Goal: Task Accomplishment & Management: Use online tool/utility

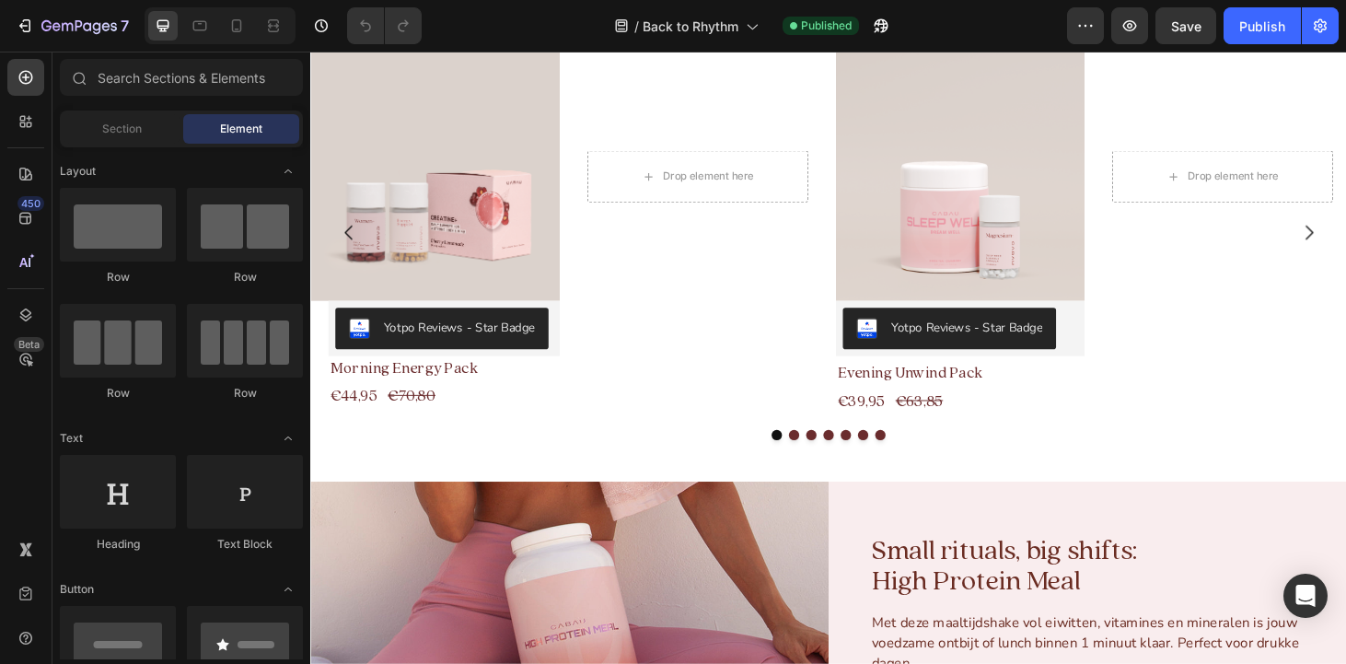
scroll to position [559, 0]
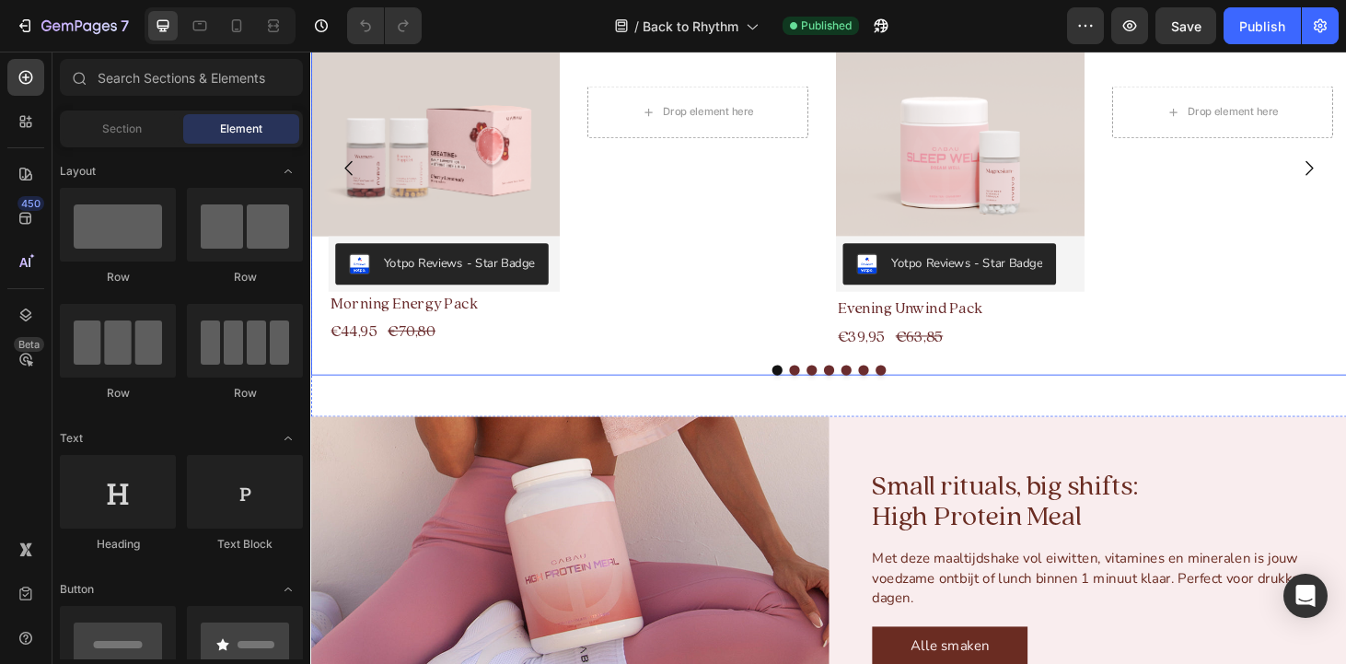
click at [828, 389] on button "Dot" at bounding box center [825, 391] width 11 height 11
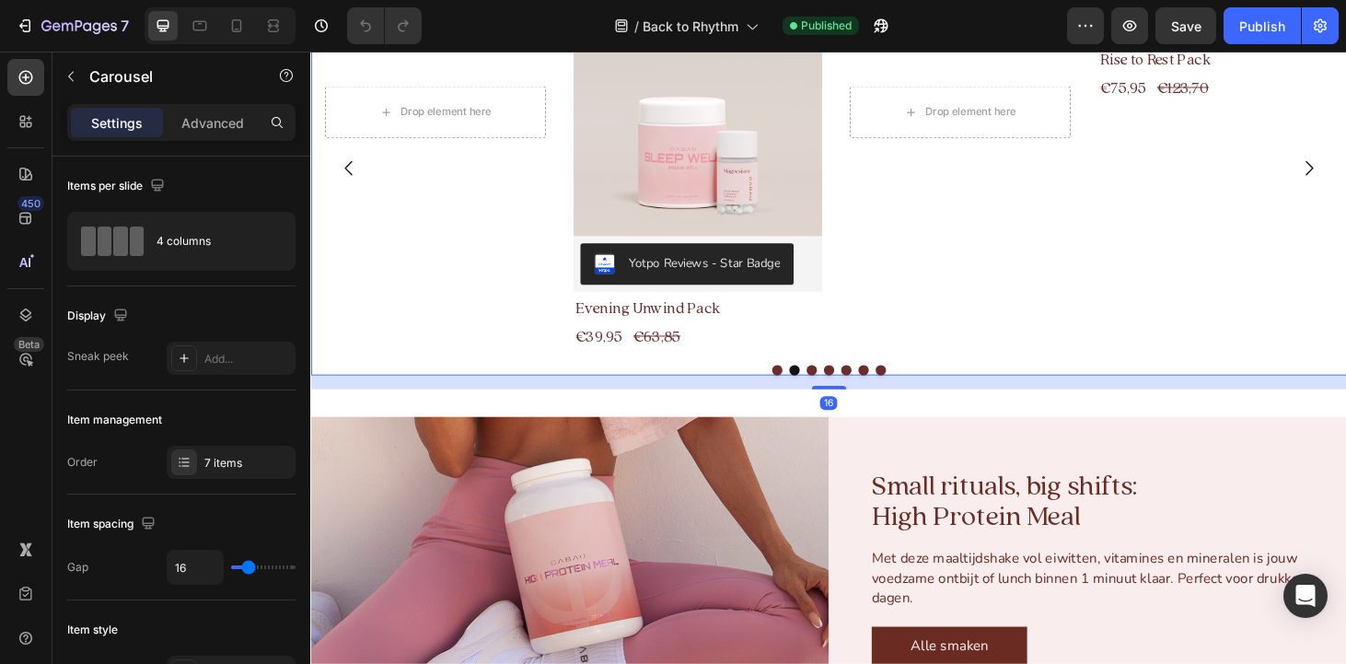
click at [846, 390] on button "Dot" at bounding box center [844, 391] width 11 height 11
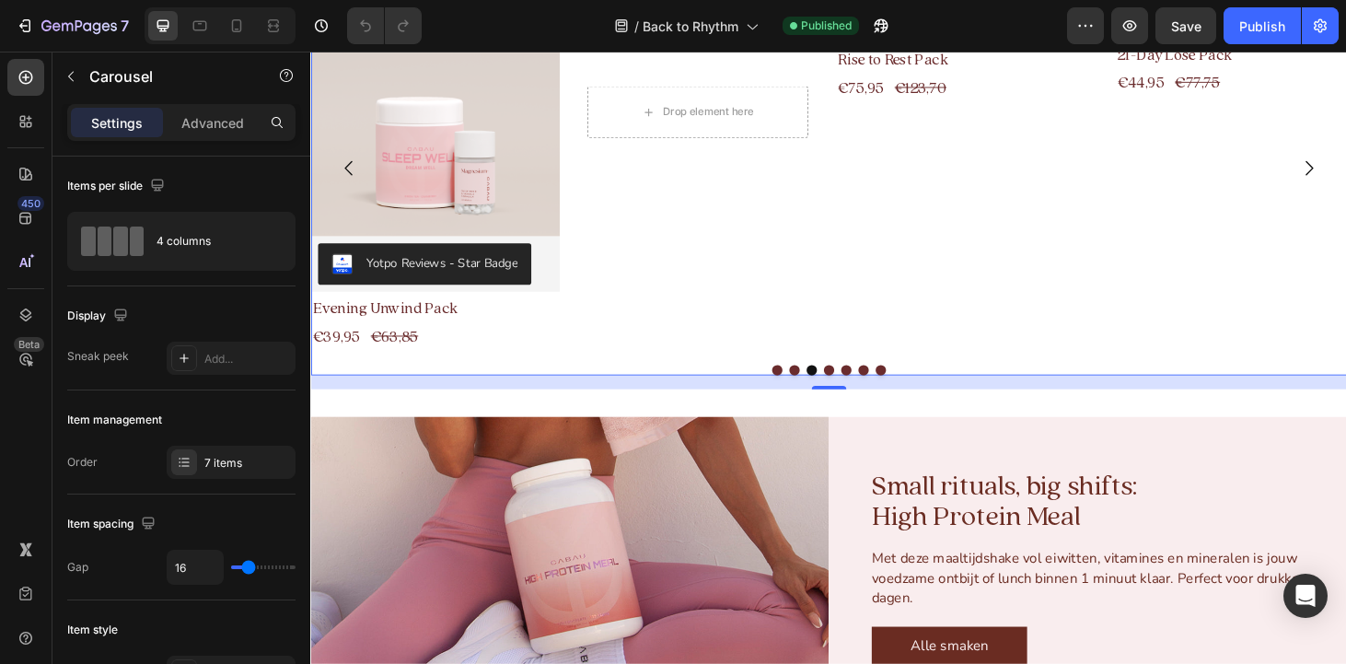
click at [863, 392] on button "Dot" at bounding box center [862, 391] width 11 height 11
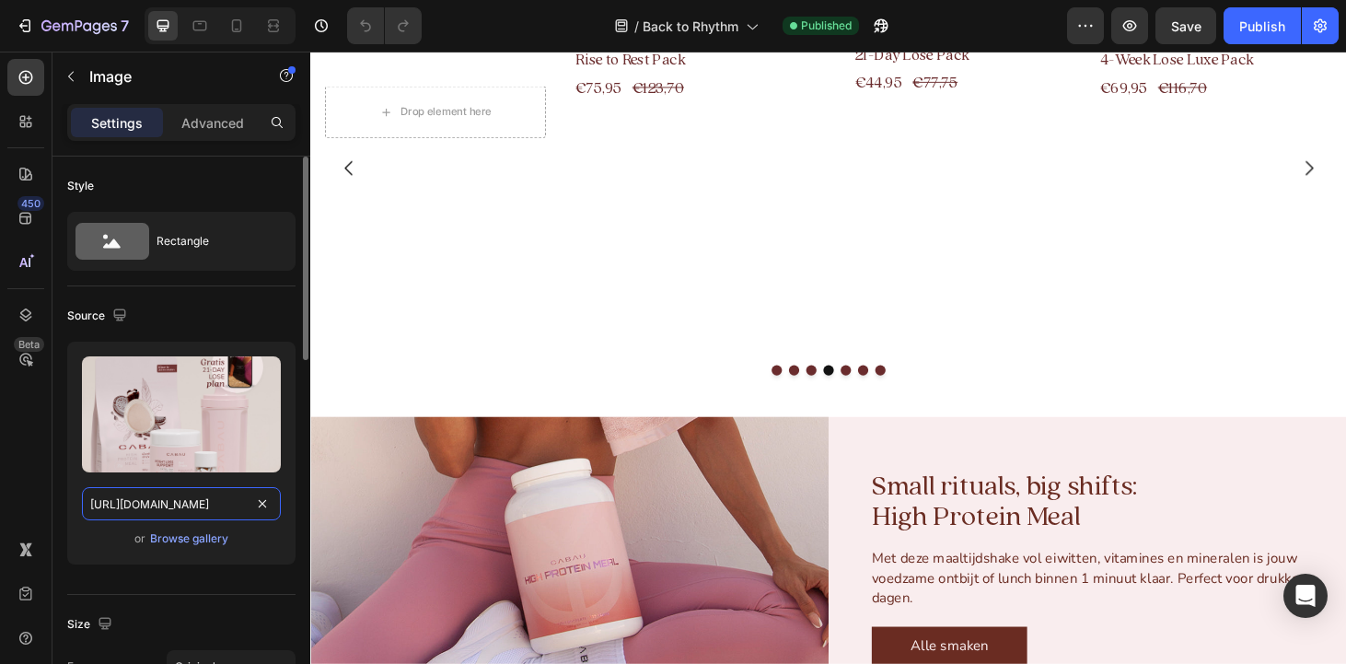
click at [231, 503] on input "[URL][DOMAIN_NAME]" at bounding box center [181, 503] width 199 height 33
click at [232, 507] on input "[URL][DOMAIN_NAME]" at bounding box center [181, 503] width 199 height 33
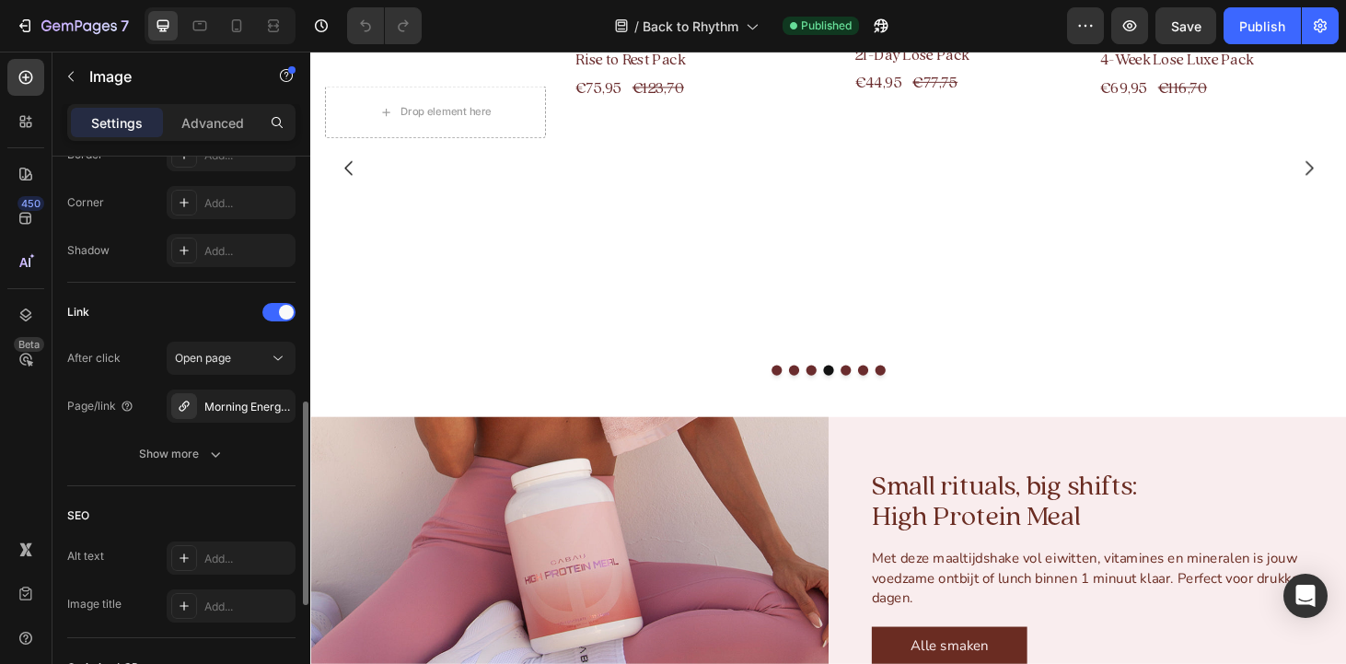
scroll to position [691, 0]
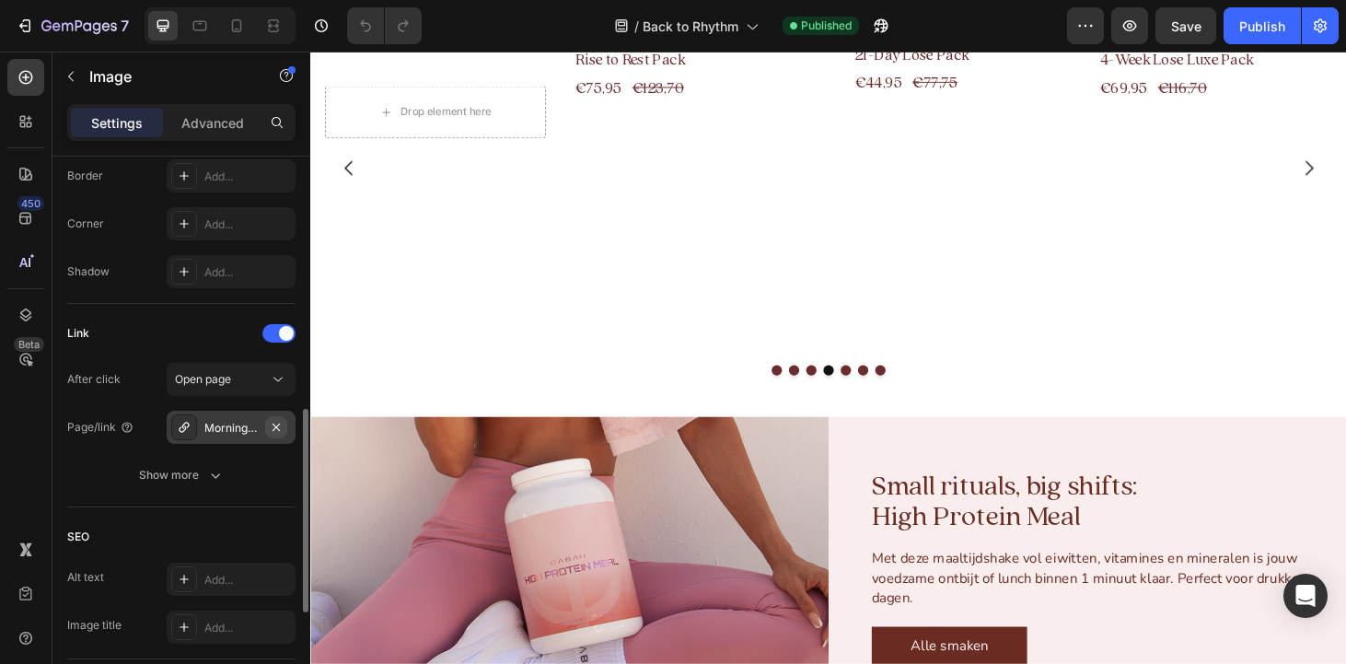
click at [281, 427] on icon "button" at bounding box center [276, 427] width 15 height 15
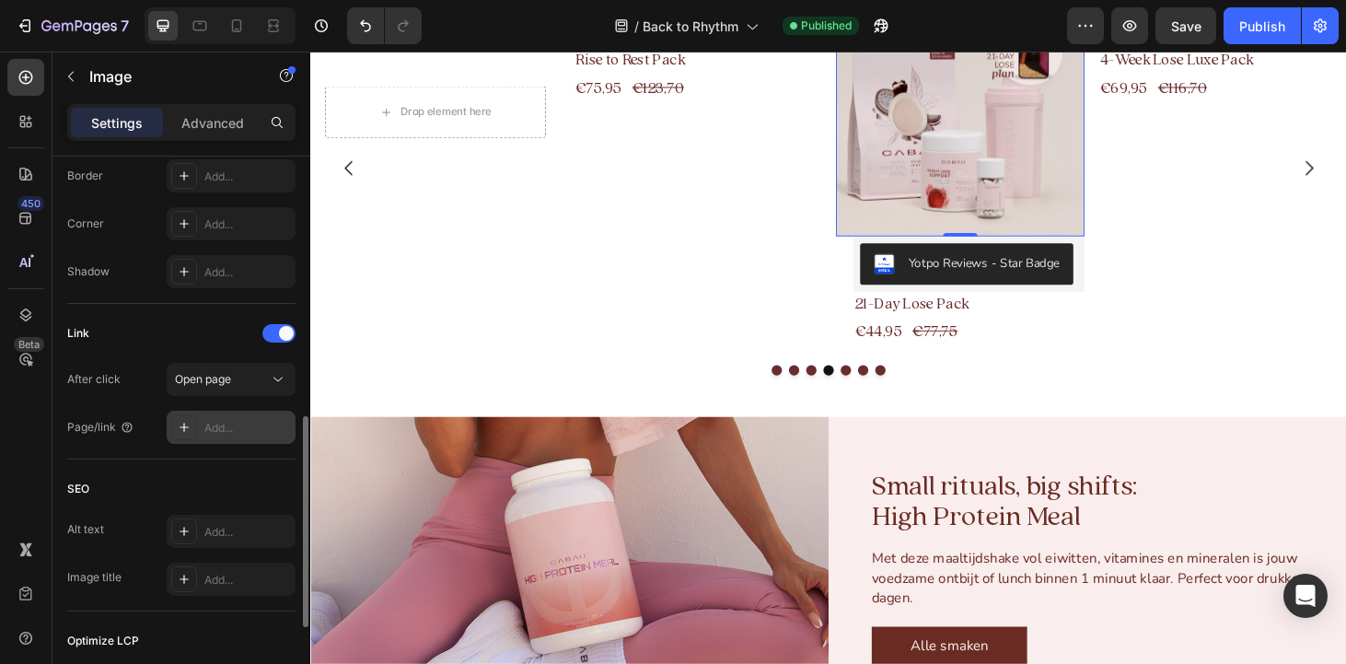
click at [228, 425] on div "Add..." at bounding box center [247, 428] width 87 height 17
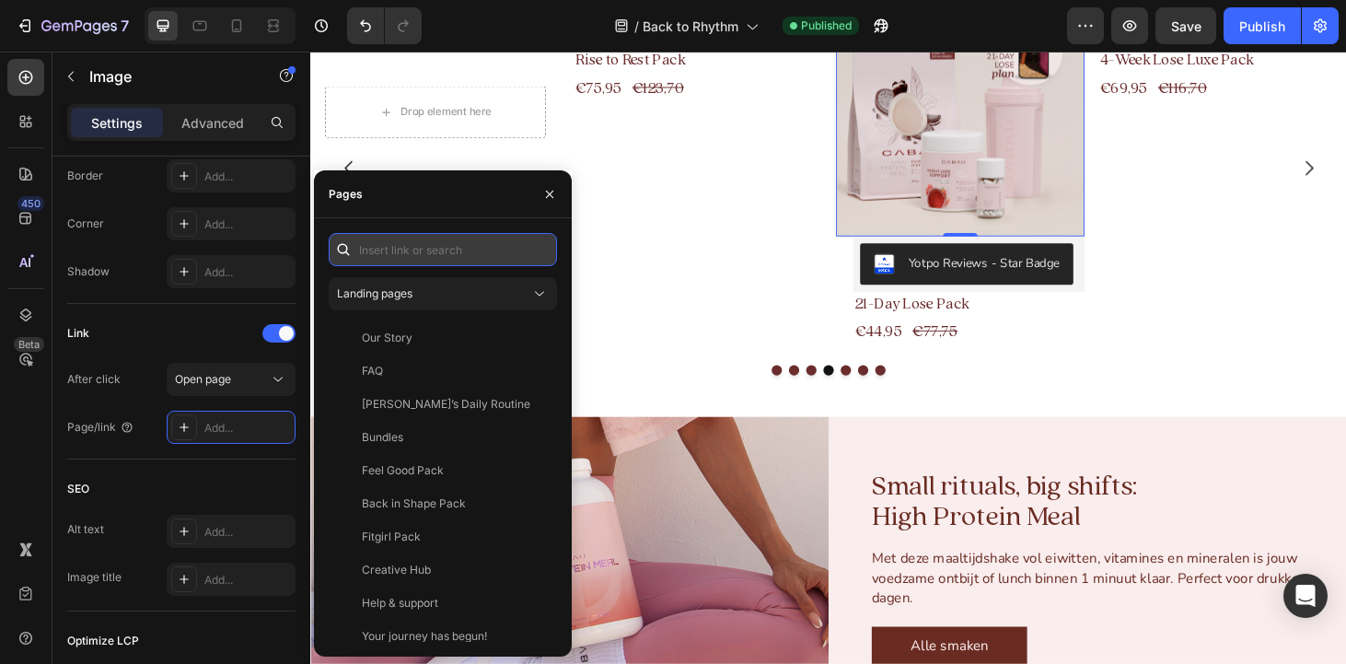
click at [447, 248] on input "text" at bounding box center [443, 249] width 228 height 33
paste input "[URL][DOMAIN_NAME]"
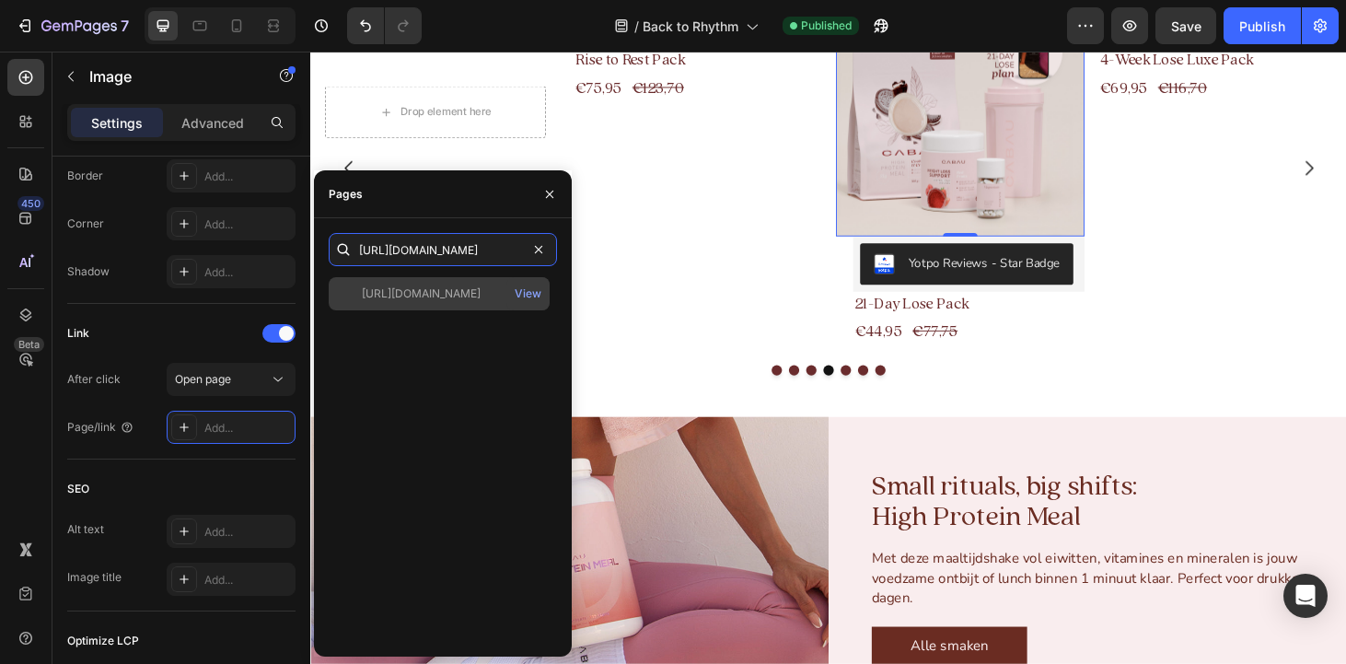
type input "[URL][DOMAIN_NAME]"
click at [442, 294] on div "[URL][DOMAIN_NAME]" at bounding box center [421, 293] width 119 height 17
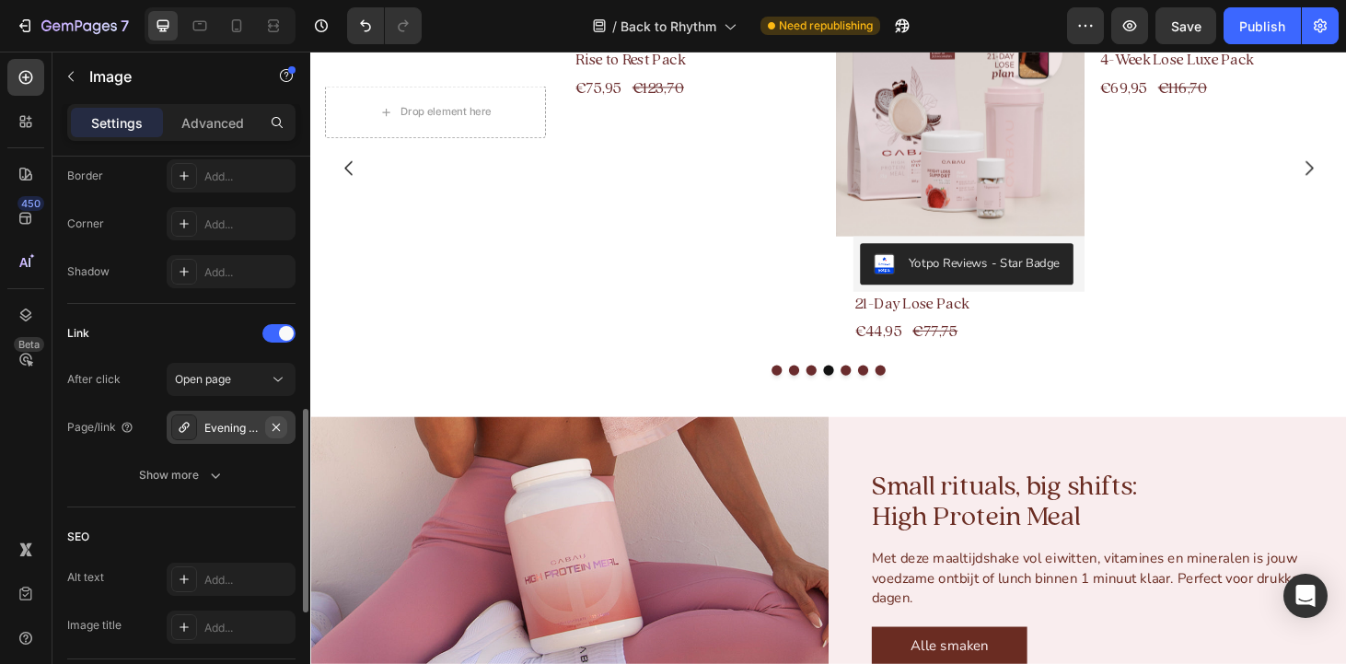
click at [278, 429] on icon "button" at bounding box center [276, 426] width 7 height 7
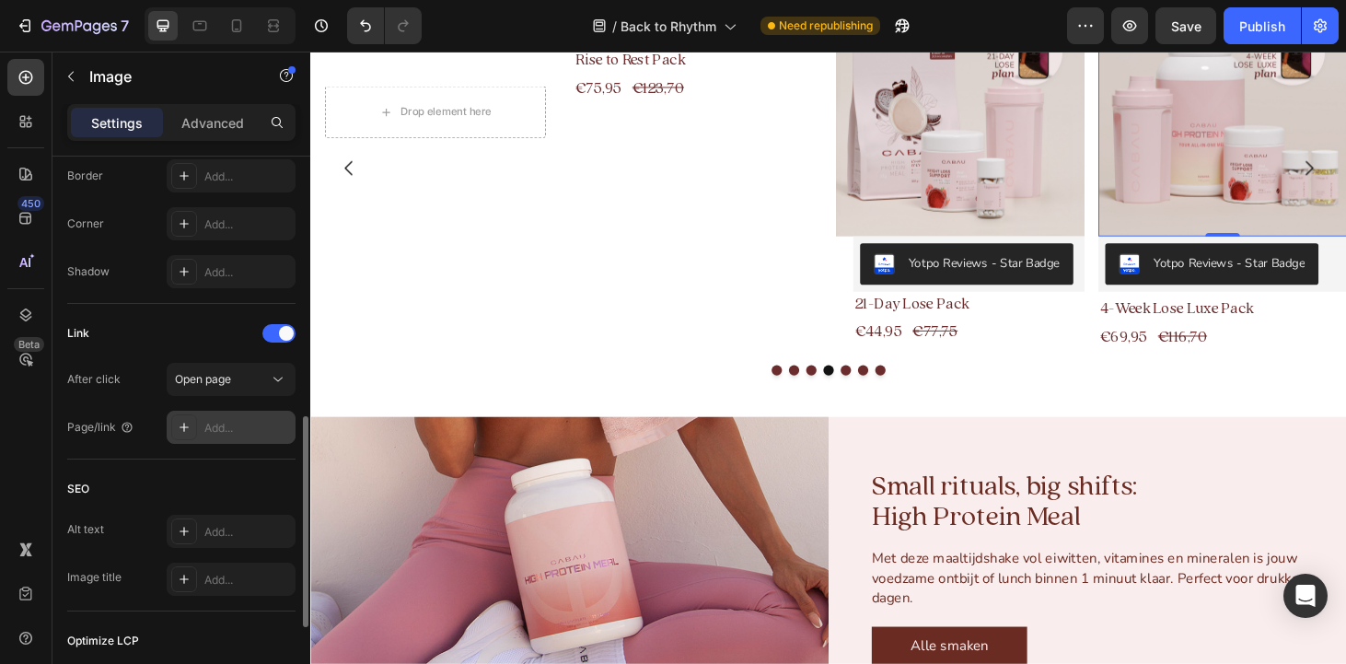
click at [230, 427] on div "Add..." at bounding box center [247, 428] width 87 height 17
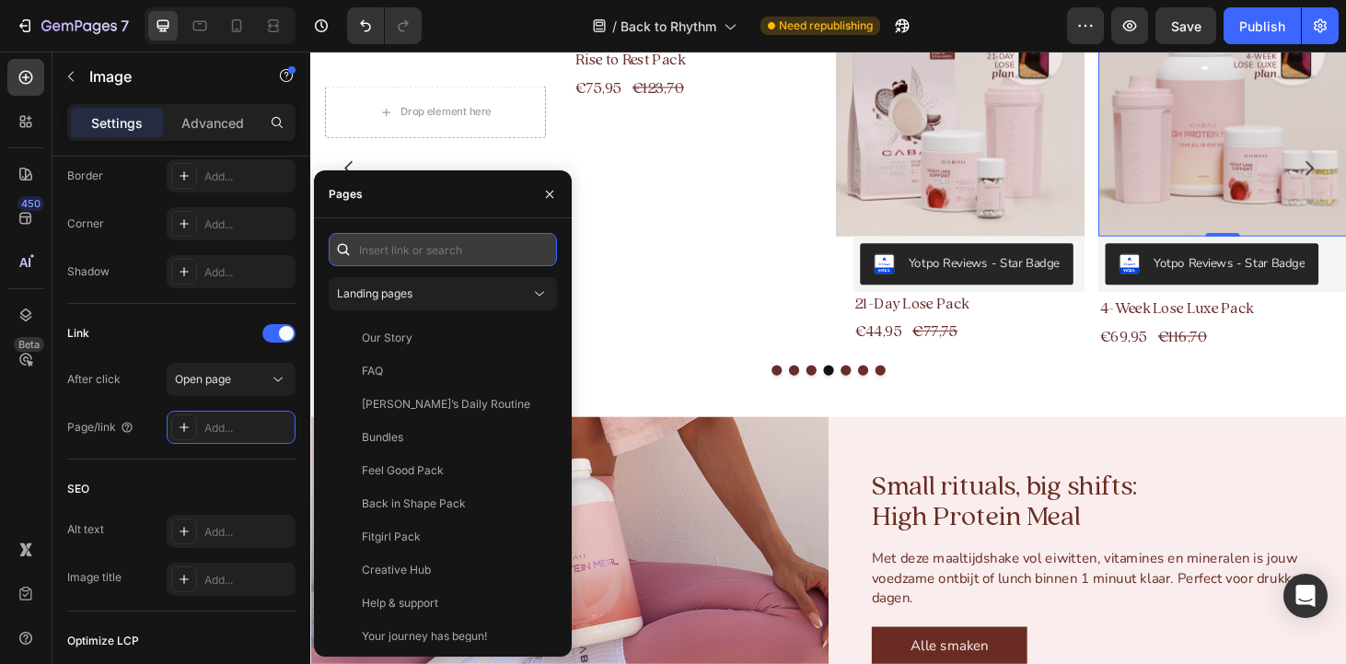
click at [391, 253] on input "text" at bounding box center [443, 249] width 228 height 33
paste input "[URL][DOMAIN_NAME]"
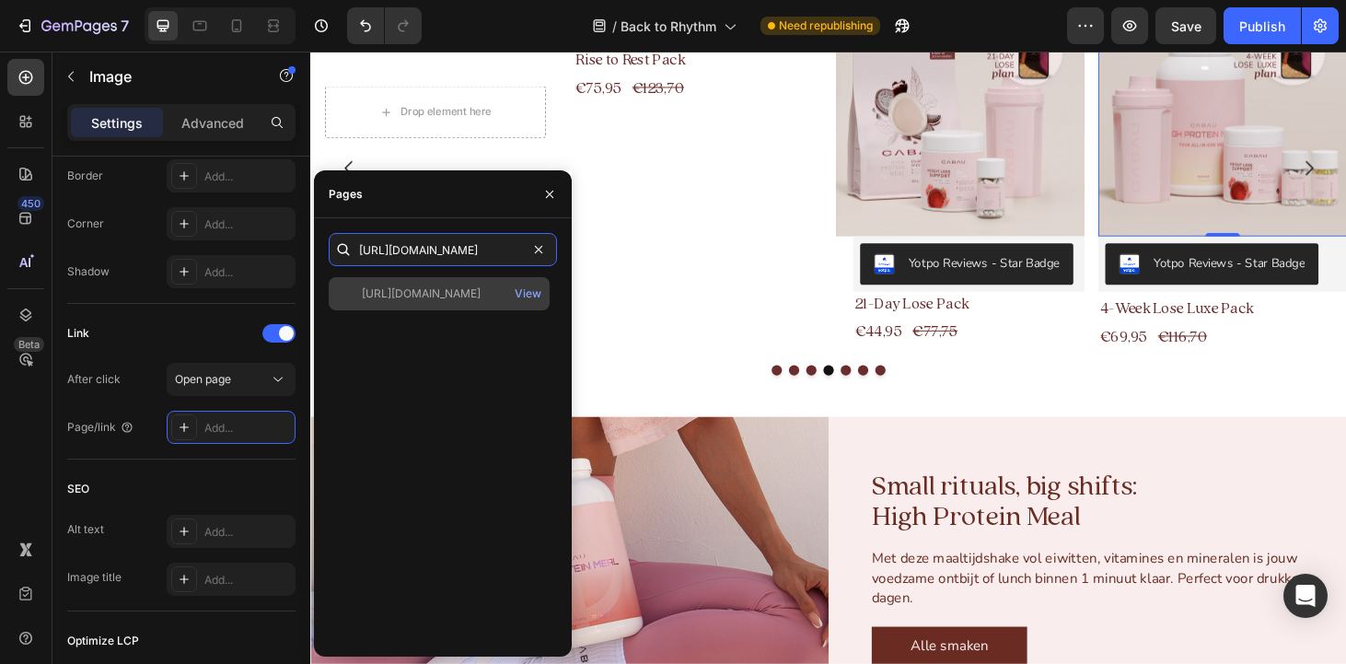
type input "[URL][DOMAIN_NAME]"
click at [453, 294] on div "[URL][DOMAIN_NAME]" at bounding box center [421, 293] width 119 height 17
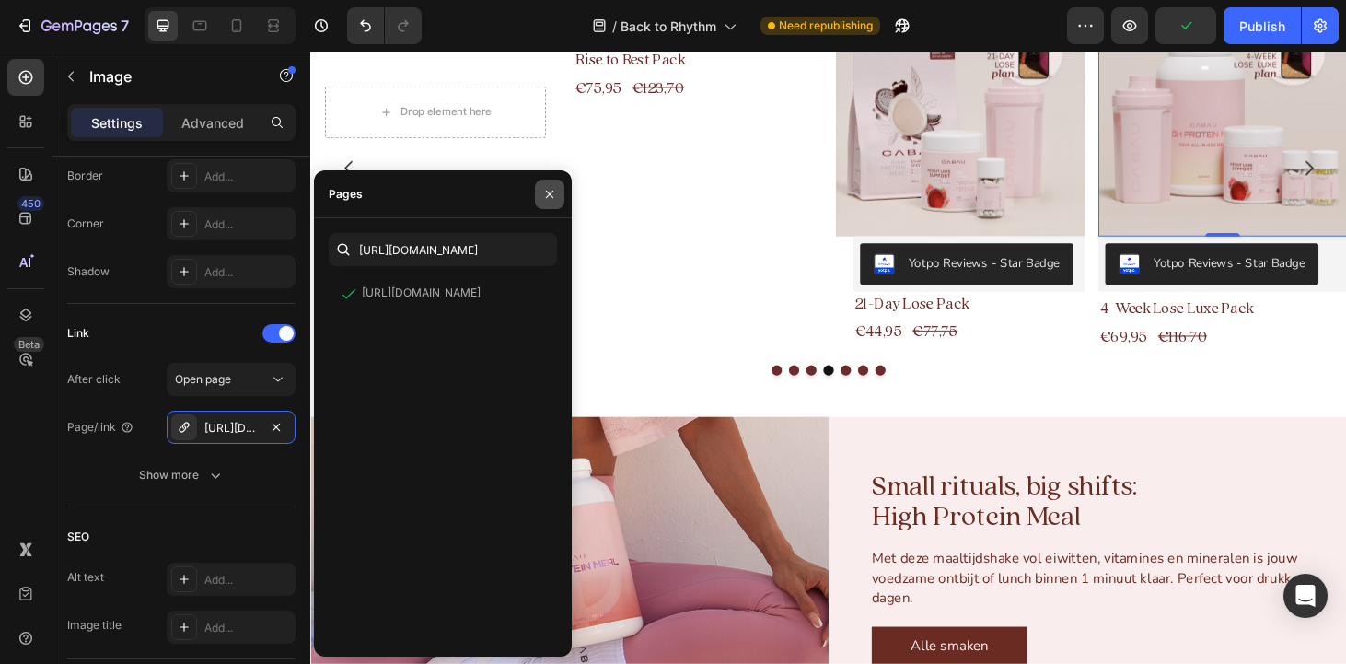
click at [550, 187] on icon "button" at bounding box center [549, 194] width 15 height 15
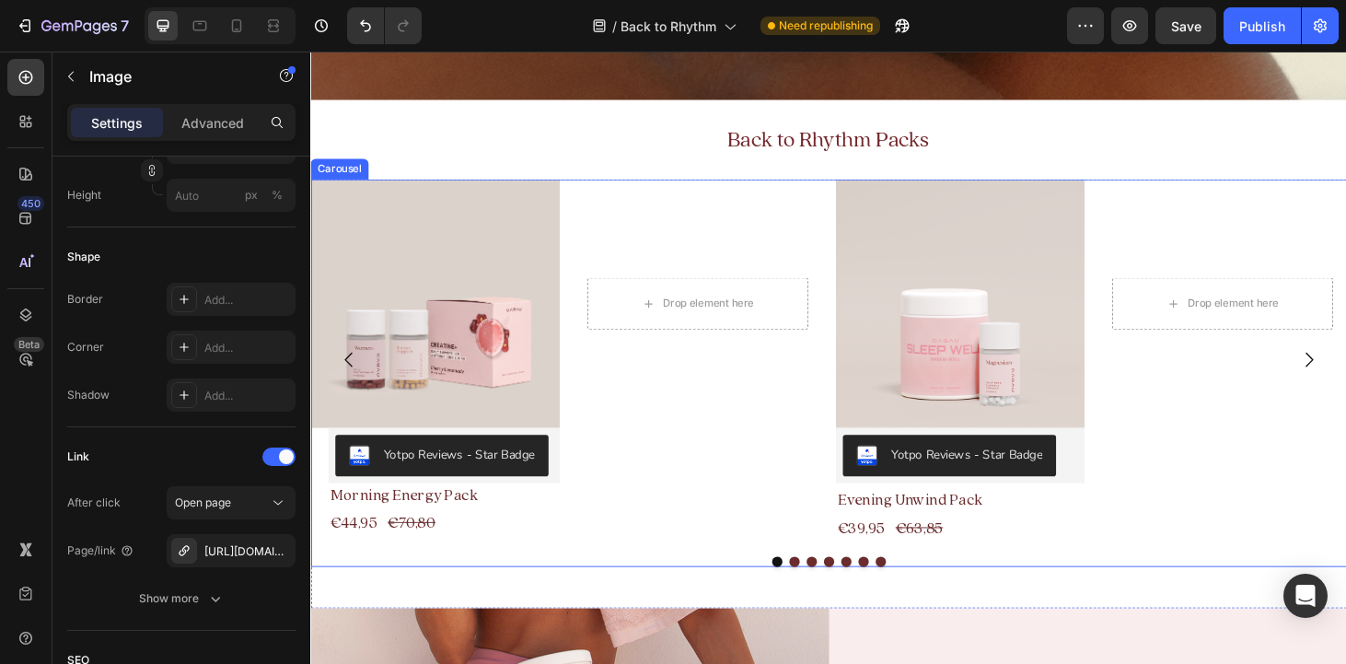
scroll to position [383, 0]
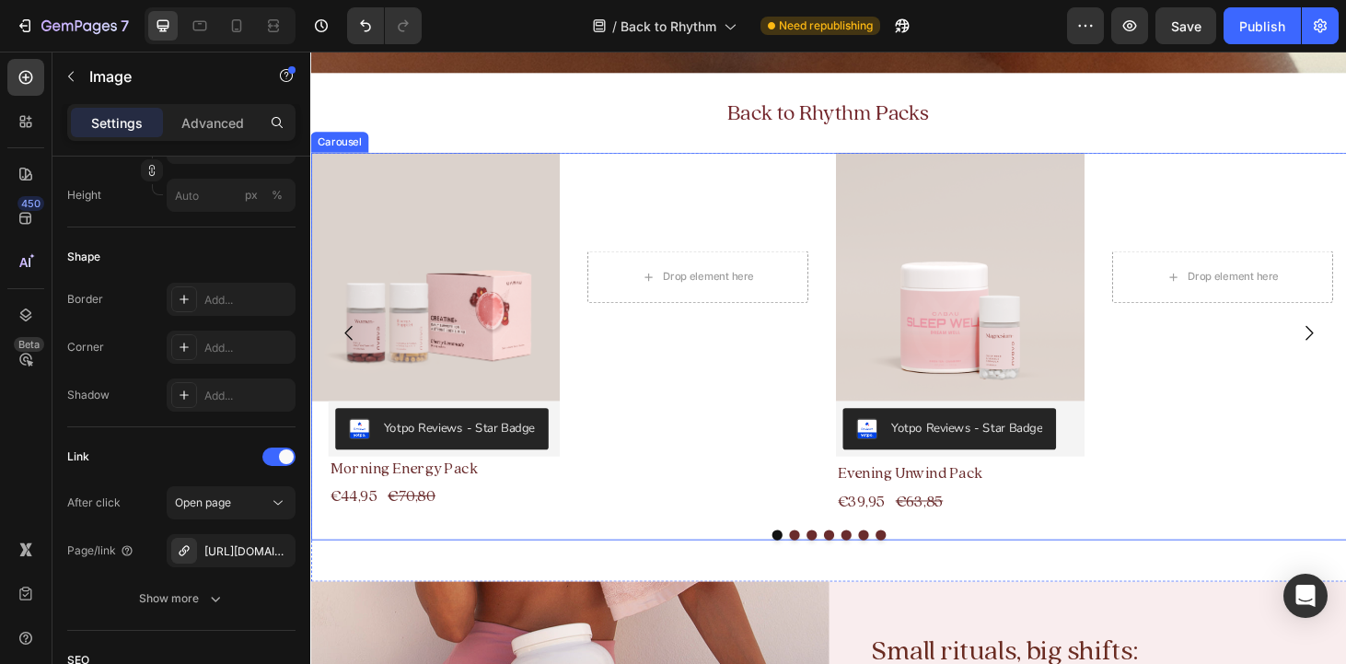
click at [858, 566] on button "Dot" at bounding box center [862, 567] width 11 height 11
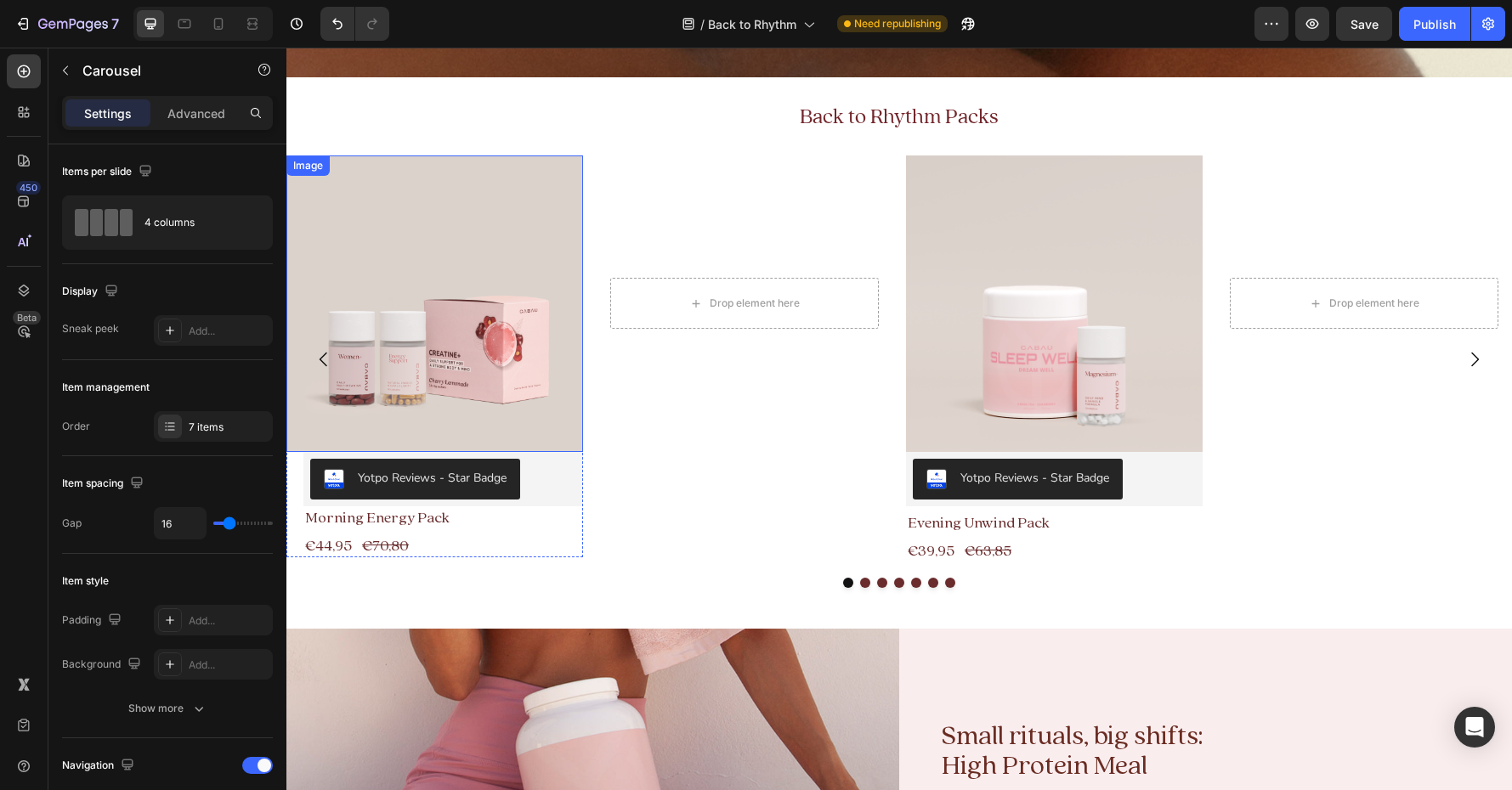
scroll to position [347, 0]
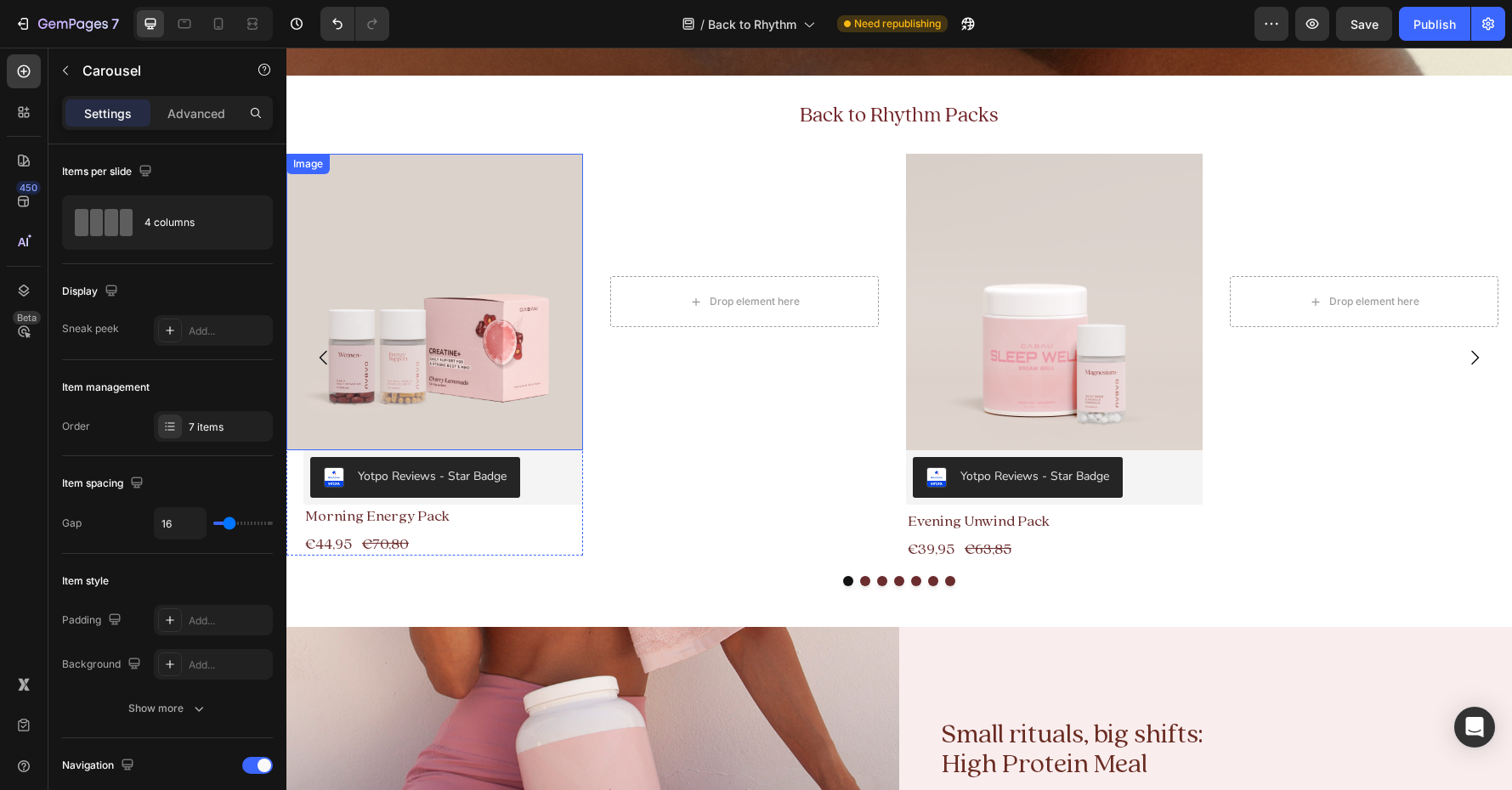
click at [476, 264] on img at bounding box center [434, 302] width 296 height 296
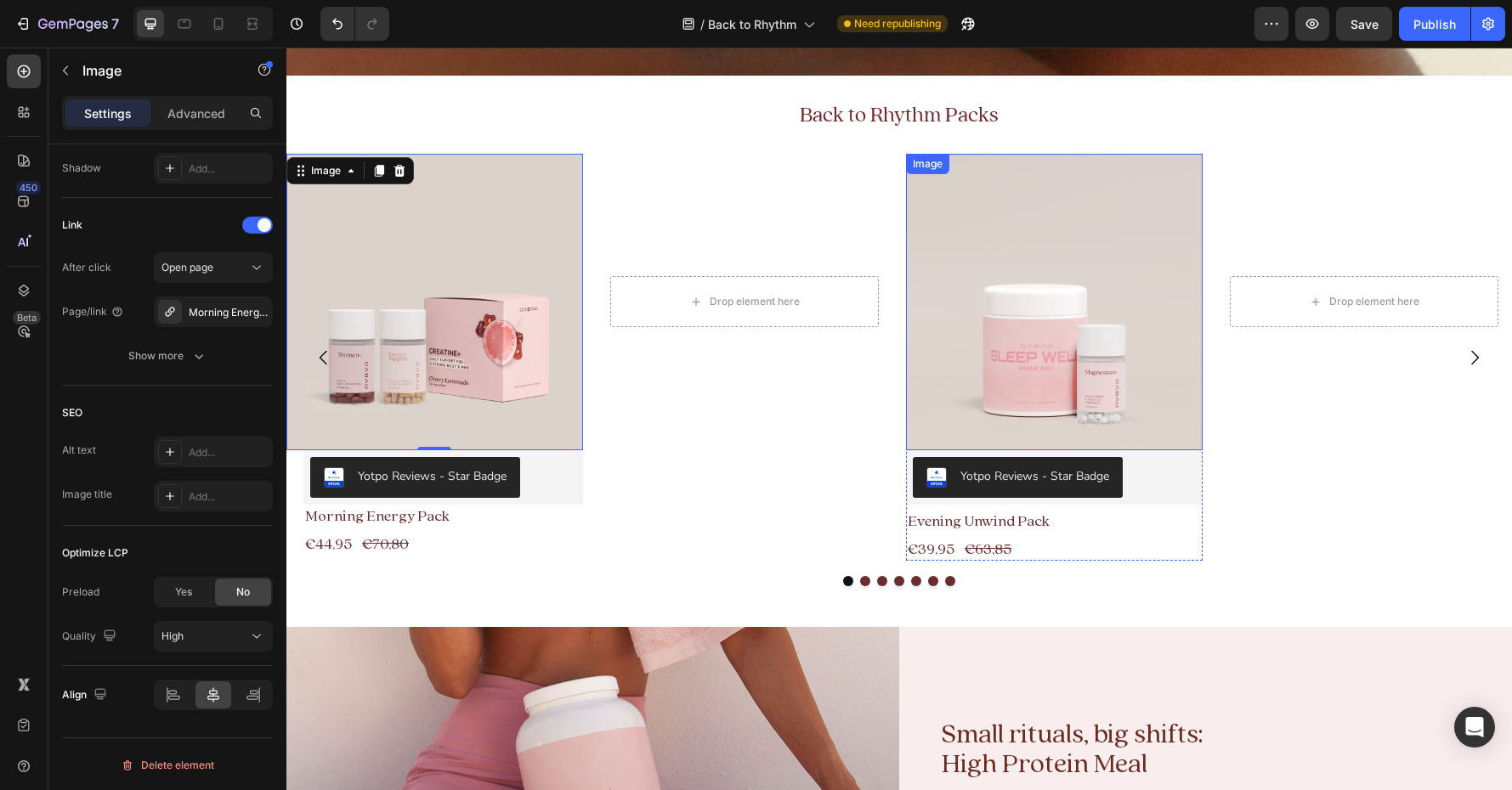
scroll to position [338, 0]
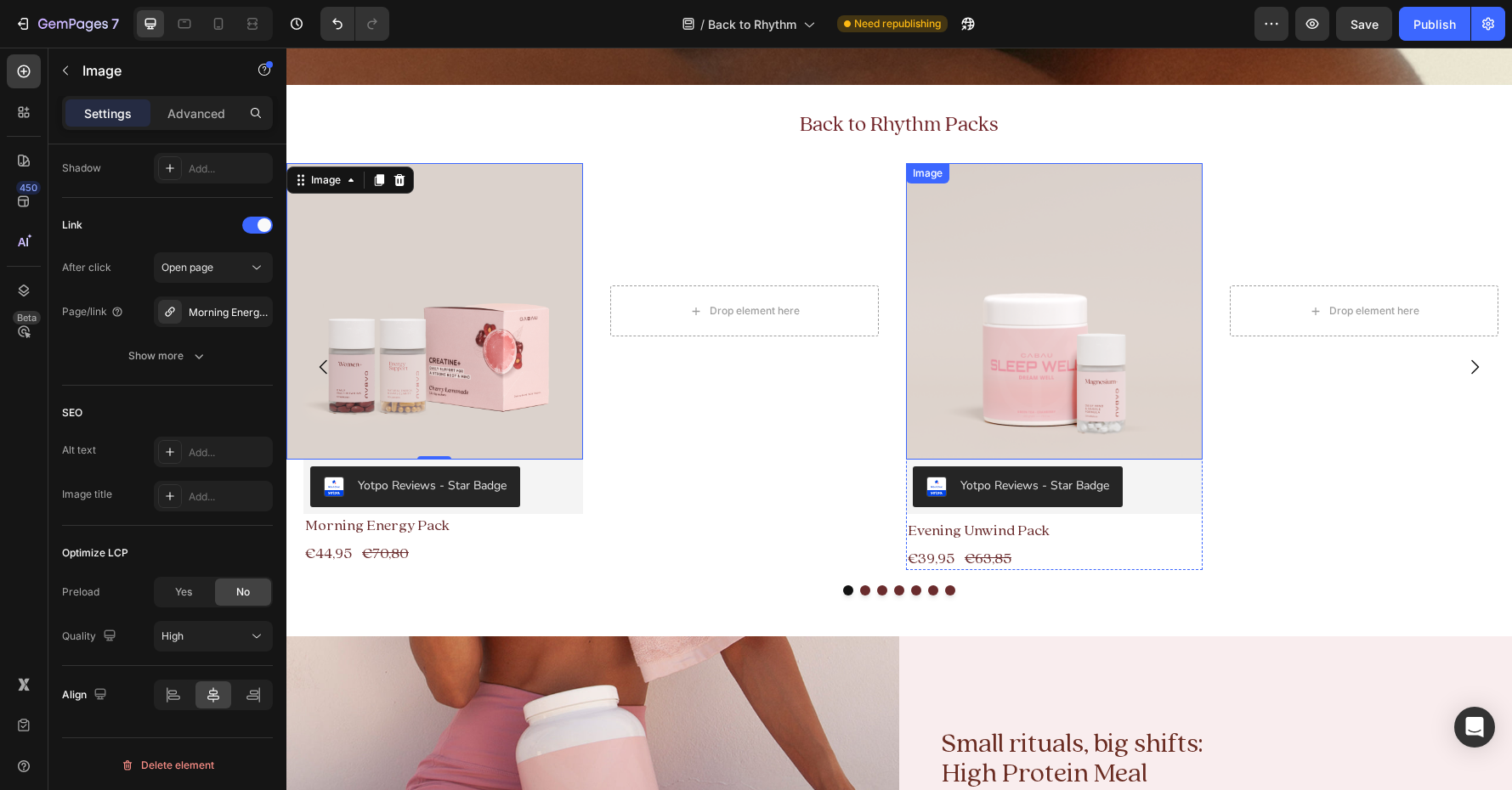
click at [1060, 296] on img at bounding box center [1054, 311] width 296 height 296
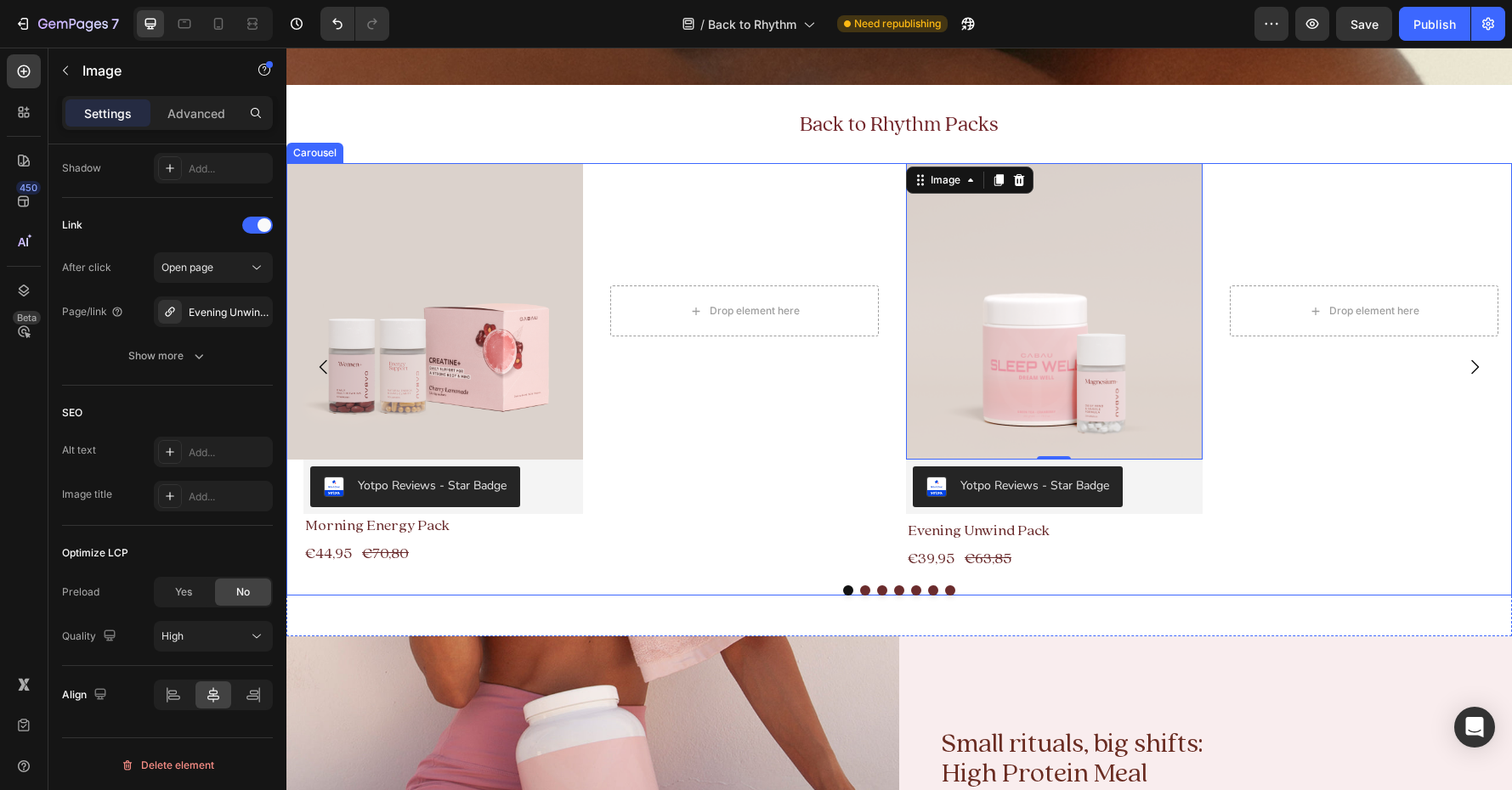
click at [865, 589] on button "Dot" at bounding box center [865, 590] width 10 height 10
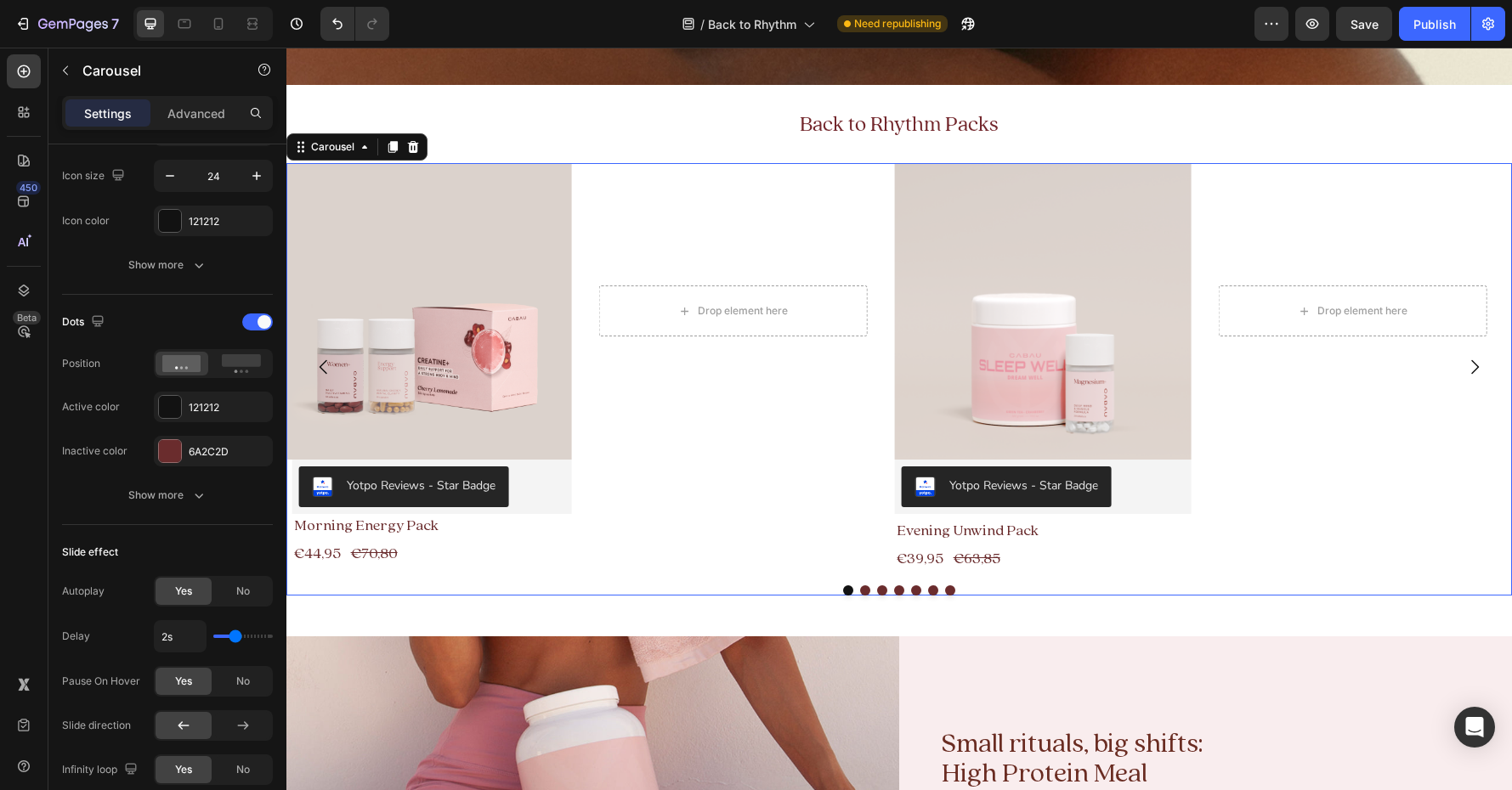
scroll to position [0, 0]
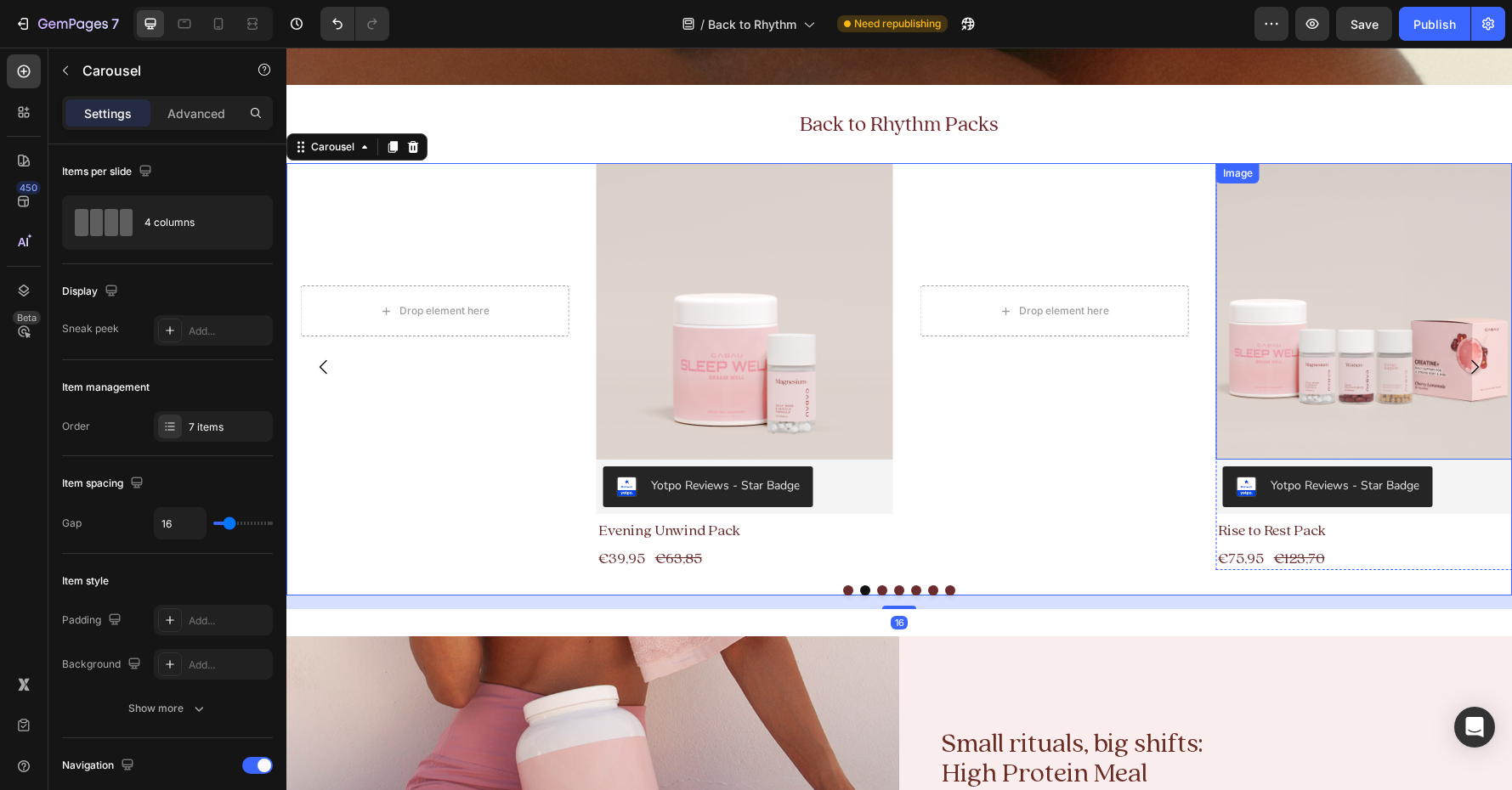
click at [1242, 292] on img at bounding box center [1364, 311] width 296 height 296
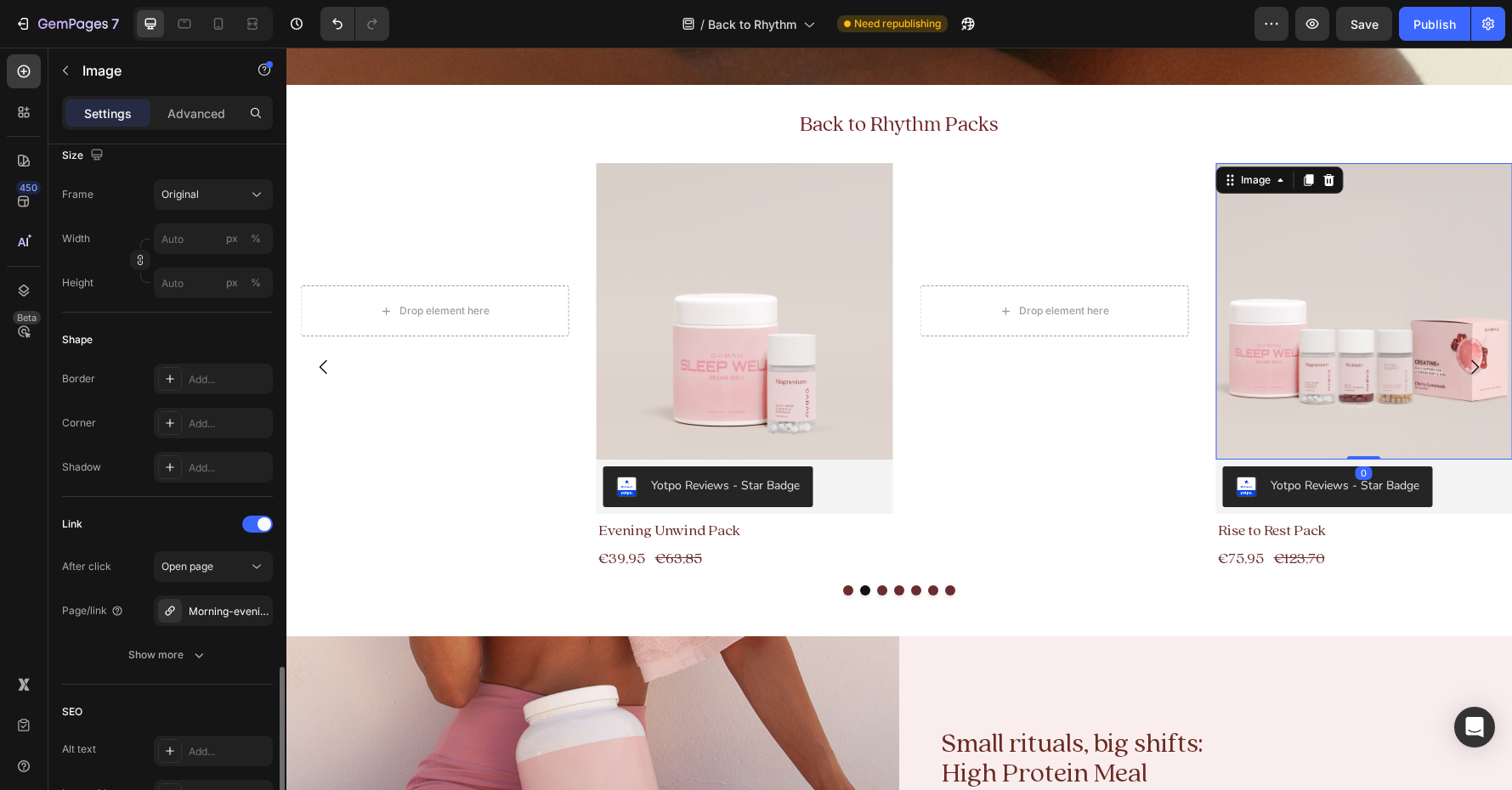
scroll to position [722, 0]
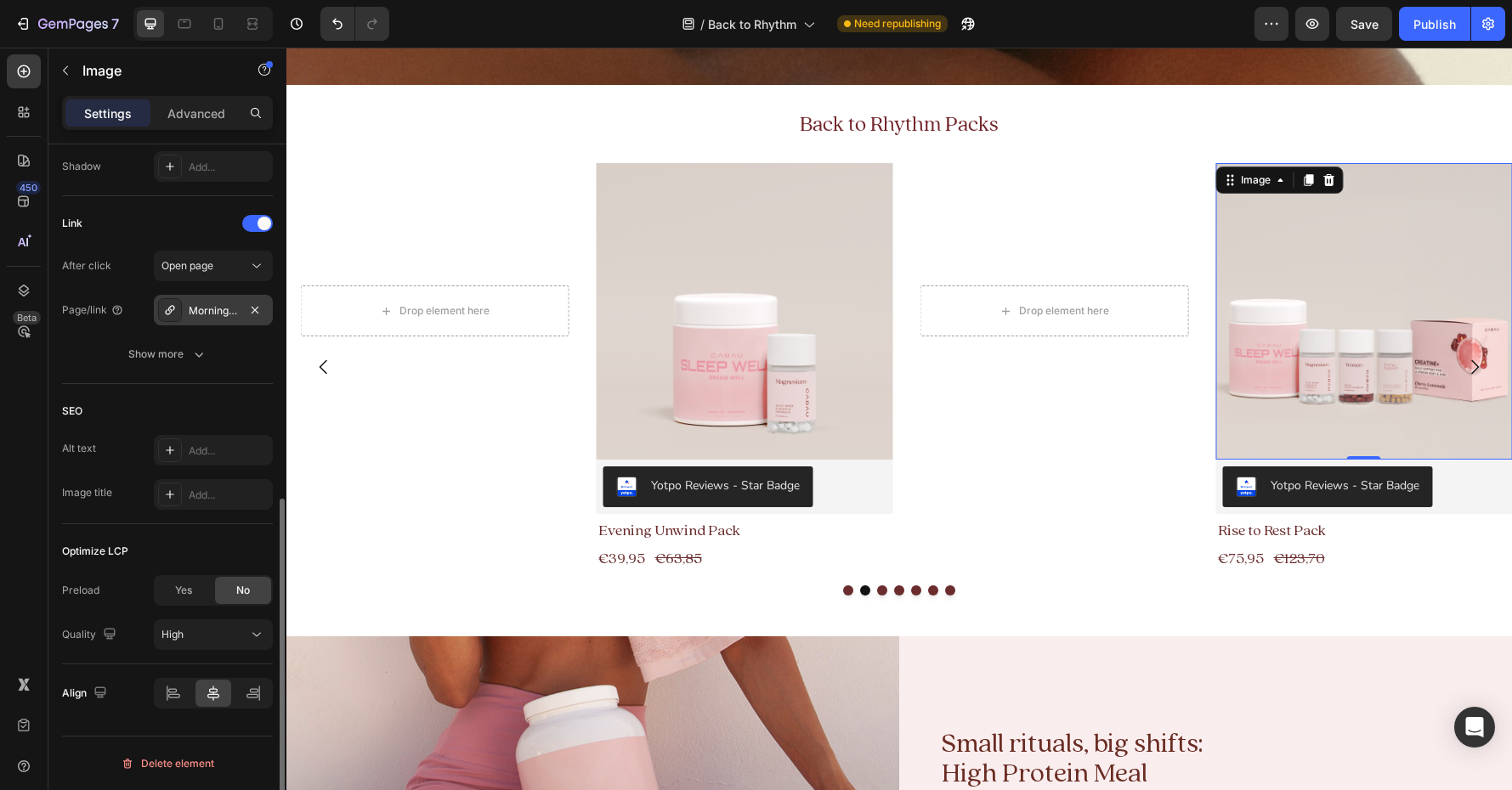
click at [220, 309] on div "Morning-evening-pack" at bounding box center [212, 311] width 49 height 16
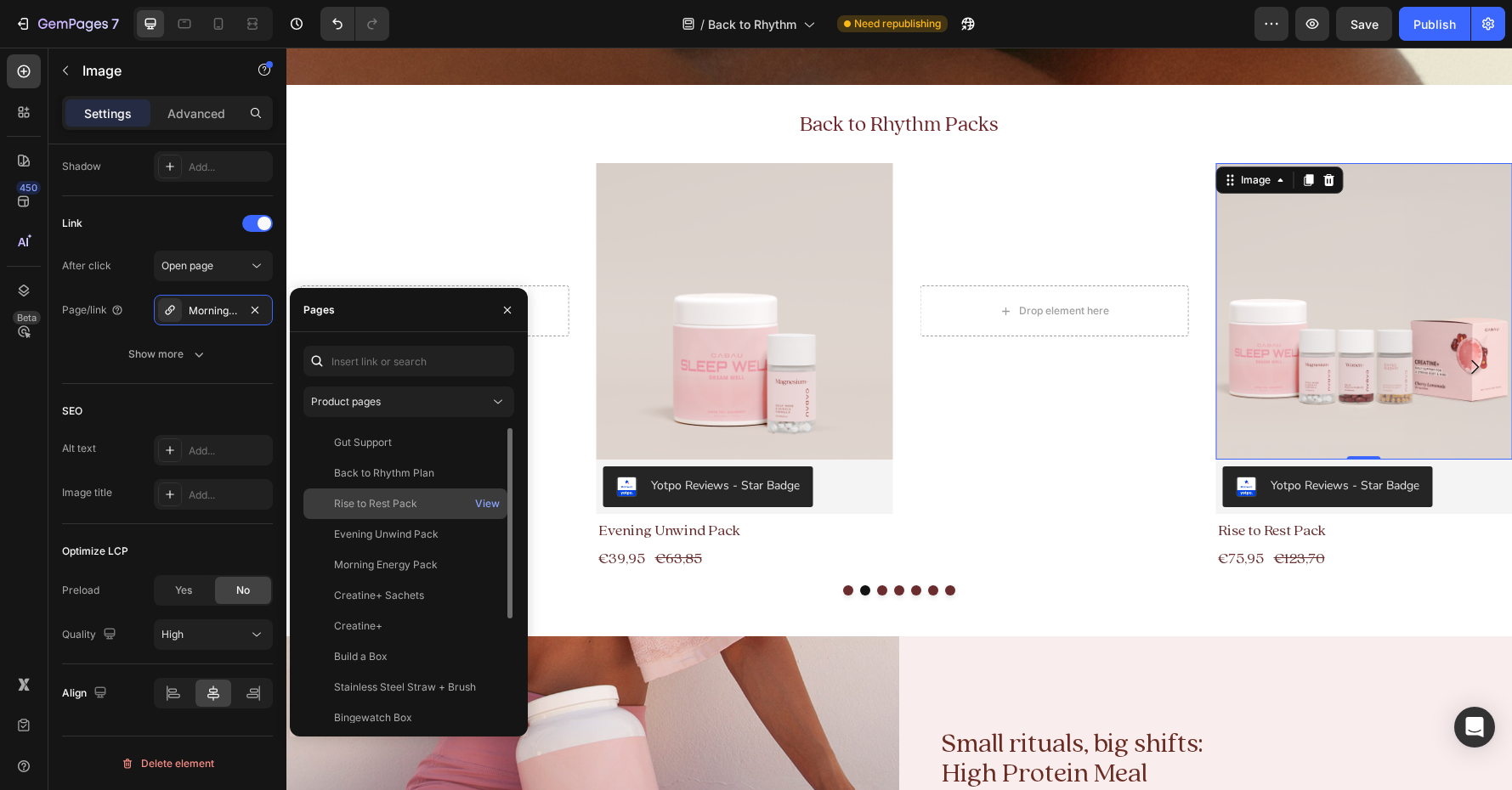
click at [395, 497] on div "Rise to Rest Pack" at bounding box center [376, 504] width 83 height 16
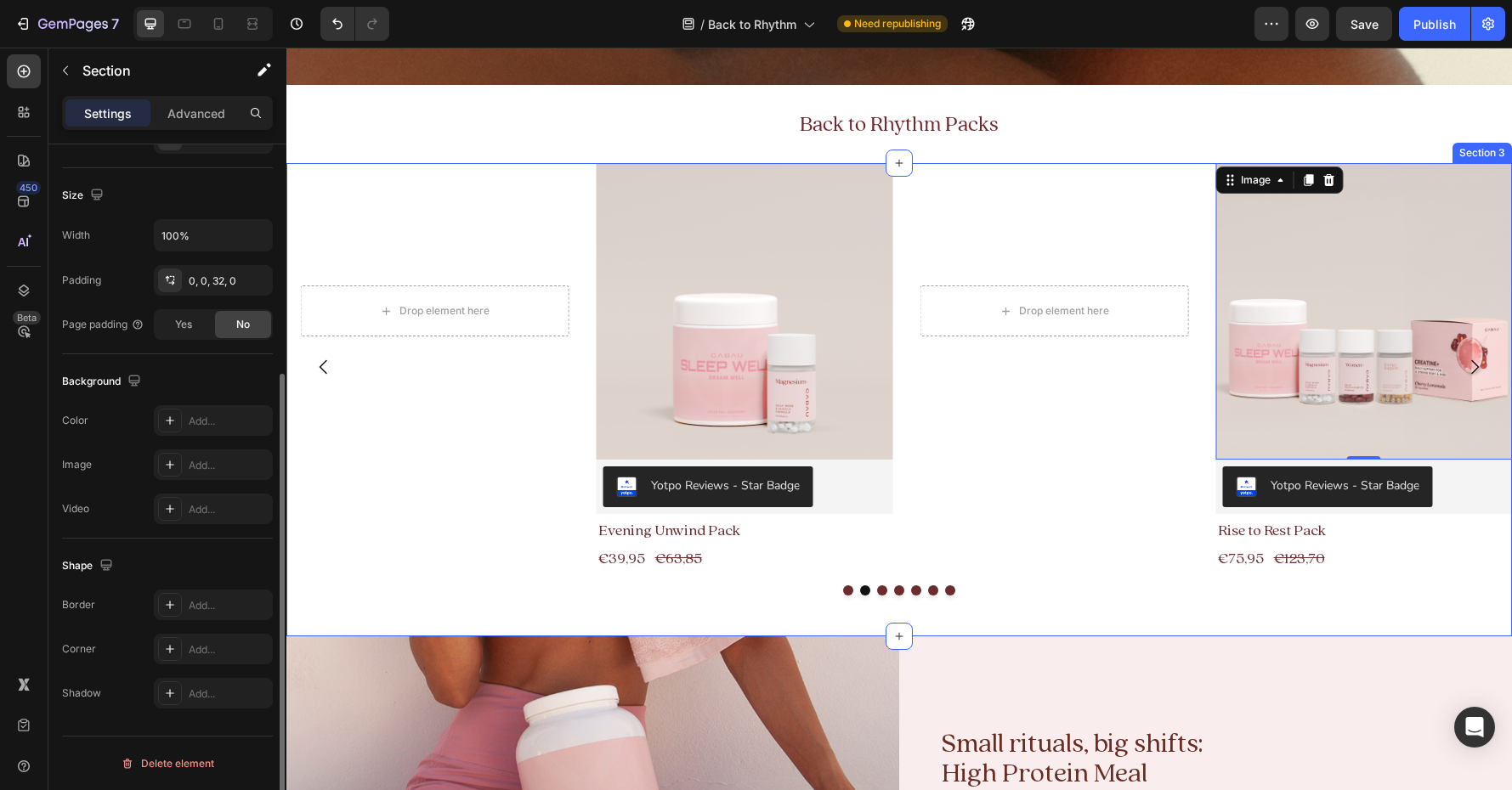
click at [1101, 612] on div "Image Yotpo Reviews - Star Badge Yotpo Reviews Morning Energy Pack Product Titl…" at bounding box center [899, 400] width 1226 height 473
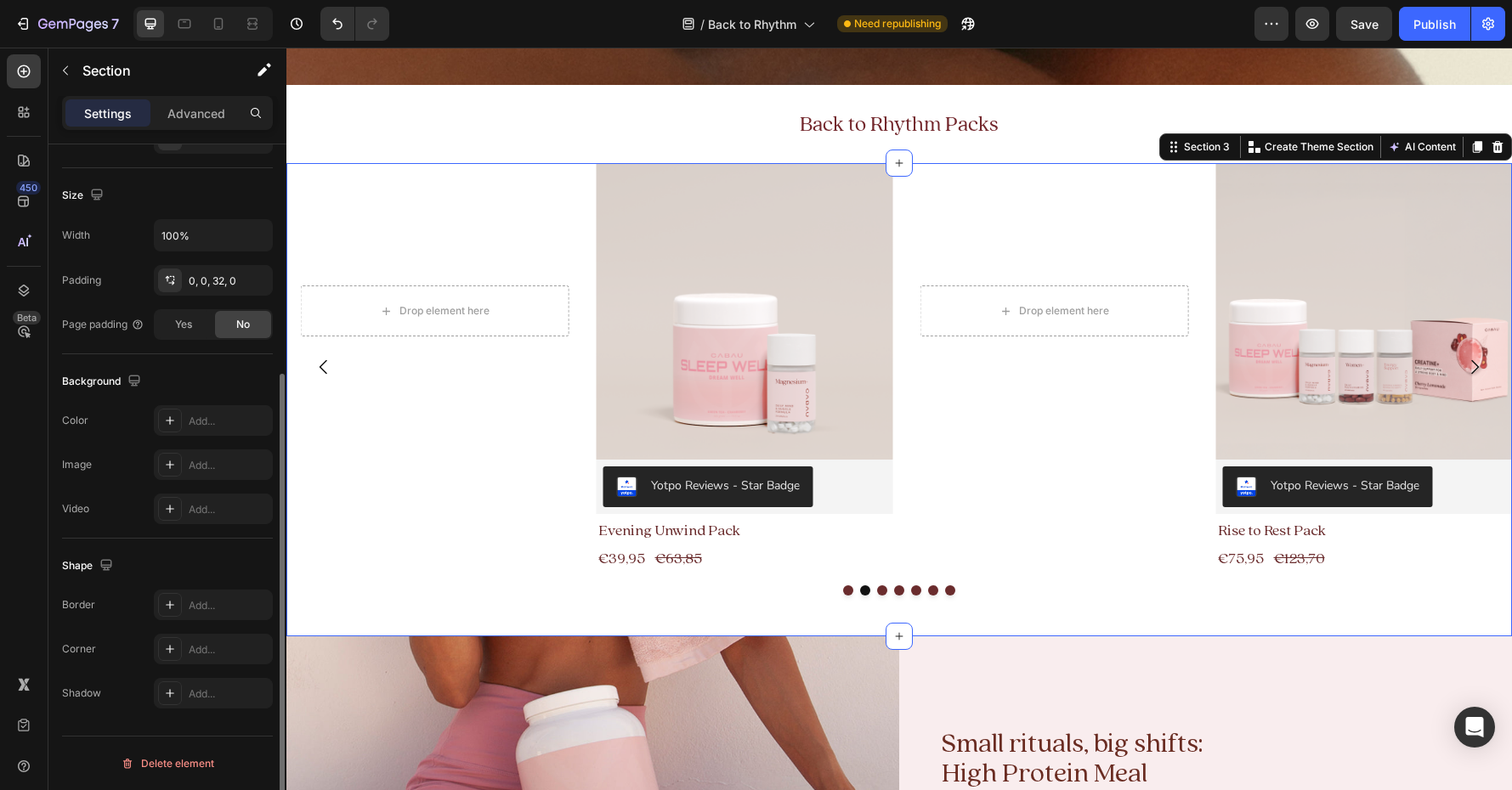
scroll to position [0, 0]
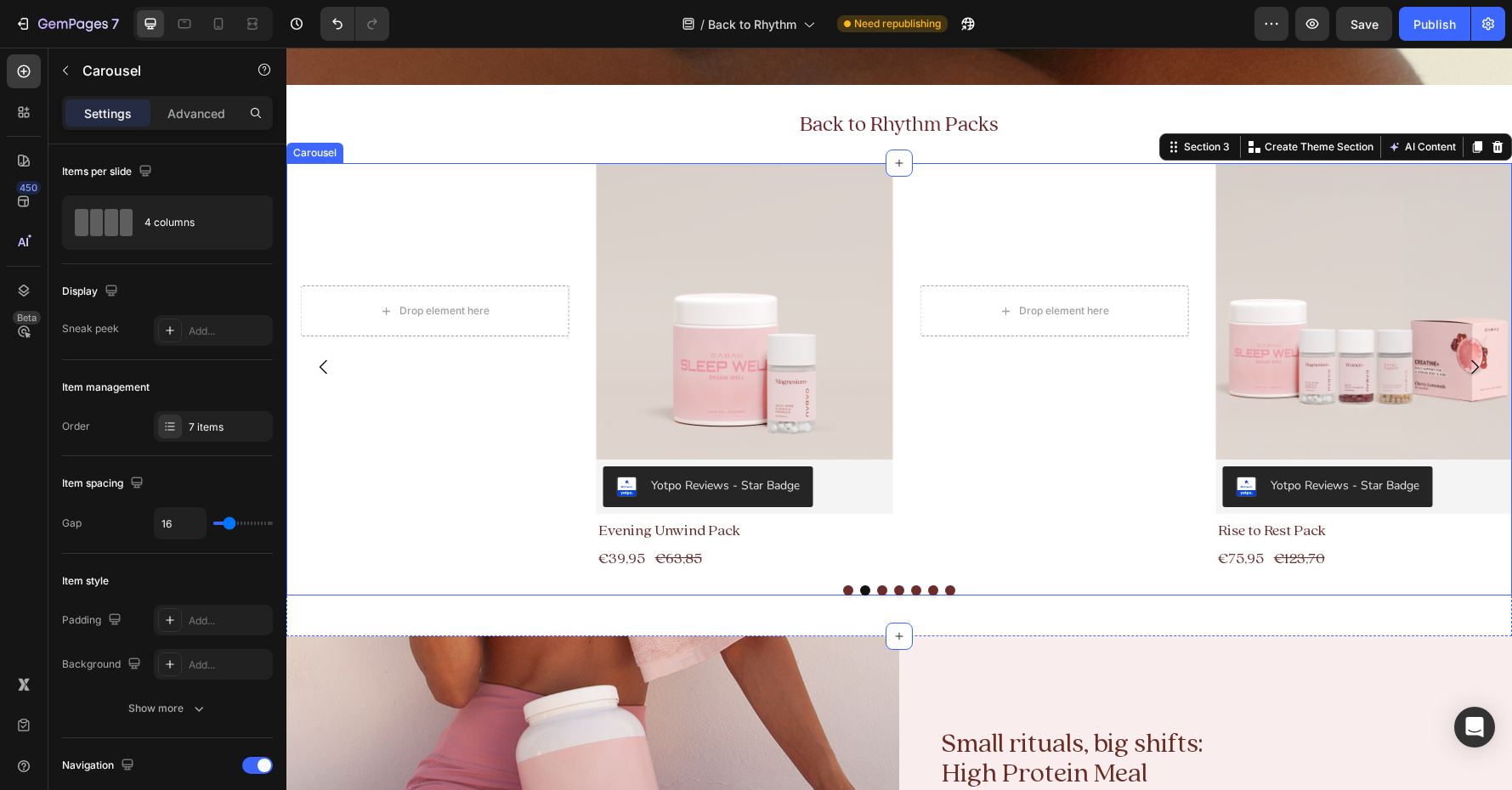
click at [882, 590] on button "Dot" at bounding box center [882, 590] width 10 height 10
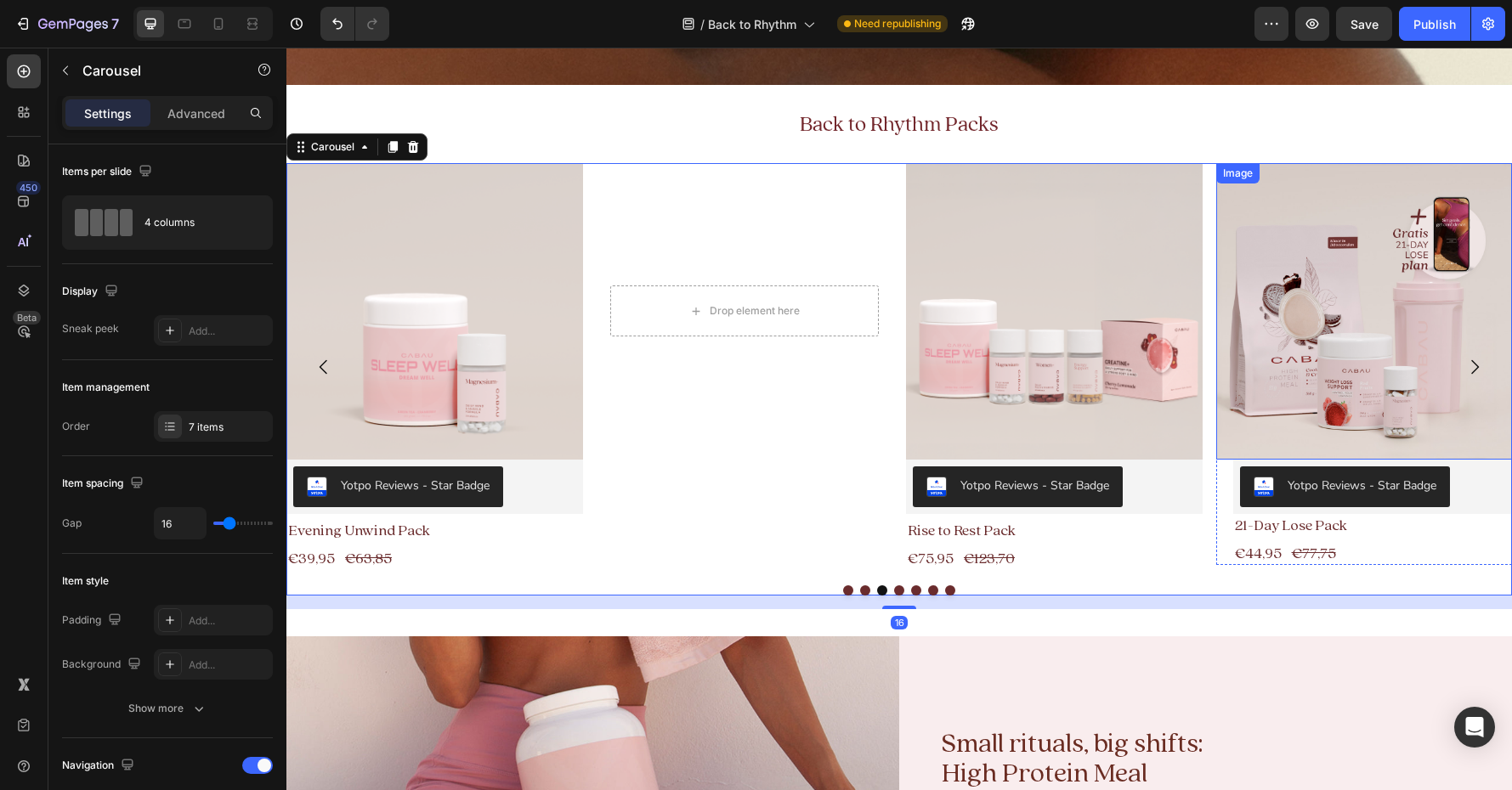
click at [1242, 364] on img at bounding box center [1364, 311] width 296 height 296
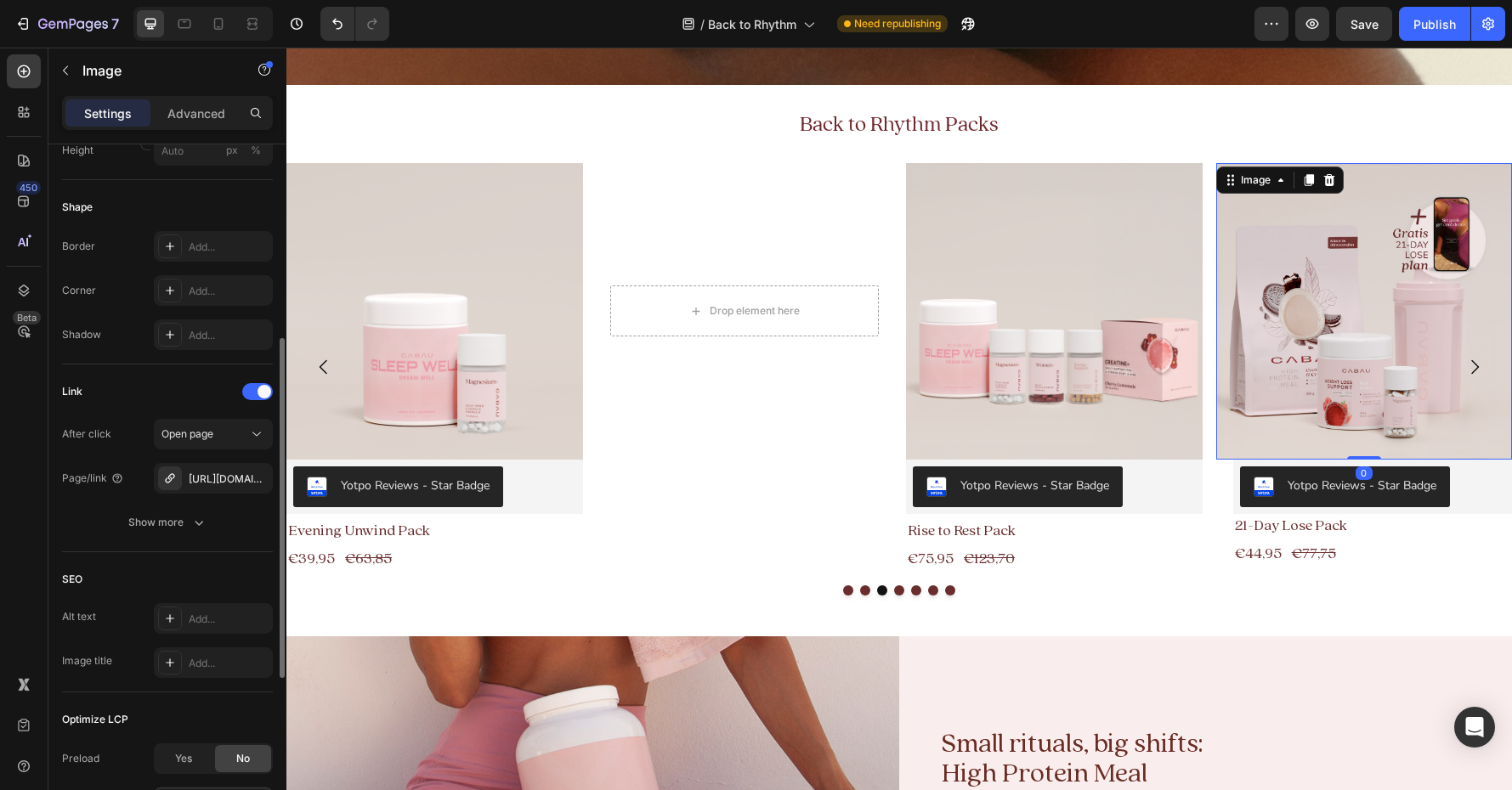
scroll to position [596, 0]
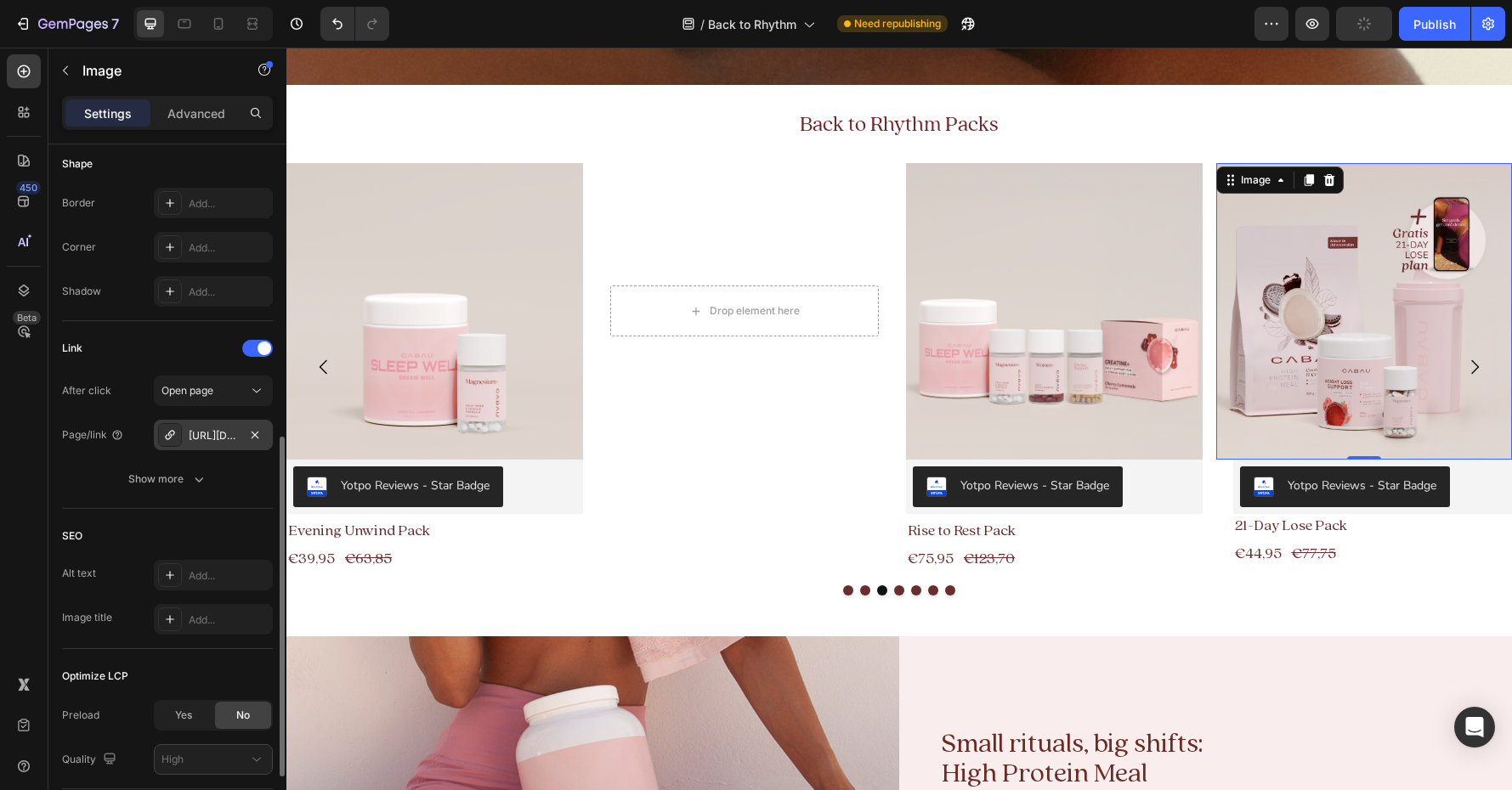
click at [222, 432] on div "[URL][DOMAIN_NAME]" at bounding box center [212, 436] width 49 height 16
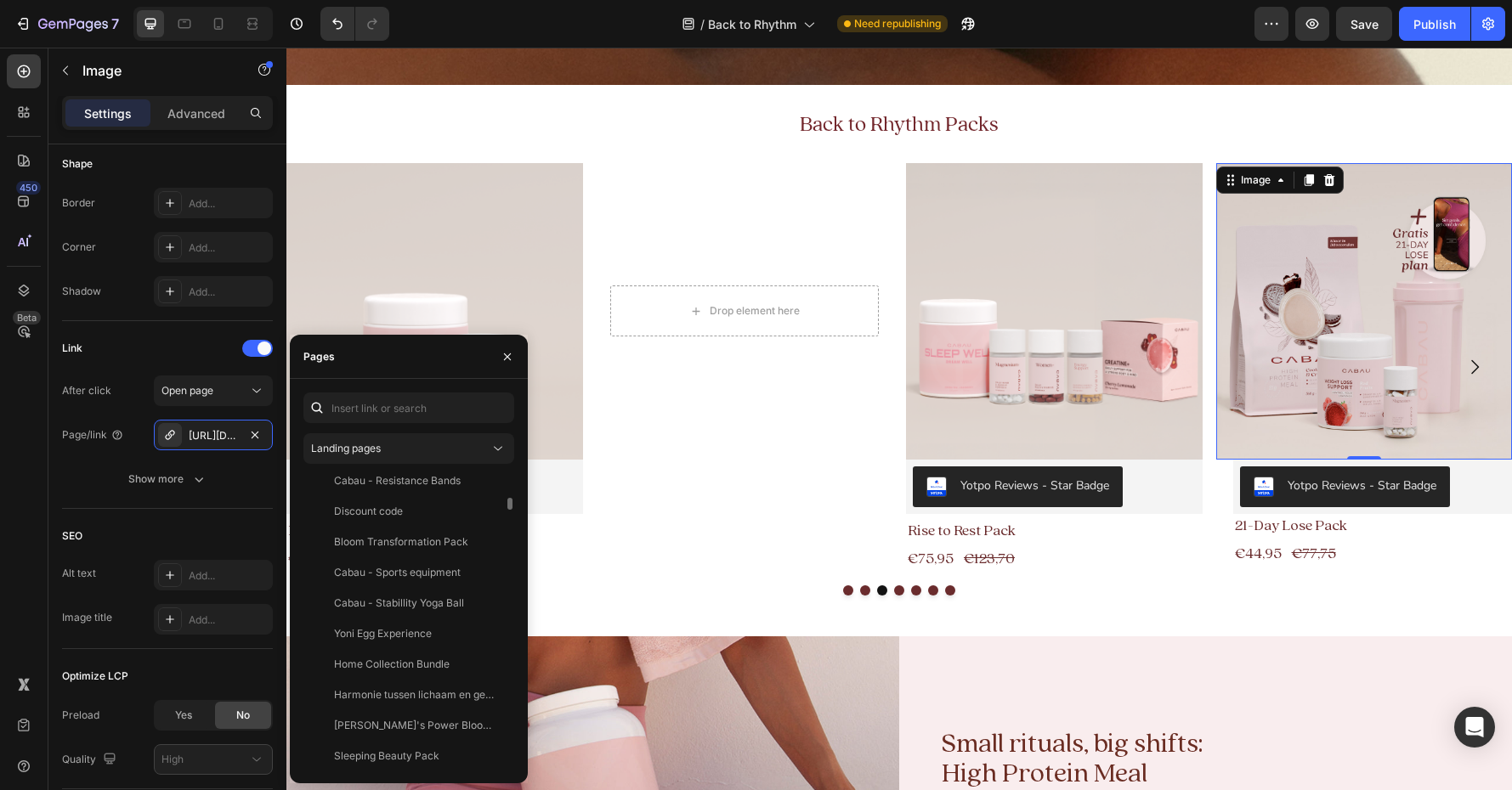
scroll to position [560, 0]
click at [429, 408] on input "text" at bounding box center [409, 407] width 210 height 30
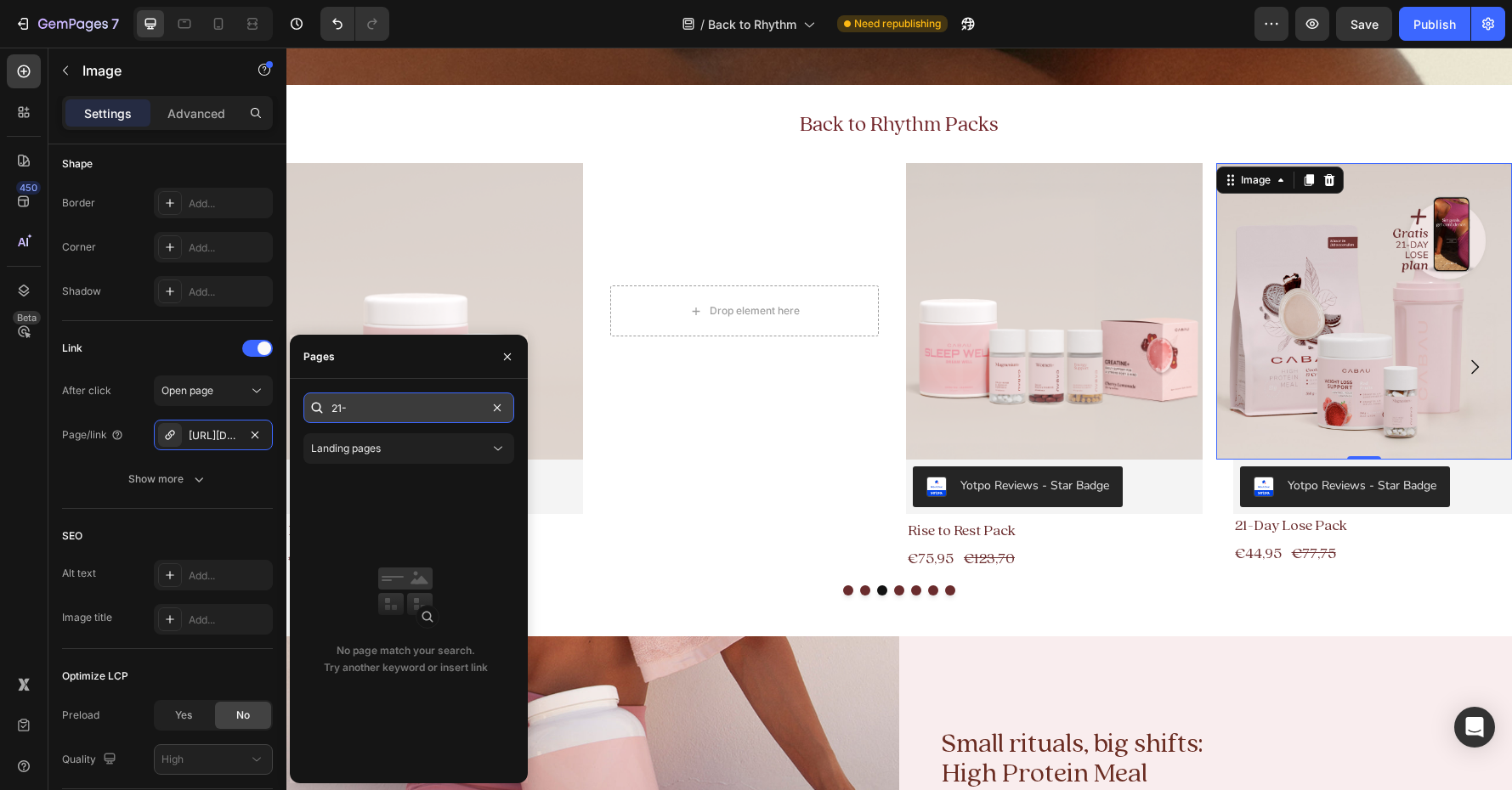
scroll to position [0, 0]
type input "2"
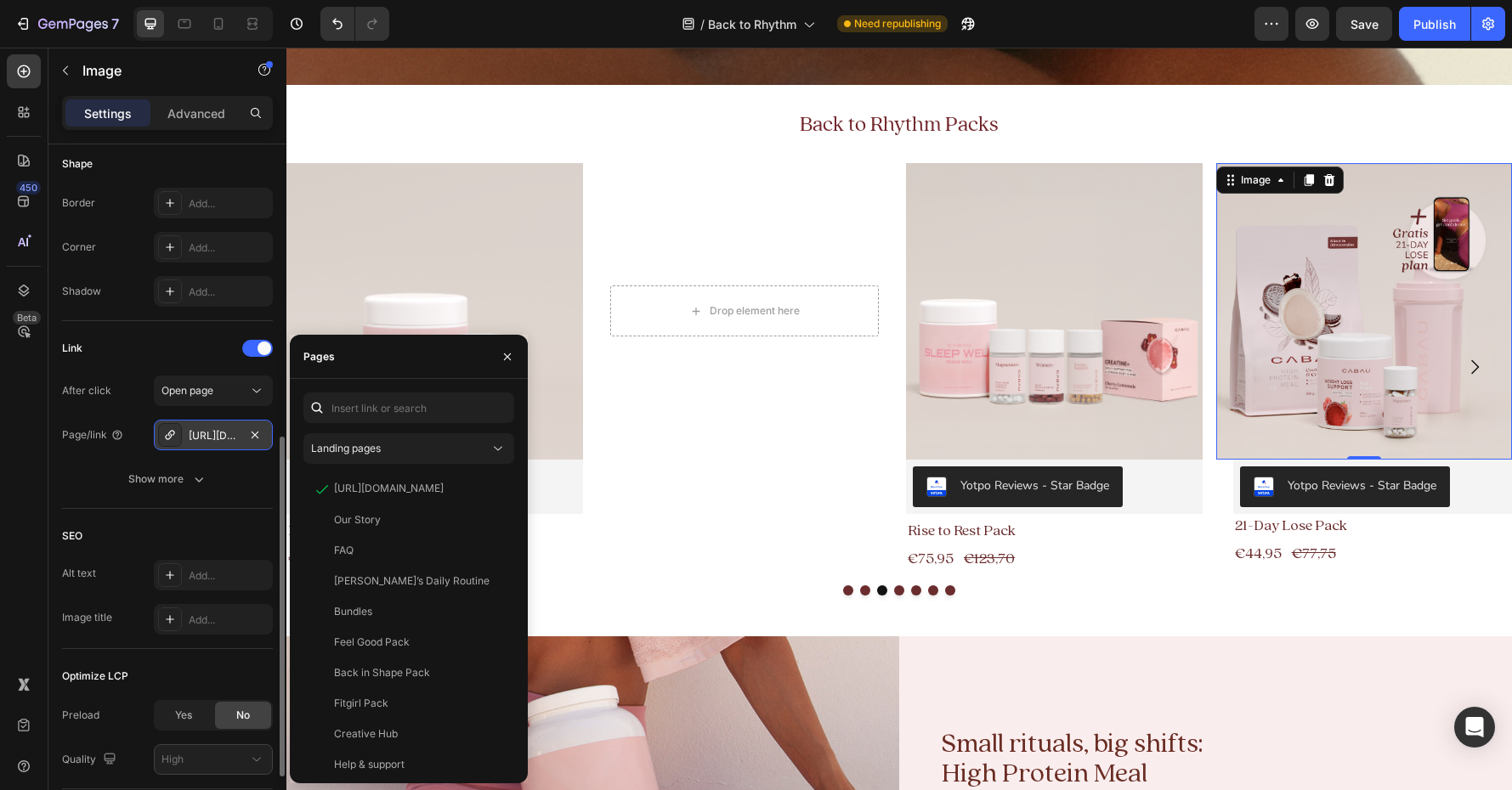
click at [208, 433] on div "[URL][DOMAIN_NAME]" at bounding box center [212, 436] width 49 height 16
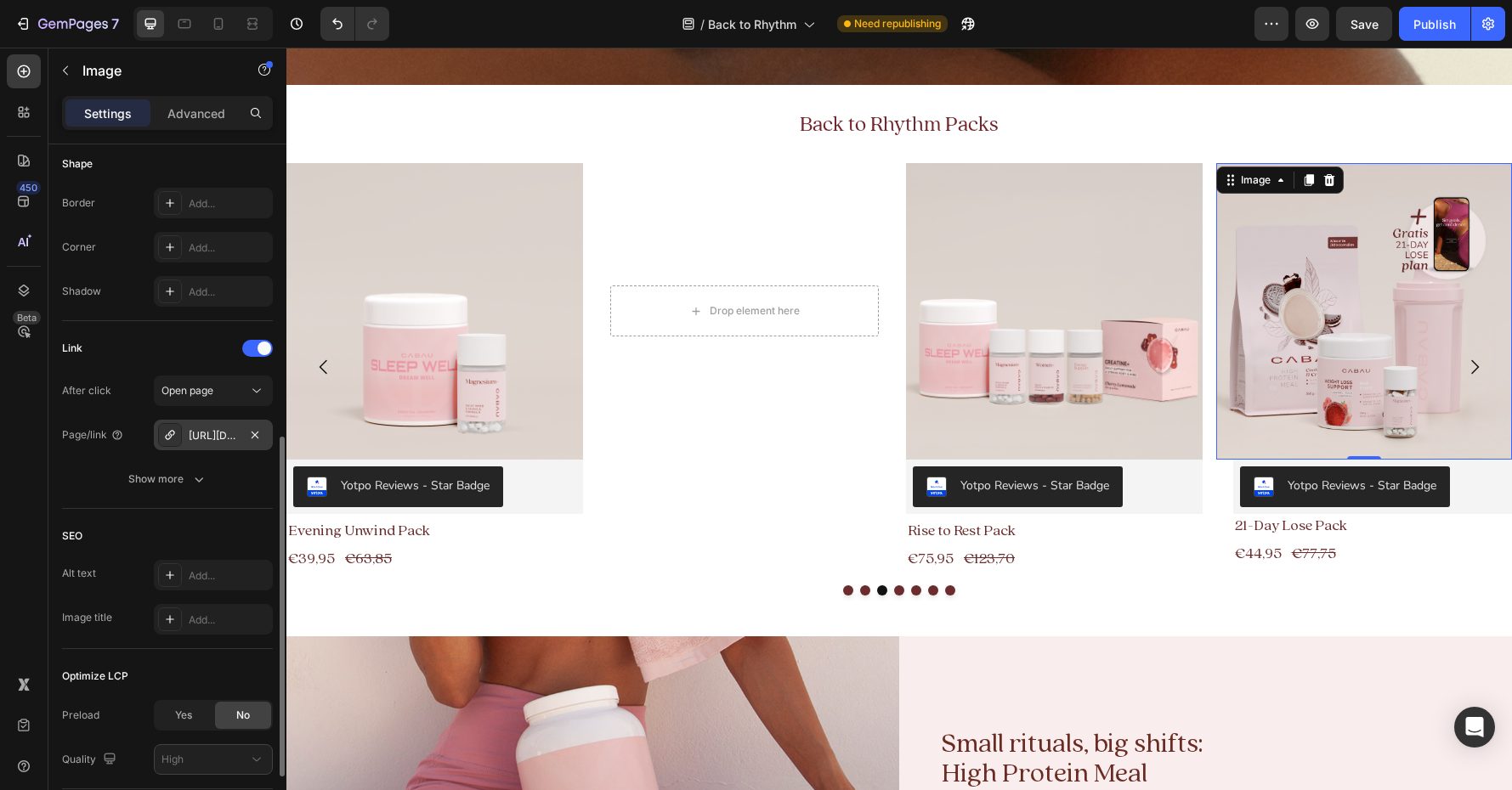
click at [208, 433] on div "[URL][DOMAIN_NAME]" at bounding box center [212, 436] width 49 height 16
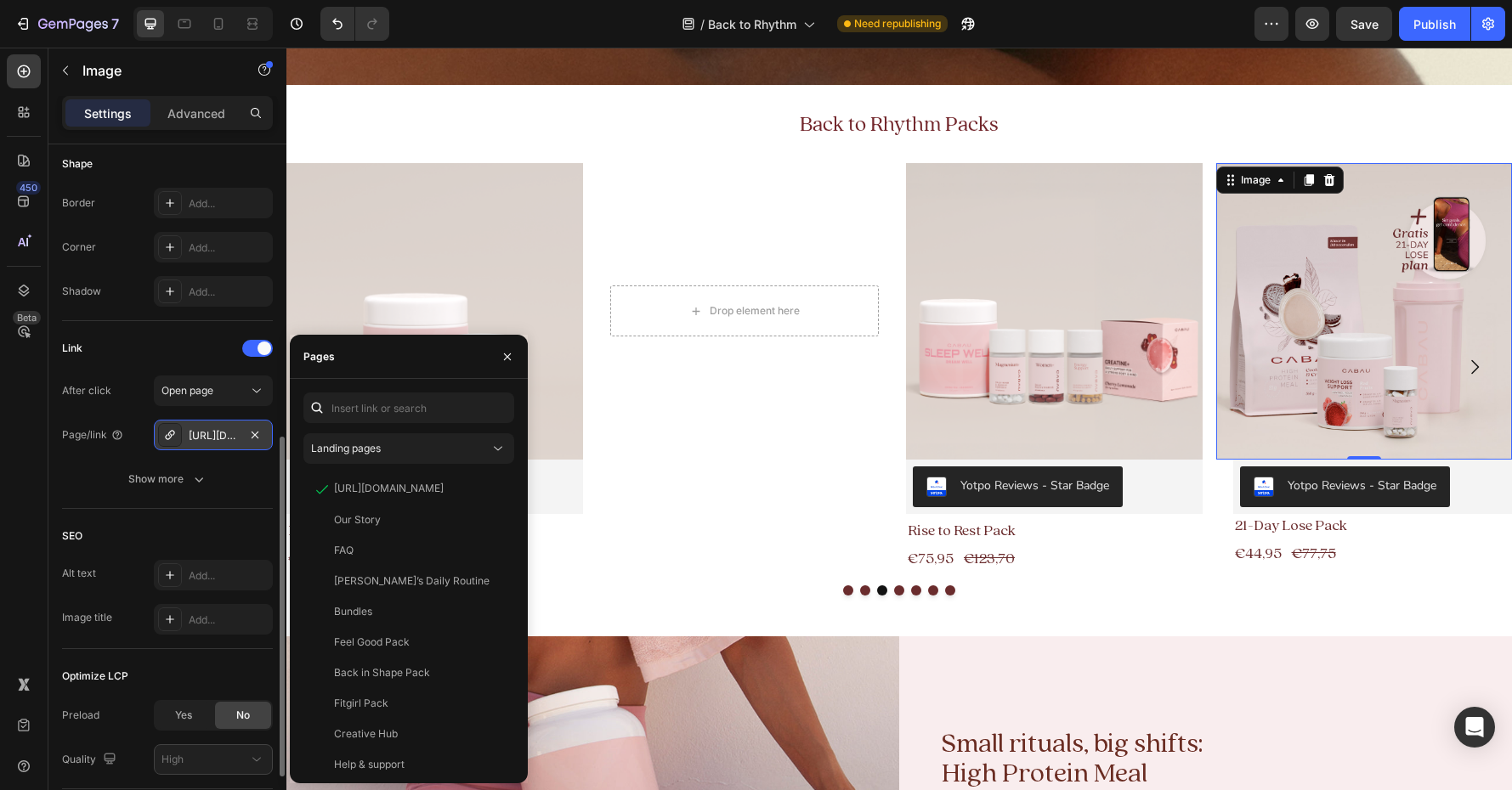
click at [210, 435] on div "[URL][DOMAIN_NAME]" at bounding box center [212, 436] width 49 height 16
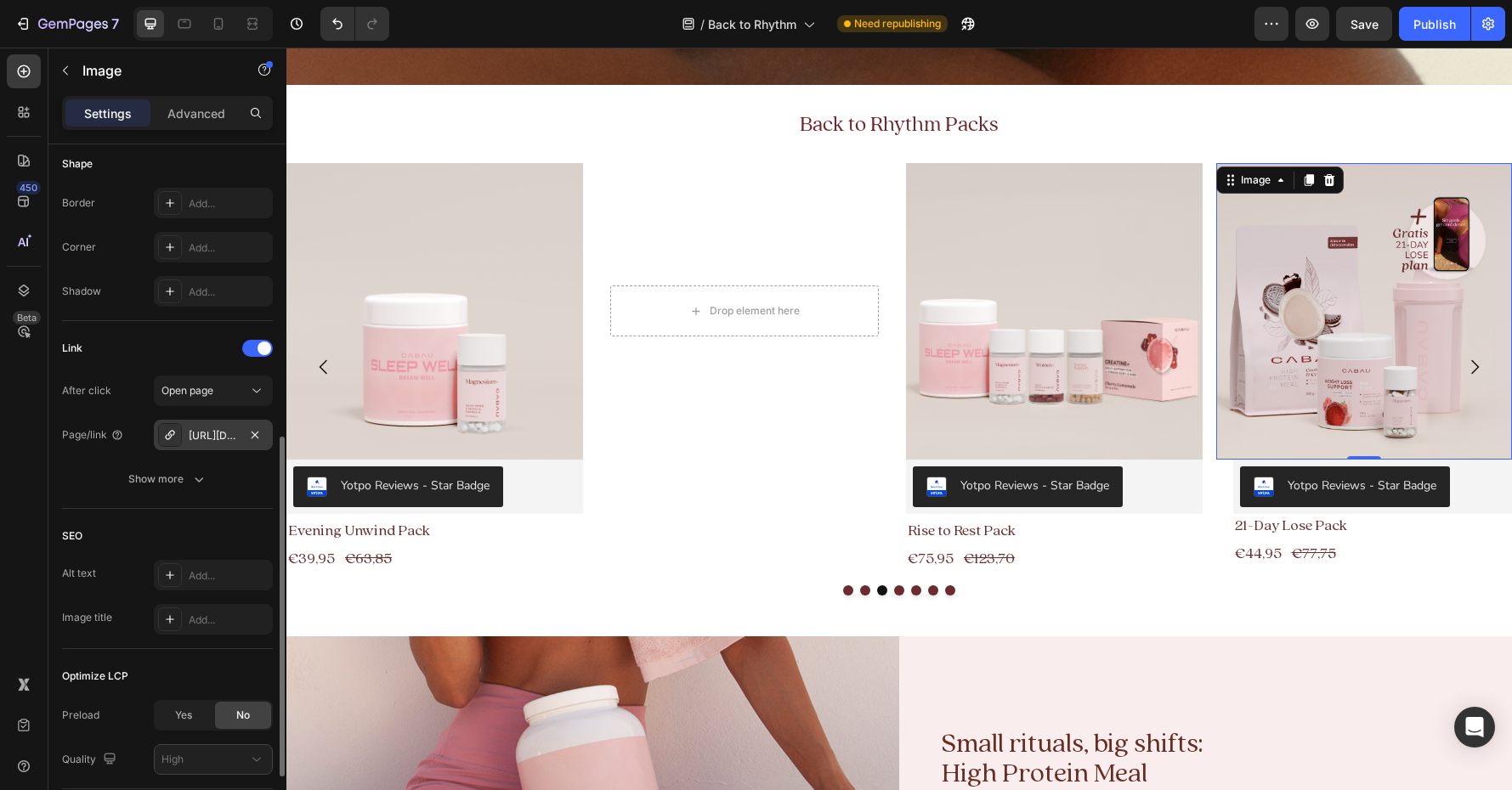
click at [210, 435] on div "[URL][DOMAIN_NAME]" at bounding box center [212, 436] width 49 height 16
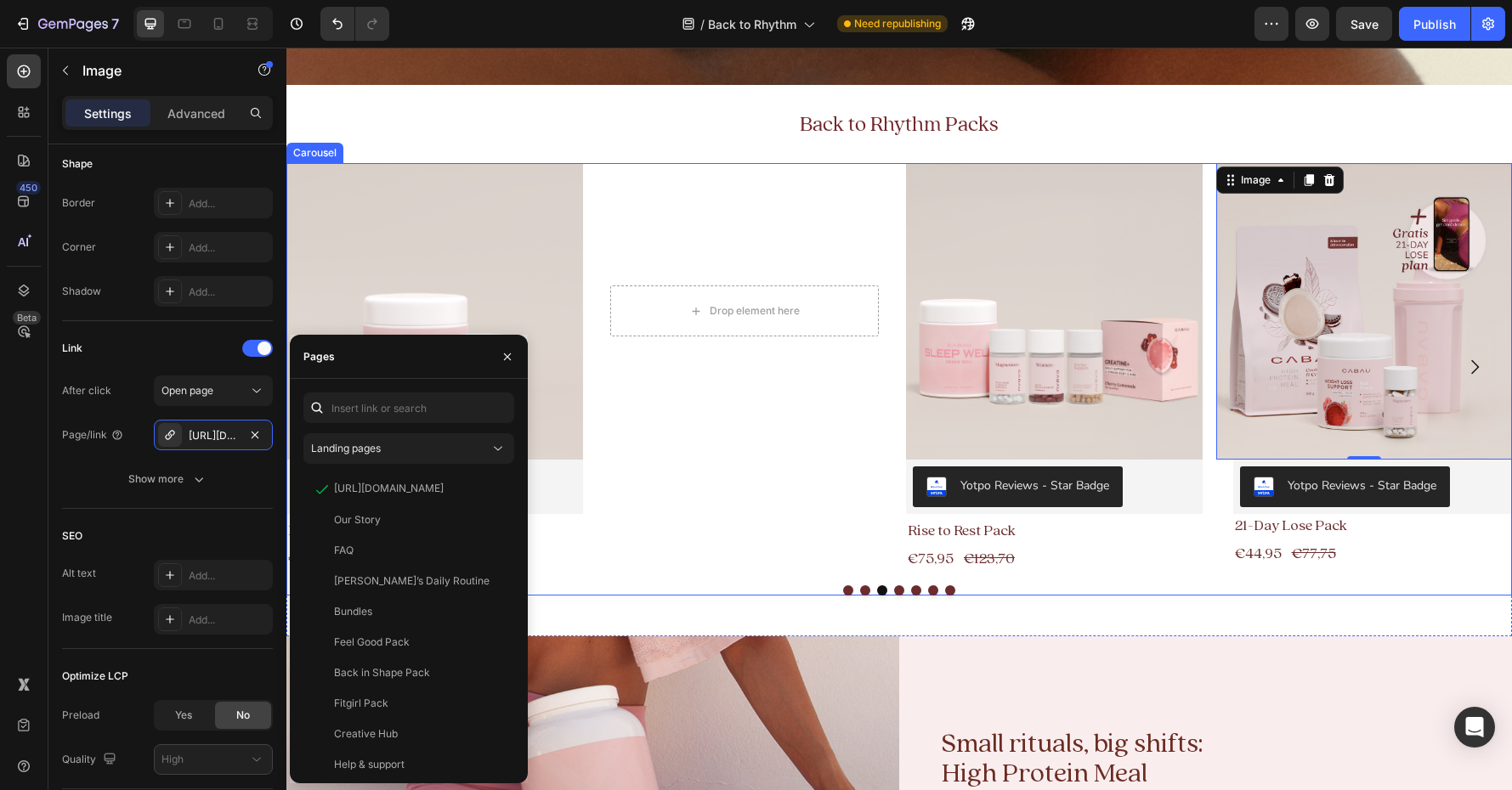
click at [648, 554] on div "Drop element here Hero Banner" at bounding box center [744, 366] width 296 height 407
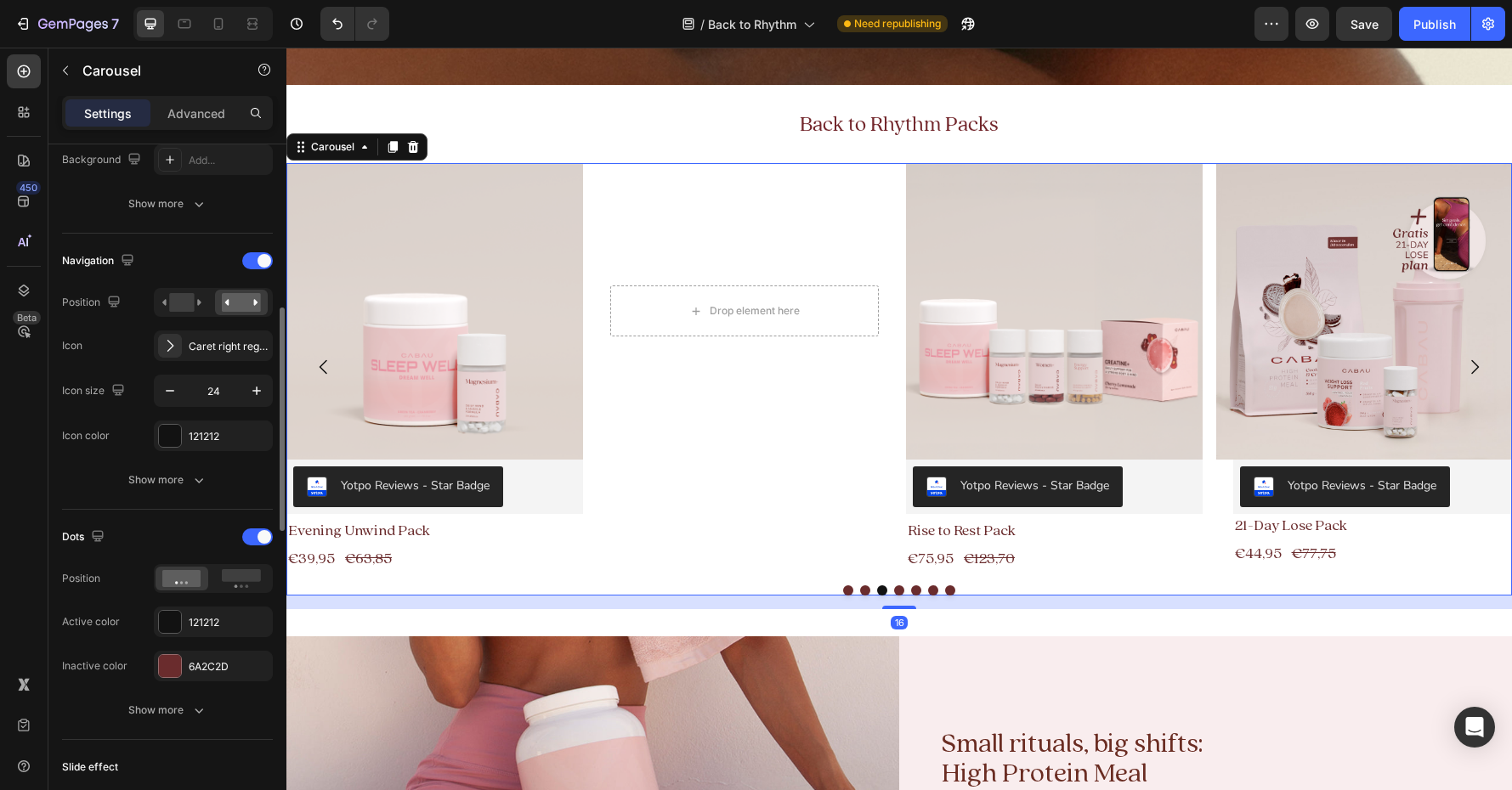
scroll to position [510, 0]
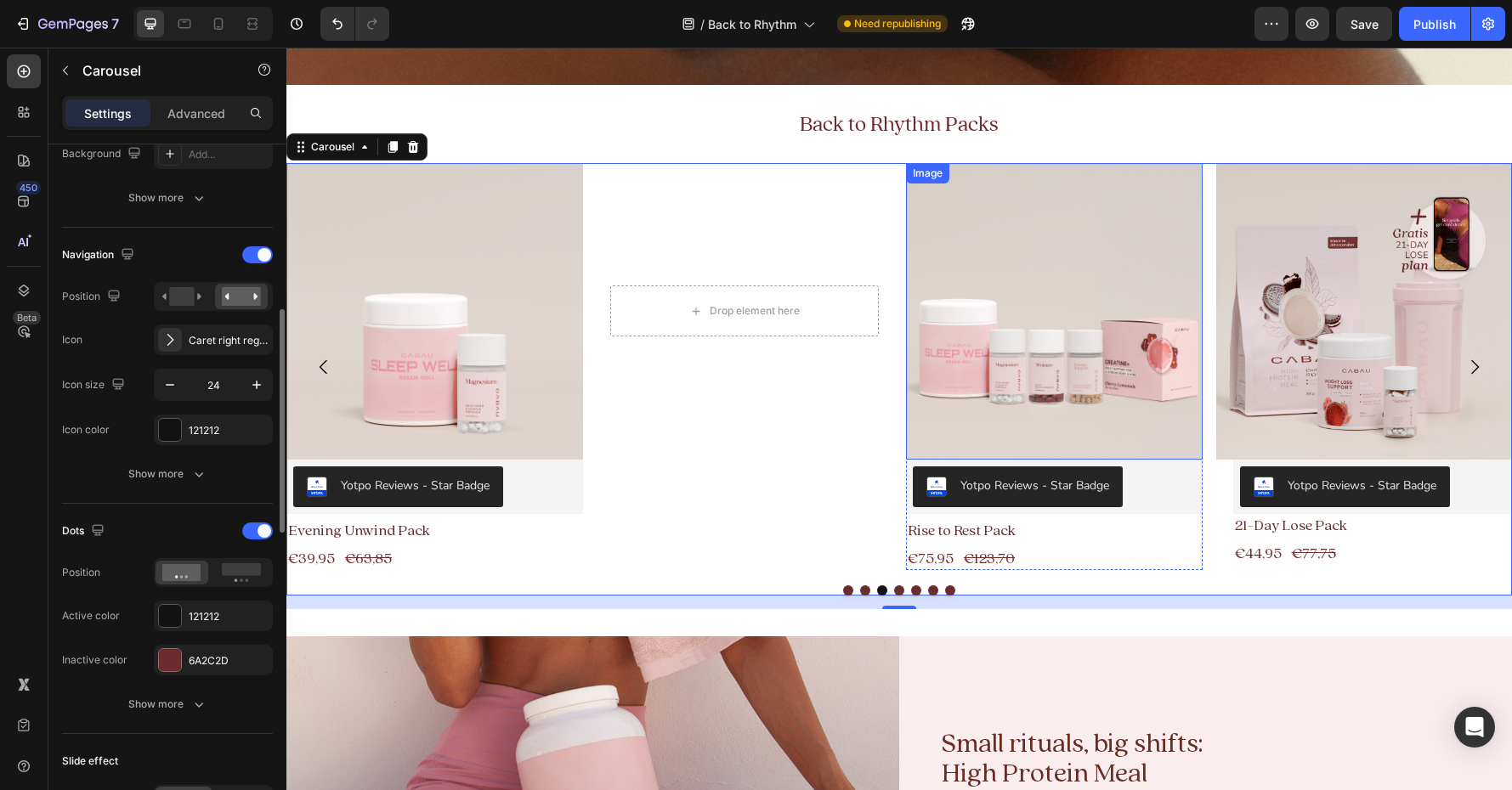
click at [993, 281] on img at bounding box center [1054, 311] width 296 height 296
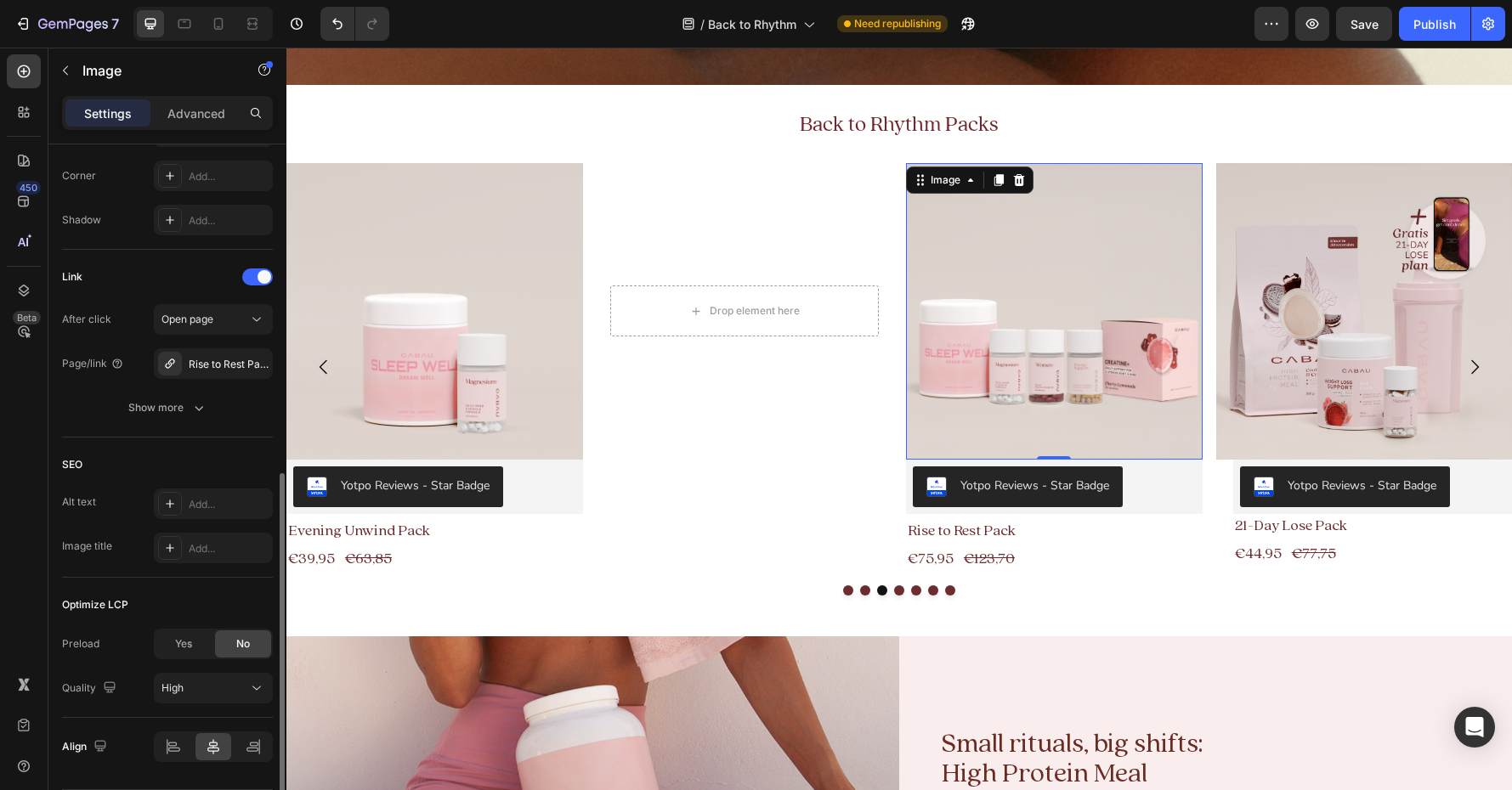
scroll to position [669, 0]
click at [1242, 340] on img at bounding box center [1364, 311] width 296 height 296
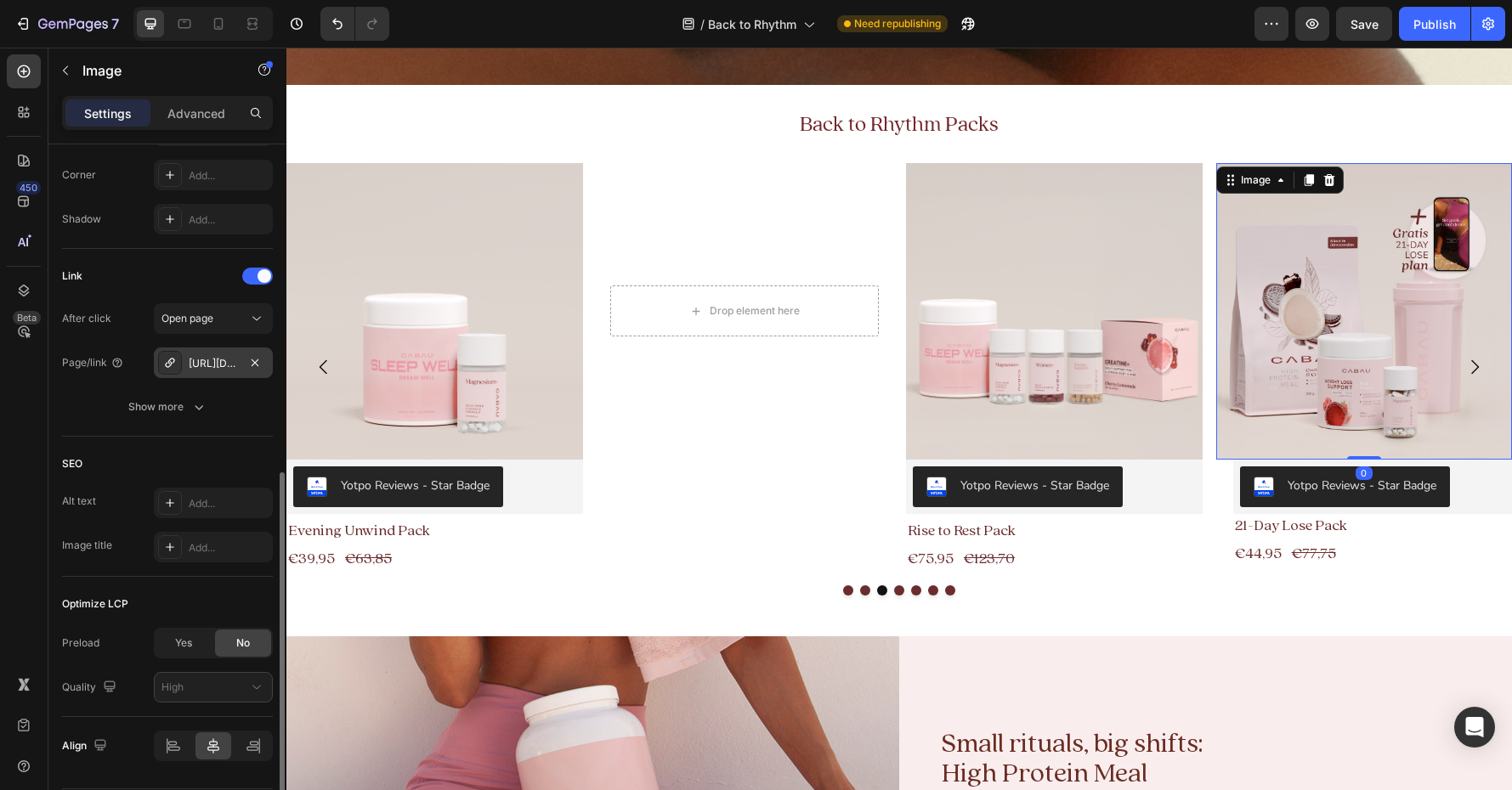
click at [206, 365] on div "[URL][DOMAIN_NAME]" at bounding box center [212, 364] width 49 height 16
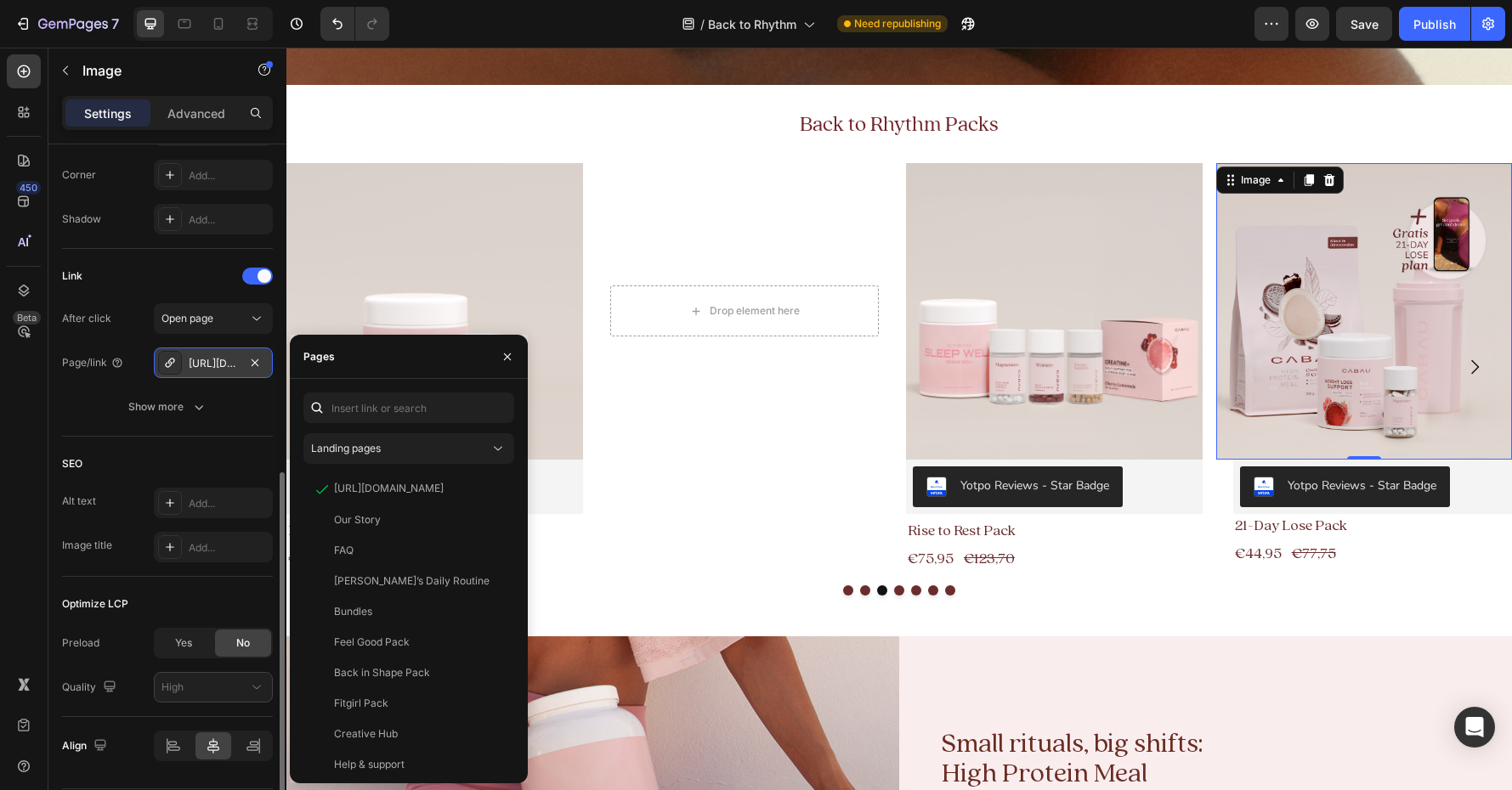
click at [205, 365] on div "[URL][DOMAIN_NAME]" at bounding box center [212, 364] width 49 height 16
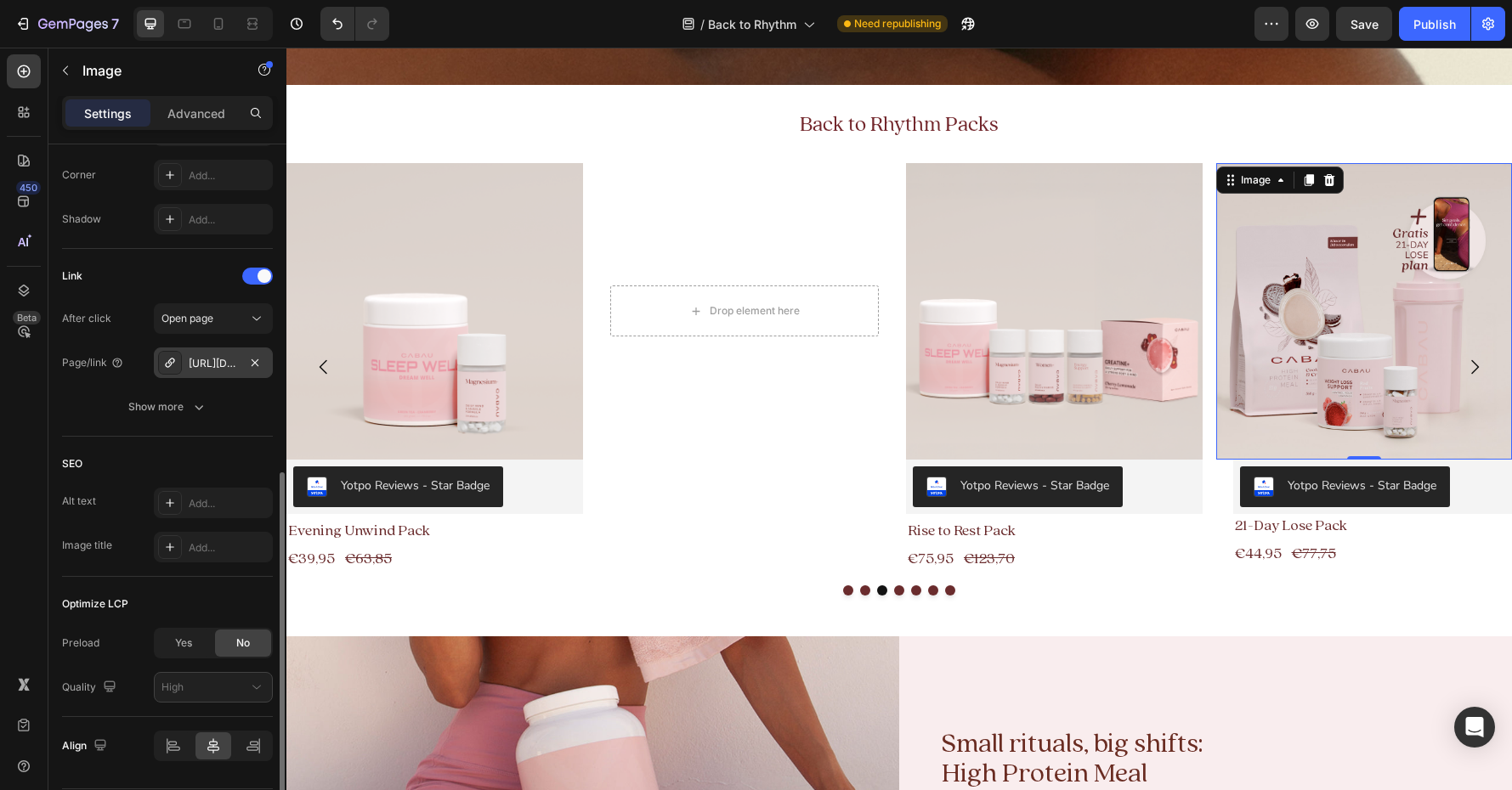
click at [166, 360] on icon at bounding box center [170, 363] width 14 height 14
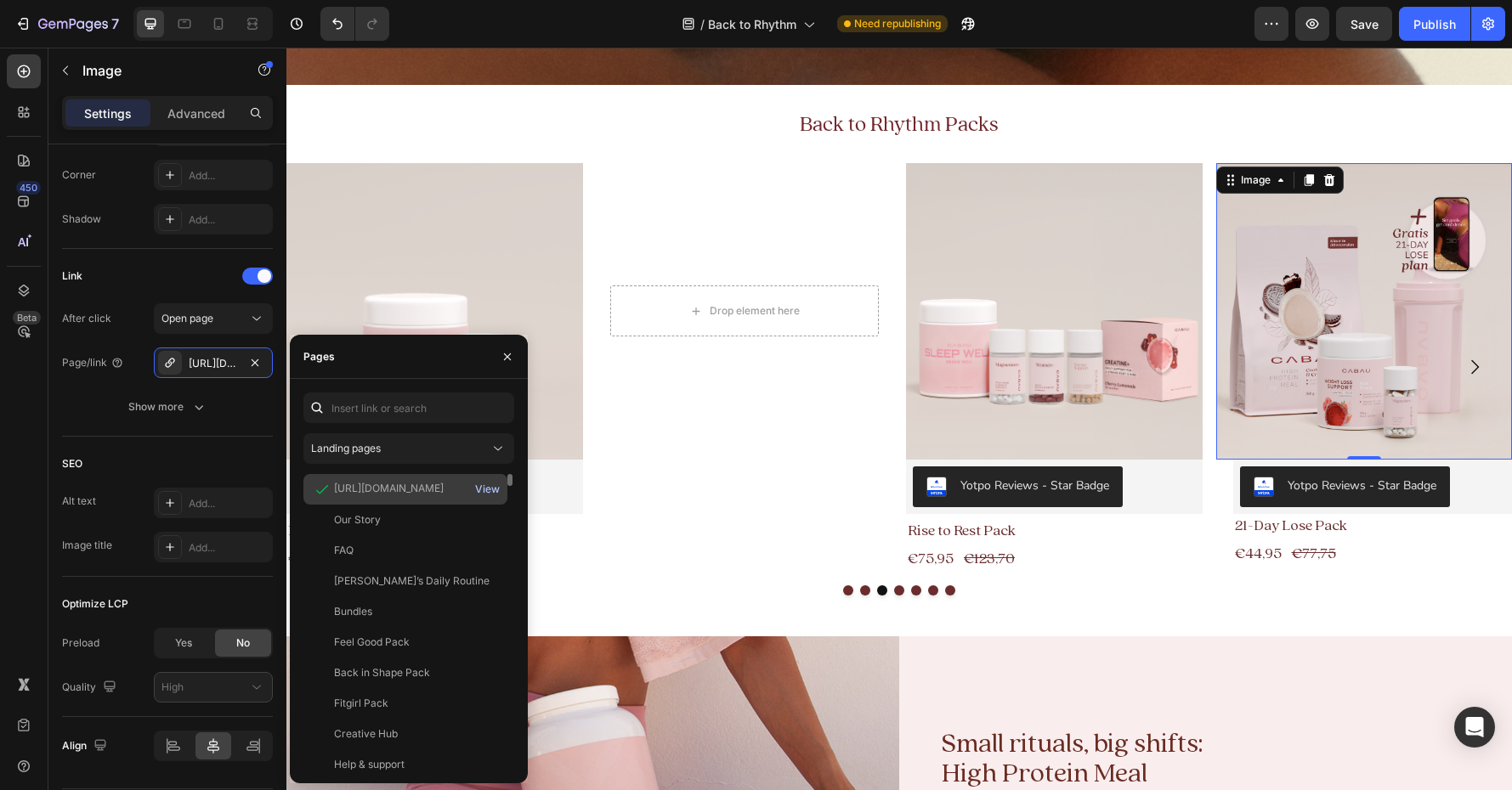
click at [487, 487] on div "View" at bounding box center [487, 489] width 25 height 16
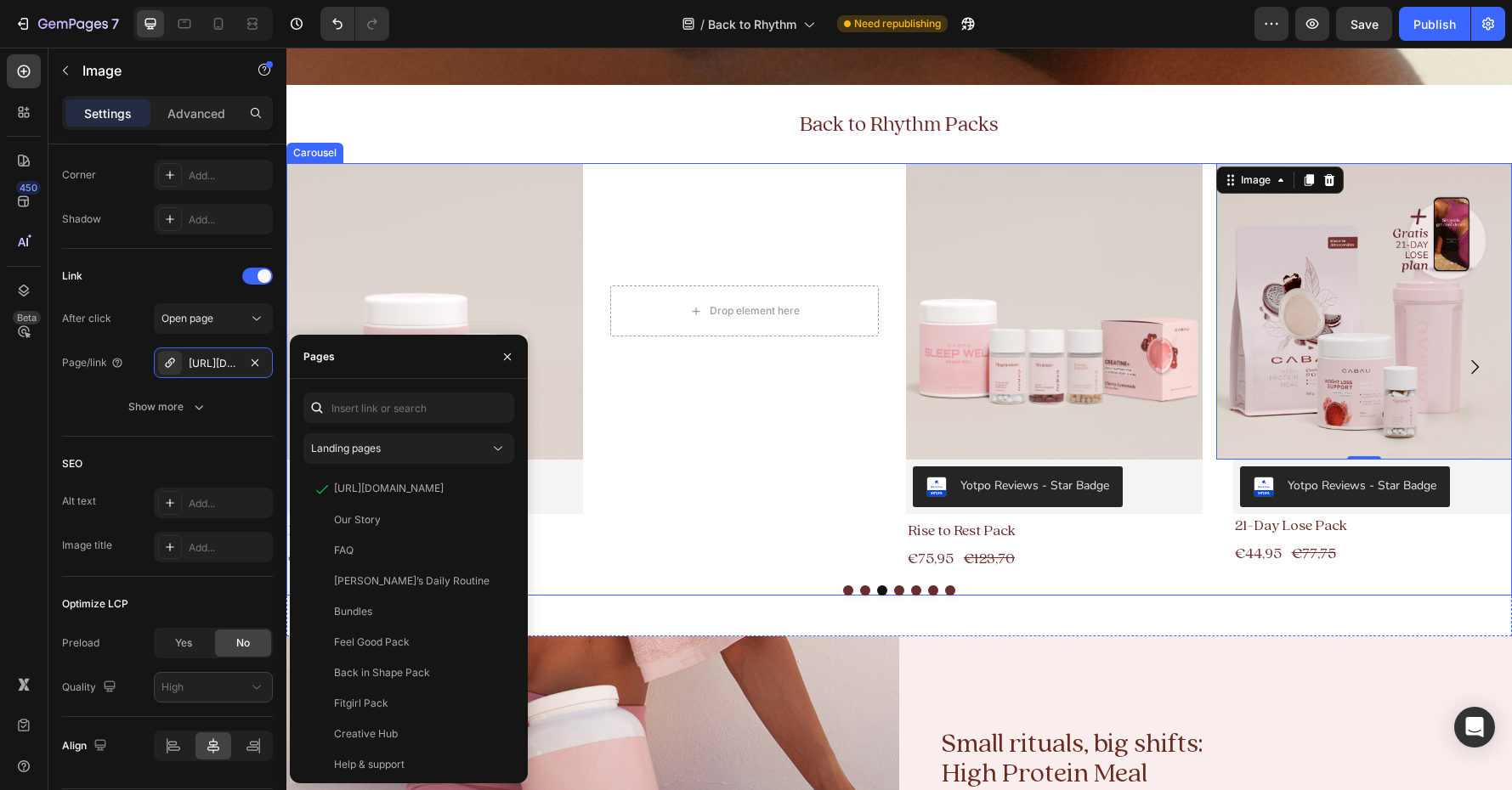
click at [896, 591] on button "Dot" at bounding box center [899, 590] width 10 height 10
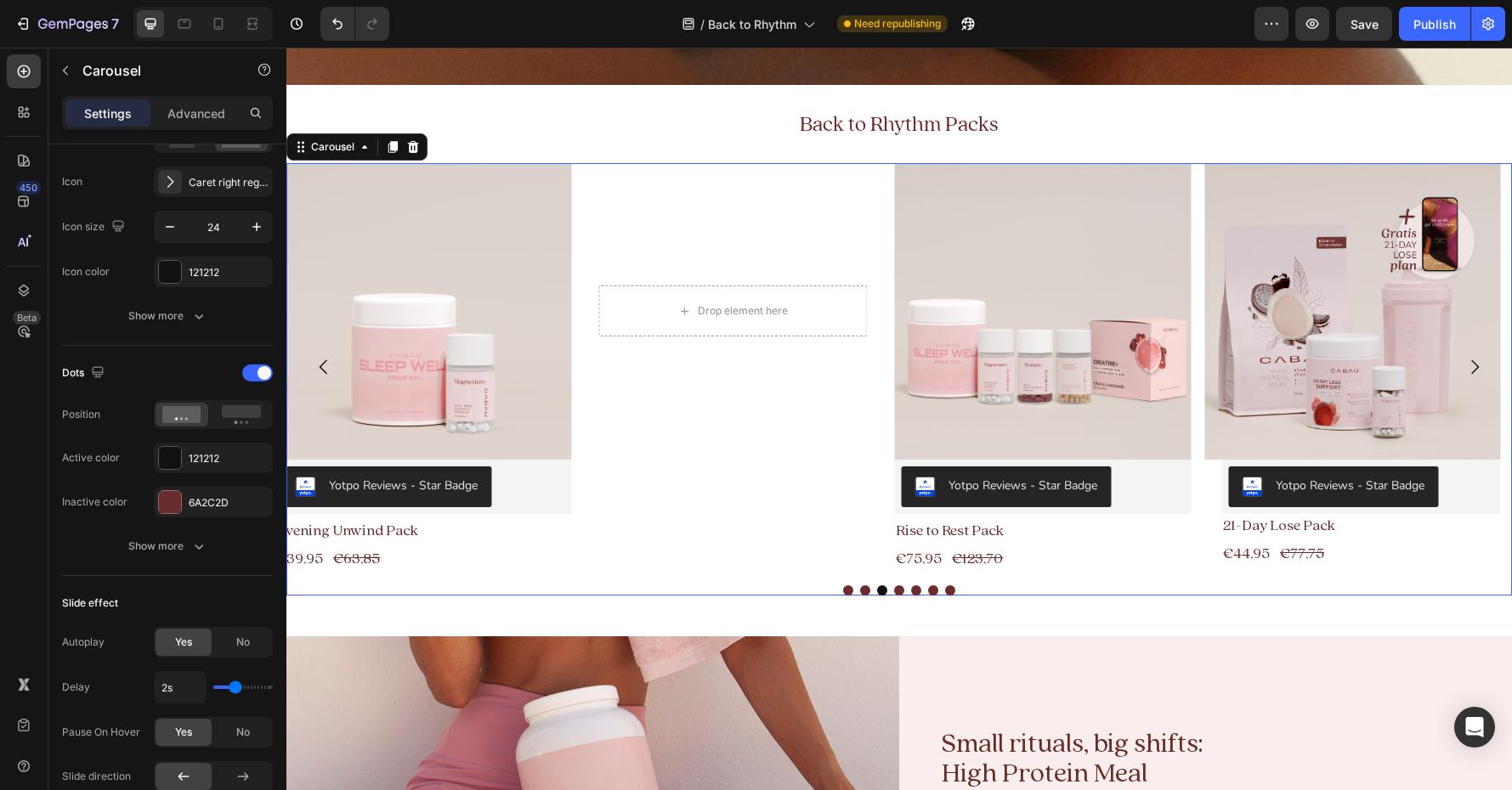
scroll to position [0, 0]
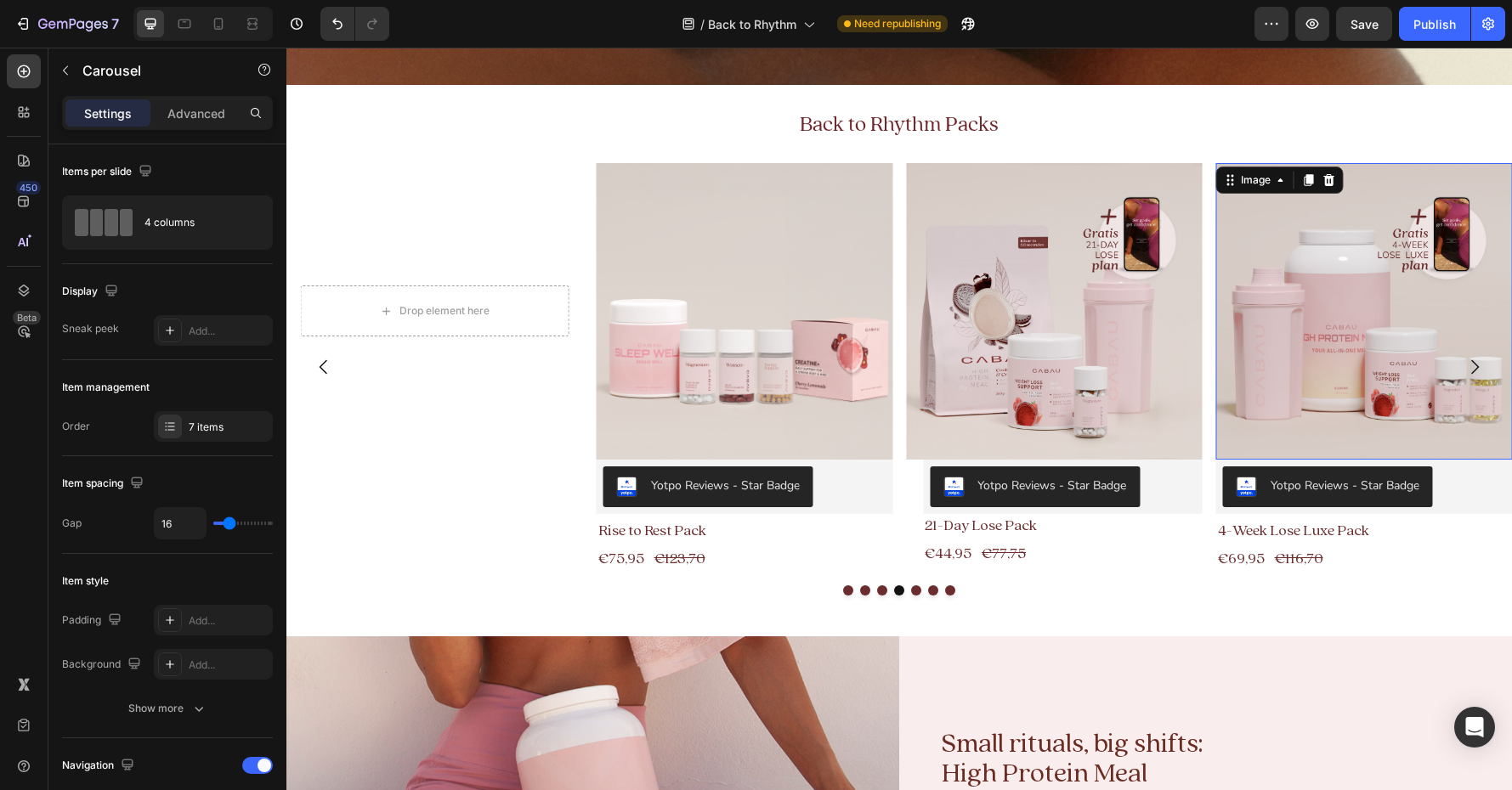
click at [1242, 367] on img at bounding box center [1364, 311] width 296 height 296
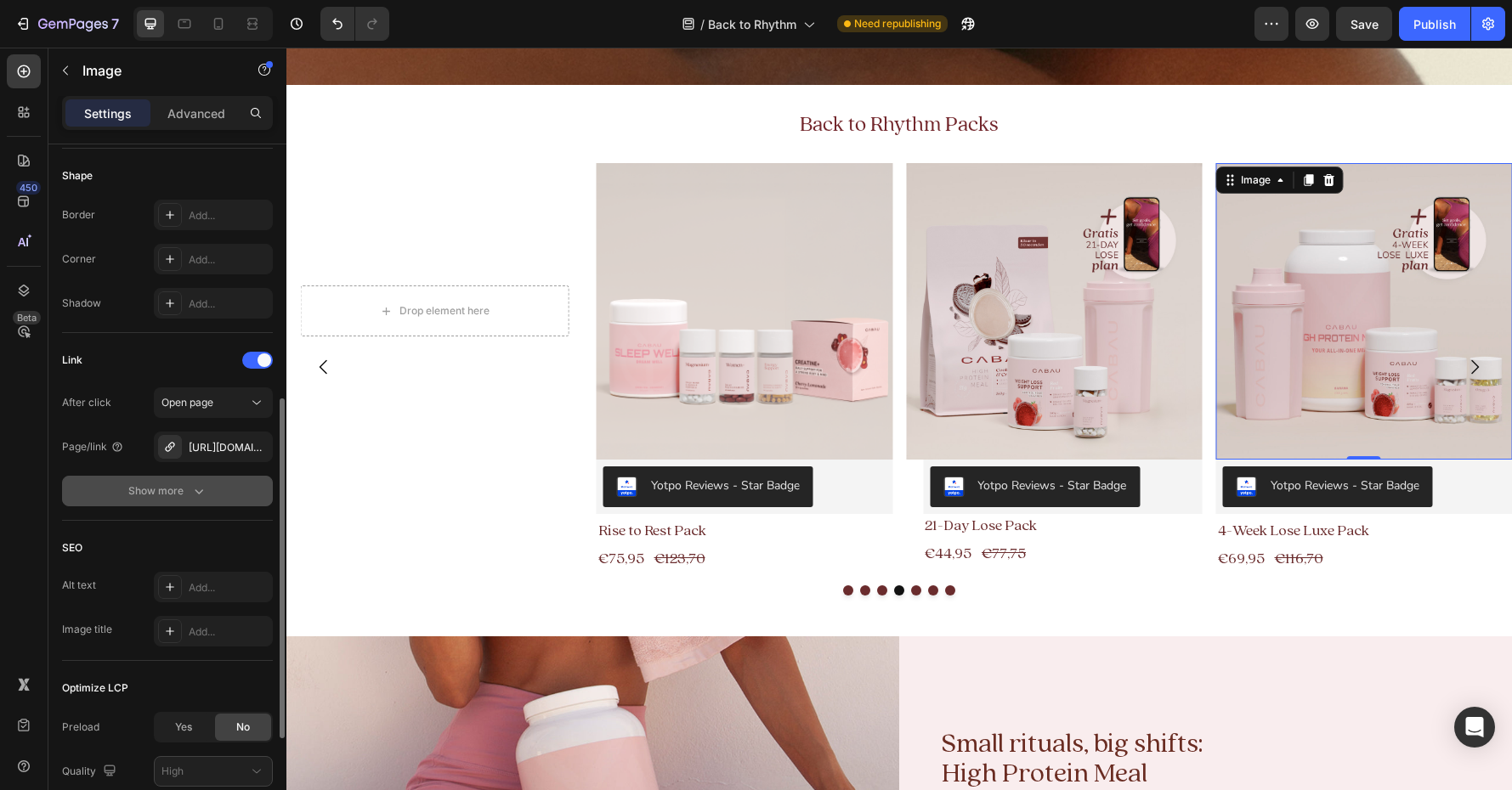
scroll to position [599, 0]
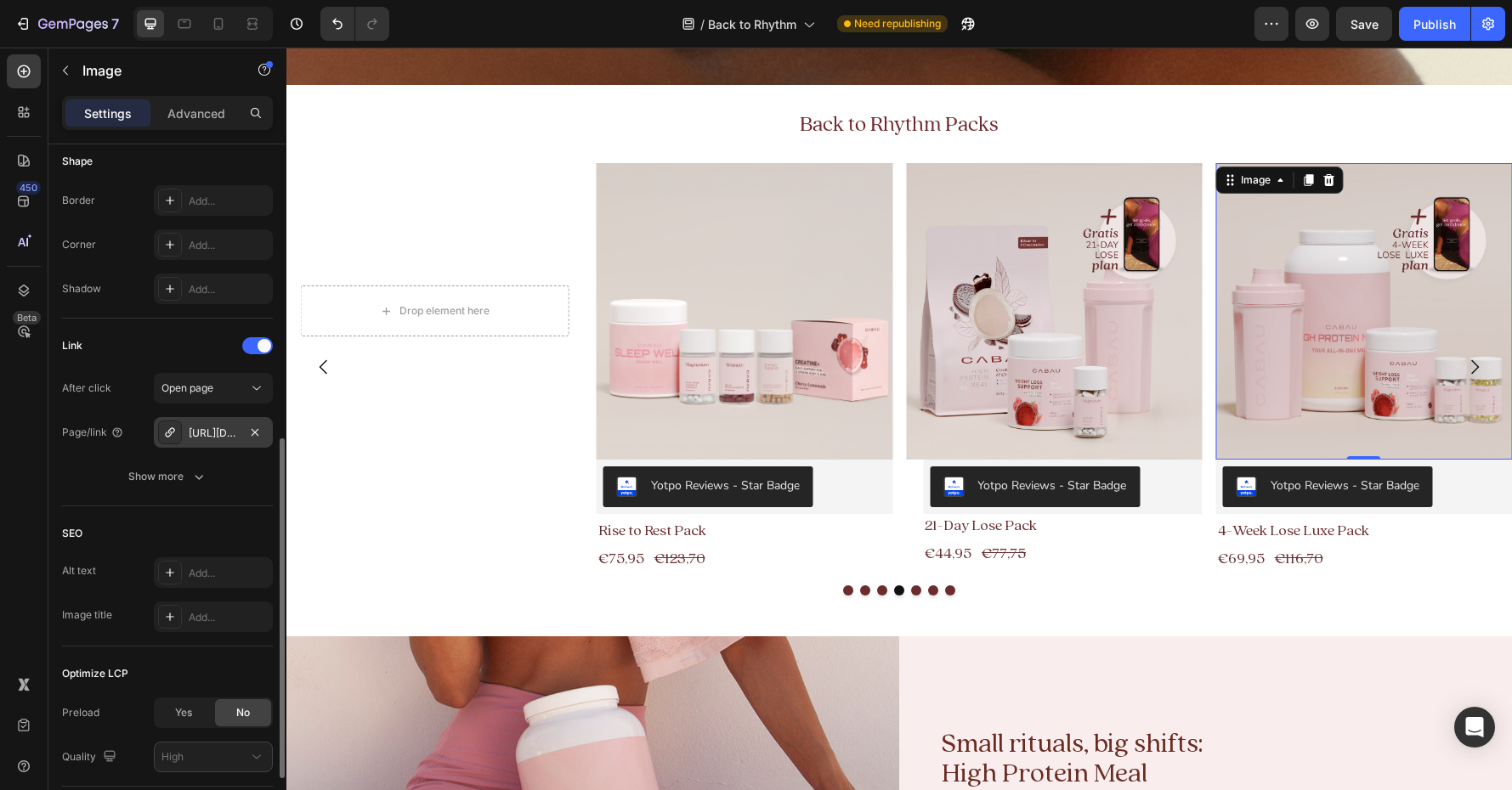
click at [202, 433] on div "[URL][DOMAIN_NAME]" at bounding box center [212, 433] width 49 height 16
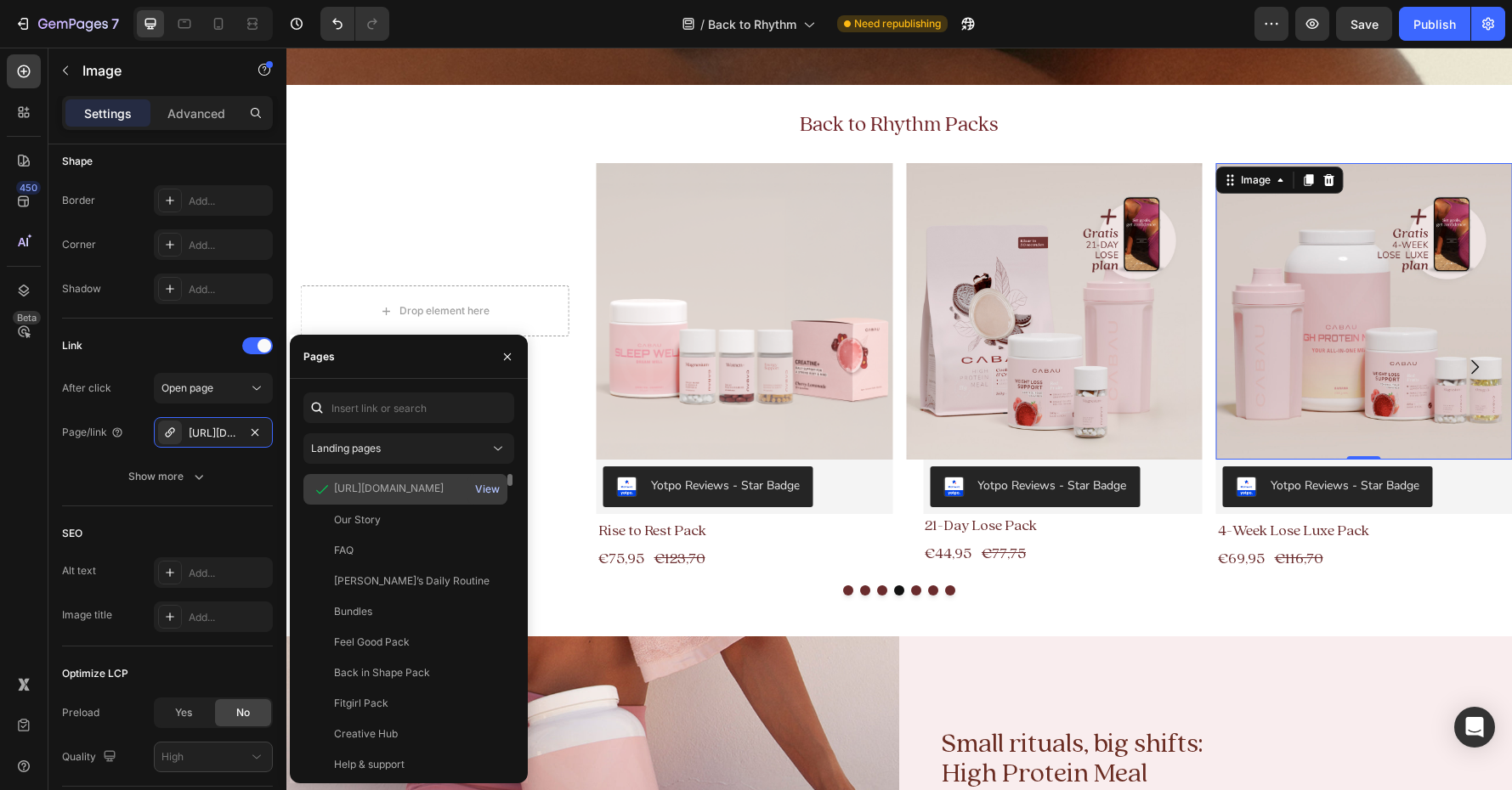
click at [489, 488] on div "View" at bounding box center [487, 489] width 25 height 16
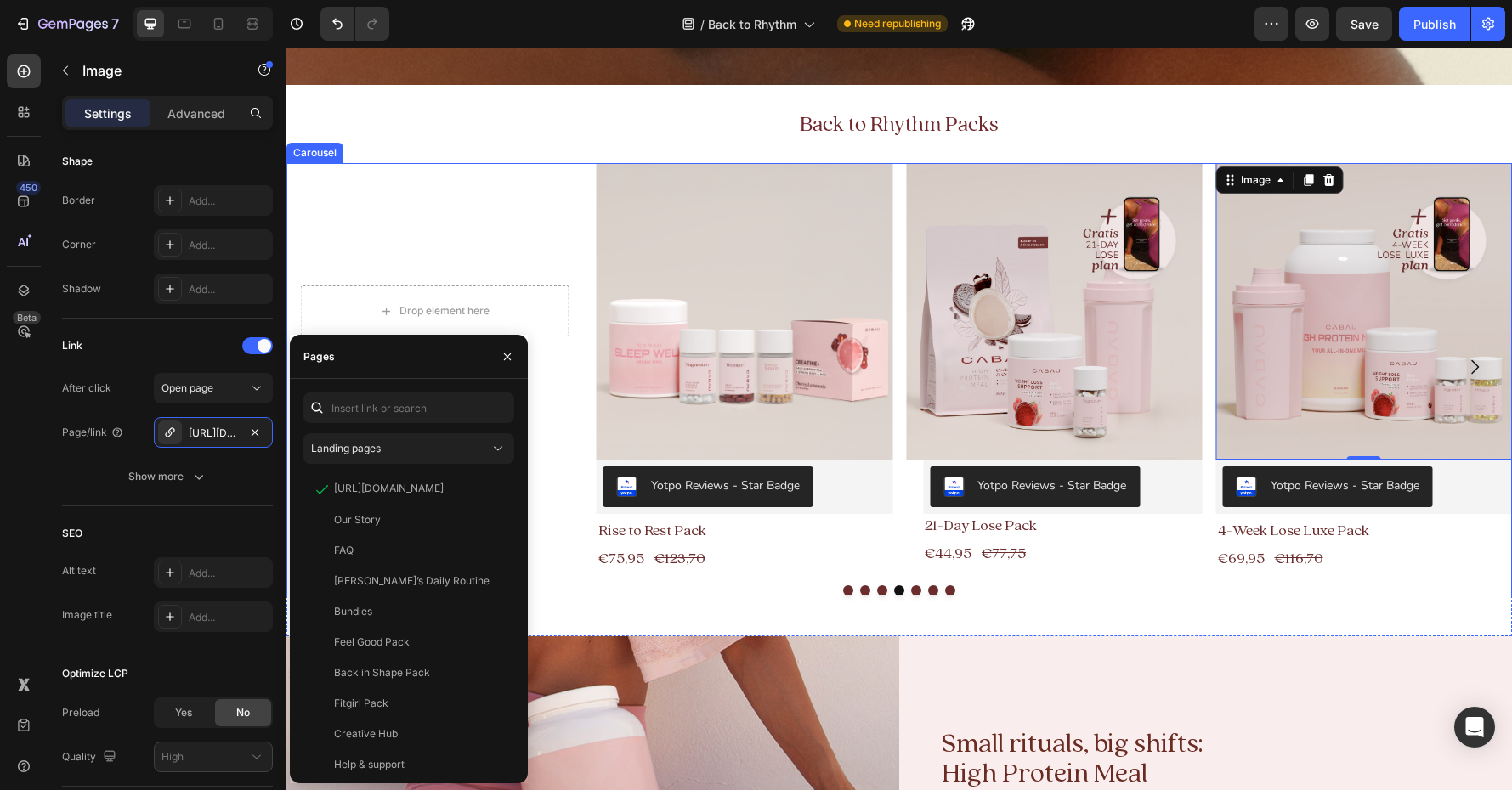
click at [918, 590] on button "Dot" at bounding box center [916, 590] width 10 height 10
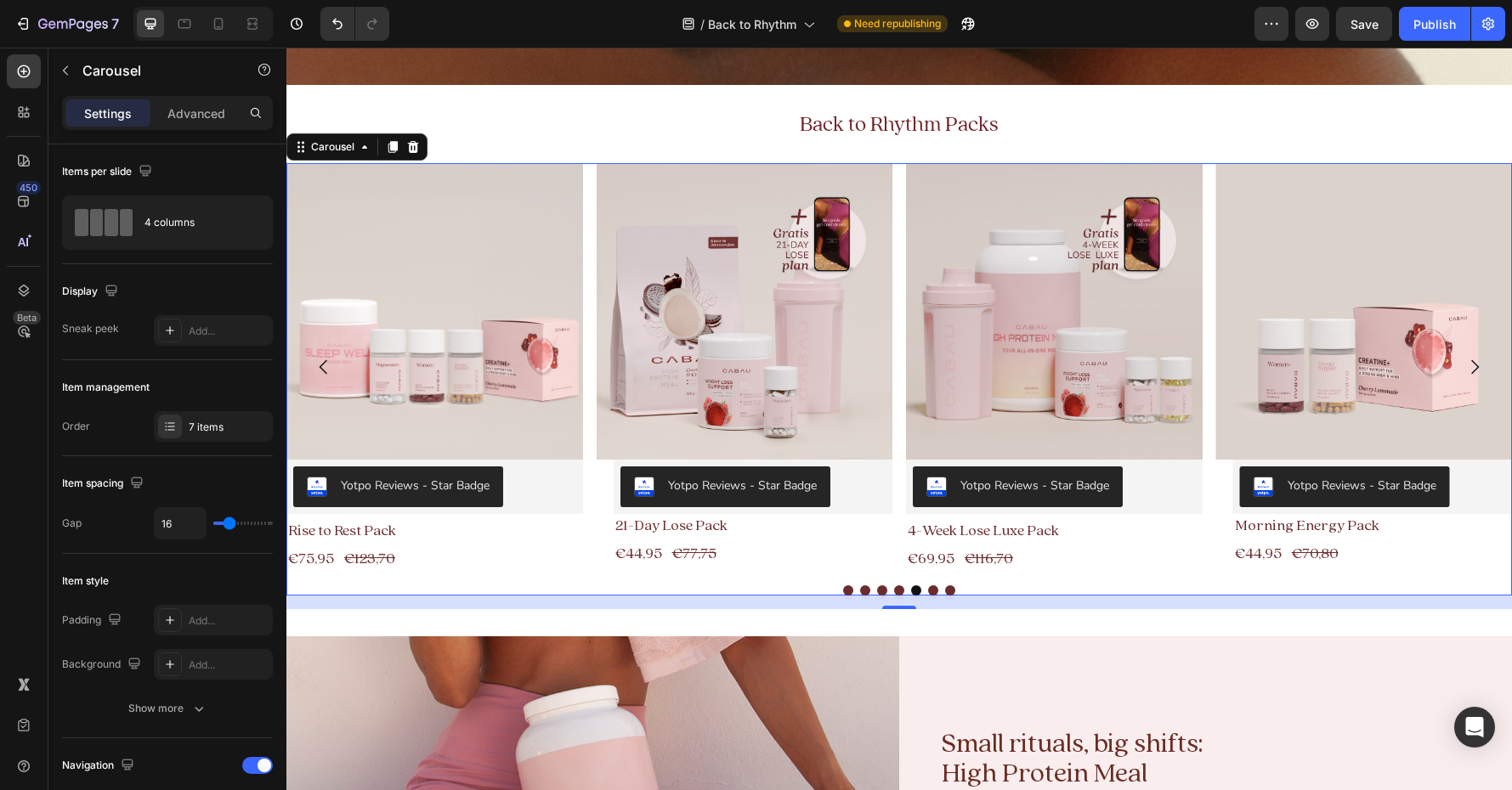
scroll to position [334, 0]
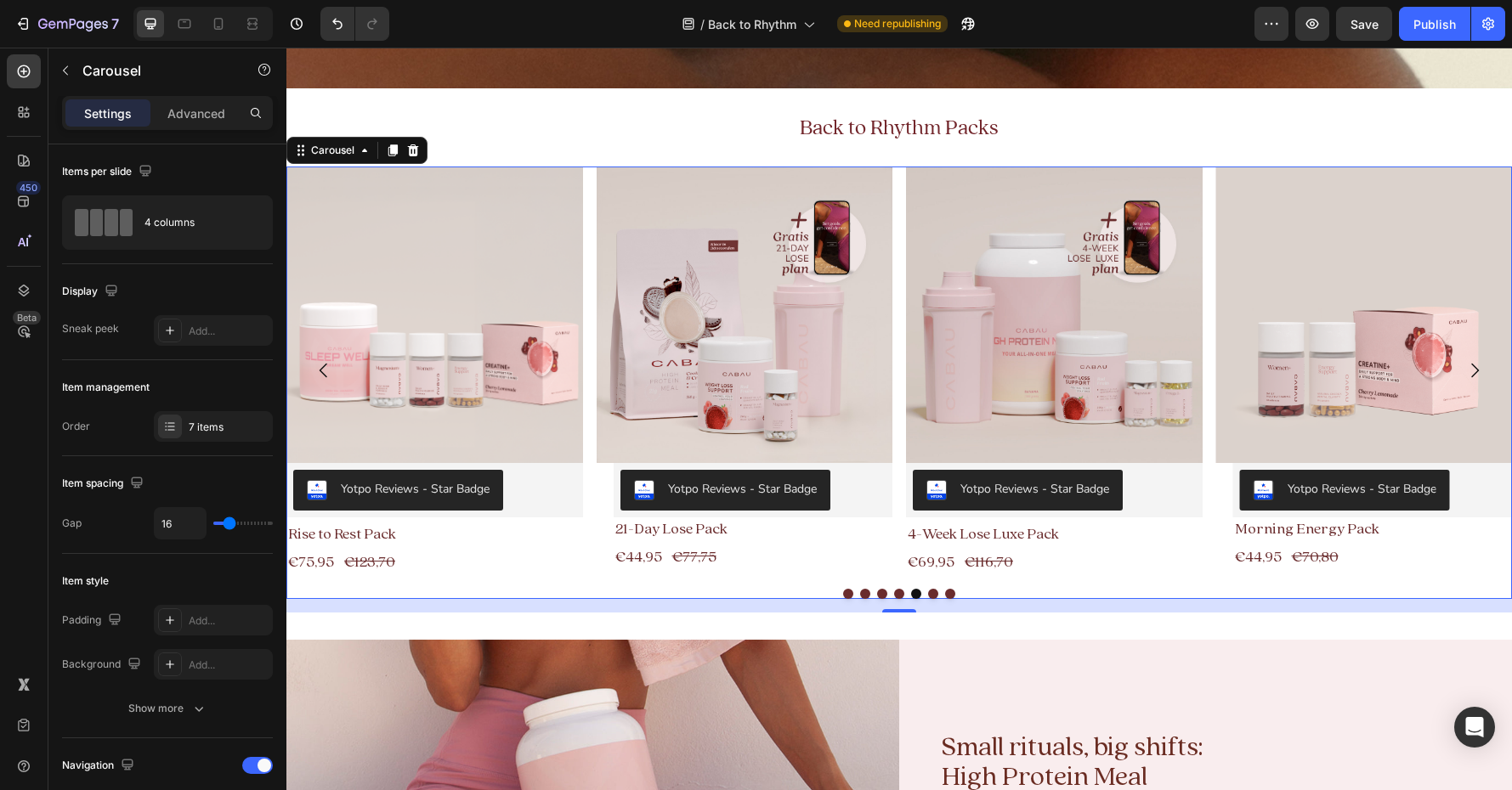
click at [930, 592] on button "Dot" at bounding box center [932, 593] width 10 height 10
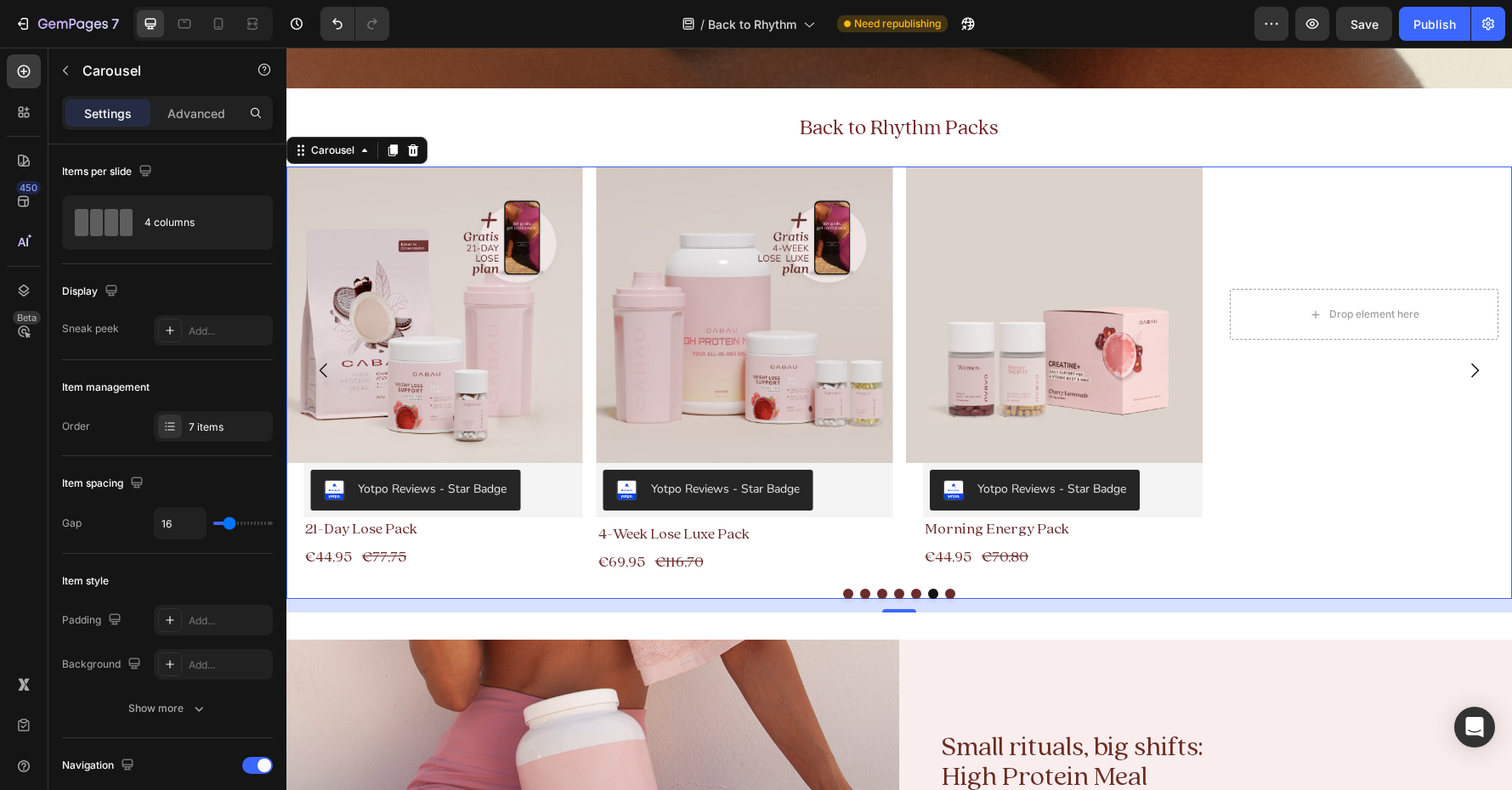
click at [948, 593] on button "Dot" at bounding box center [950, 593] width 10 height 10
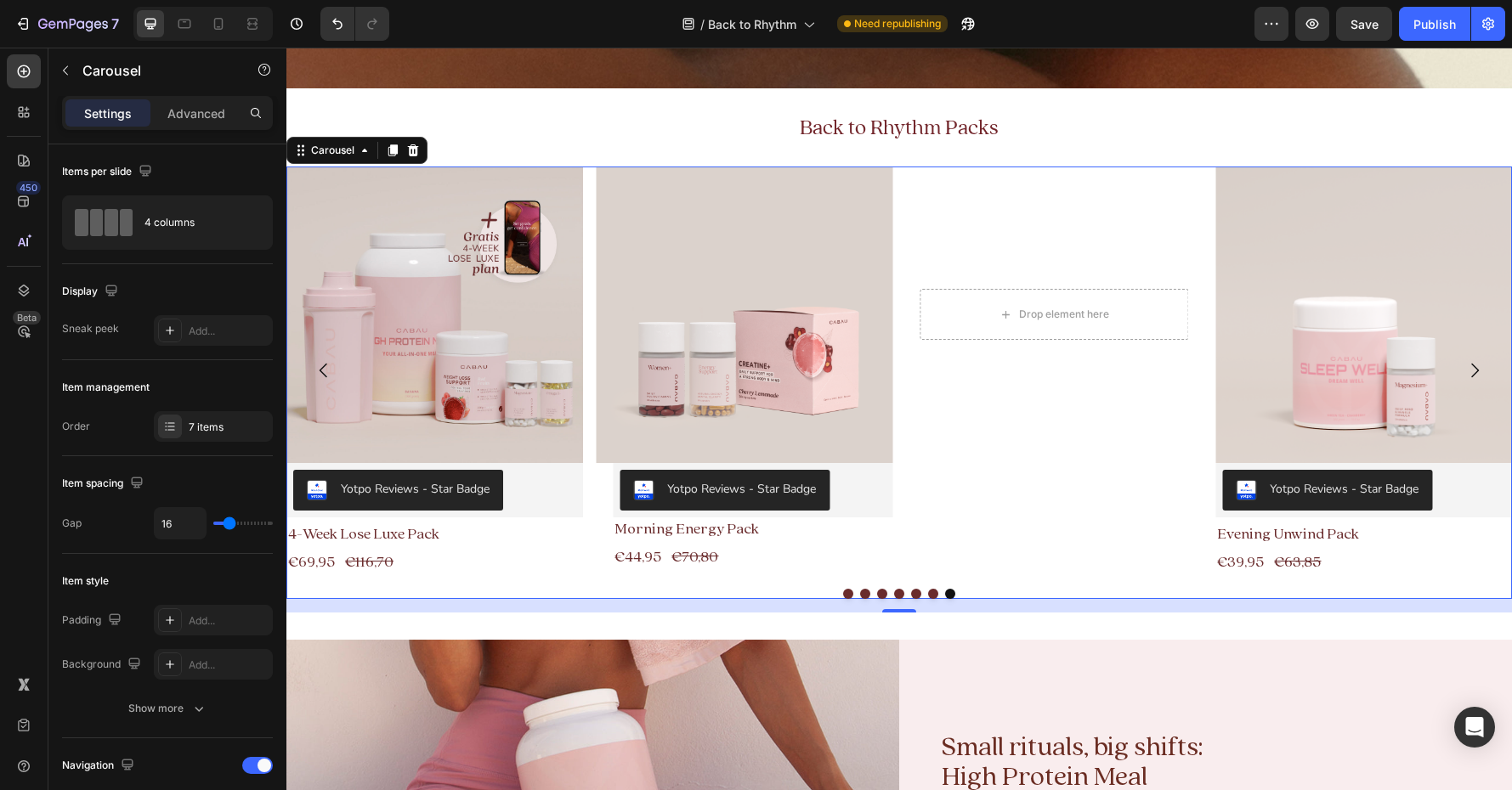
drag, startPoint x: 1410, startPoint y: 22, endPoint x: 1396, endPoint y: 43, distance: 25.2
click at [1242, 22] on button "Publish" at bounding box center [1434, 23] width 71 height 34
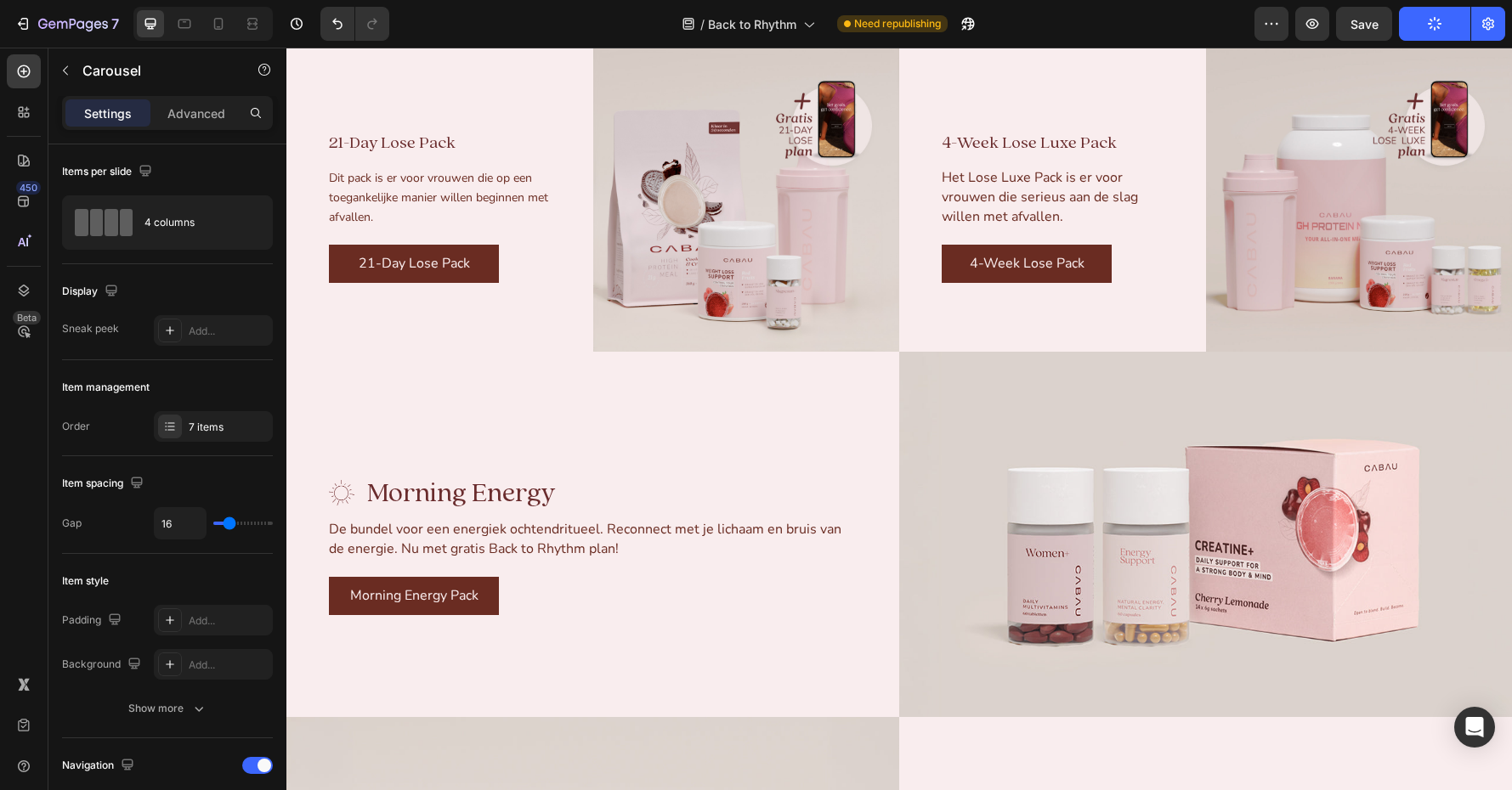
scroll to position [2506, 0]
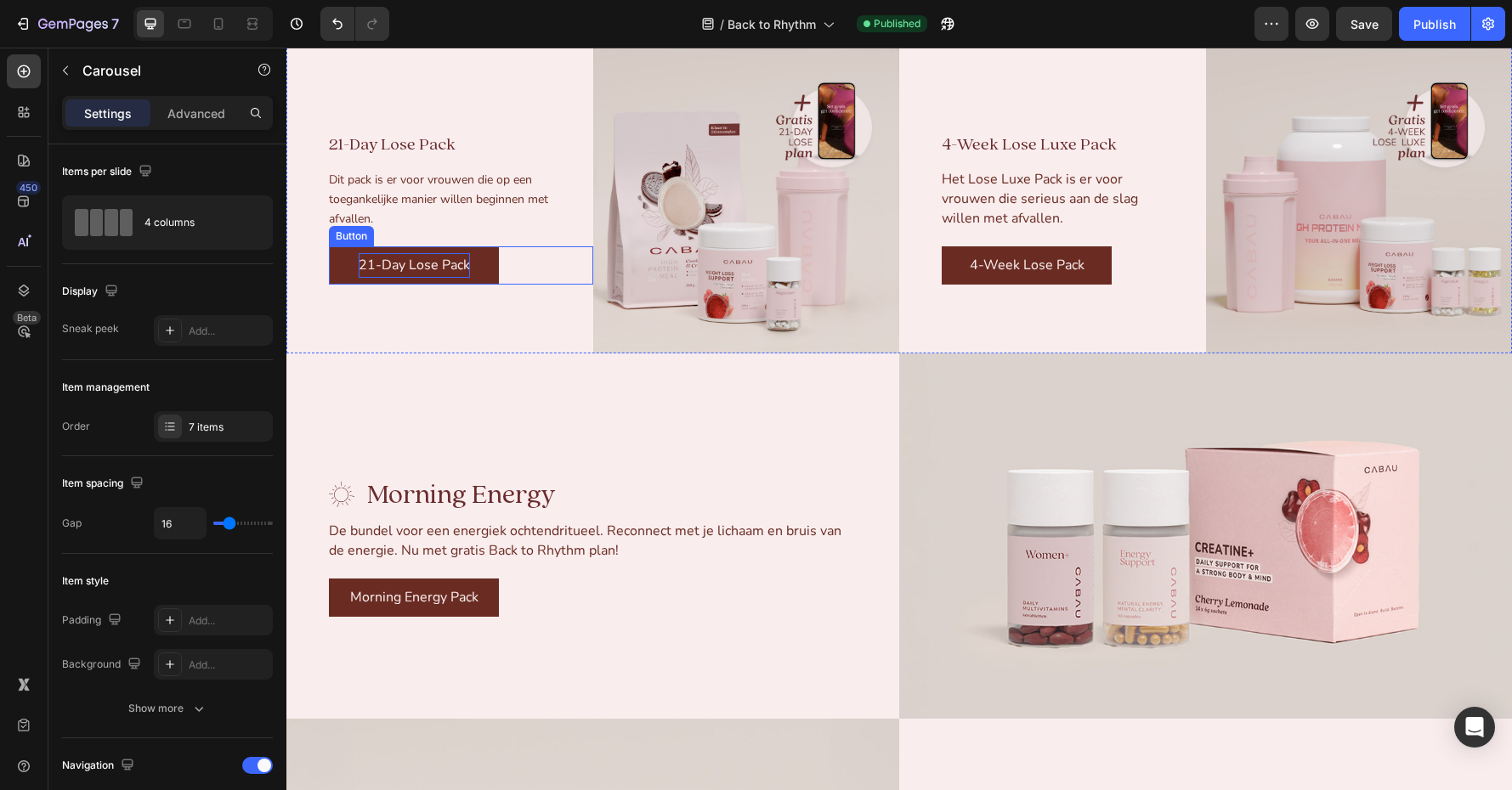
click at [446, 255] on p "21-Day Lose Pack" at bounding box center [414, 265] width 112 height 25
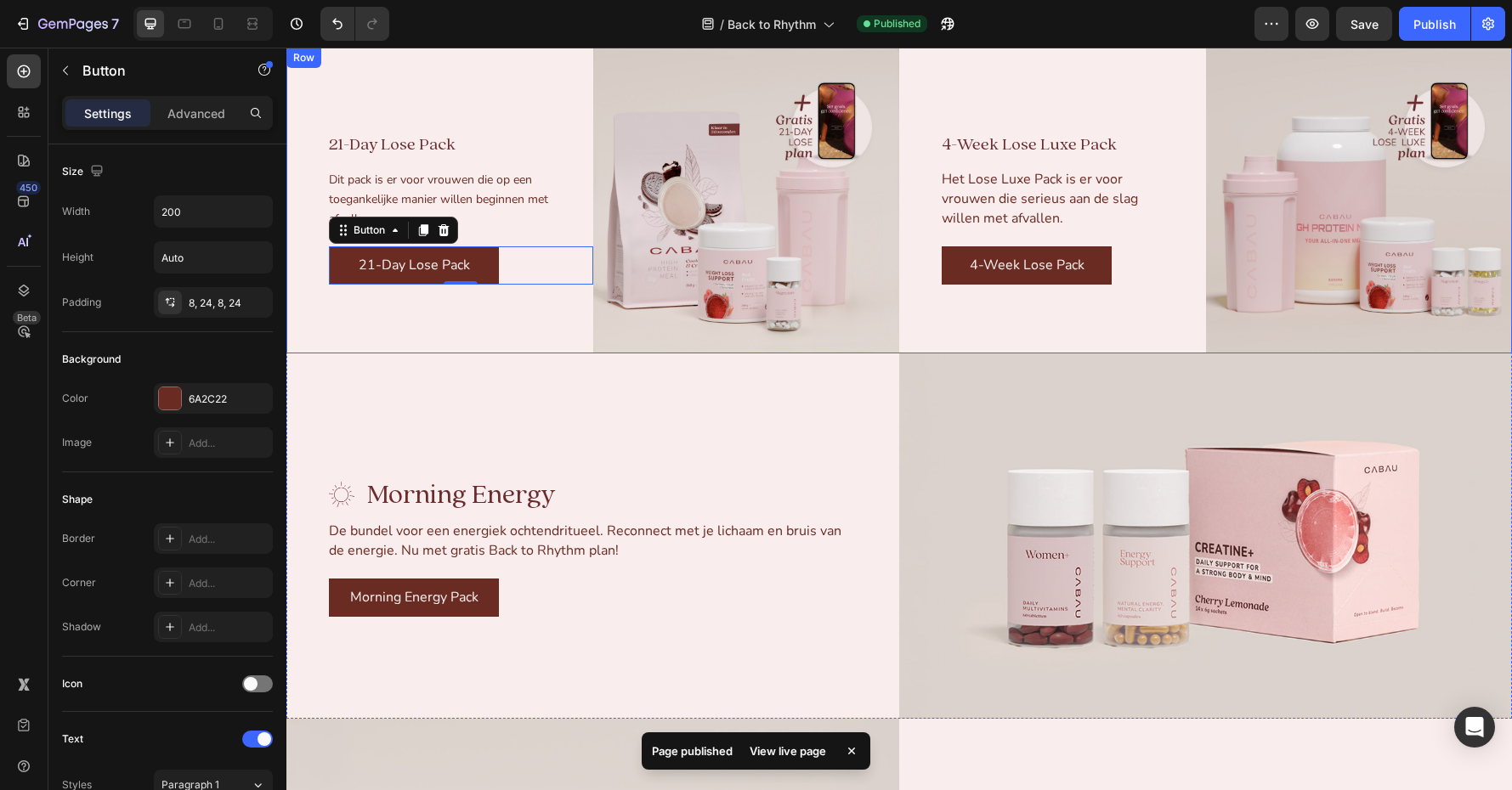
click at [383, 333] on div "21-Day Lose Pack Text Block Dit pack is er voor vrouwen die op een toegankelijk…" at bounding box center [439, 201] width 306 height 306
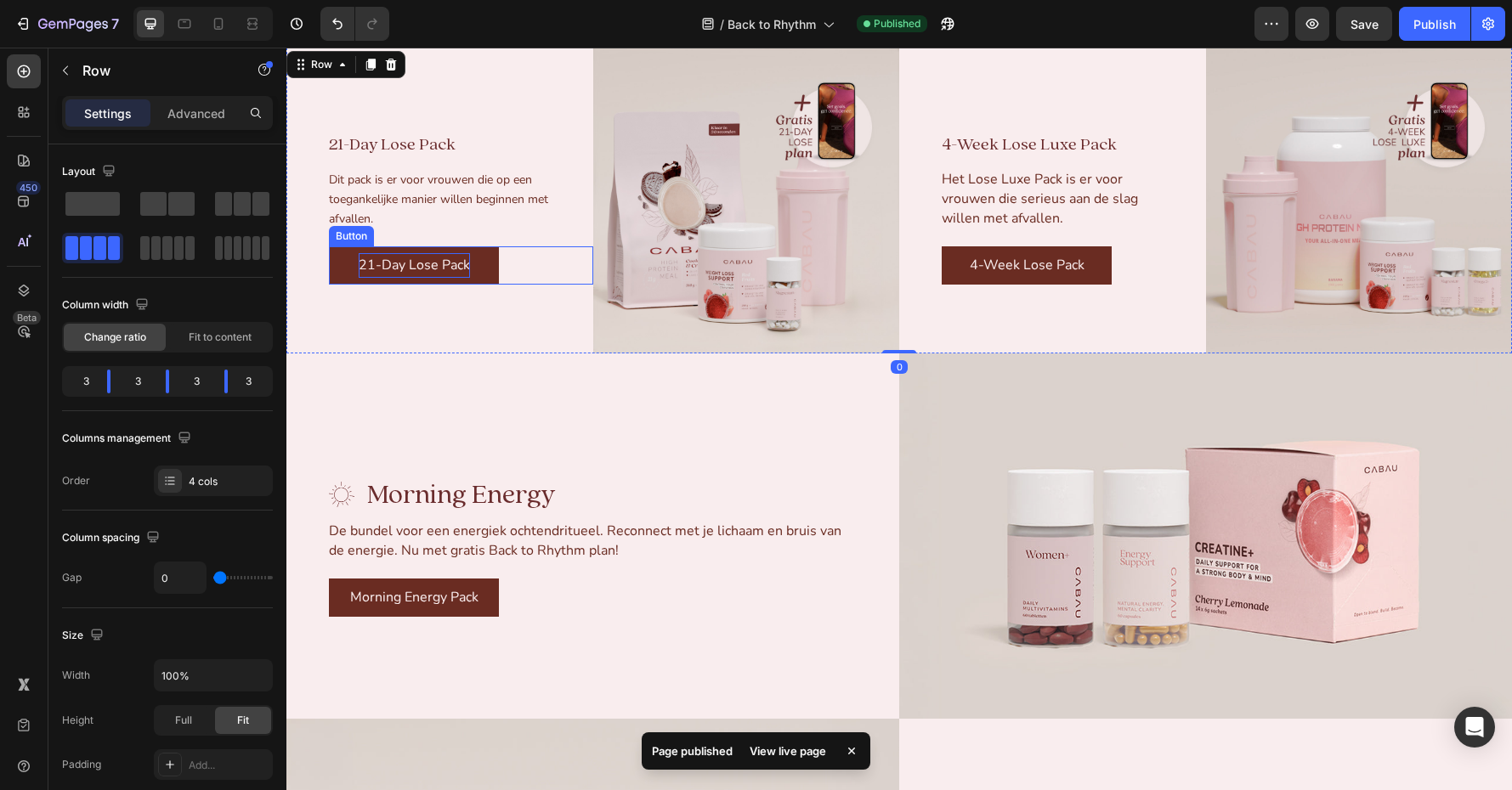
click at [413, 267] on p "21-Day Lose Pack" at bounding box center [414, 265] width 112 height 25
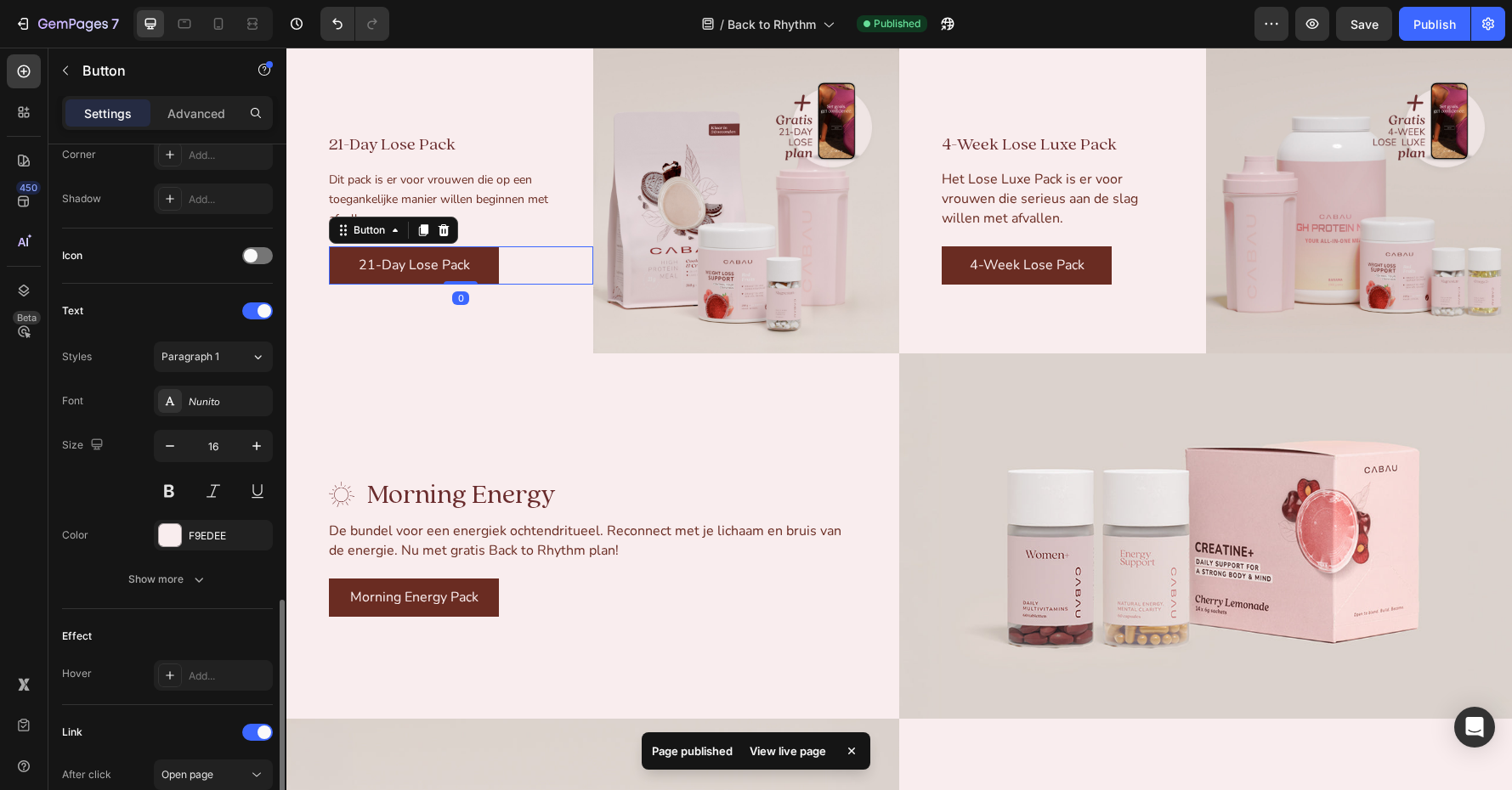
scroll to position [657, 0]
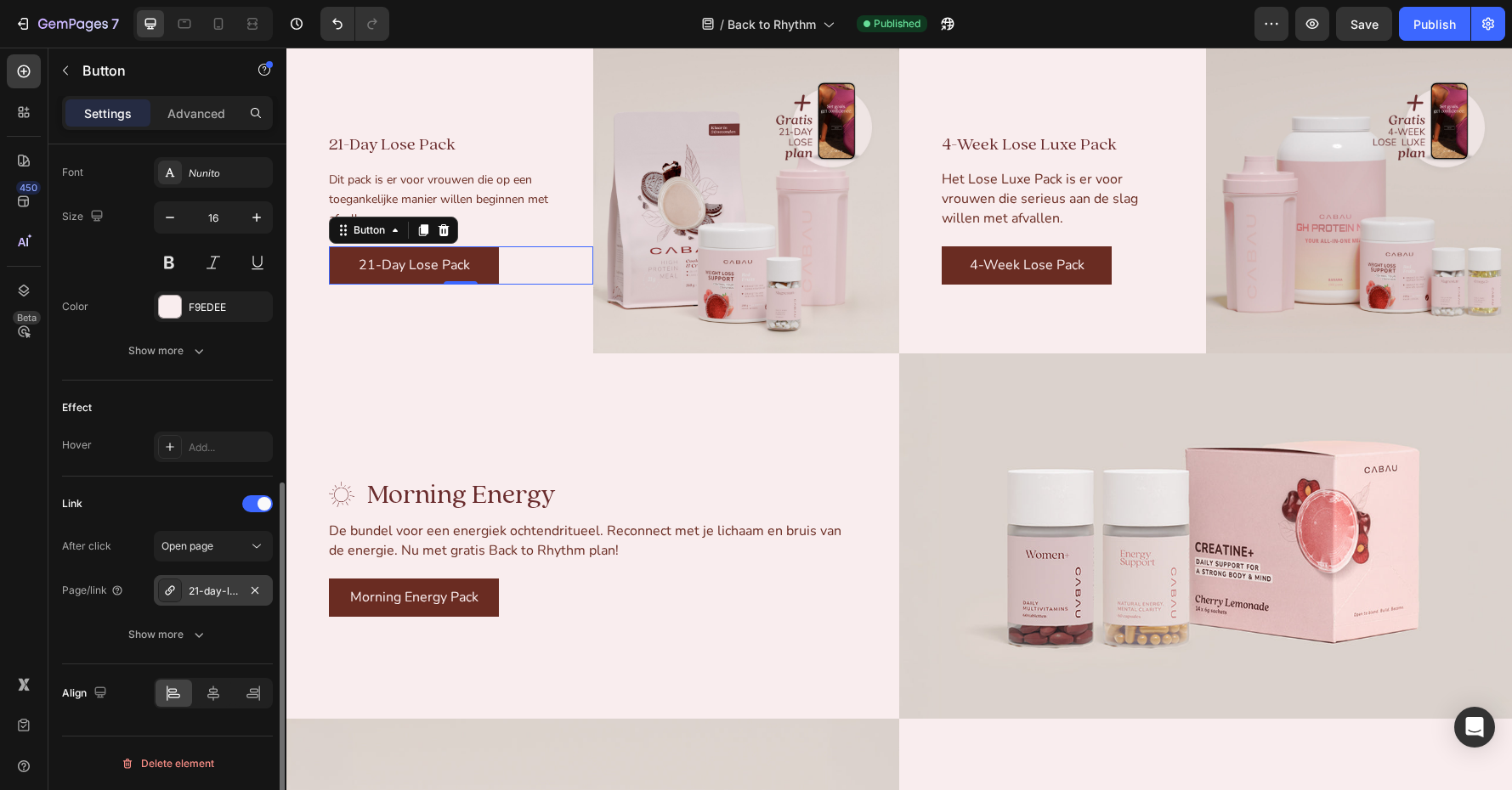
click at [206, 595] on div "21-day-lose-plan" at bounding box center [212, 592] width 49 height 16
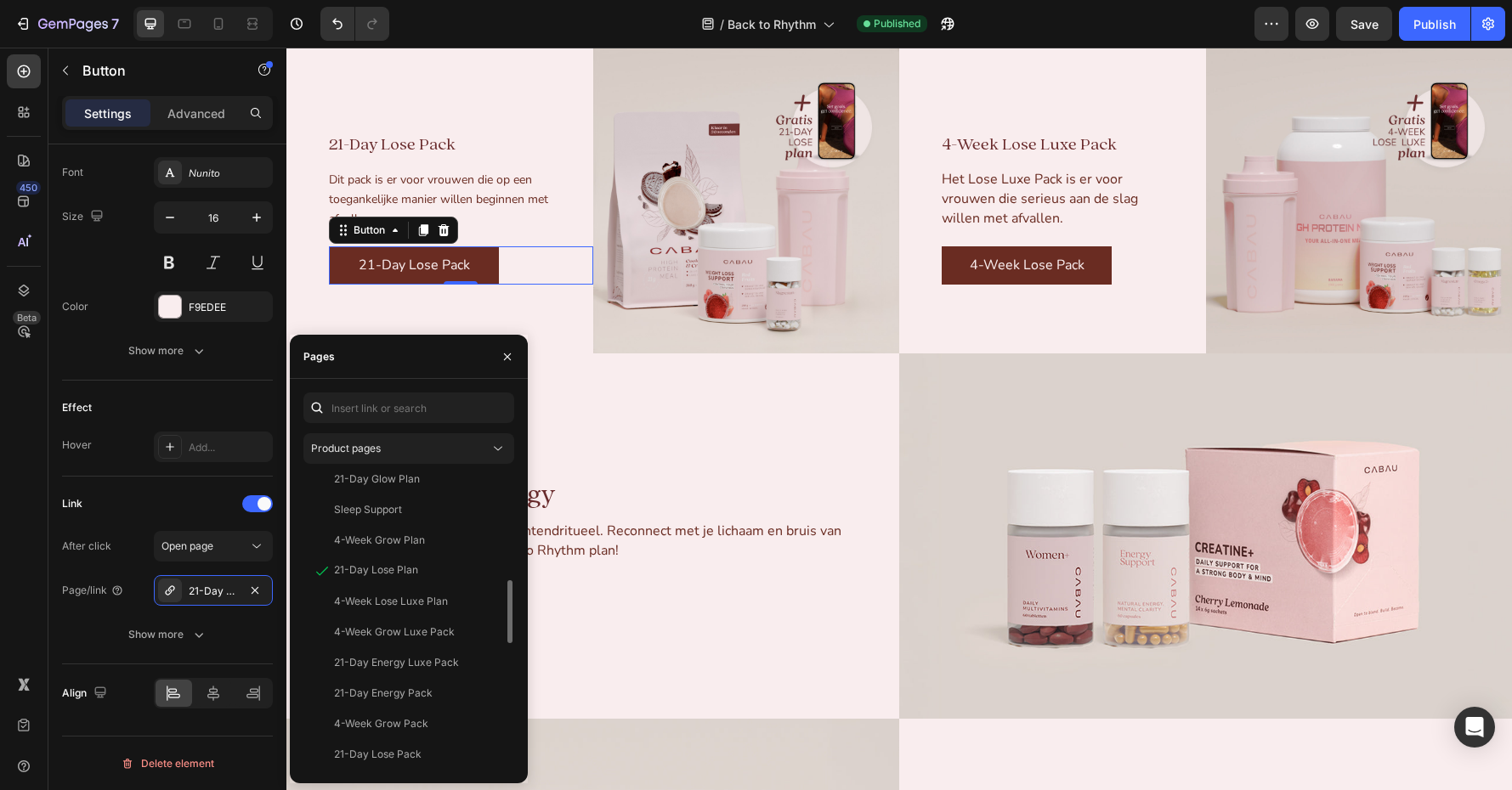
scroll to position [499, 0]
click at [493, 570] on div "View" at bounding box center [487, 570] width 25 height 16
click at [255, 588] on icon "button" at bounding box center [255, 591] width 14 height 14
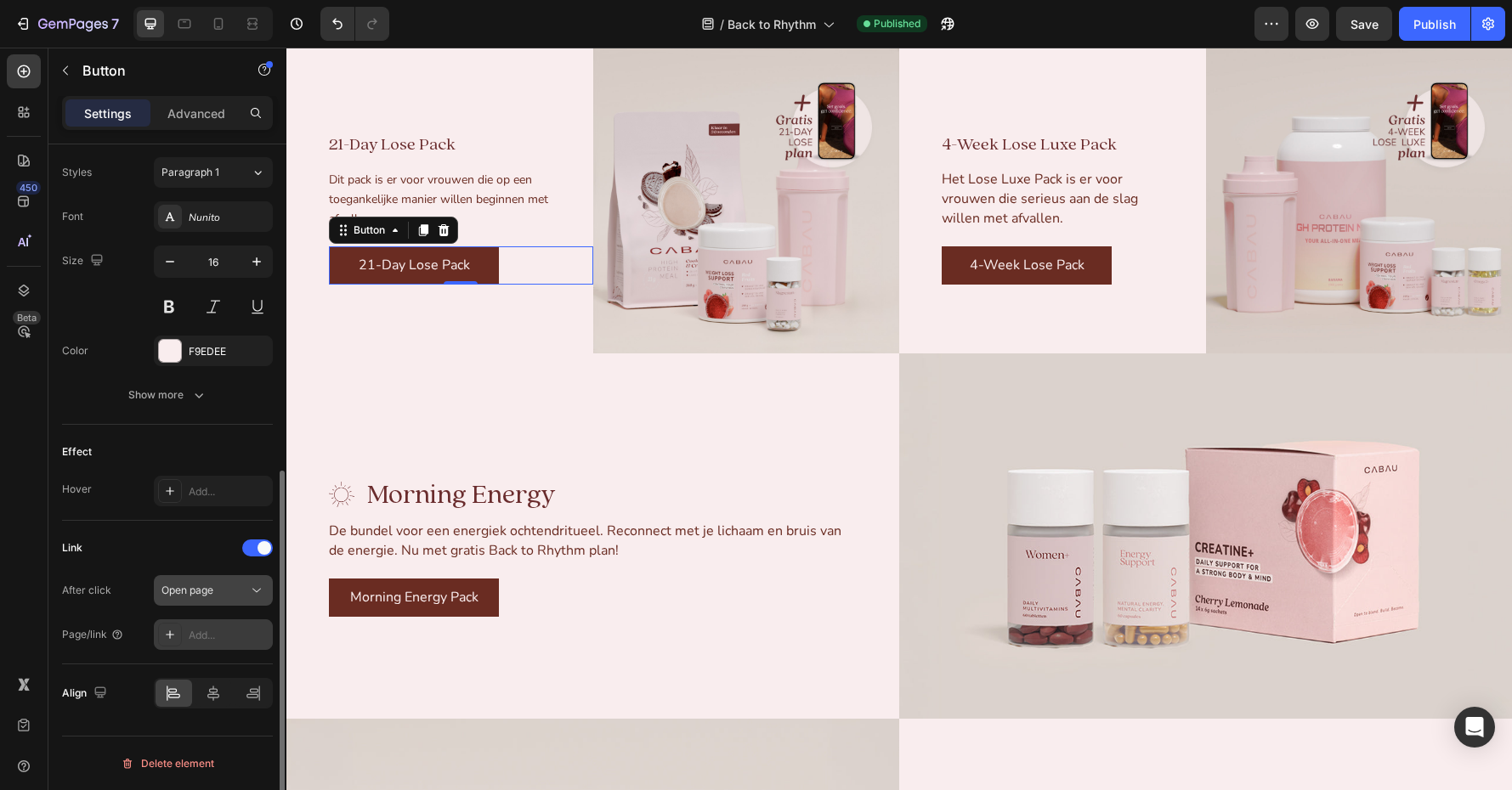
scroll to position [613, 0]
click at [207, 612] on div "Add..." at bounding box center [228, 635] width 80 height 16
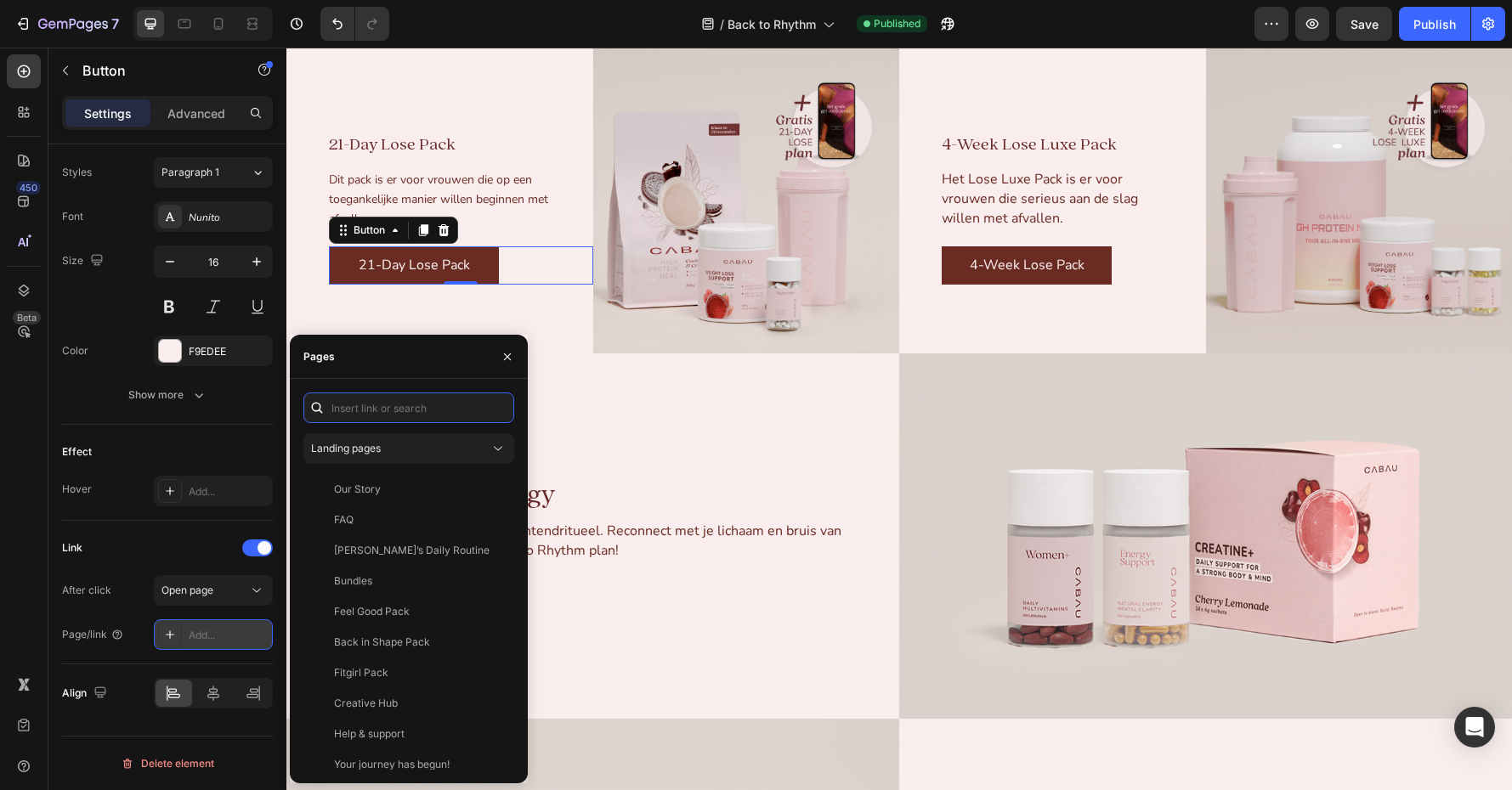
paste input "[URL][DOMAIN_NAME]"
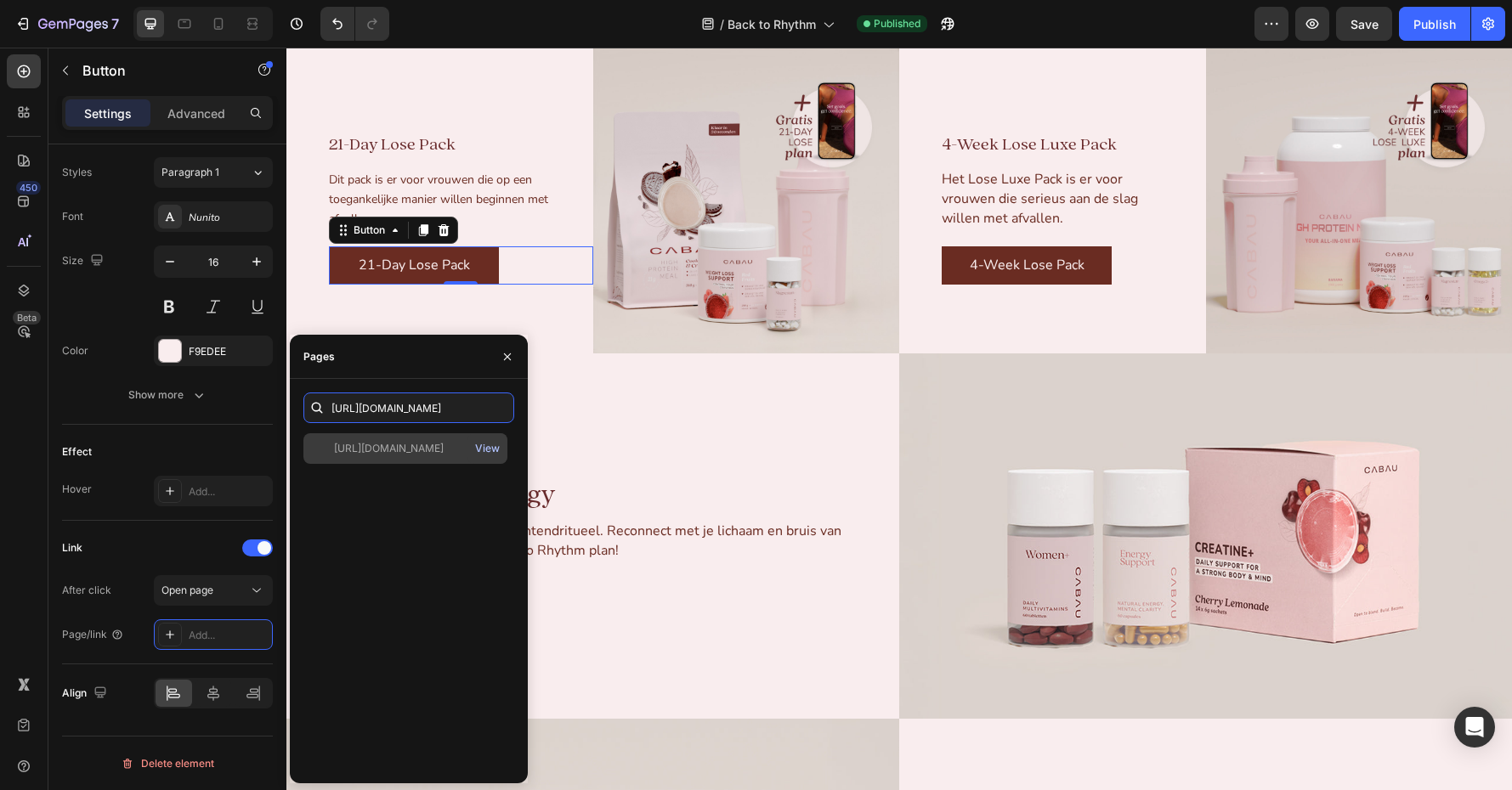
type input "[URL][DOMAIN_NAME]"
click at [484, 445] on div "View" at bounding box center [487, 449] width 25 height 16
click at [366, 446] on div "[URL][DOMAIN_NAME]" at bounding box center [389, 449] width 110 height 16
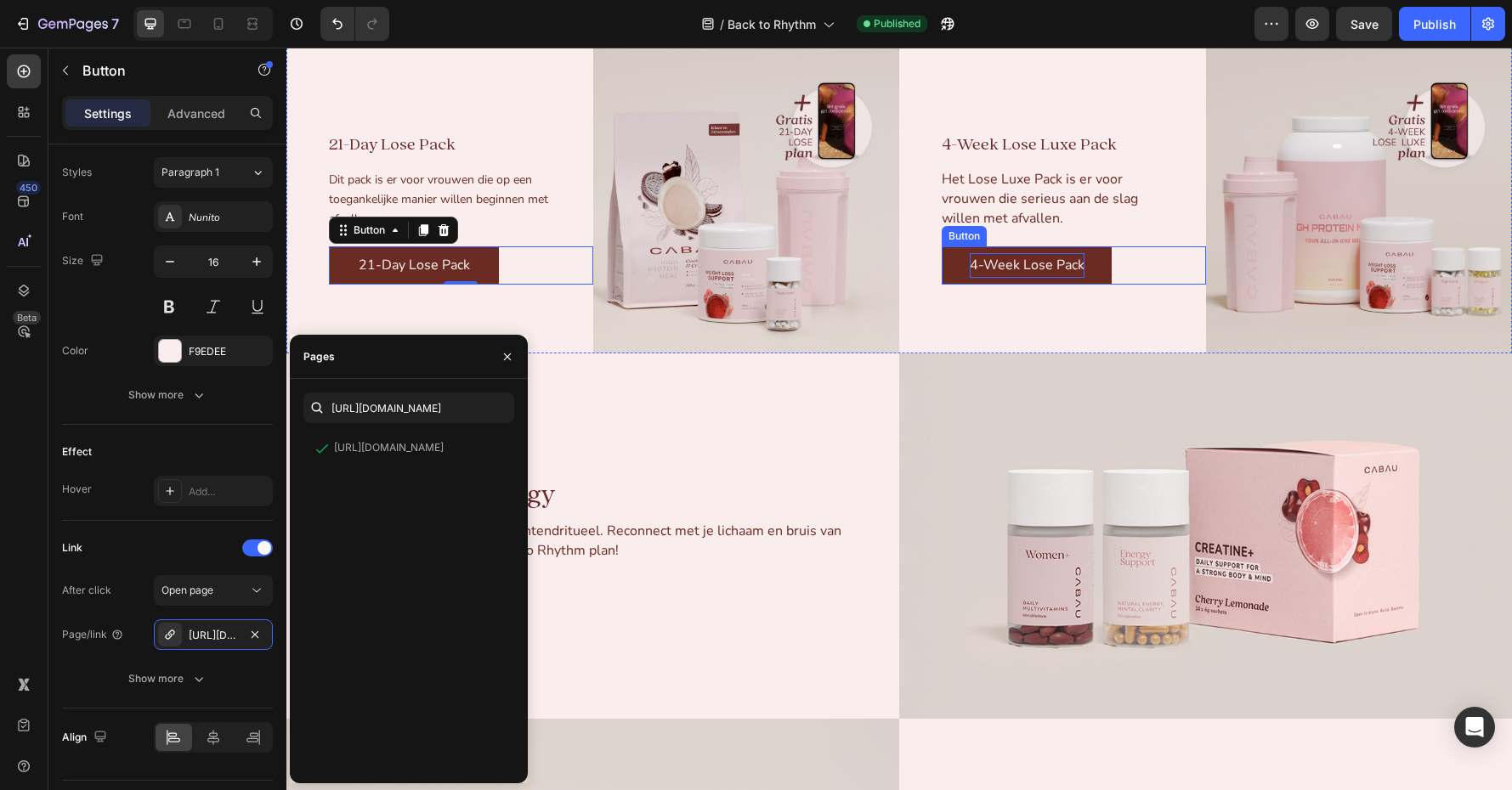
click at [1014, 254] on p "4-Week Lose Pack" at bounding box center [1027, 265] width 114 height 25
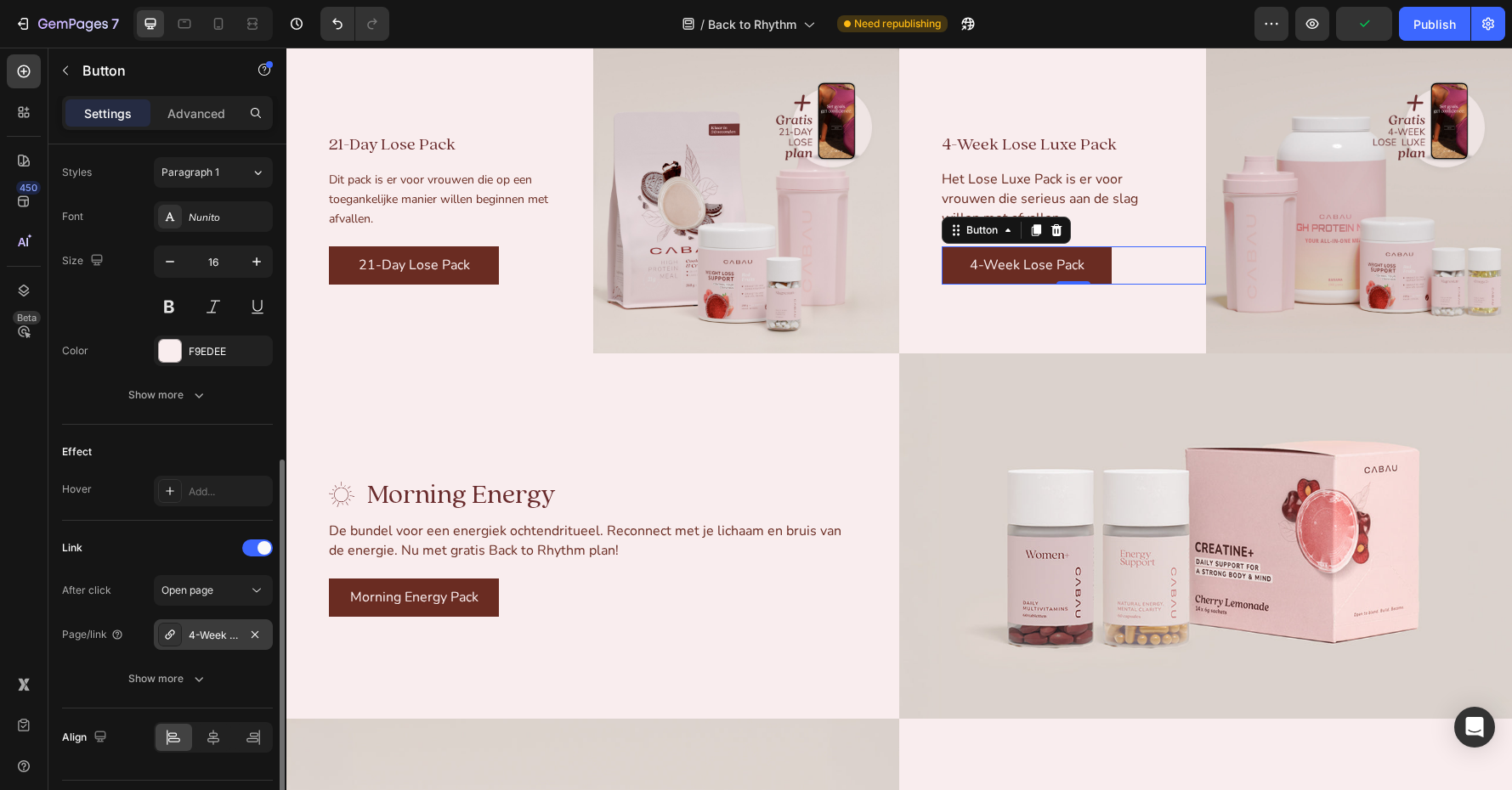
click at [214, 612] on div "4-Week Lose Luxe Plan" at bounding box center [212, 635] width 49 height 16
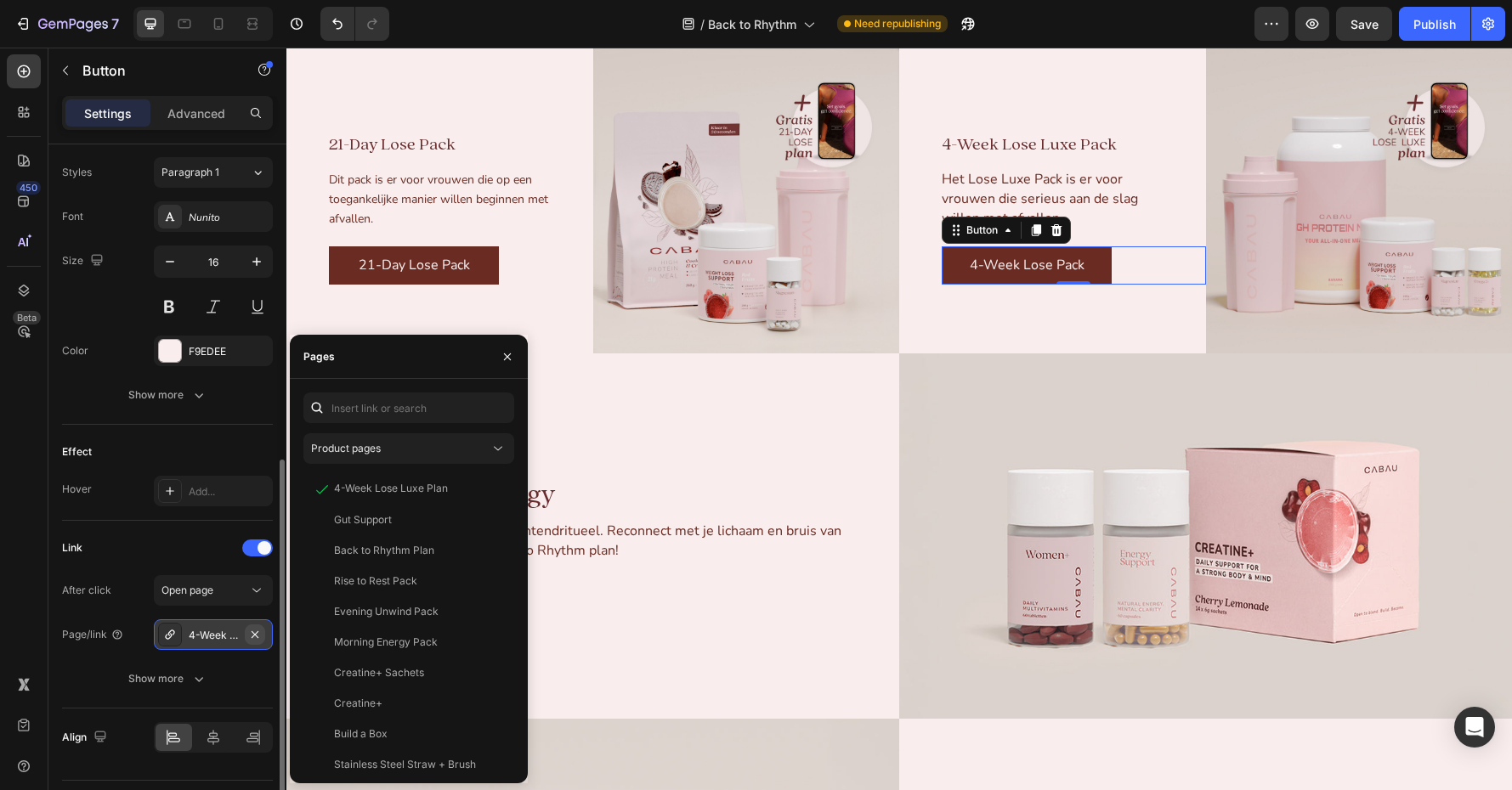
click at [253, 612] on icon "button" at bounding box center [255, 634] width 14 height 14
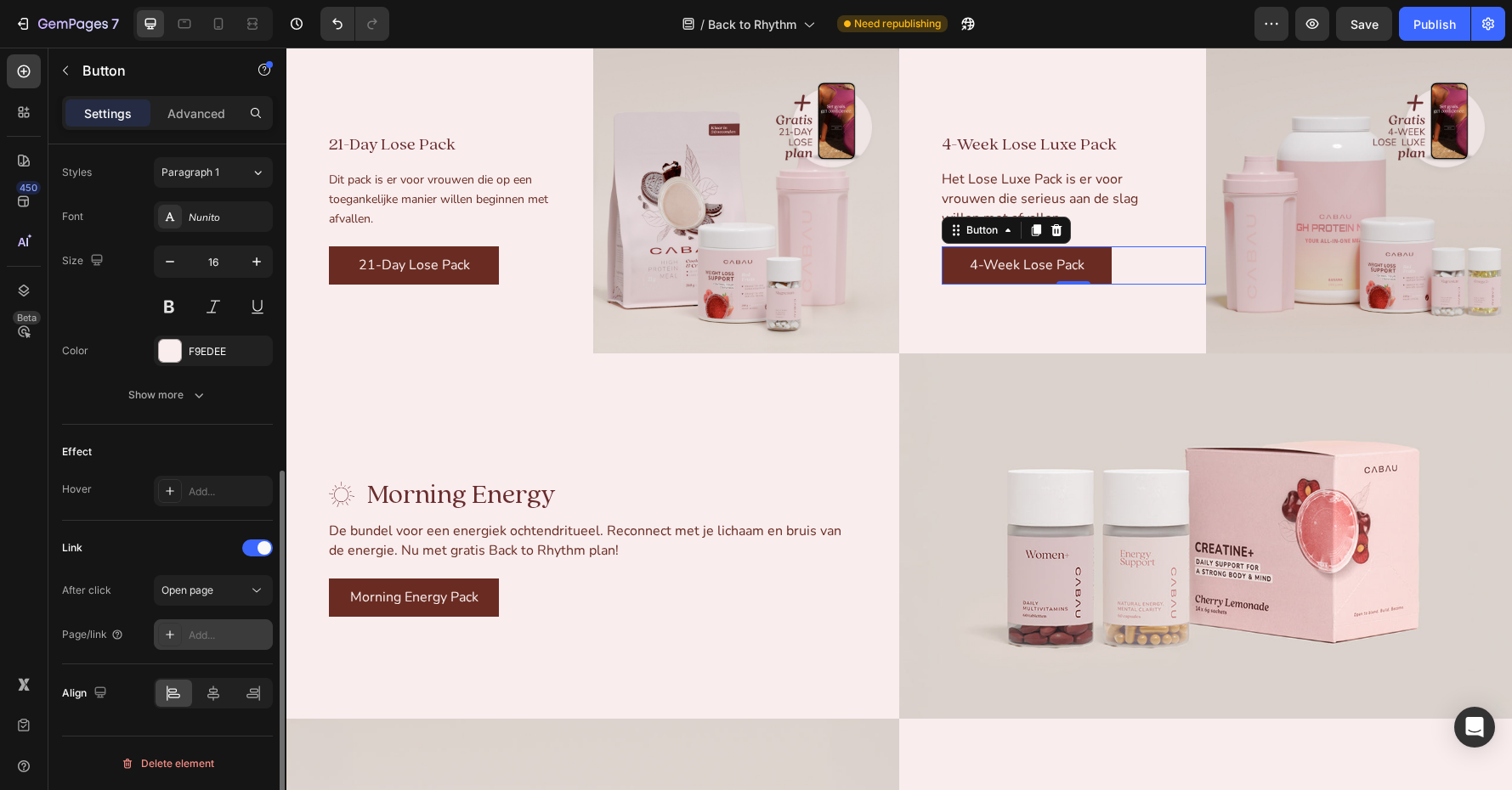
click at [198, 612] on div "Add..." at bounding box center [228, 635] width 80 height 16
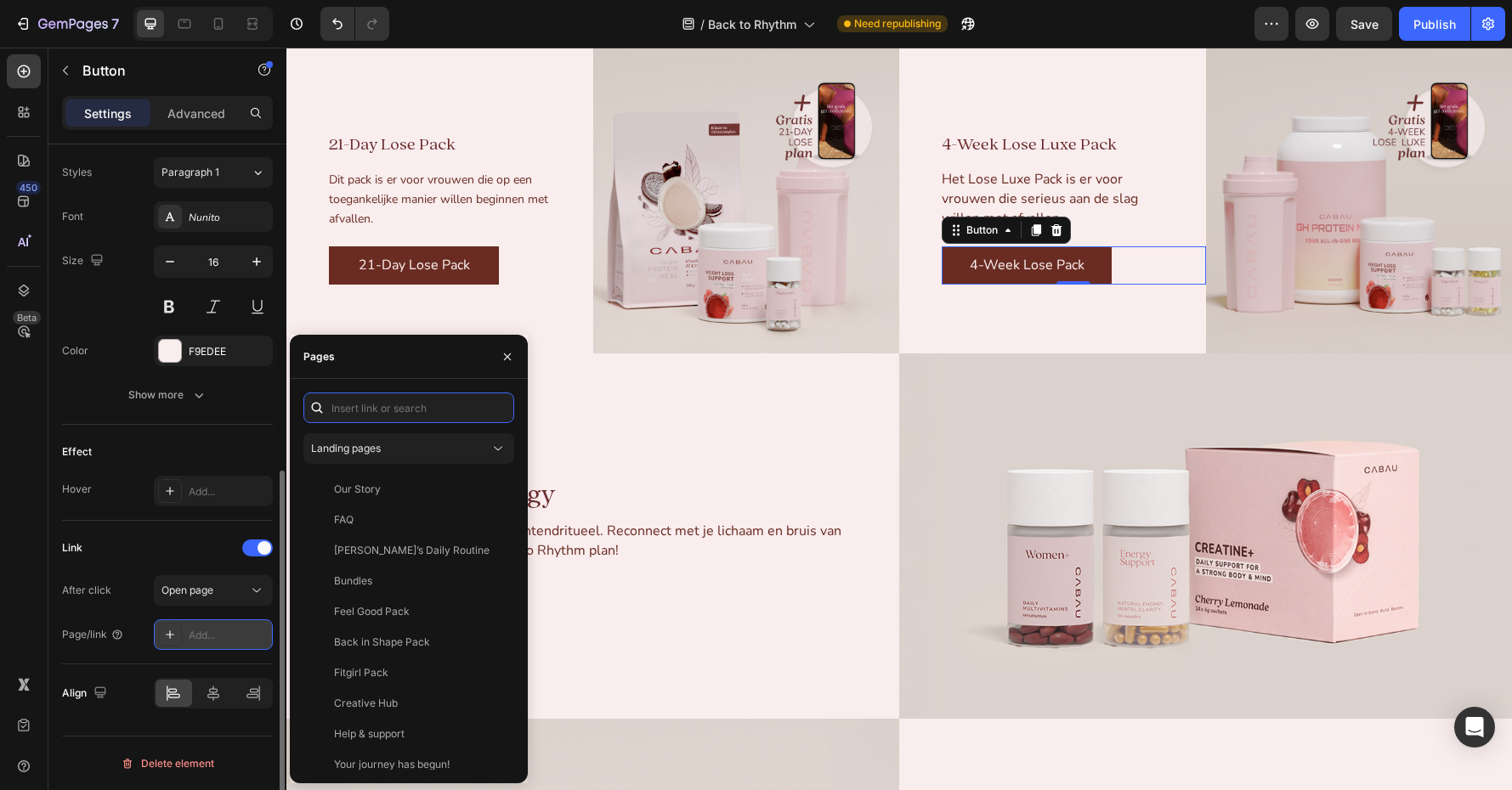
paste input "[URL][DOMAIN_NAME]"
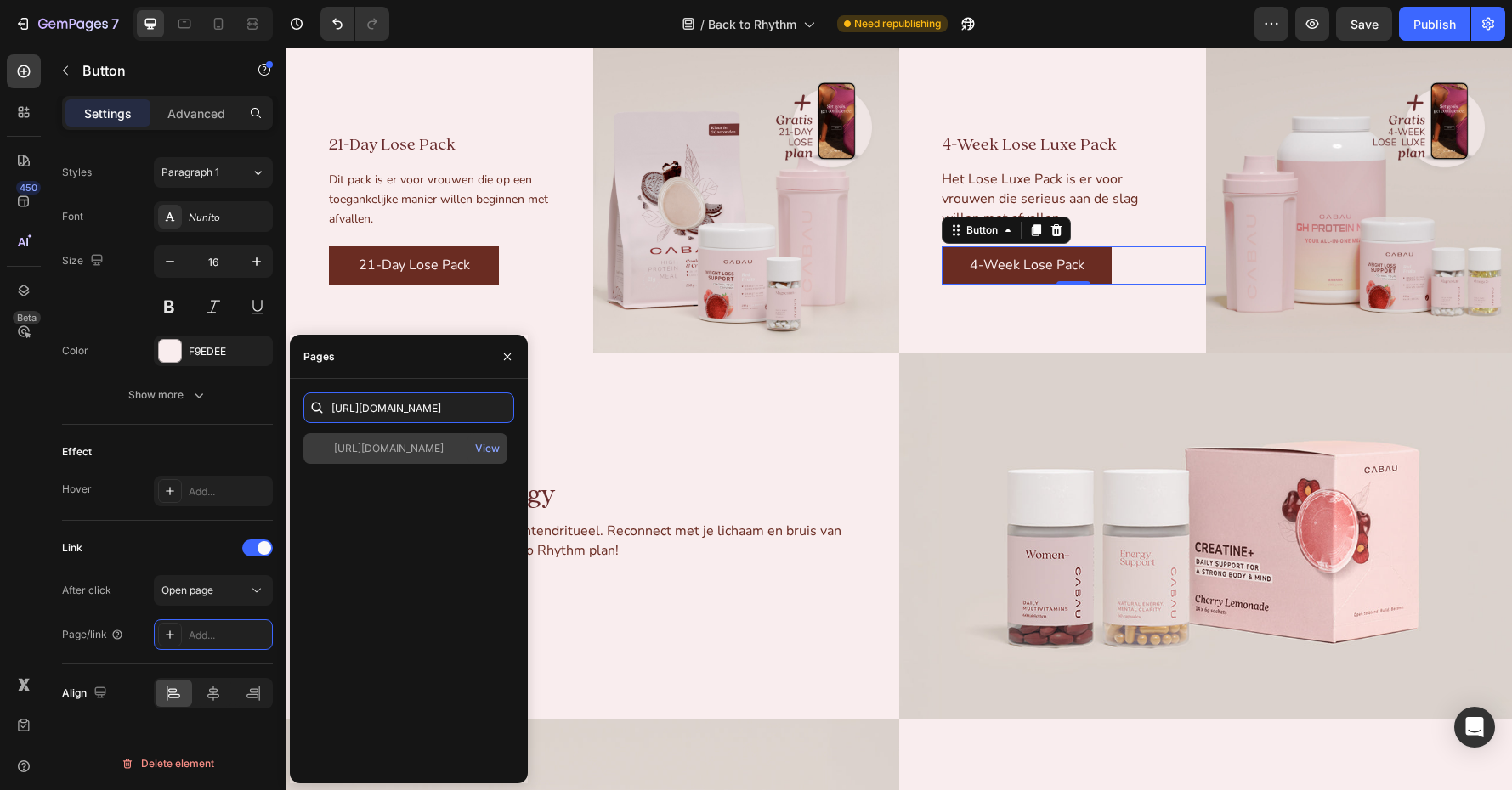
type input "[URL][DOMAIN_NAME]"
click at [416, 451] on div "[URL][DOMAIN_NAME]" at bounding box center [389, 449] width 110 height 16
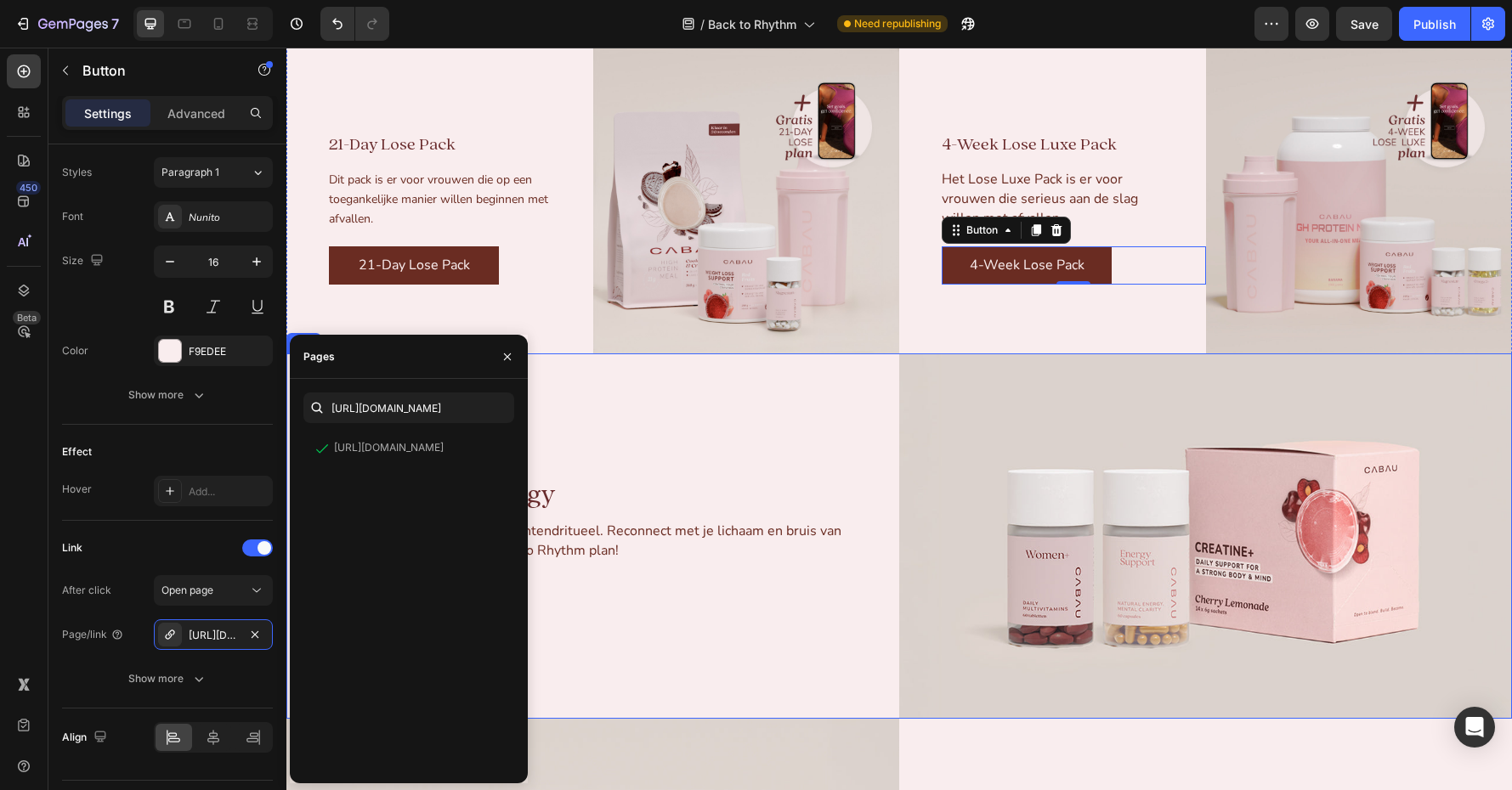
click at [892, 377] on div "Image Morning Energy Text Block Advanced List De bundel voor een energiek ochte…" at bounding box center [593, 536] width 613 height 365
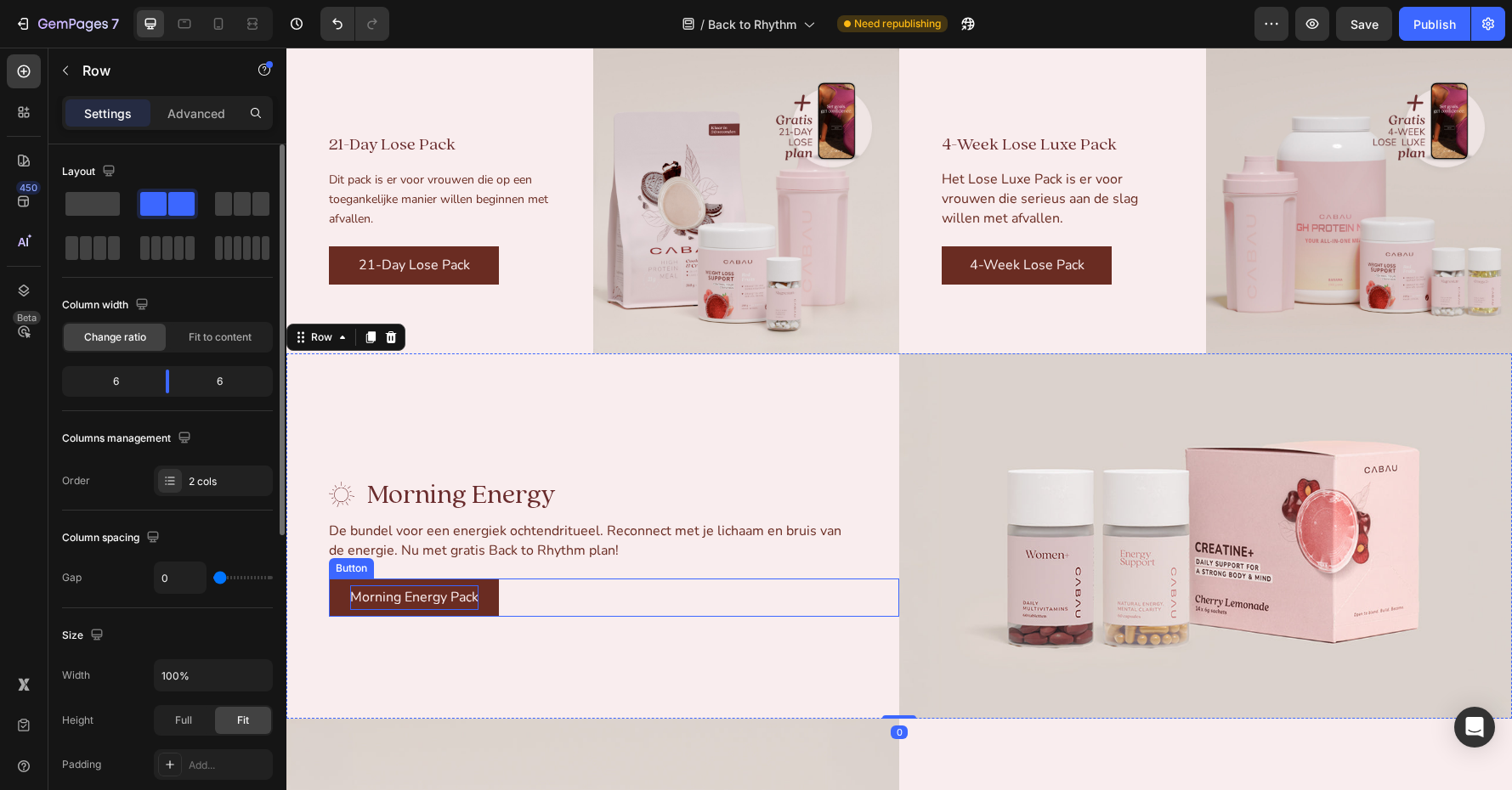
click at [432, 592] on p "Morning Energy Pack" at bounding box center [414, 597] width 128 height 25
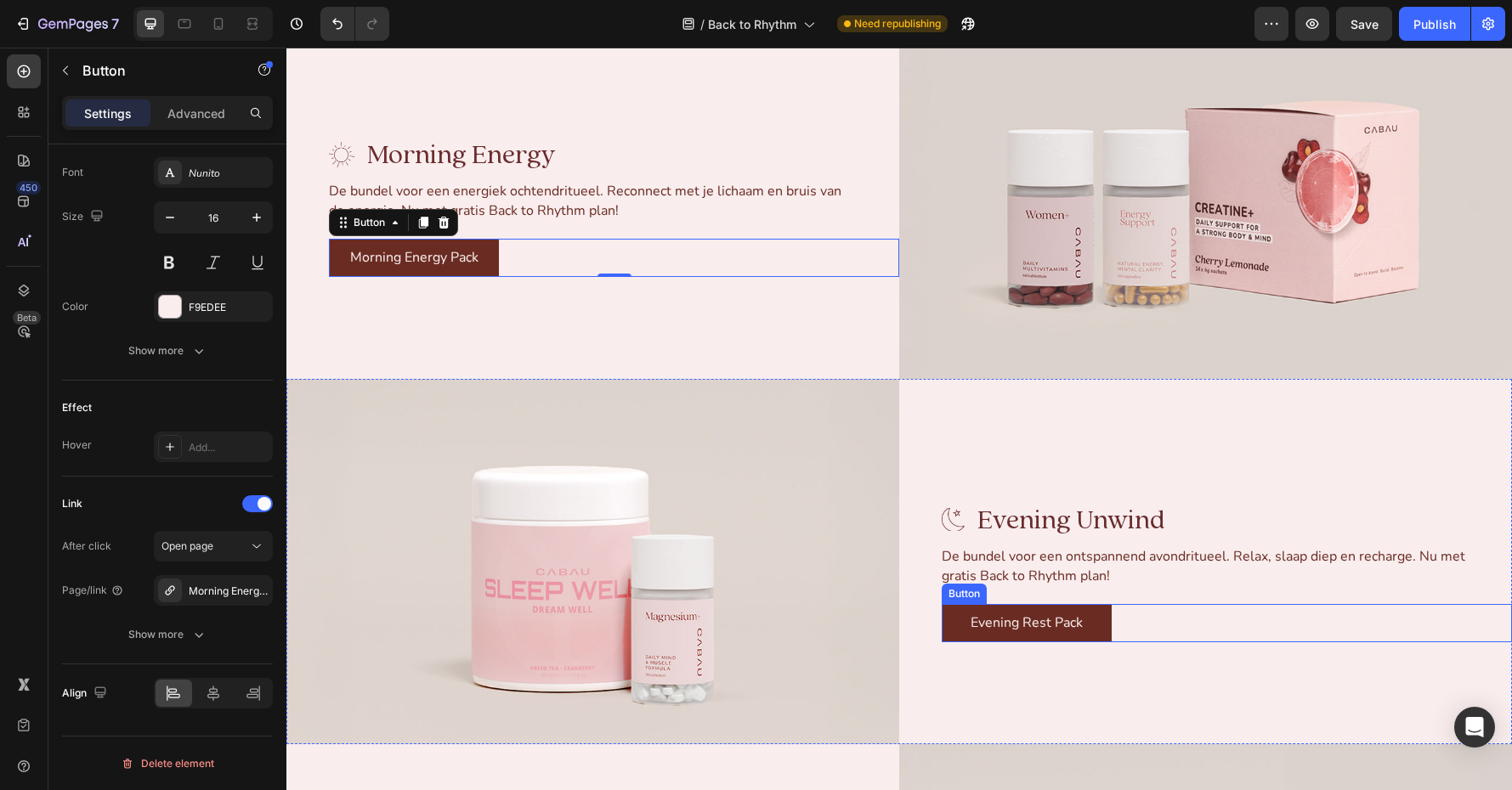
scroll to position [2855, 0]
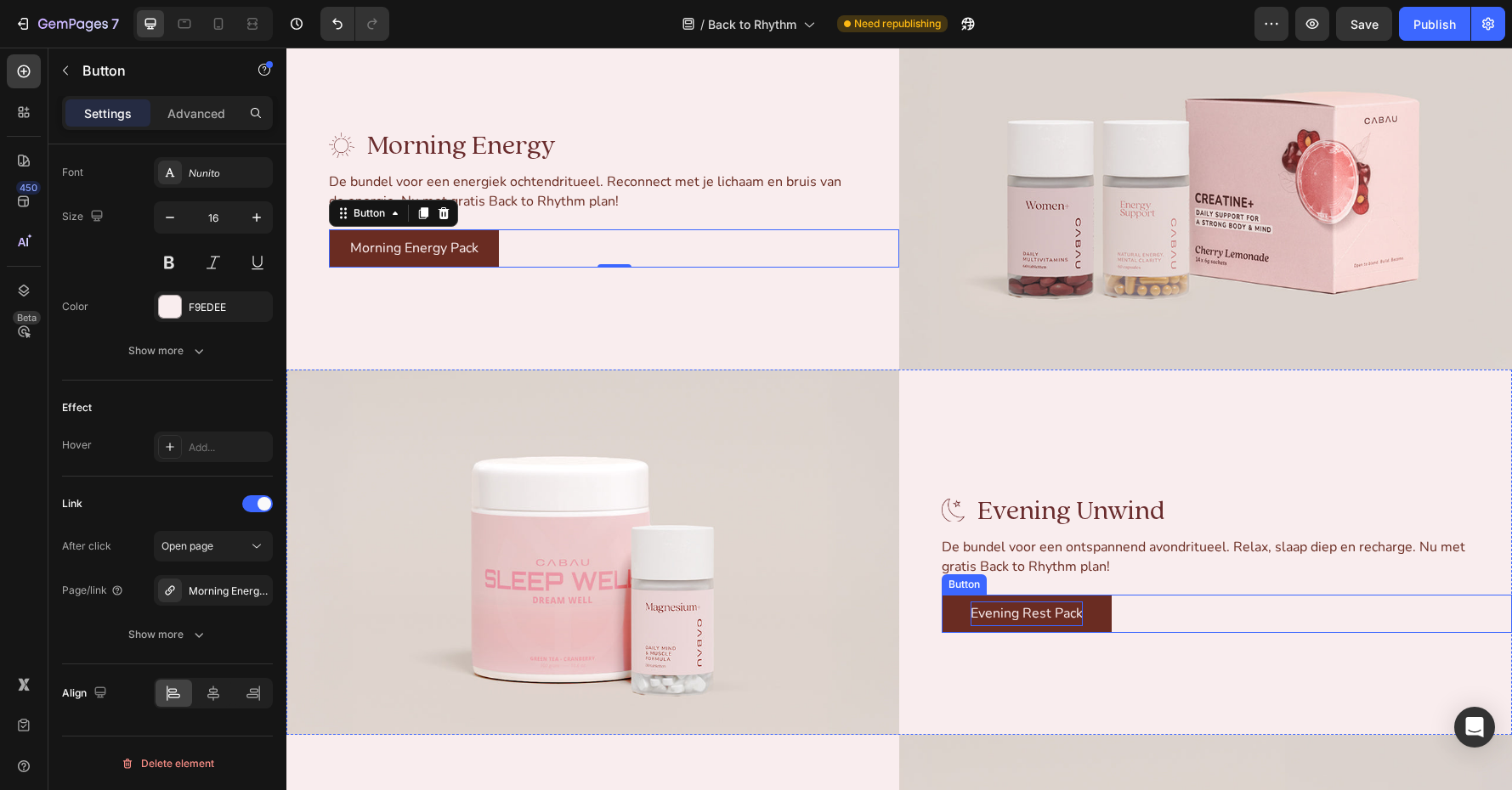
click at [1045, 611] on p "Evening Rest Pack" at bounding box center [1027, 614] width 113 height 25
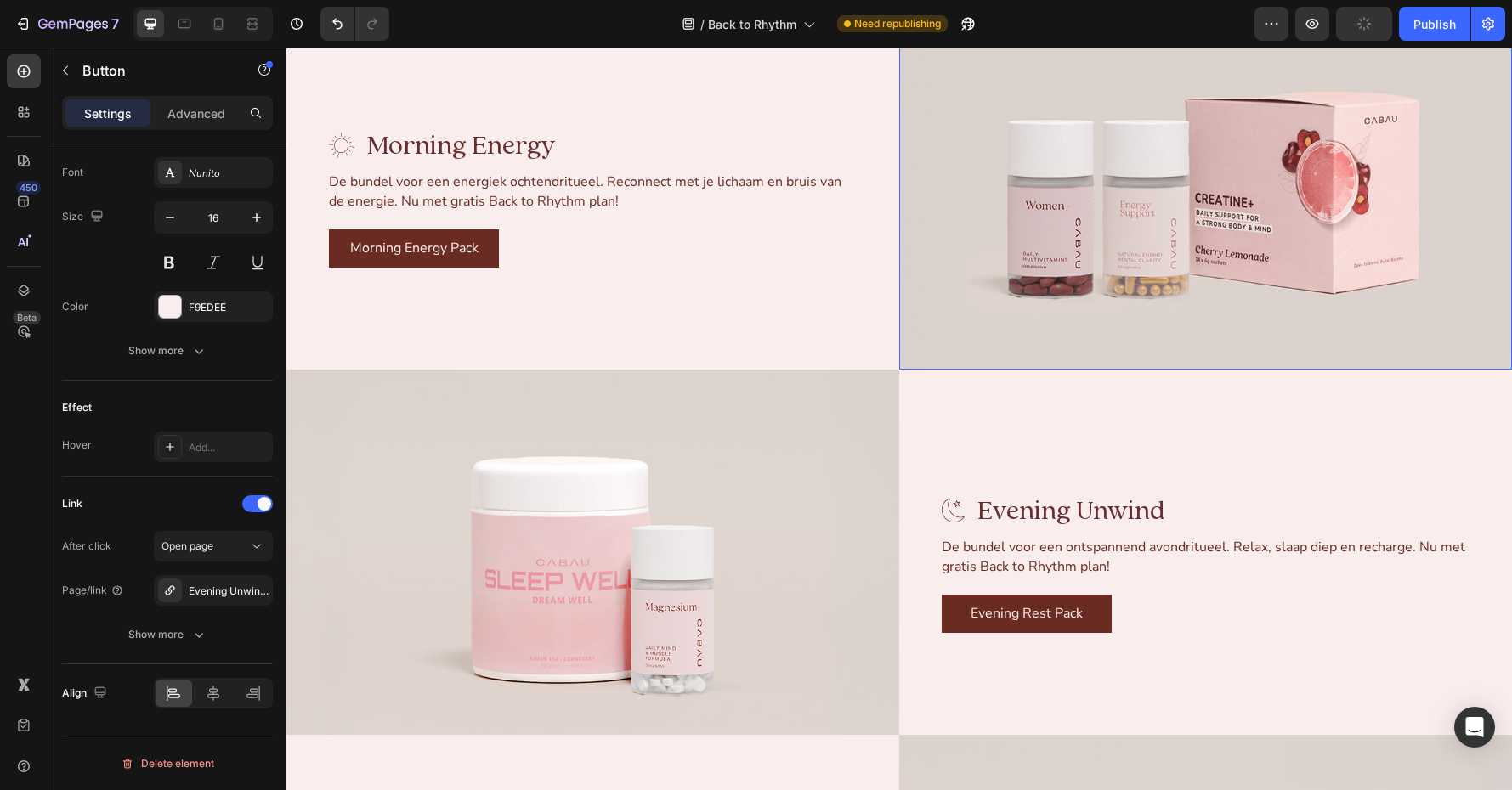
click at [1142, 176] on img at bounding box center [1206, 187] width 613 height 365
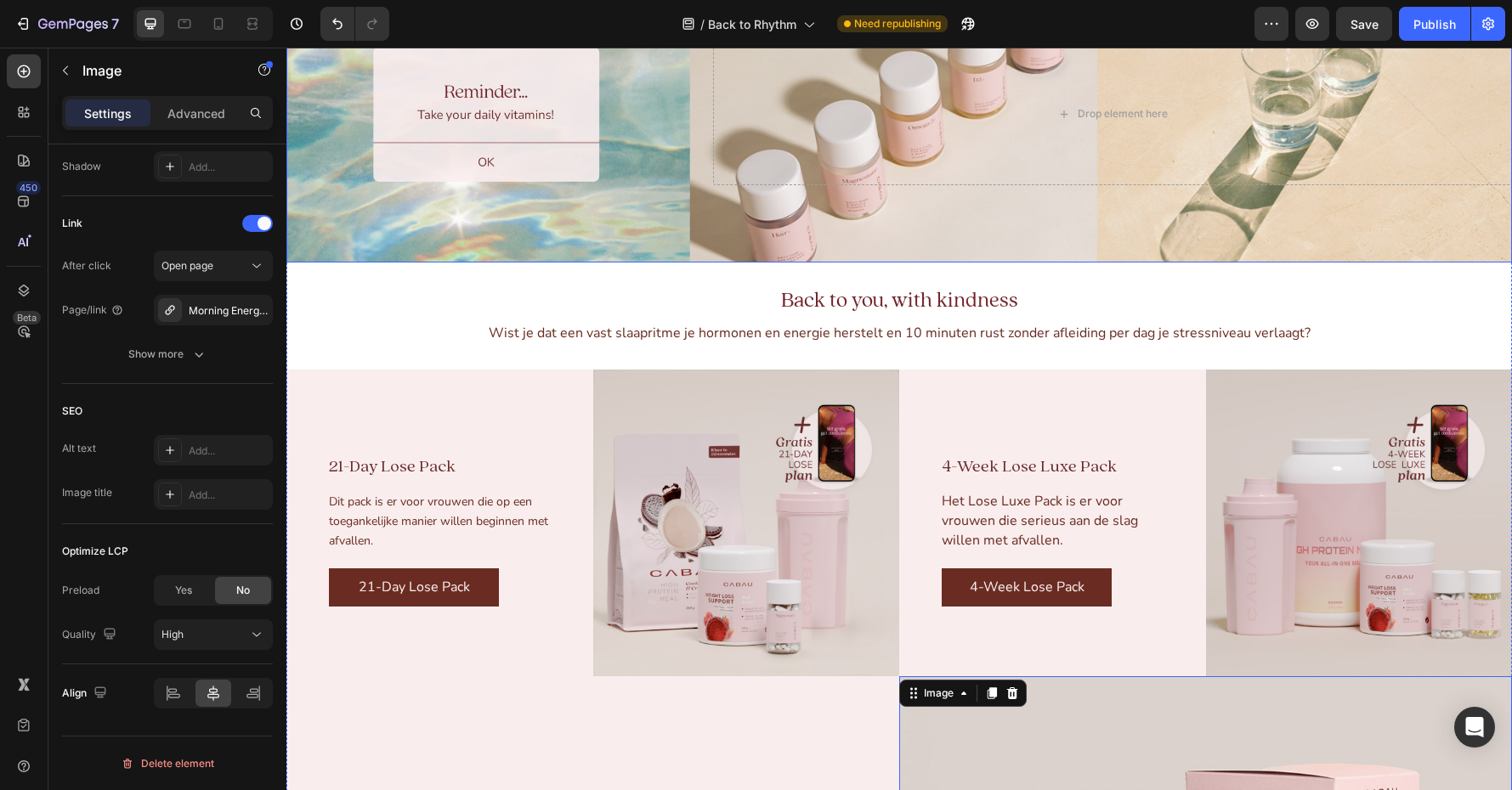
scroll to position [1887, 0]
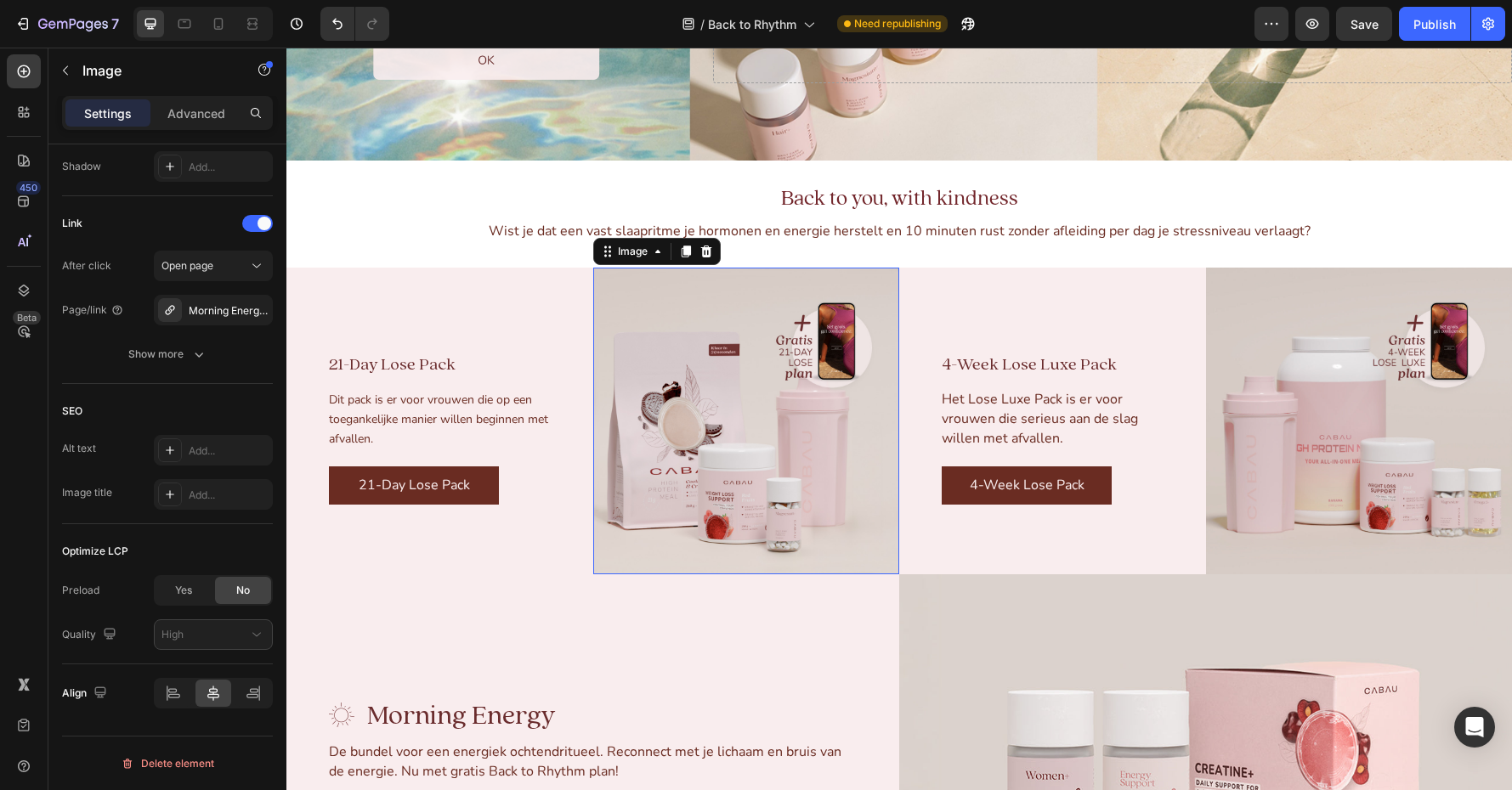
click at [717, 440] on img at bounding box center [747, 421] width 306 height 306
drag, startPoint x: 258, startPoint y: 310, endPoint x: 238, endPoint y: 312, distance: 20.1
click at [0, 0] on icon "button" at bounding box center [0, 0] width 0 height 0
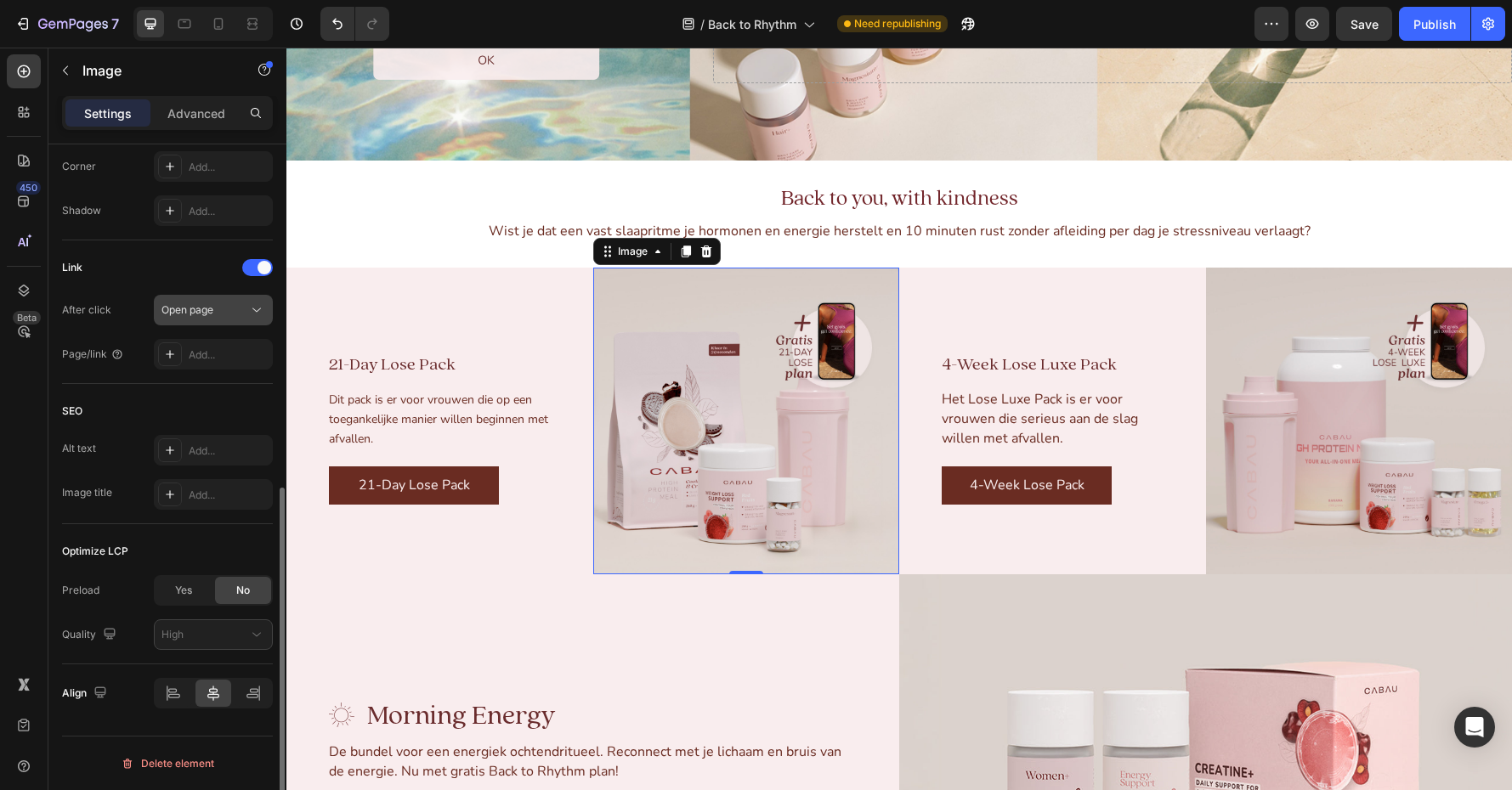
scroll to position [677, 0]
click at [196, 350] on div "Add..." at bounding box center [228, 355] width 80 height 16
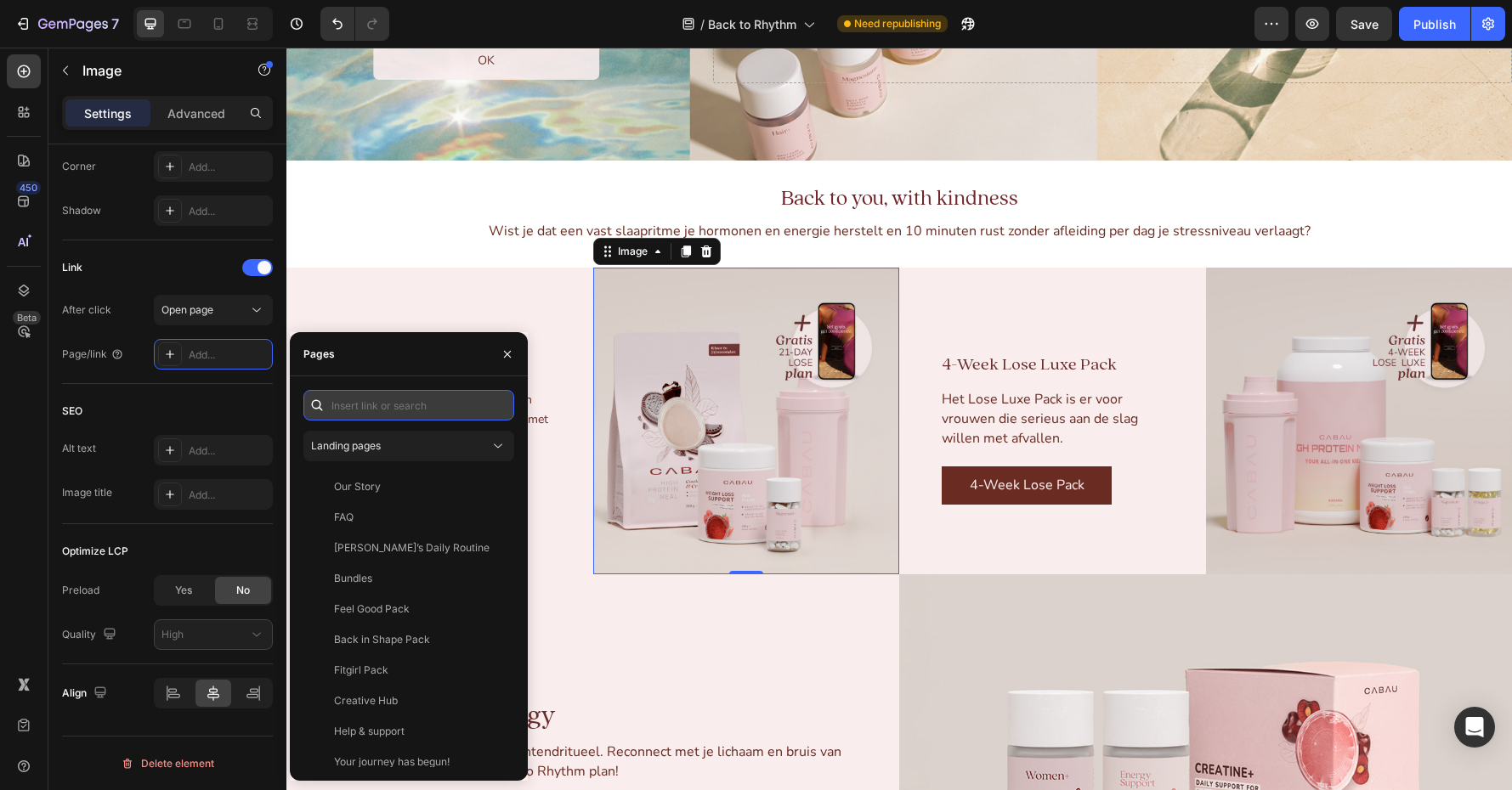
click at [374, 402] on input "text" at bounding box center [409, 405] width 210 height 30
paste input "[URL][DOMAIN_NAME]"
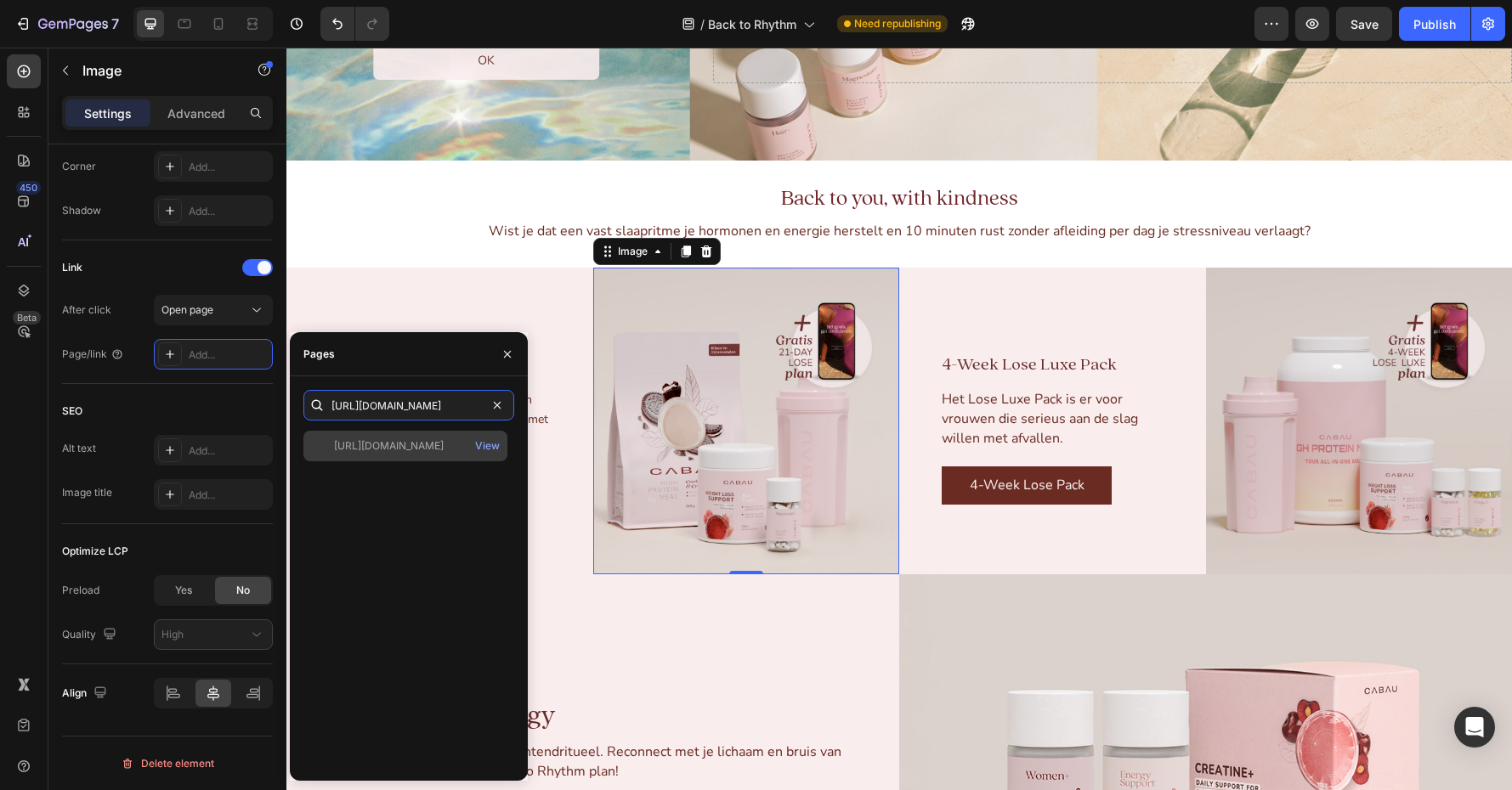
type input "[URL][DOMAIN_NAME]"
click at [396, 455] on div "[URL][DOMAIN_NAME] View" at bounding box center [405, 446] width 204 height 30
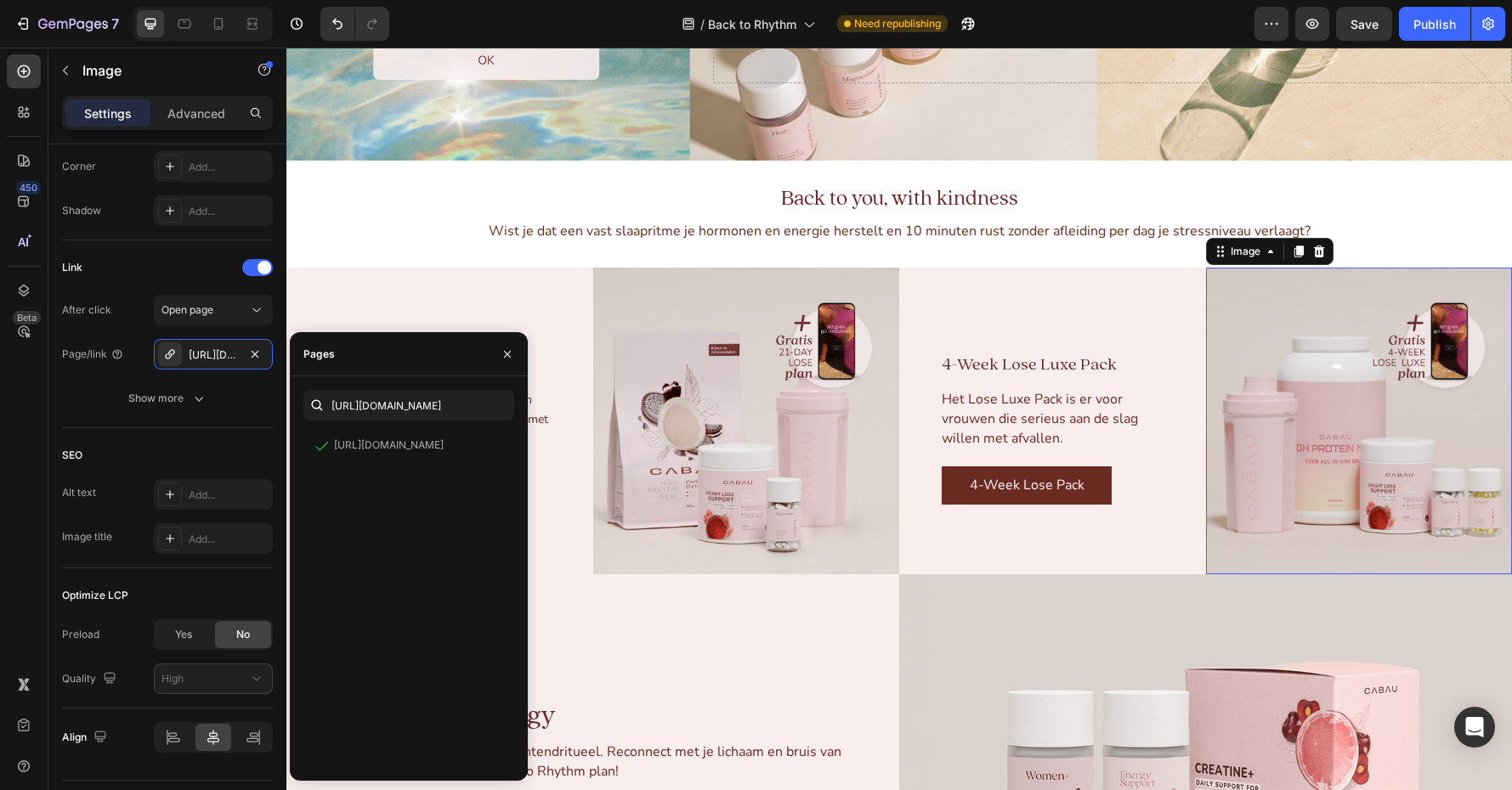
click at [1242, 437] on img at bounding box center [1360, 421] width 306 height 306
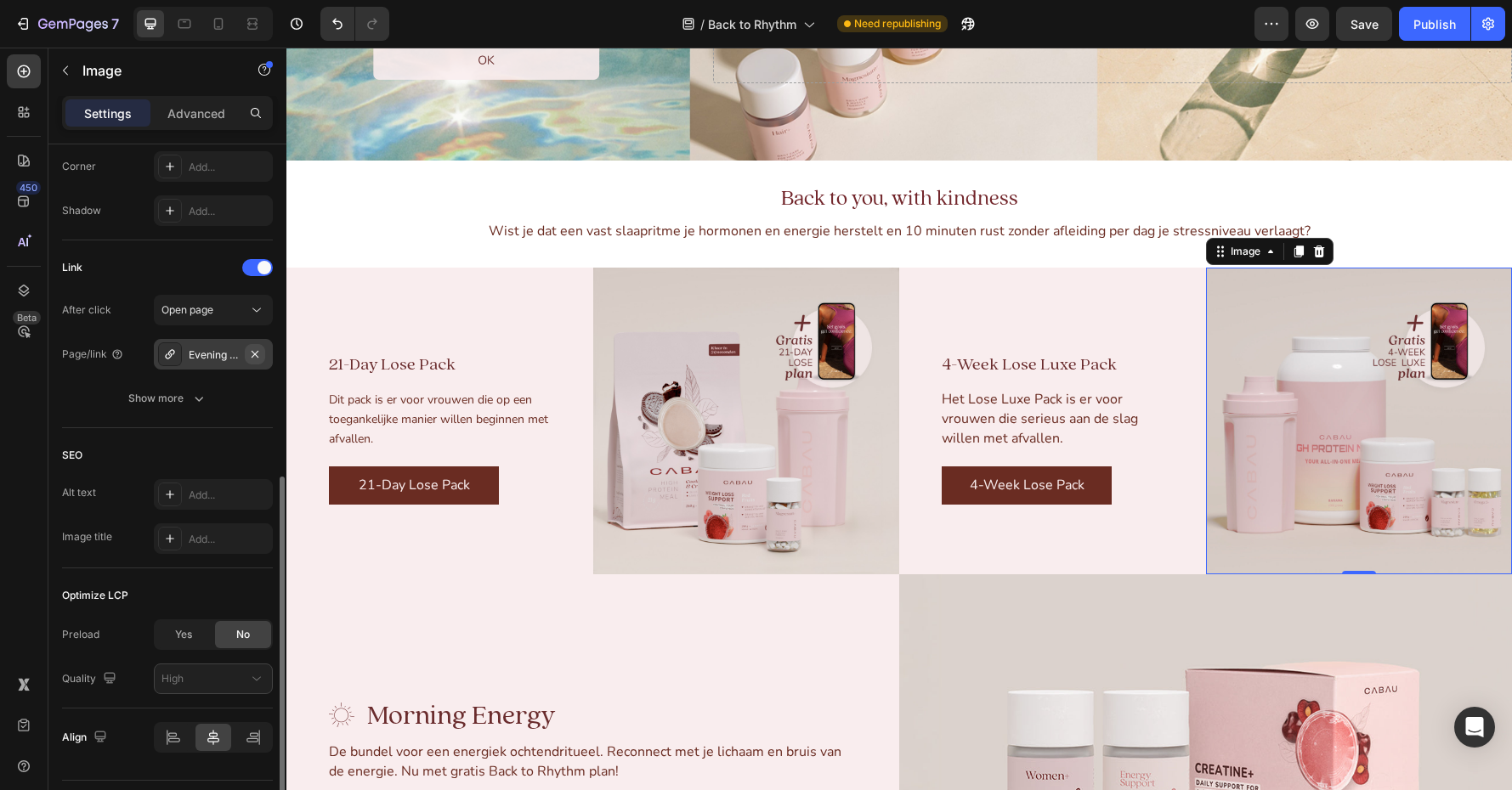
click at [254, 356] on icon "button" at bounding box center [255, 354] width 14 height 14
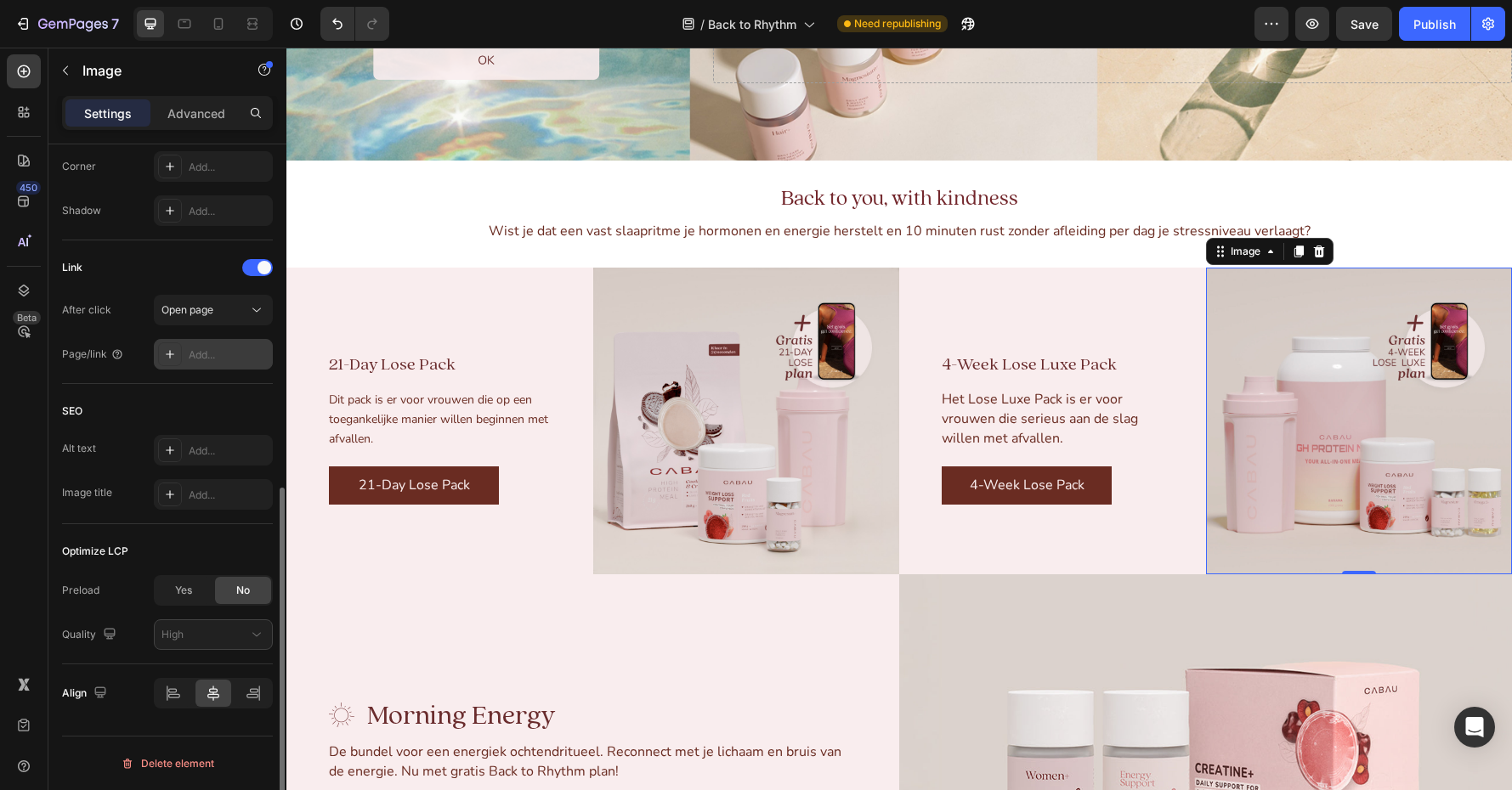
click at [205, 352] on div "Add..." at bounding box center [228, 355] width 80 height 16
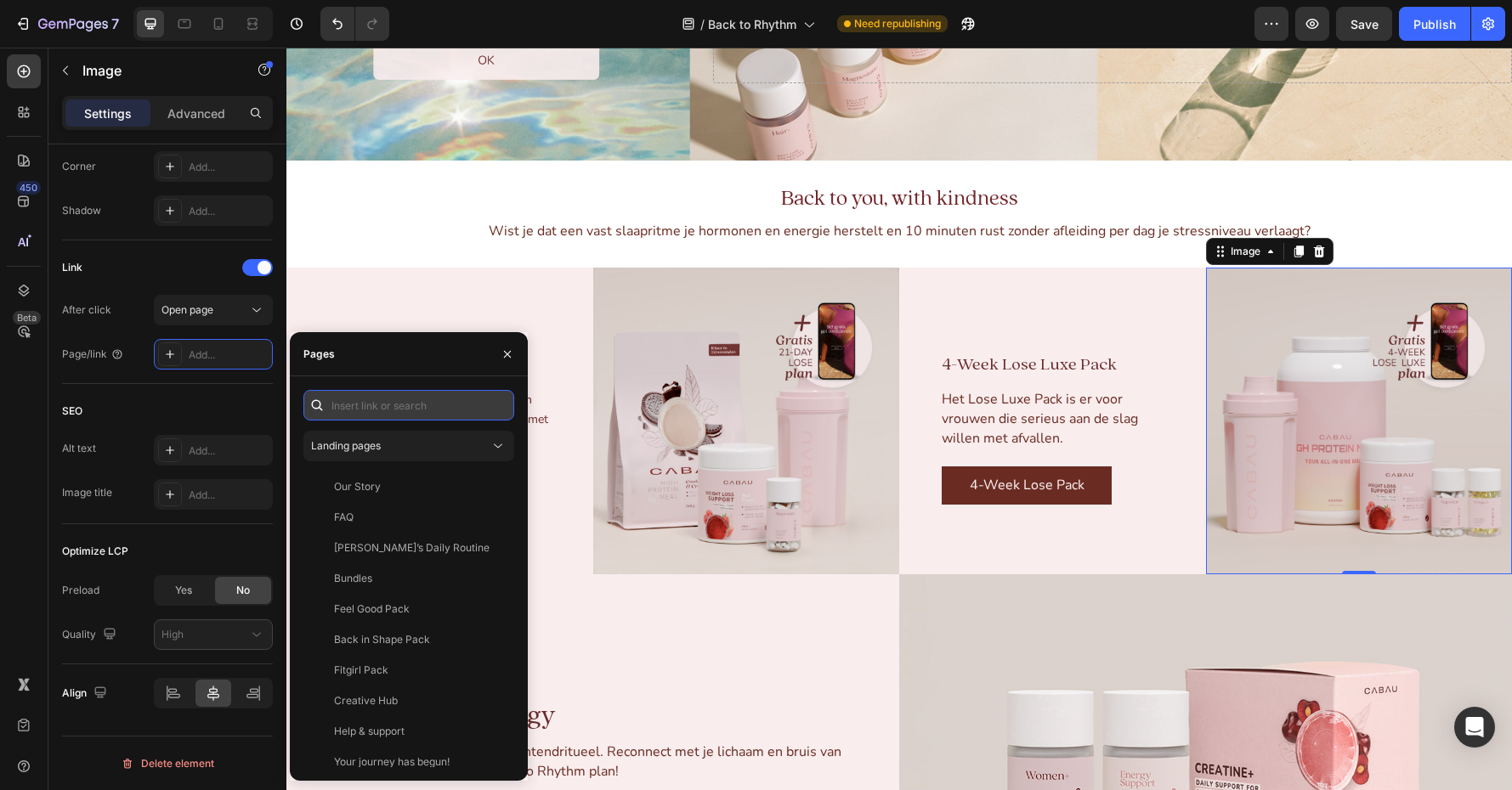
click at [370, 405] on input "text" at bounding box center [409, 405] width 210 height 30
paste input "[URL][DOMAIN_NAME]"
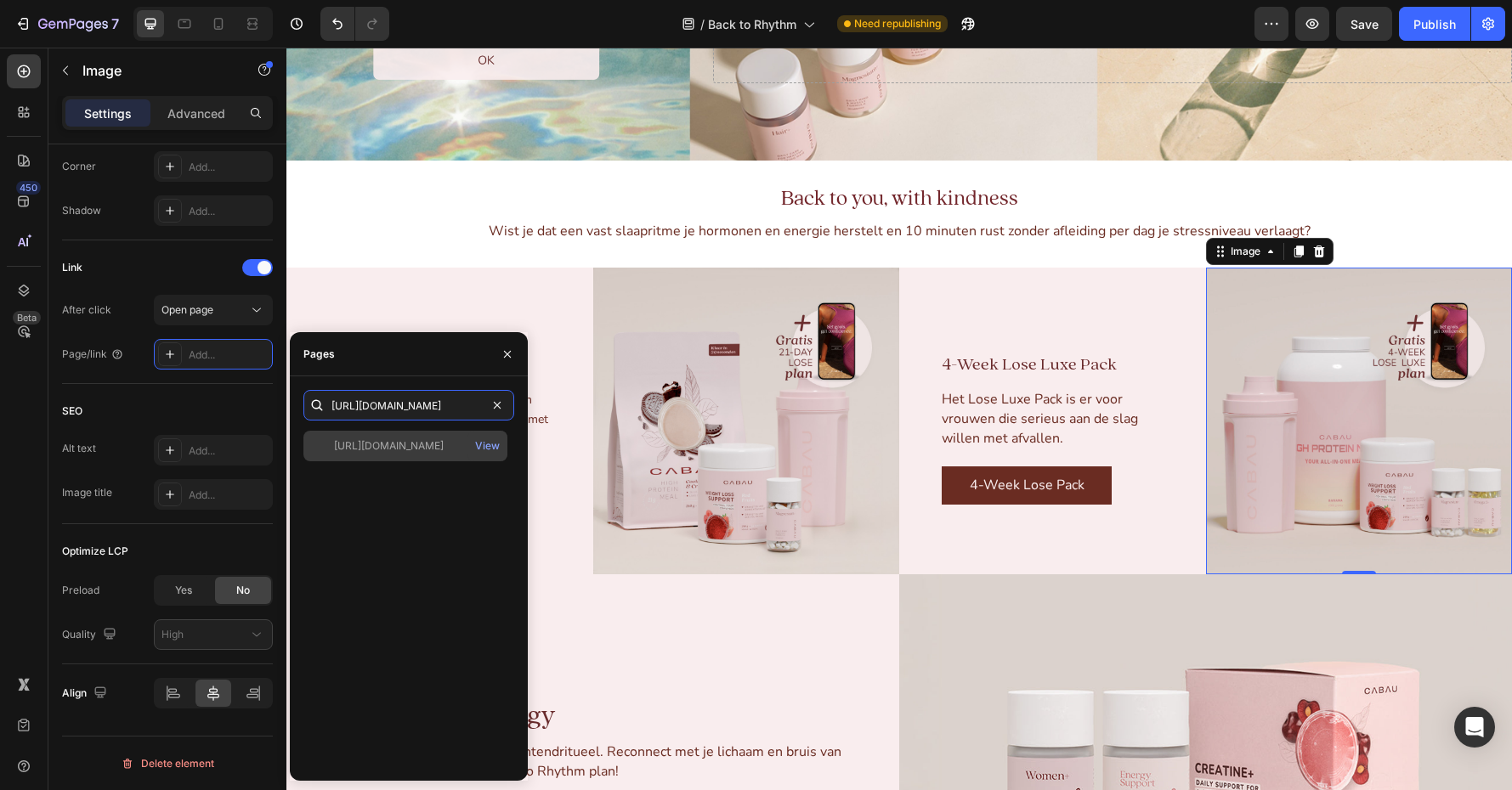
type input "[URL][DOMAIN_NAME]"
click at [401, 445] on div "[URL][DOMAIN_NAME]" at bounding box center [389, 446] width 110 height 16
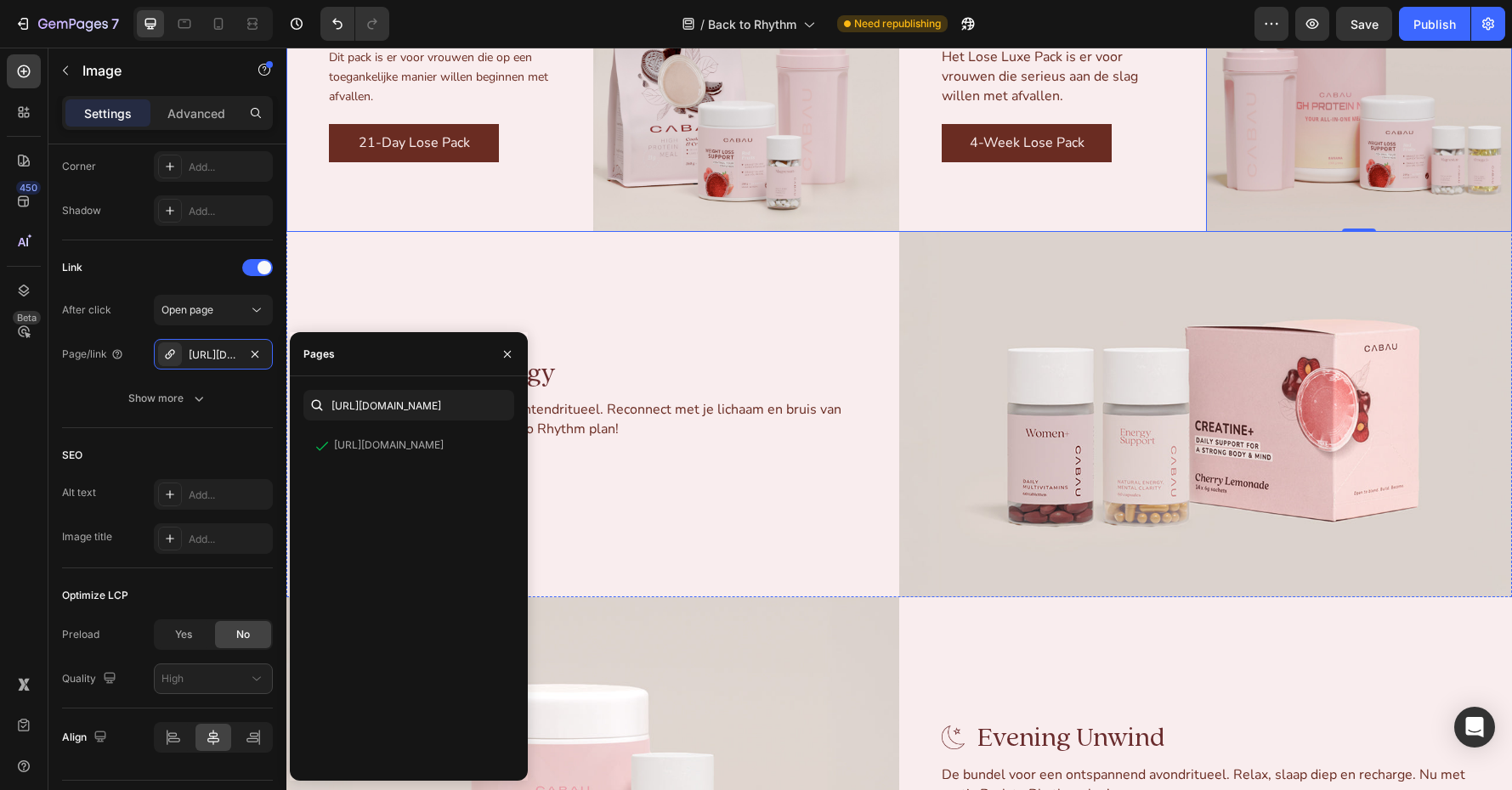
scroll to position [2231, 0]
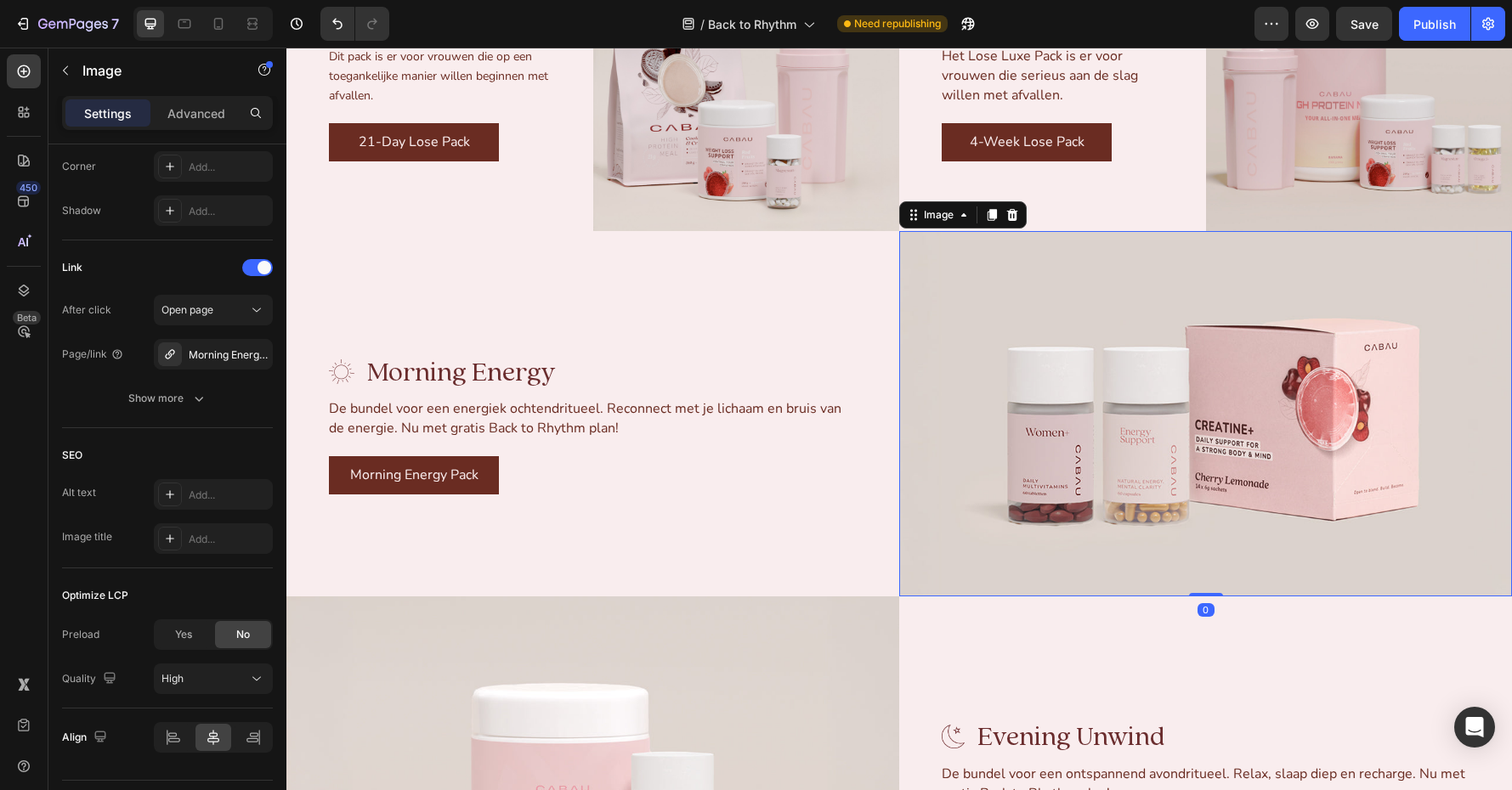
click at [1097, 415] on img at bounding box center [1206, 413] width 613 height 365
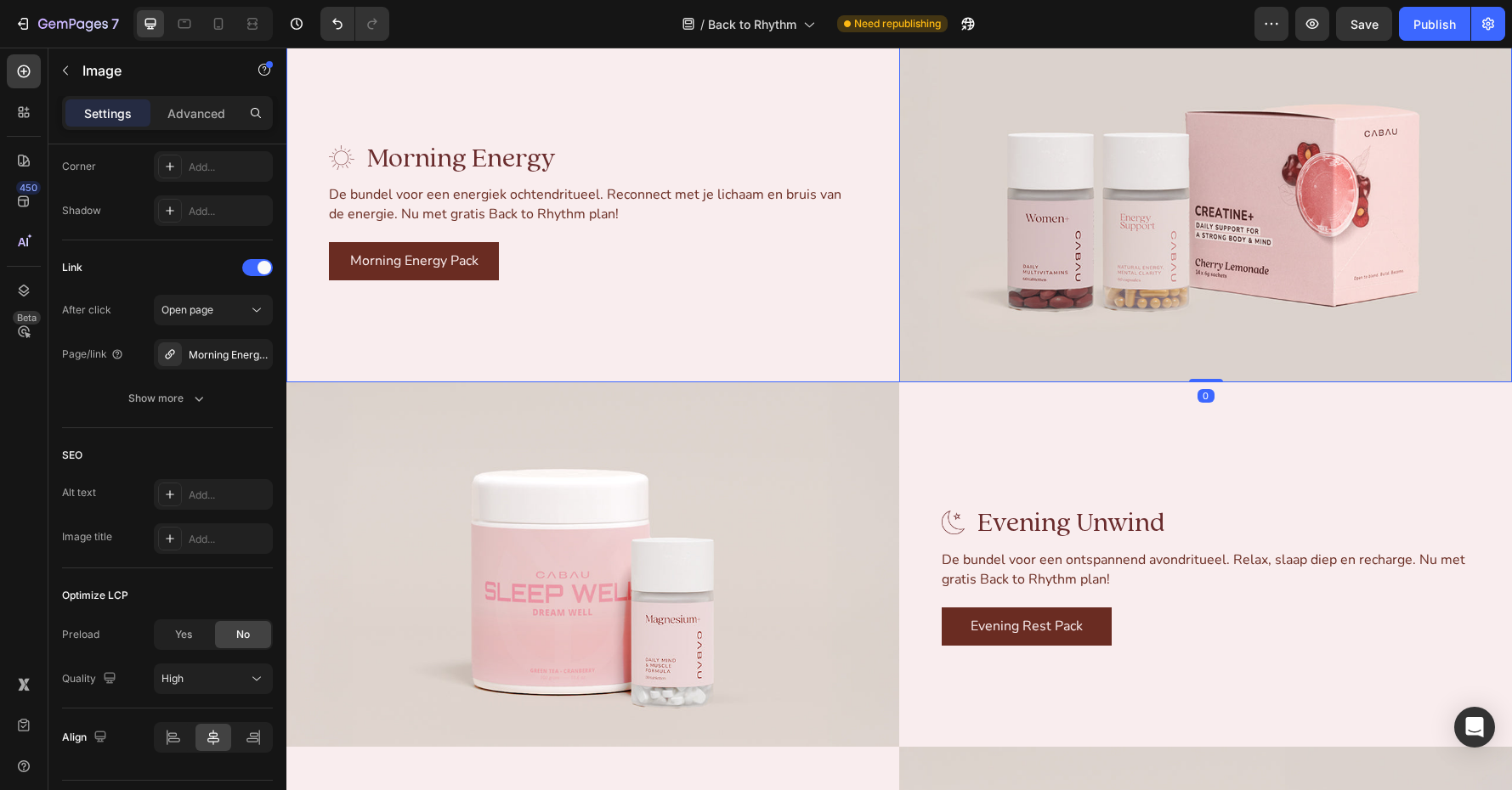
scroll to position [2450, 0]
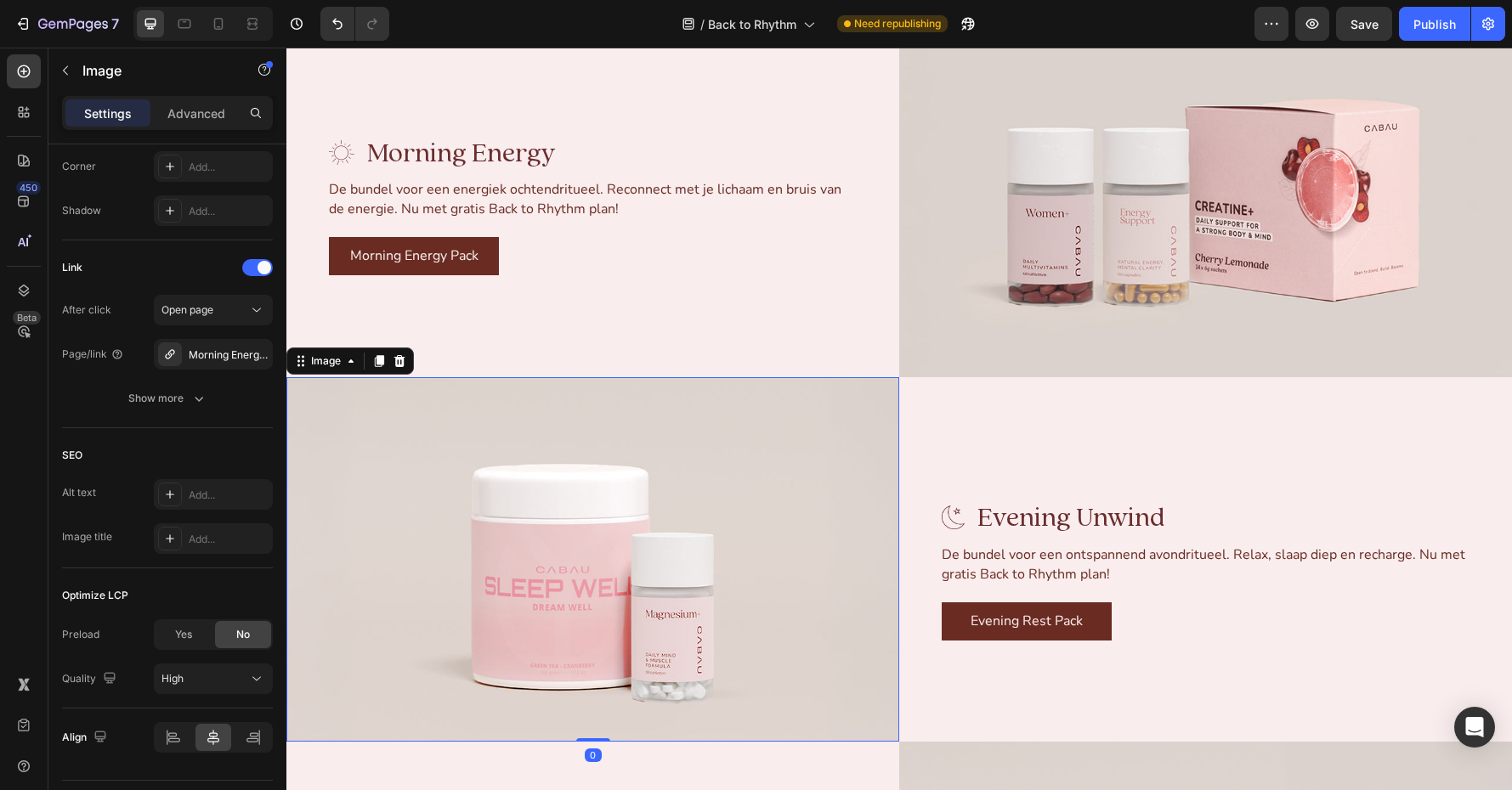
click at [696, 522] on img at bounding box center [593, 560] width 613 height 365
click at [960, 612] on link "Evening Rest Pack" at bounding box center [1026, 621] width 170 height 38
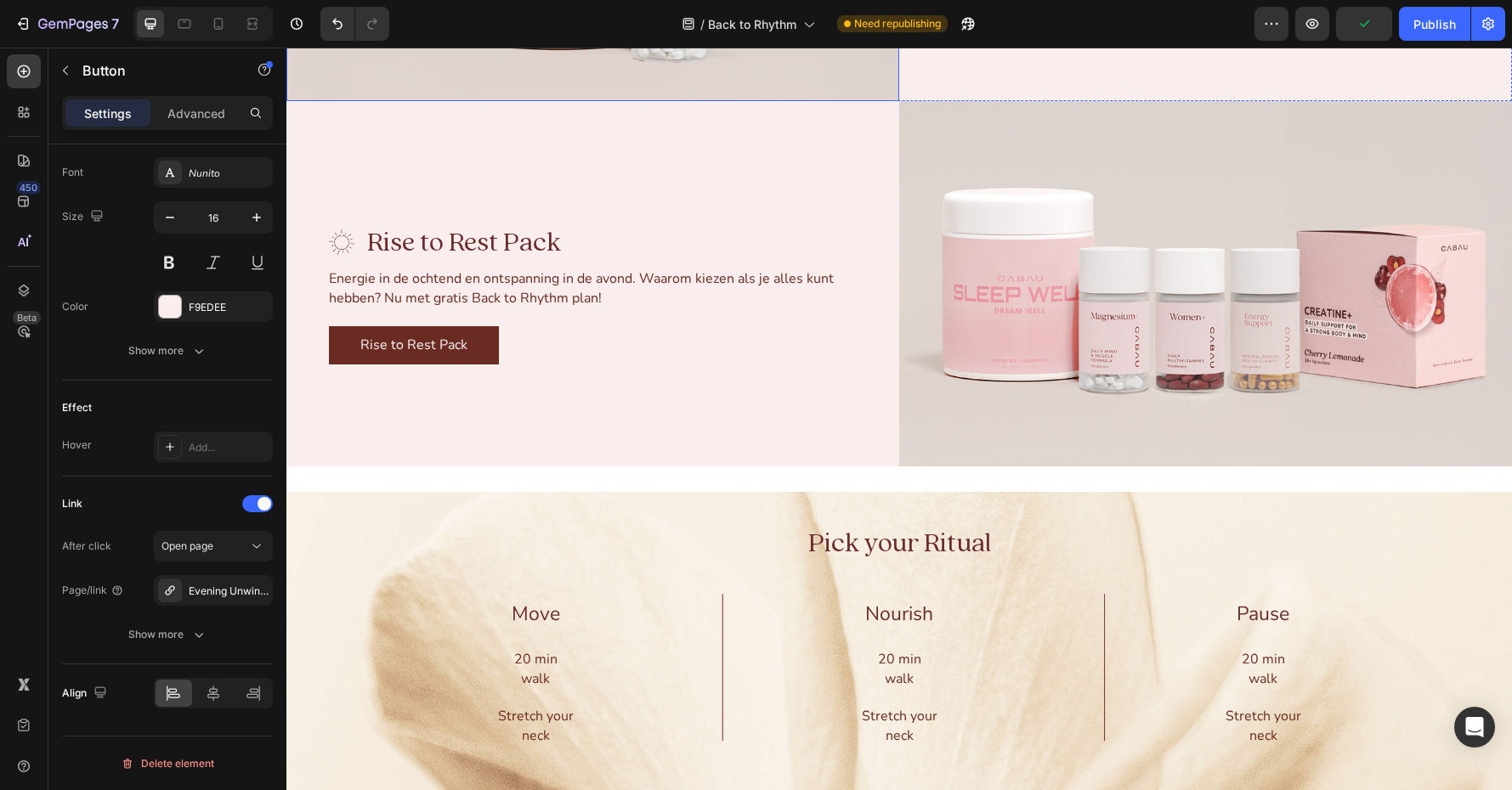
scroll to position [3094, 0]
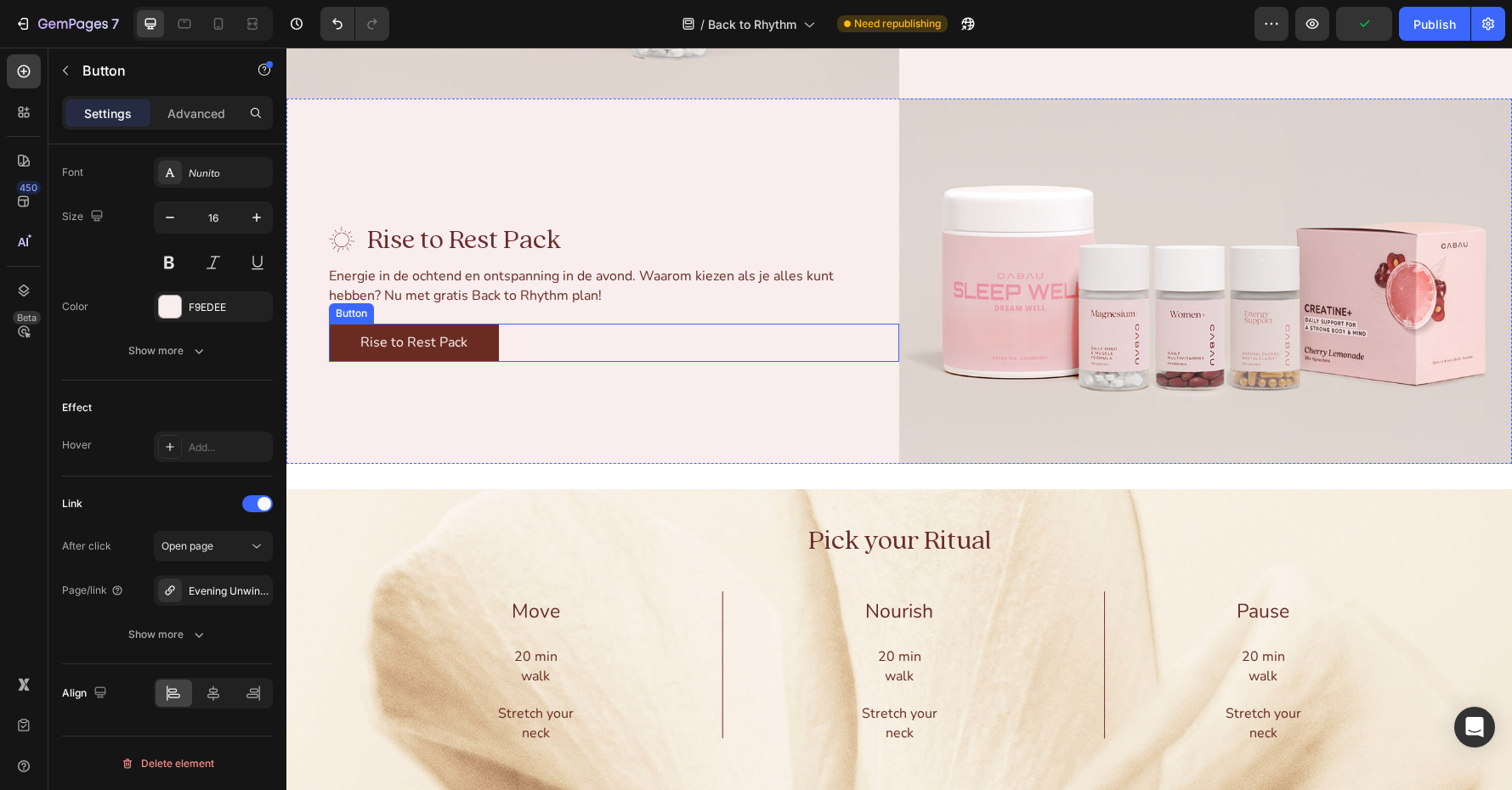
click at [482, 349] on link "Rise to Rest Pack" at bounding box center [414, 342] width 170 height 38
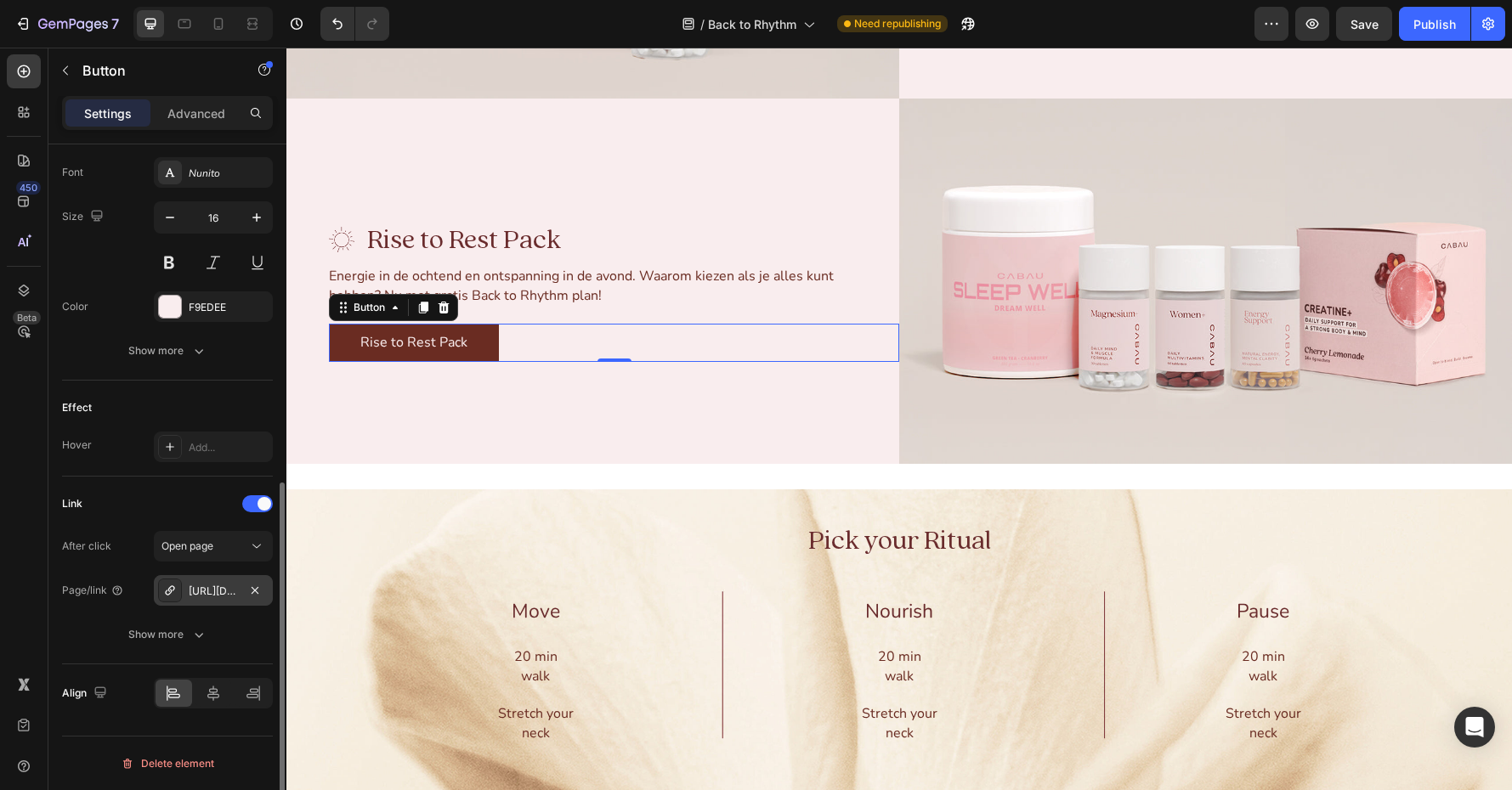
click at [216, 587] on div "[URL][DOMAIN_NAME]" at bounding box center [212, 592] width 49 height 16
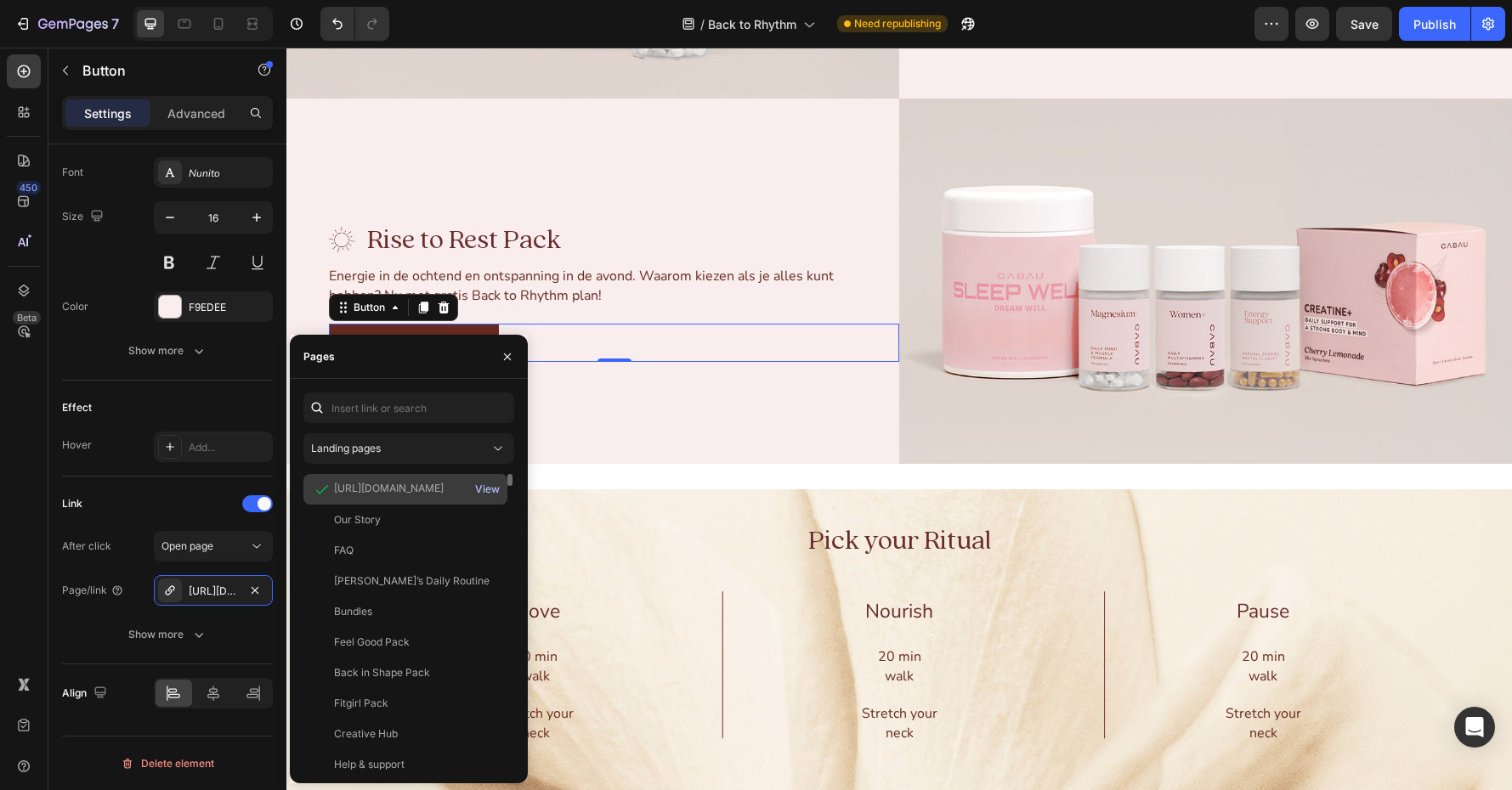
click at [490, 489] on div "View" at bounding box center [487, 489] width 25 height 16
click at [1101, 319] on img at bounding box center [1206, 281] width 613 height 365
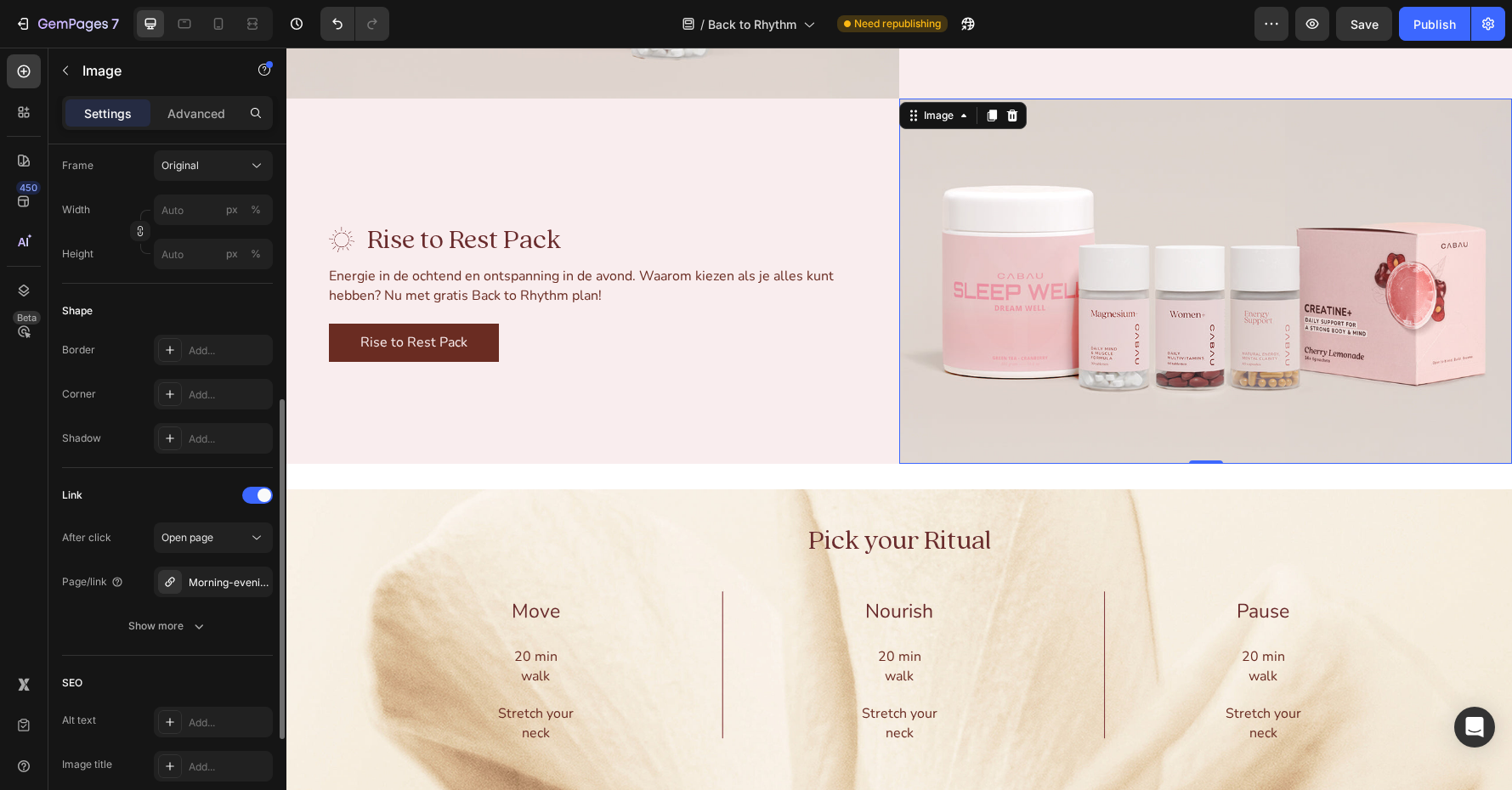
scroll to position [473, 0]
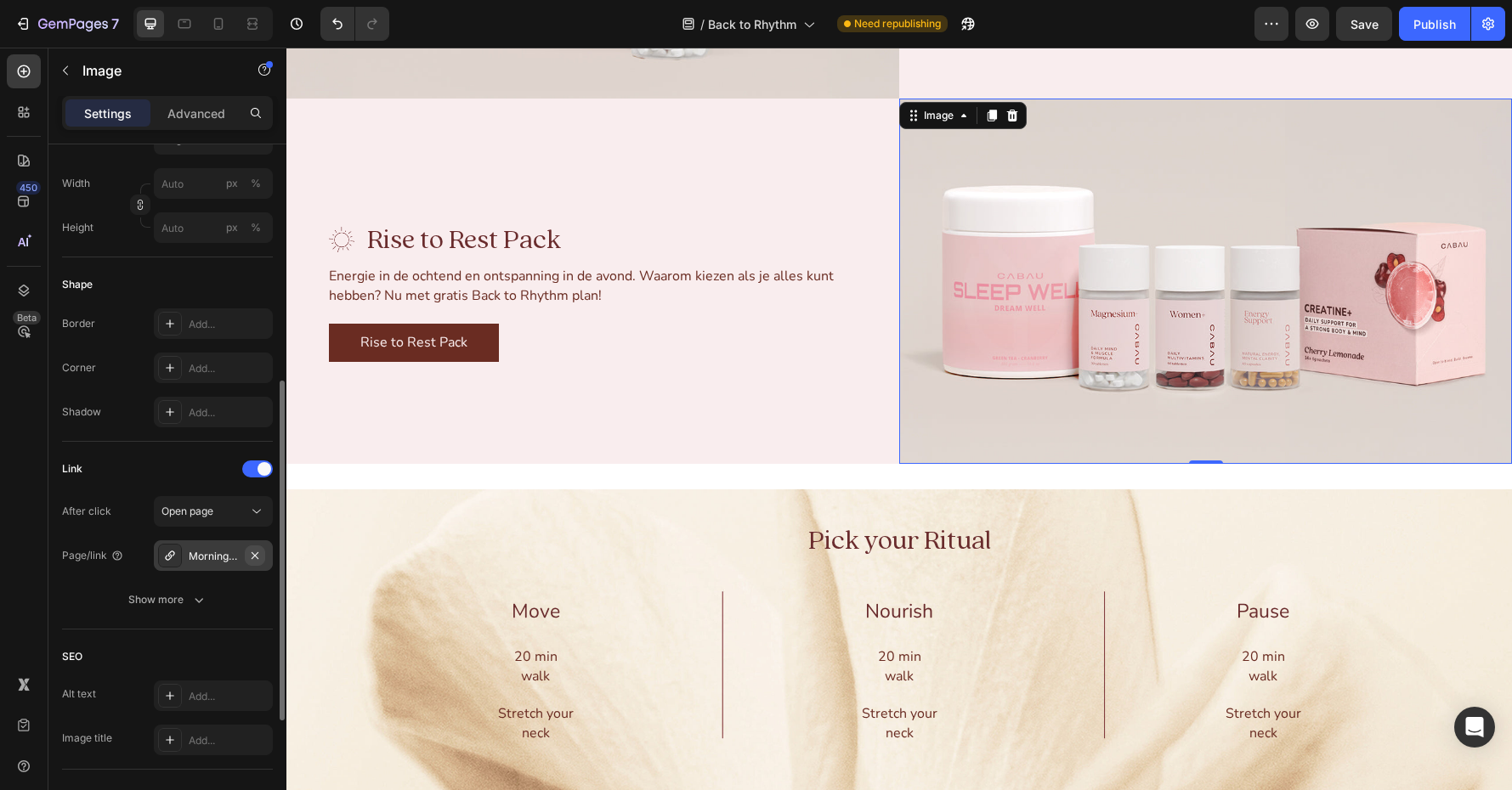
click at [251, 552] on icon "button" at bounding box center [255, 556] width 14 height 14
click at [215, 553] on div "Add..." at bounding box center [228, 558] width 80 height 16
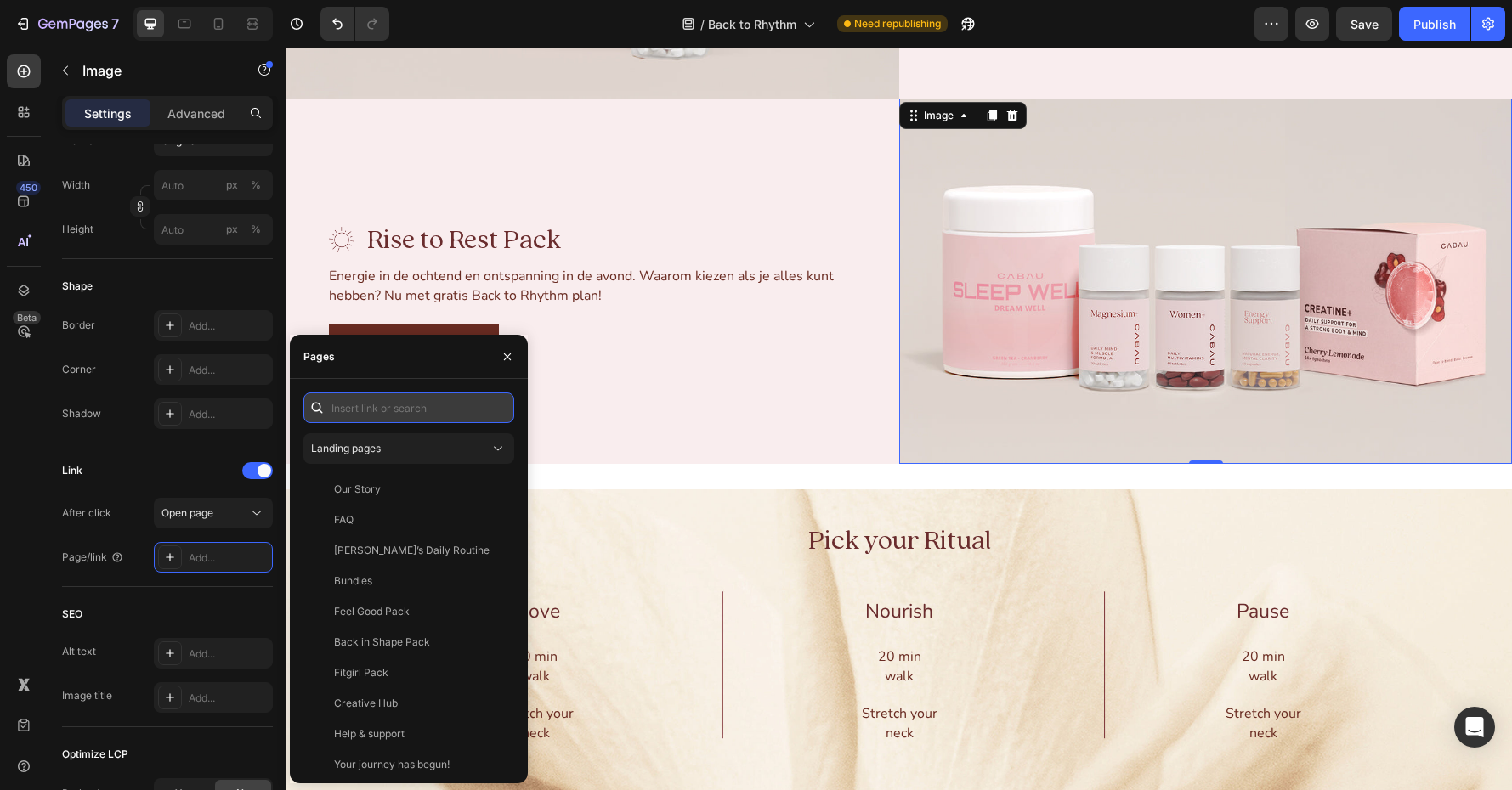
click at [354, 404] on input "text" at bounding box center [409, 407] width 210 height 30
paste input "[URL][DOMAIN_NAME]"
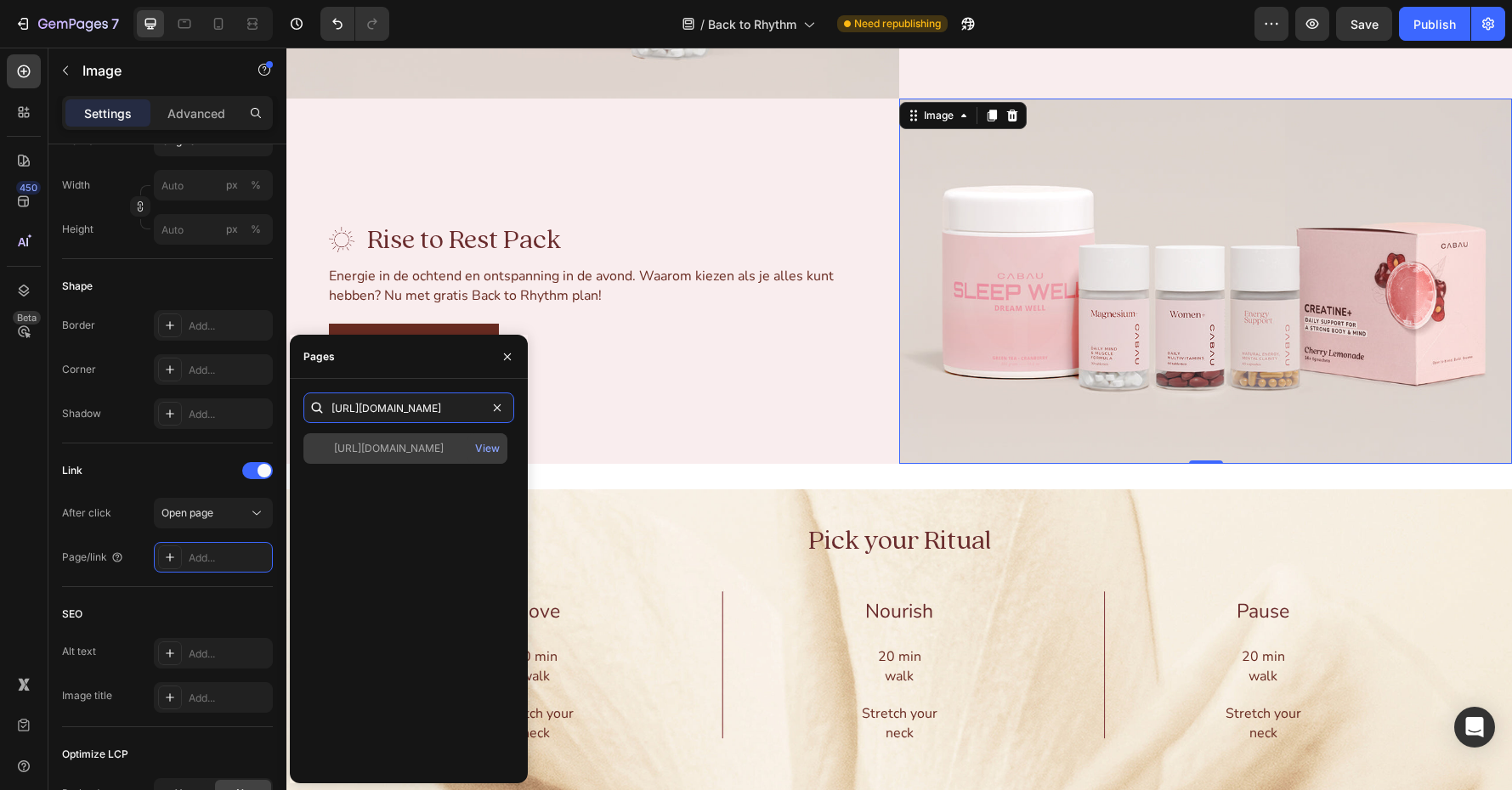
type input "[URL][DOMAIN_NAME]"
click at [427, 445] on div "[URL][DOMAIN_NAME]" at bounding box center [389, 449] width 110 height 16
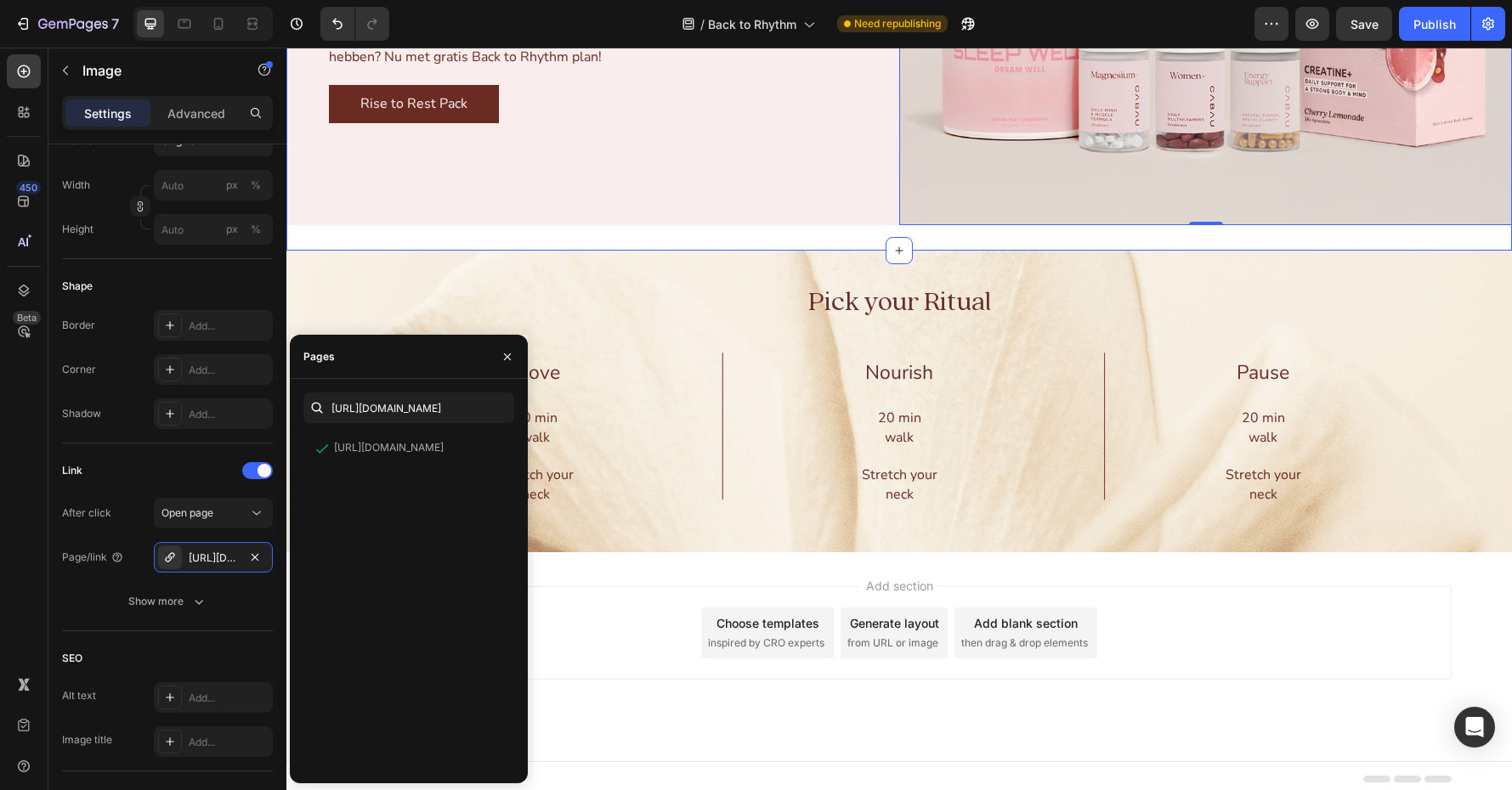
scroll to position [3331, 0]
click at [1242, 21] on div "Publish" at bounding box center [1434, 24] width 42 height 18
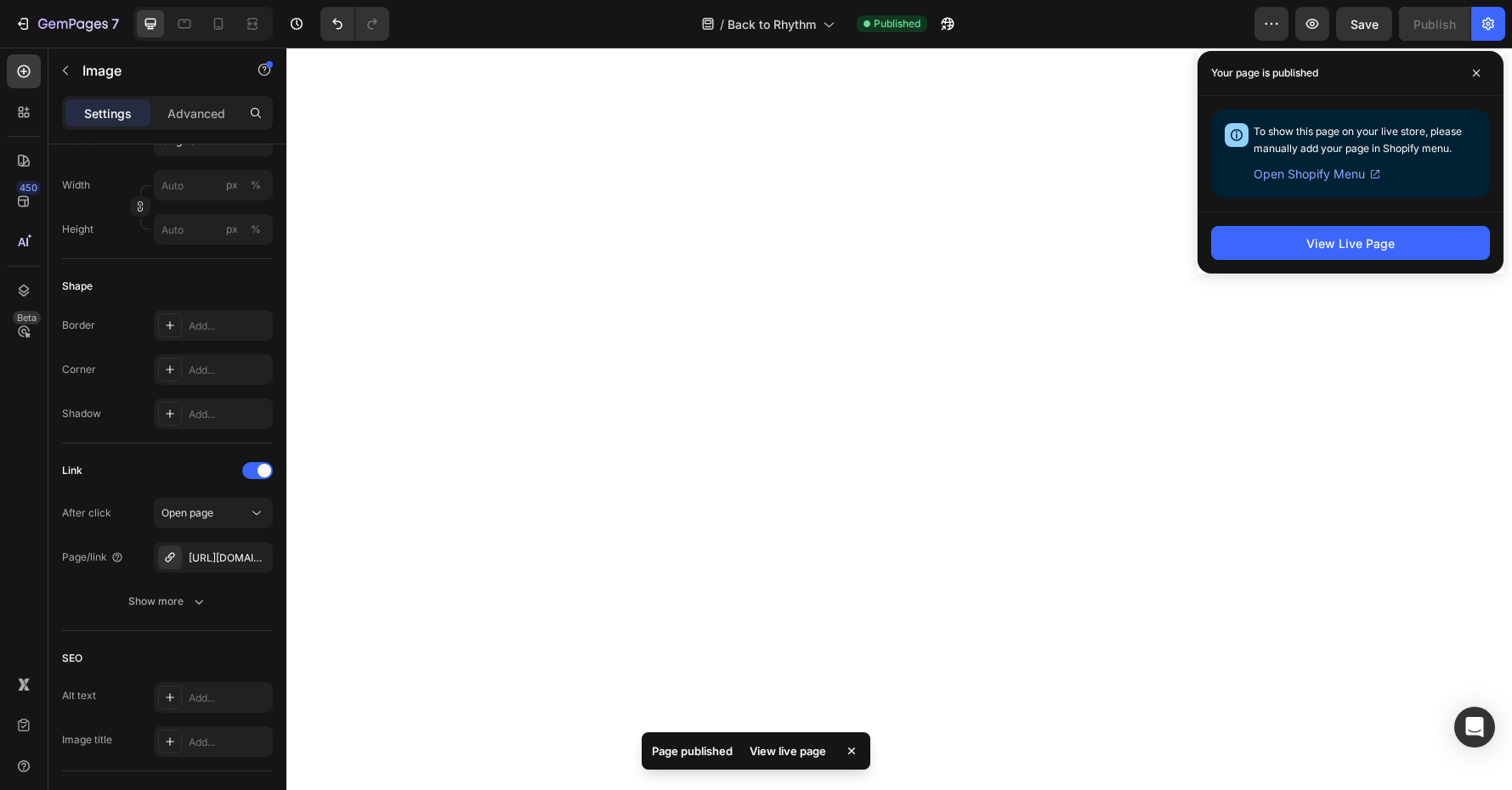
scroll to position [0, 0]
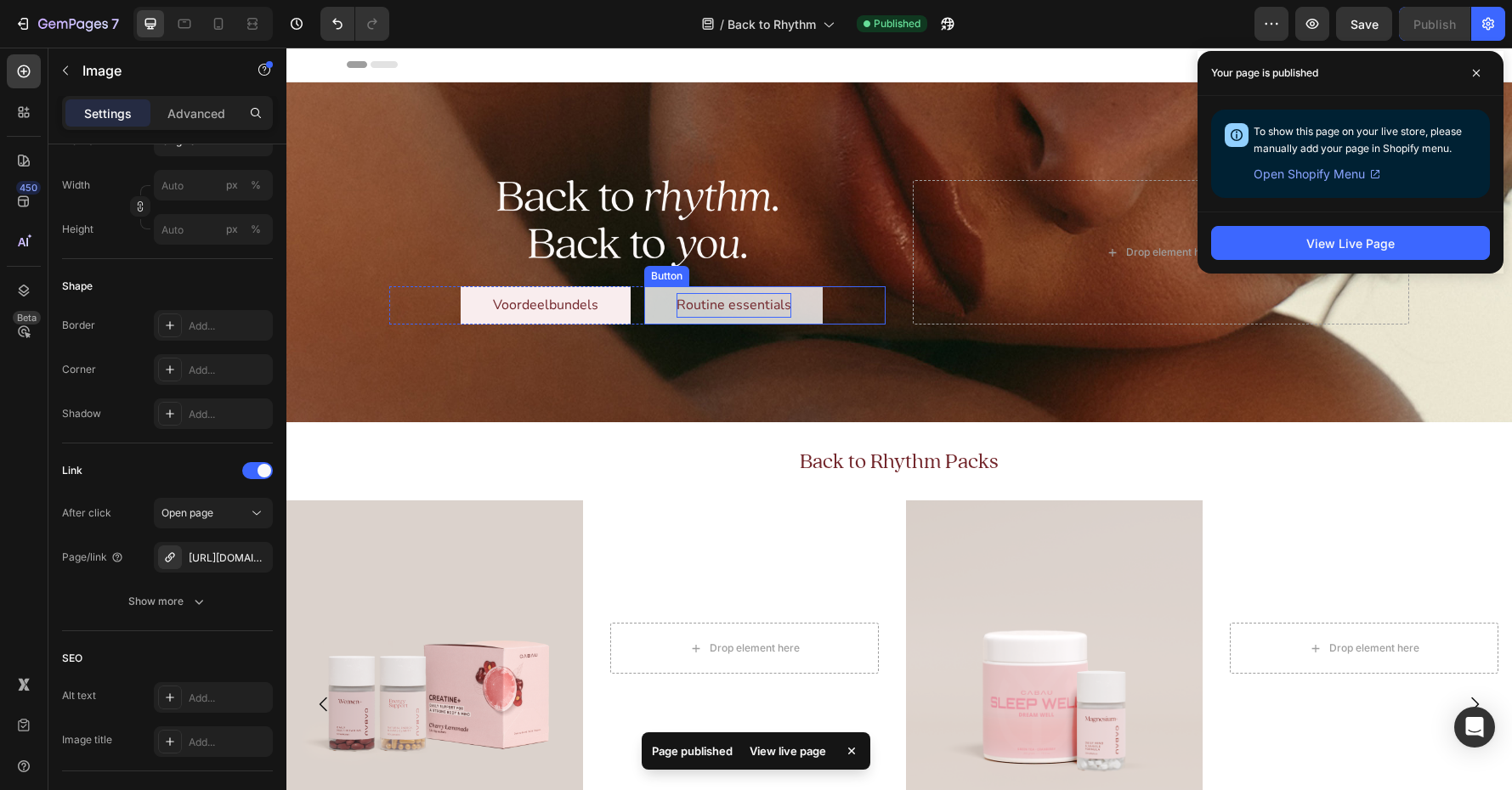
click at [715, 305] on p "Routine essentials" at bounding box center [734, 305] width 114 height 25
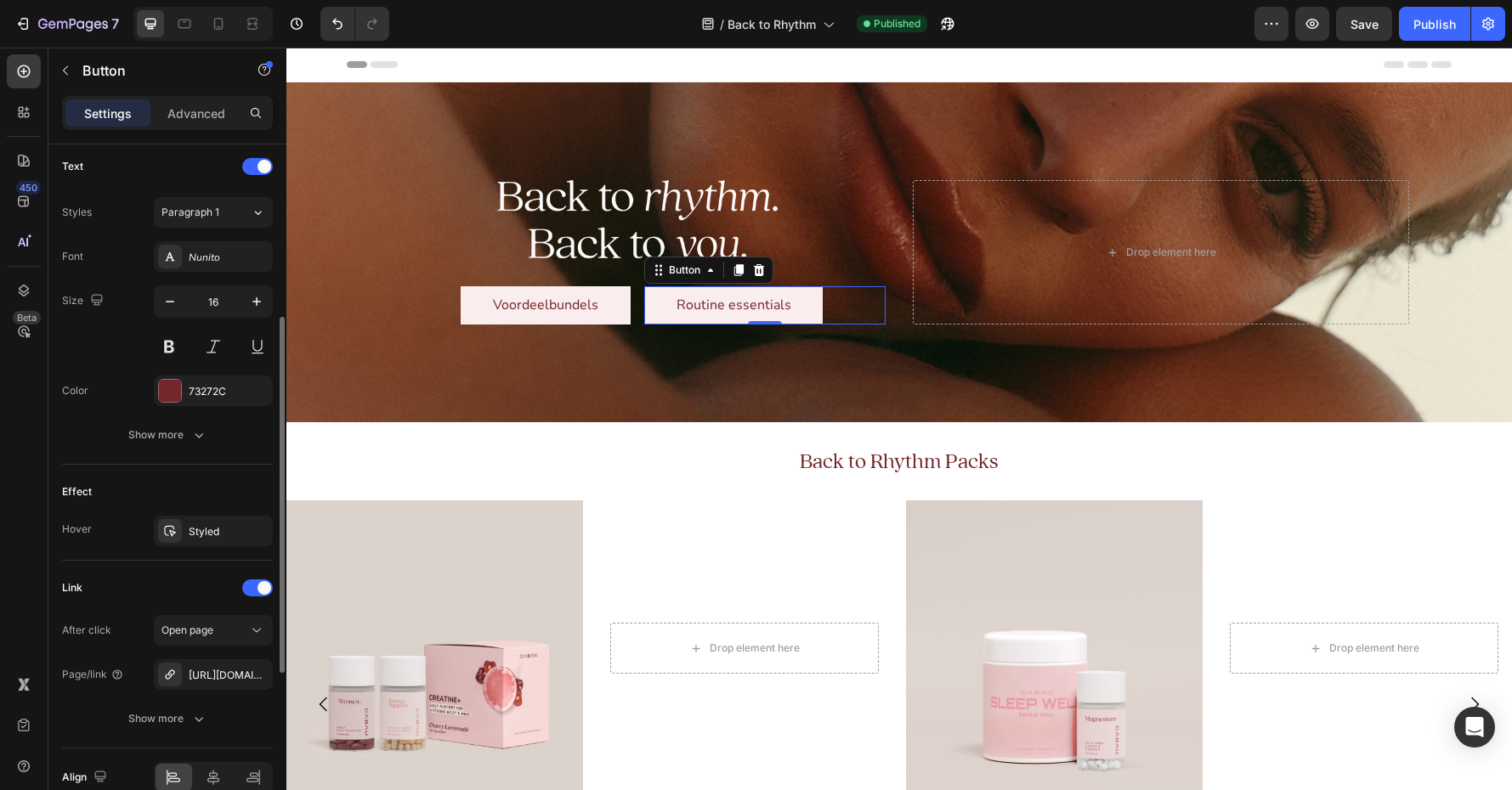
scroll to position [657, 0]
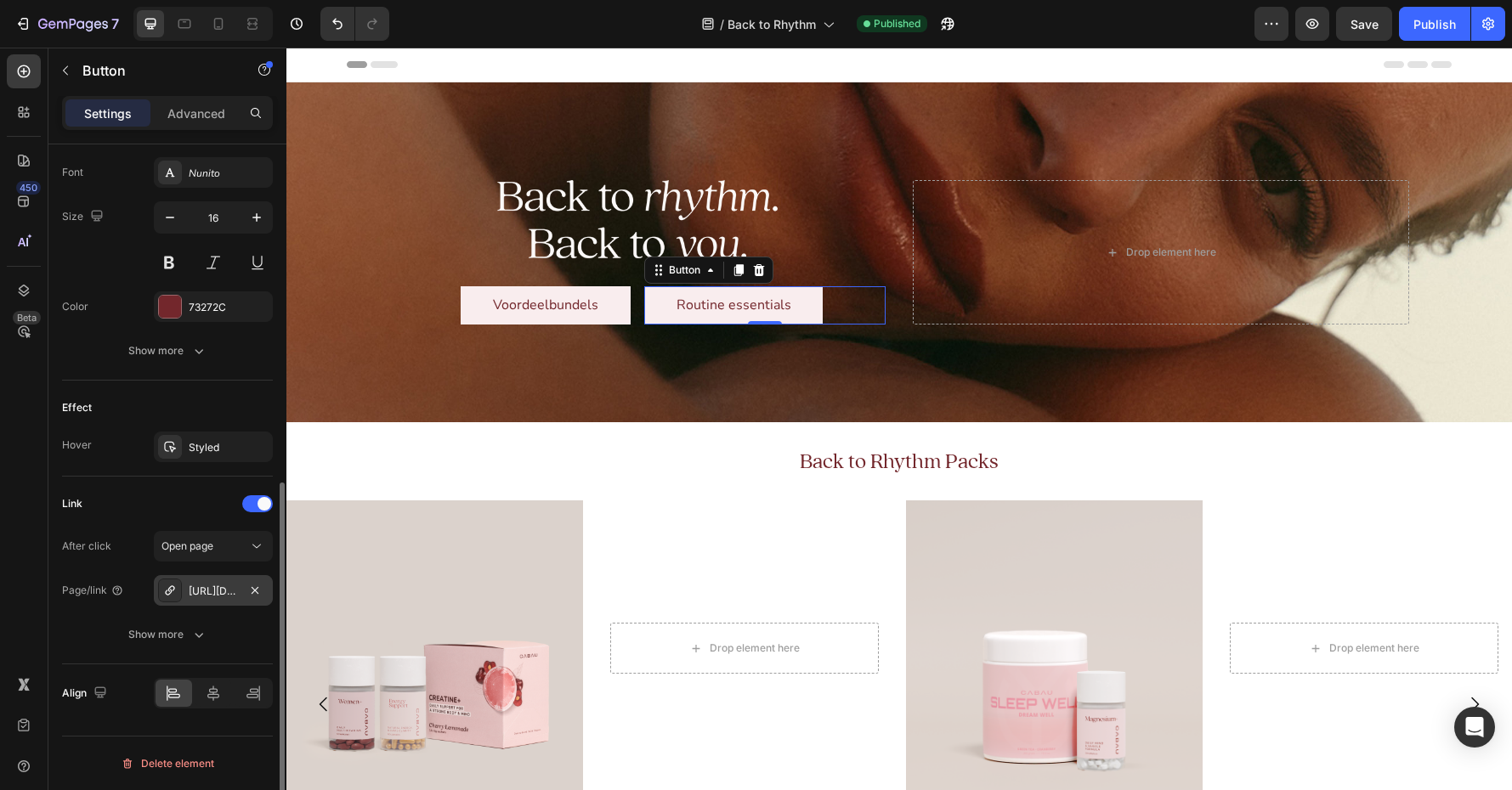
click at [215, 587] on div "[URL][DOMAIN_NAME]" at bounding box center [212, 592] width 49 height 16
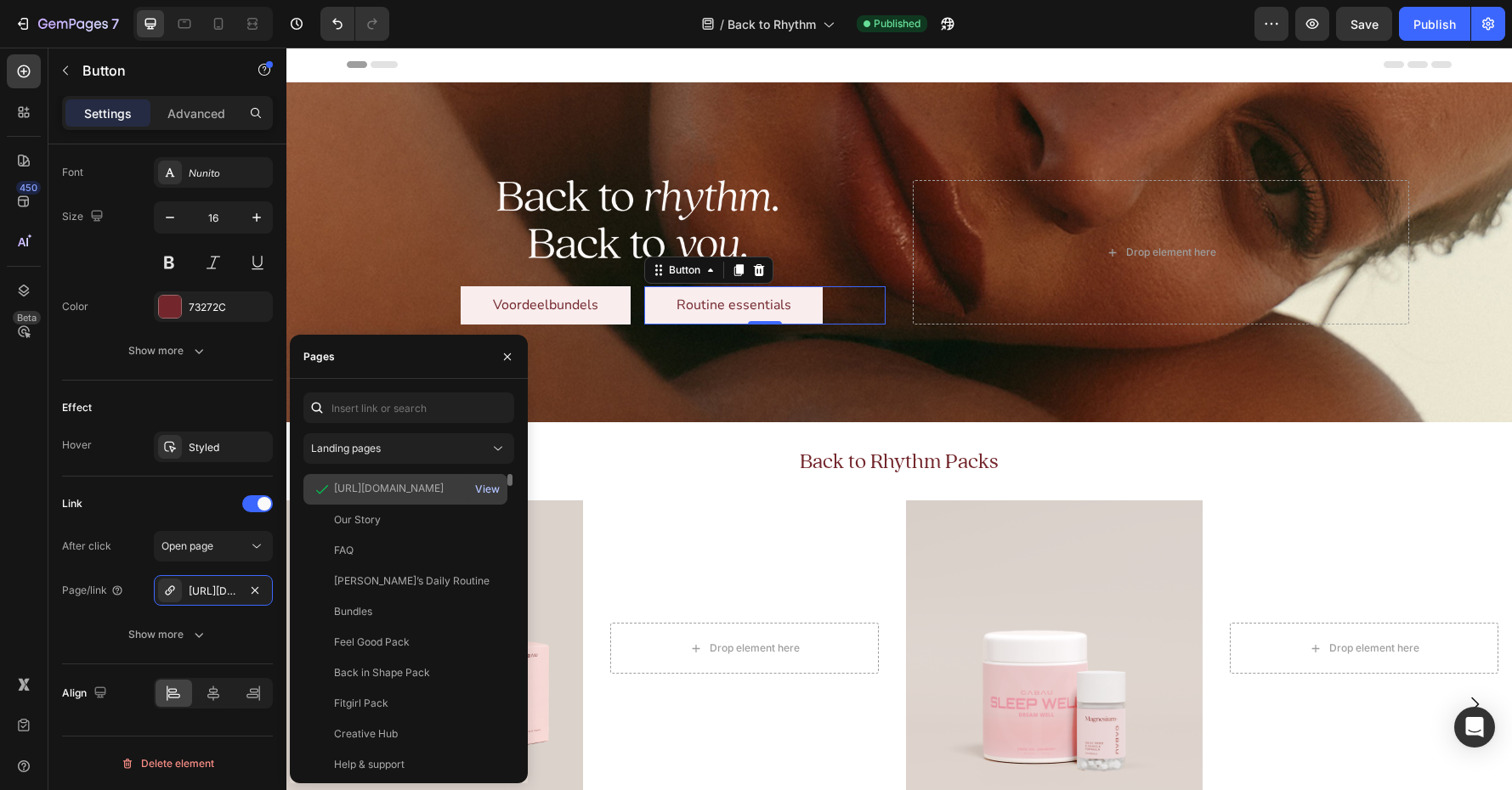
click at [491, 494] on div "View" at bounding box center [487, 489] width 25 height 16
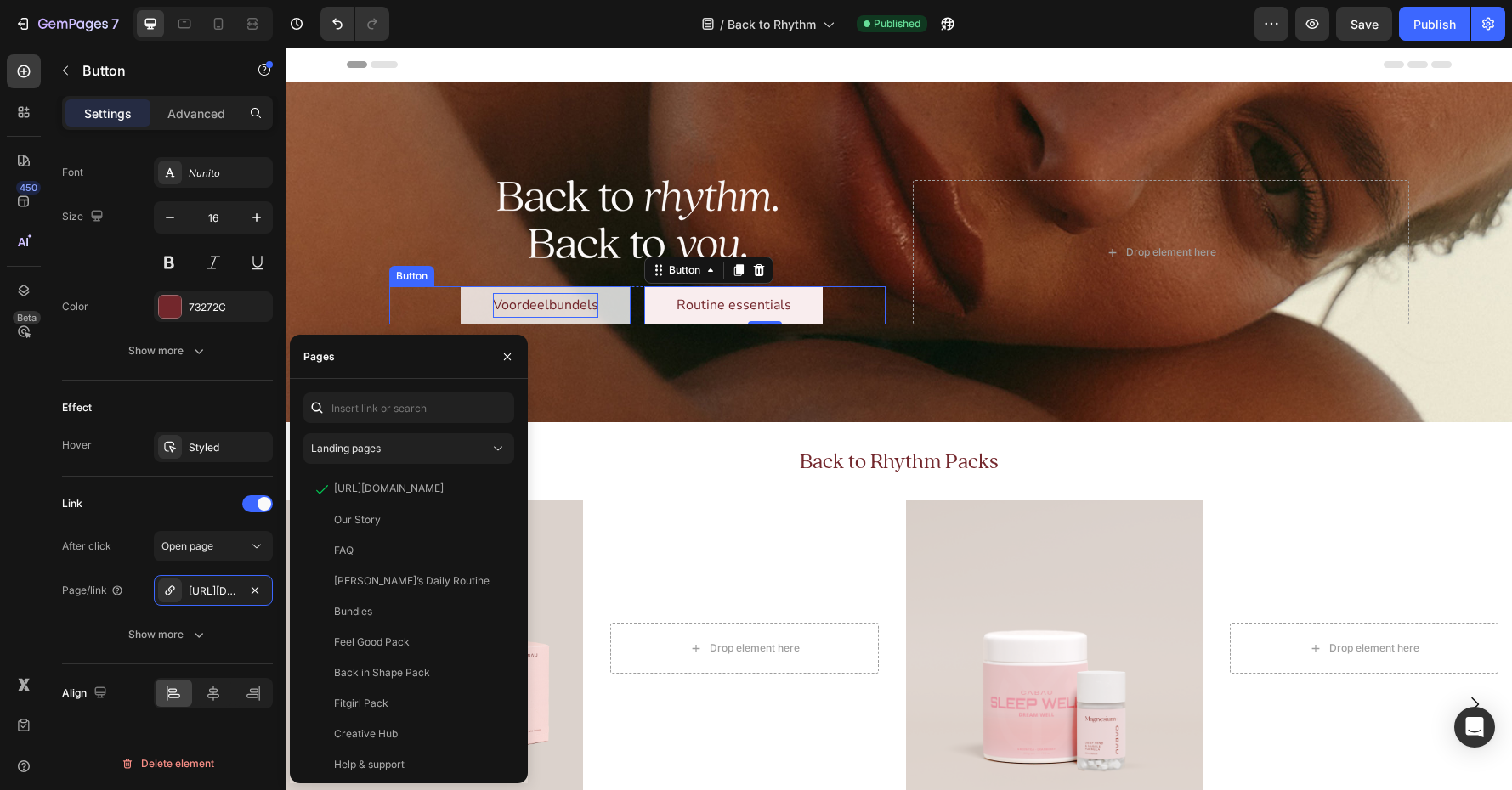
click at [573, 305] on p "Voordeelbundels" at bounding box center [546, 305] width 105 height 25
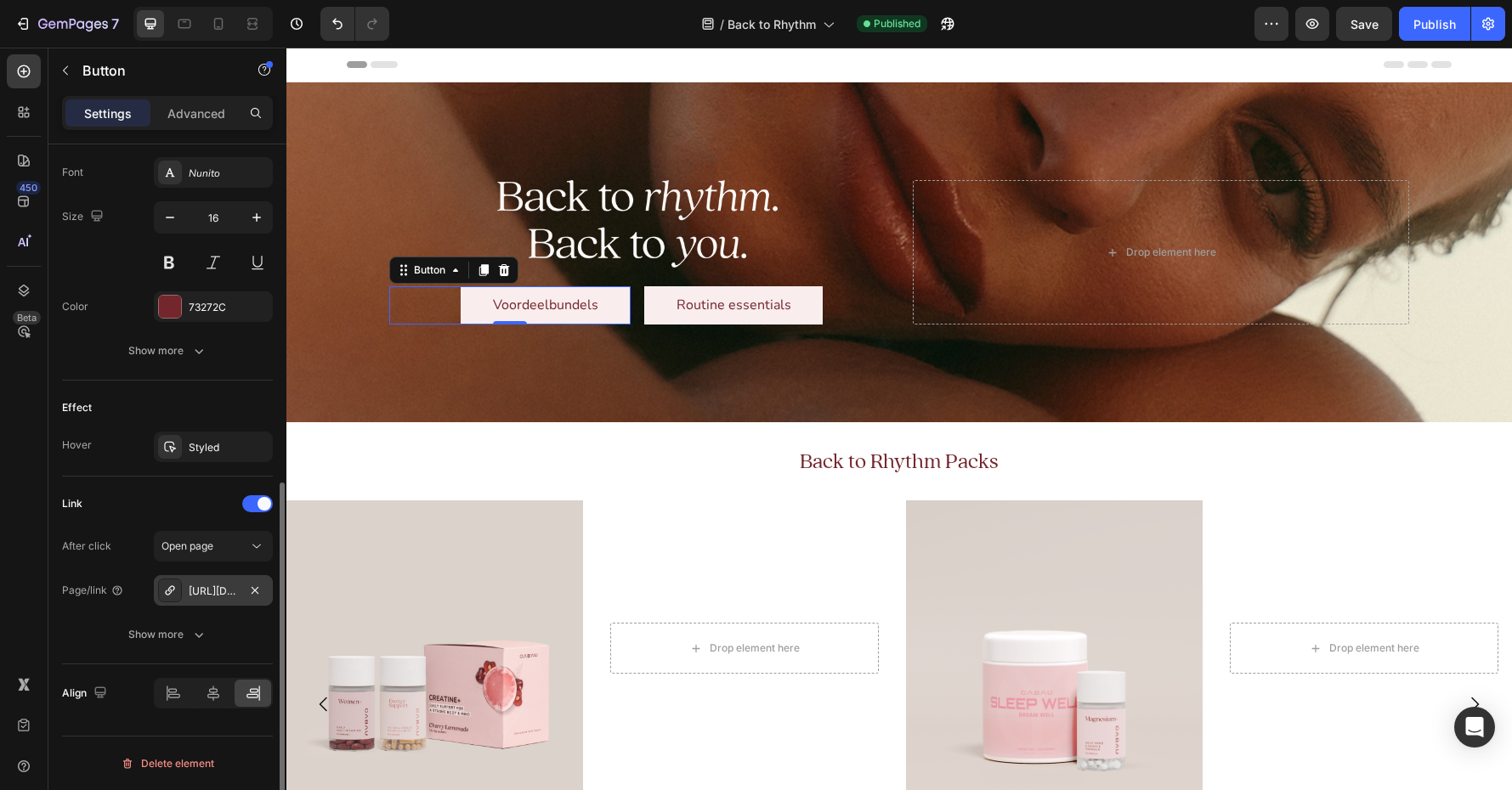
click at [211, 589] on div "[URL][DOMAIN_NAME]" at bounding box center [212, 592] width 49 height 16
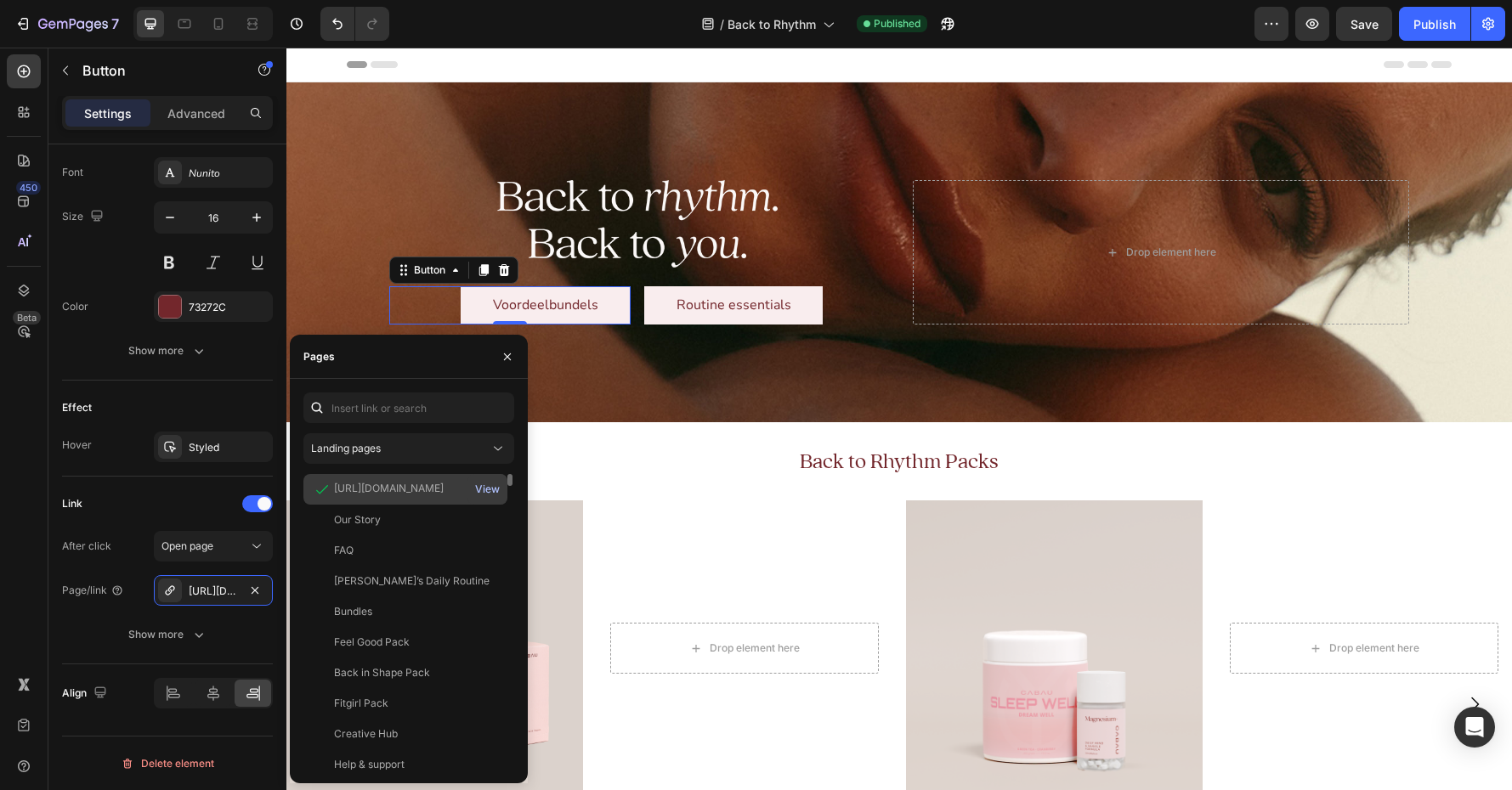
click at [485, 486] on div "View" at bounding box center [487, 489] width 25 height 16
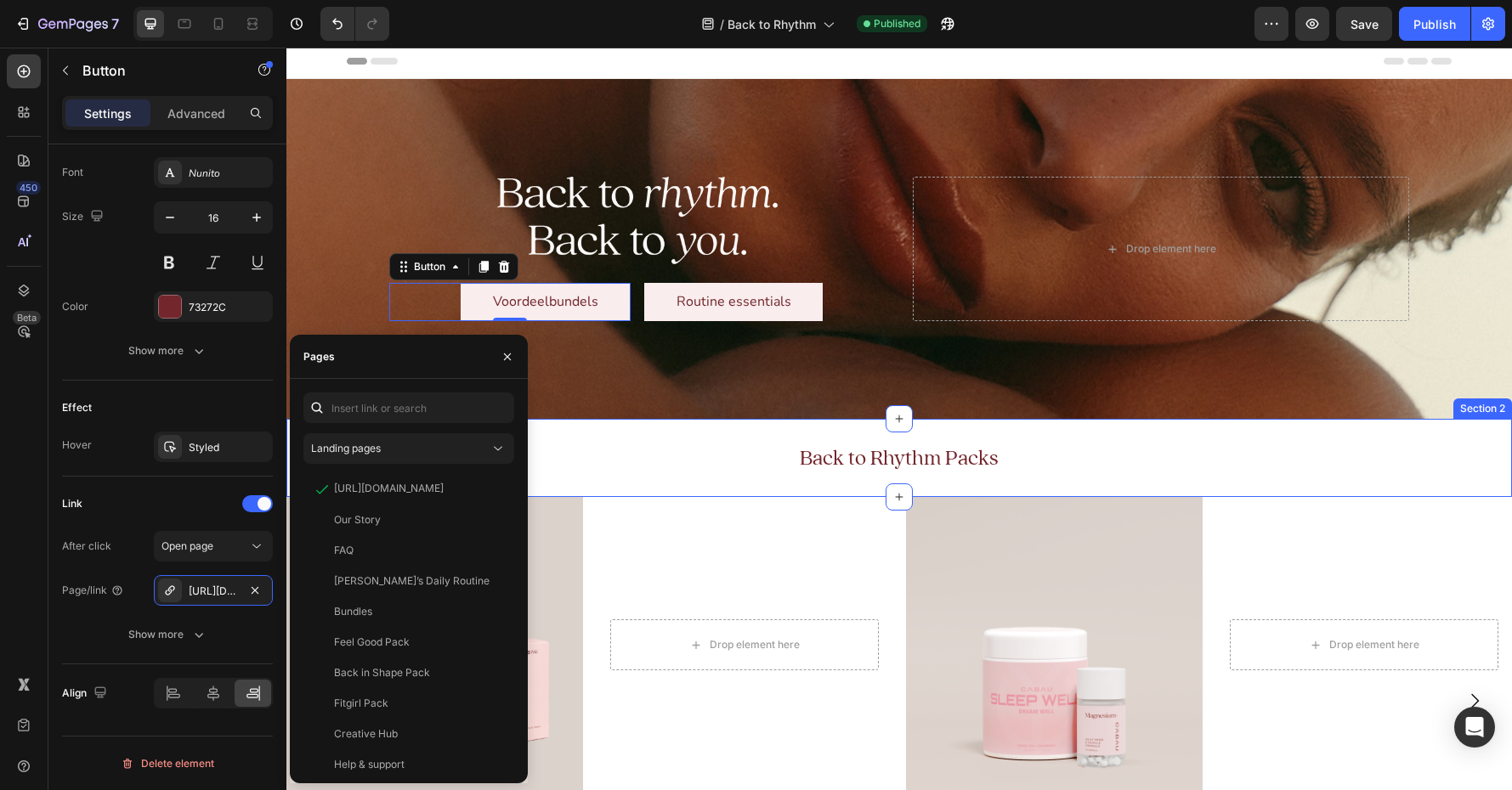
click at [660, 429] on div "Back to Rhythm Packs Heading" at bounding box center [899, 459] width 1226 height 77
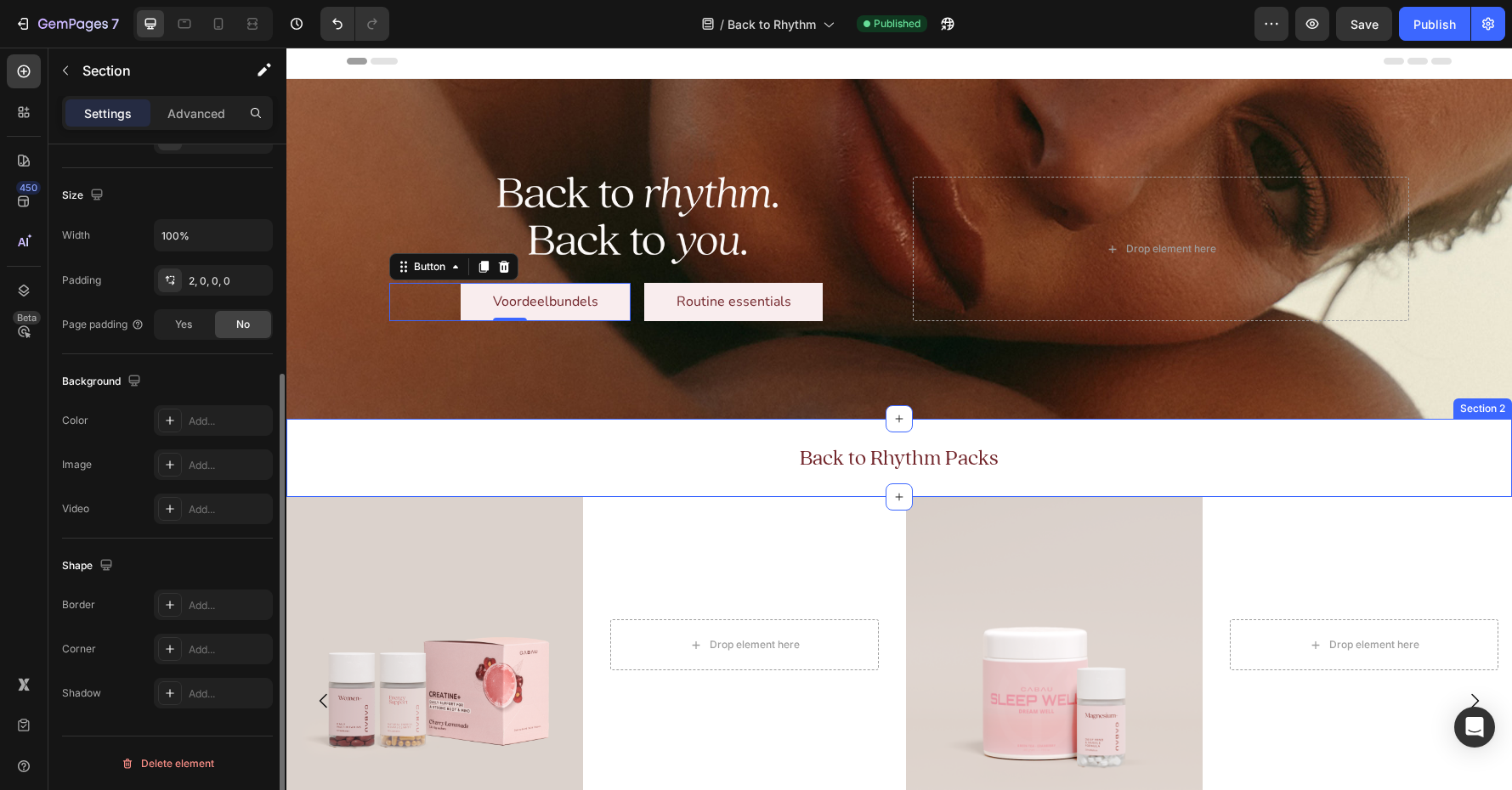
scroll to position [0, 0]
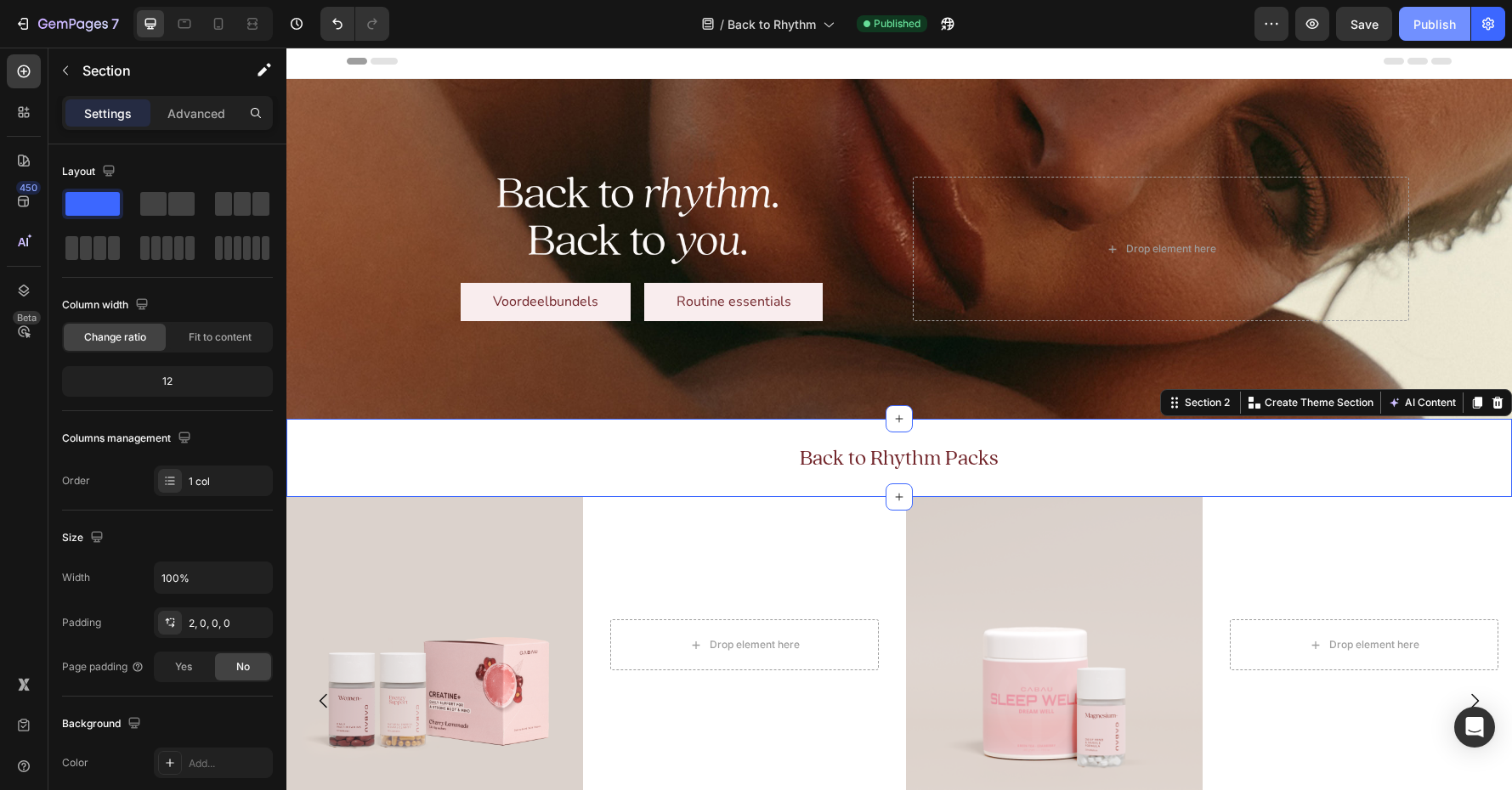
click at [1242, 19] on div "Publish" at bounding box center [1434, 24] width 42 height 18
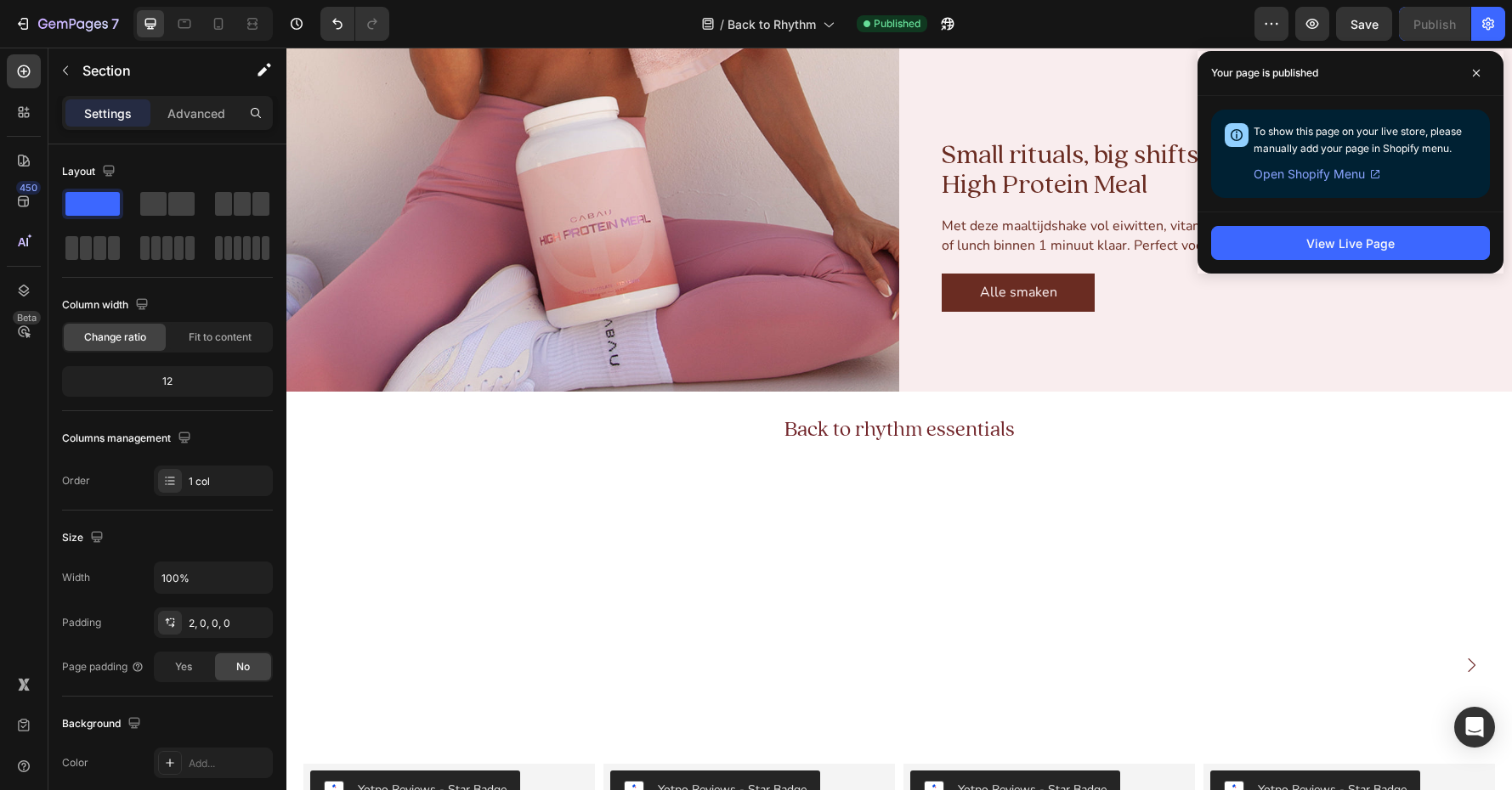
scroll to position [751, 0]
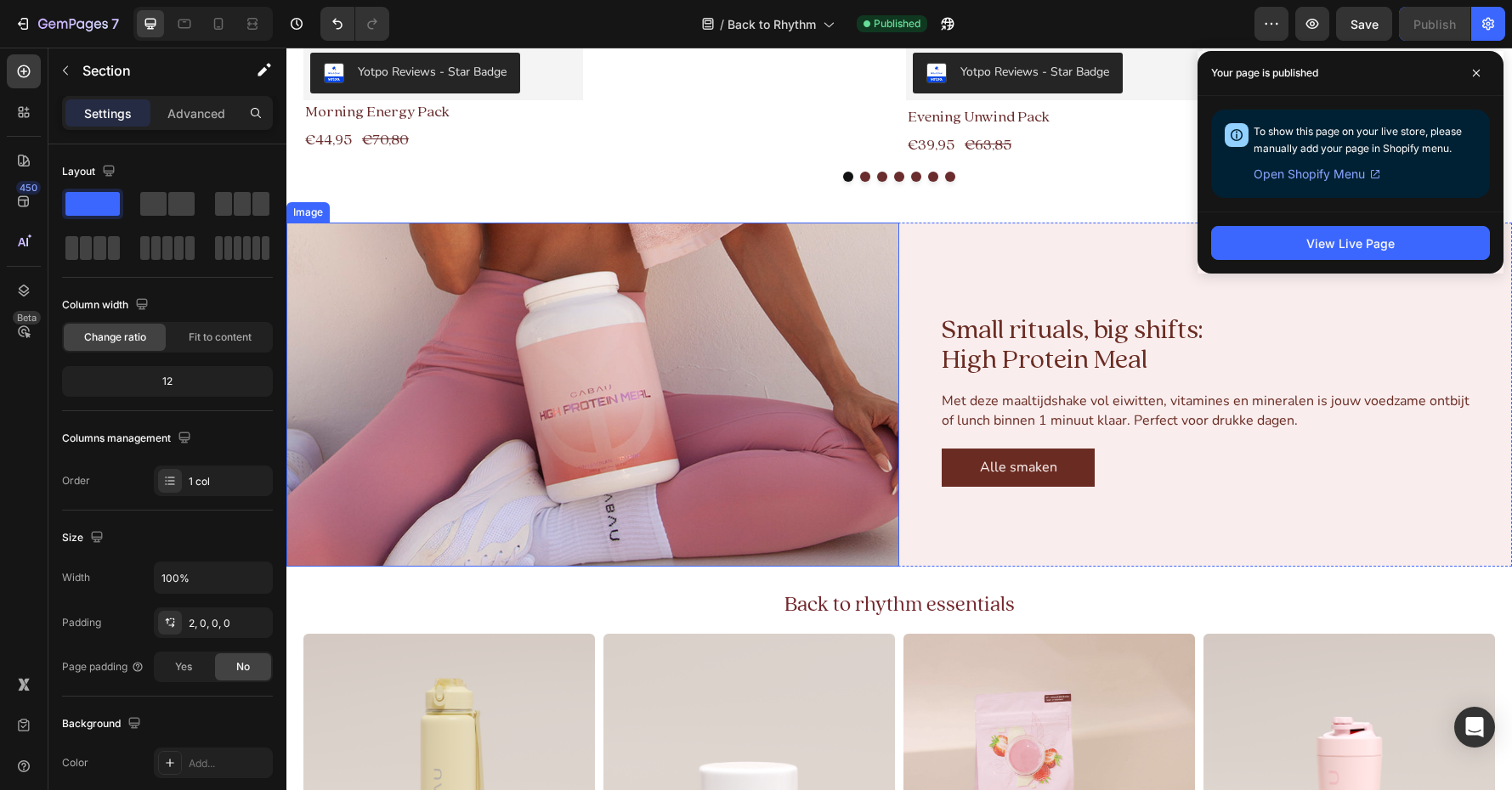
click at [593, 375] on img at bounding box center [593, 394] width 613 height 344
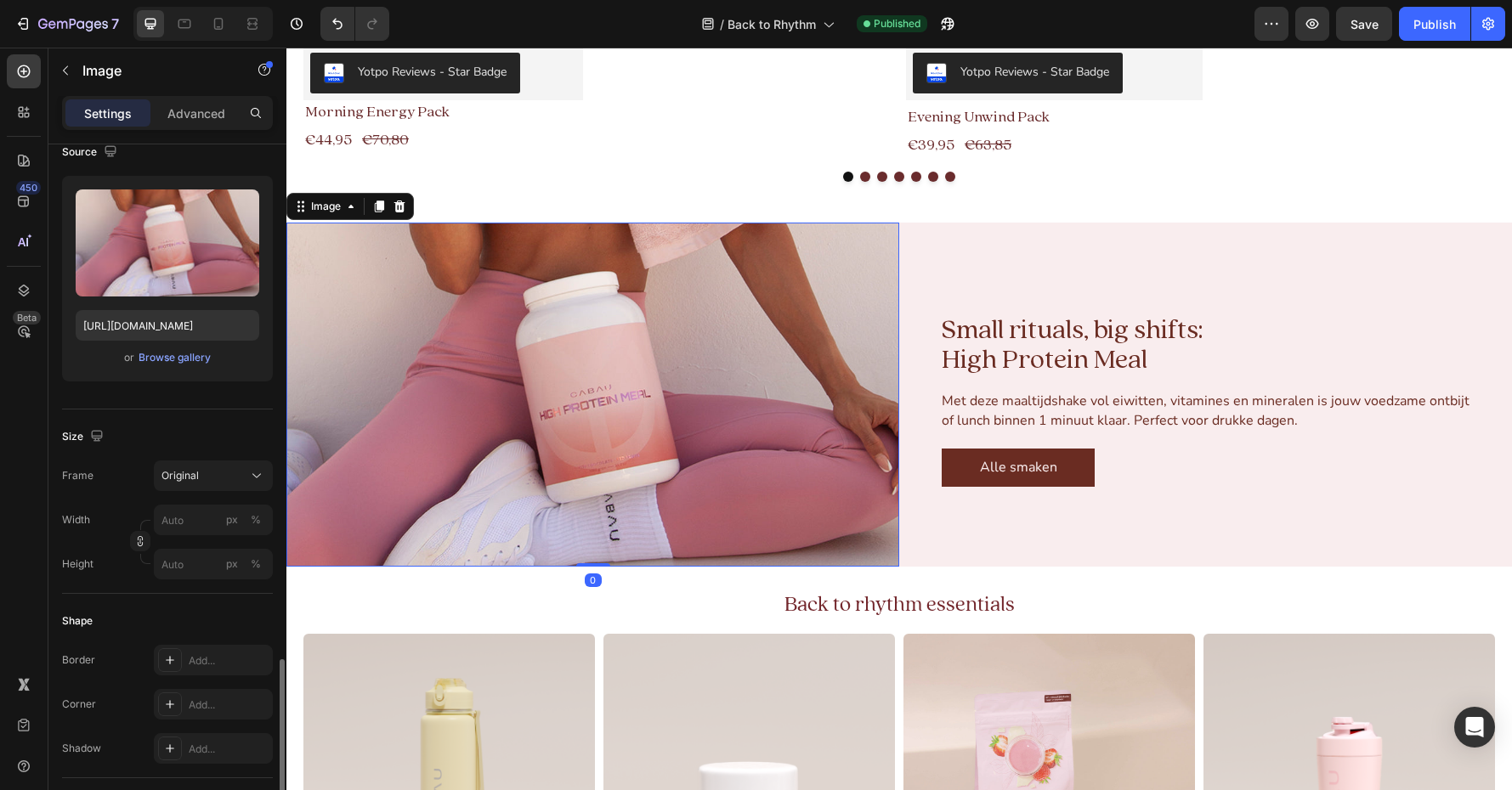
scroll to position [721, 0]
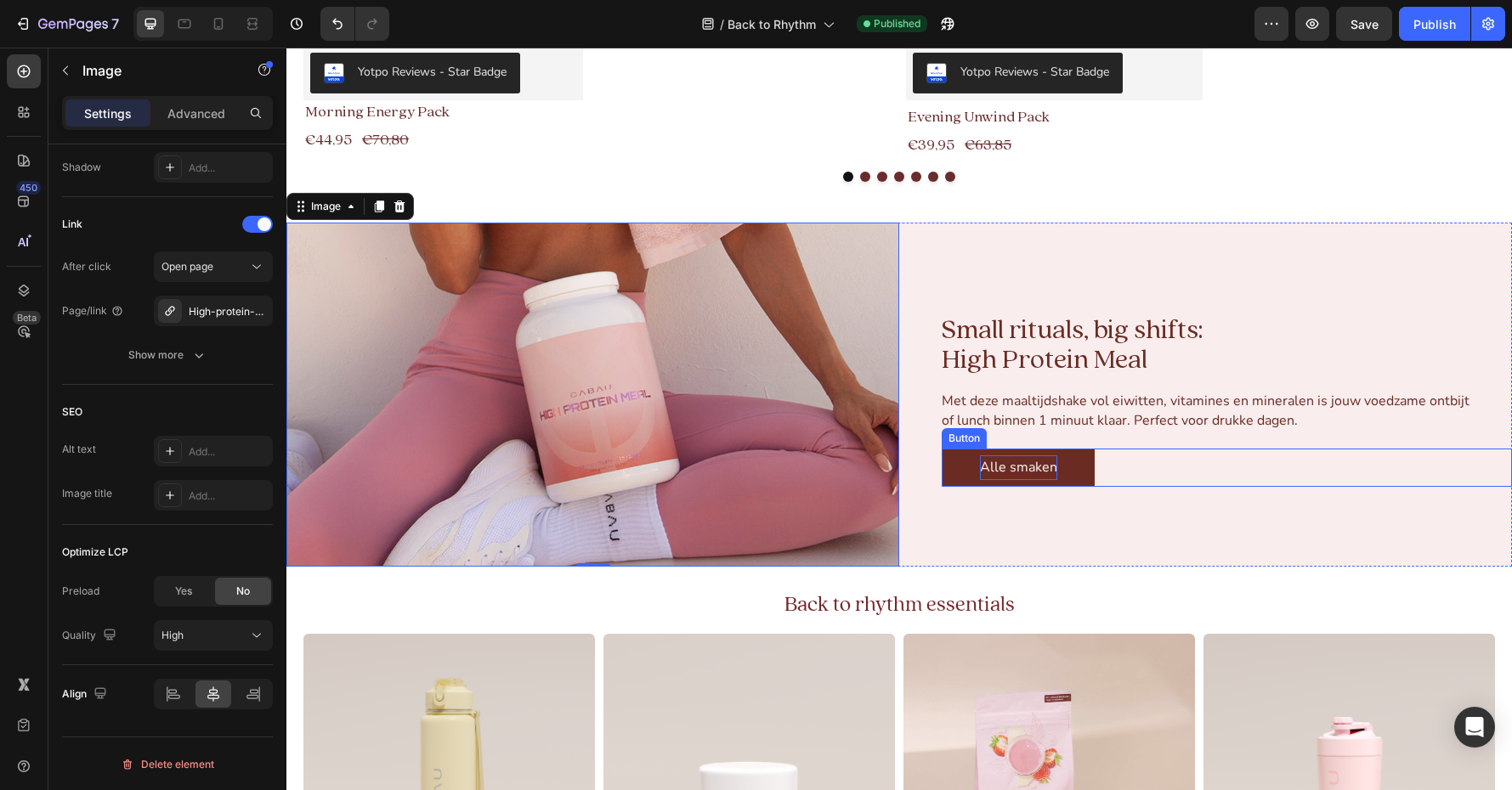
click at [1033, 460] on p "Alle smaken" at bounding box center [1019, 468] width 78 height 25
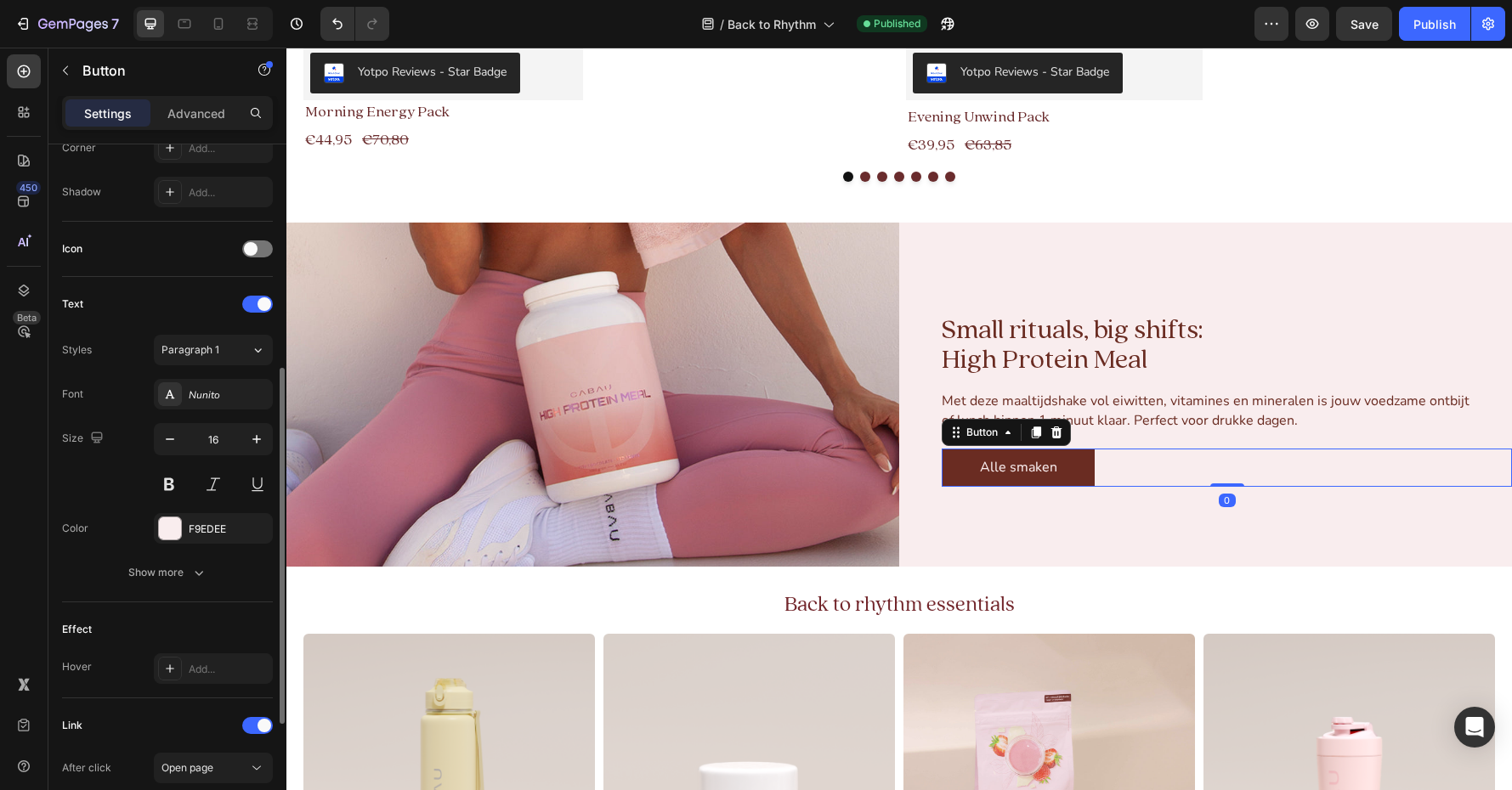
scroll to position [657, 0]
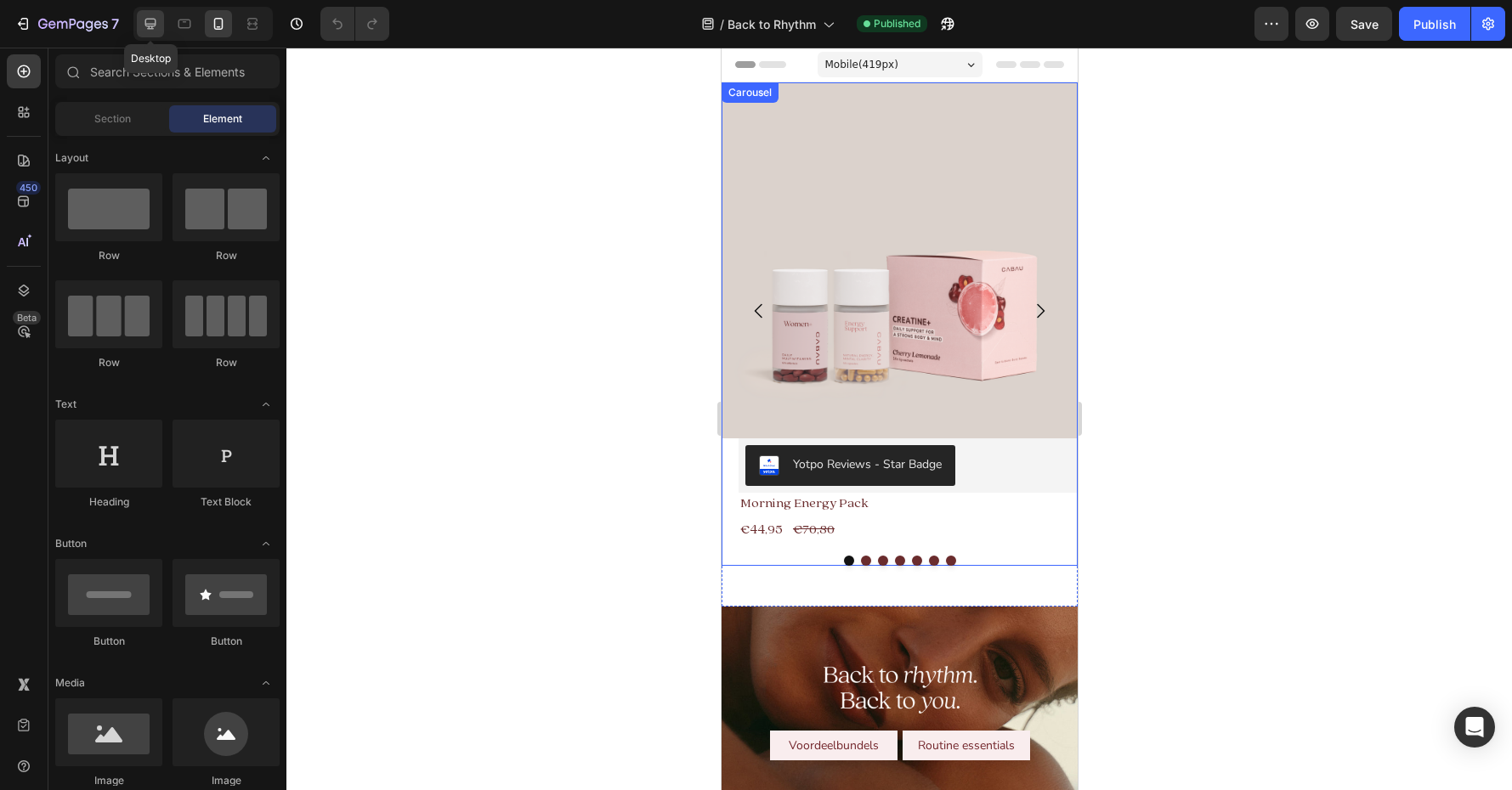
click at [153, 27] on icon at bounding box center [150, 24] width 17 height 17
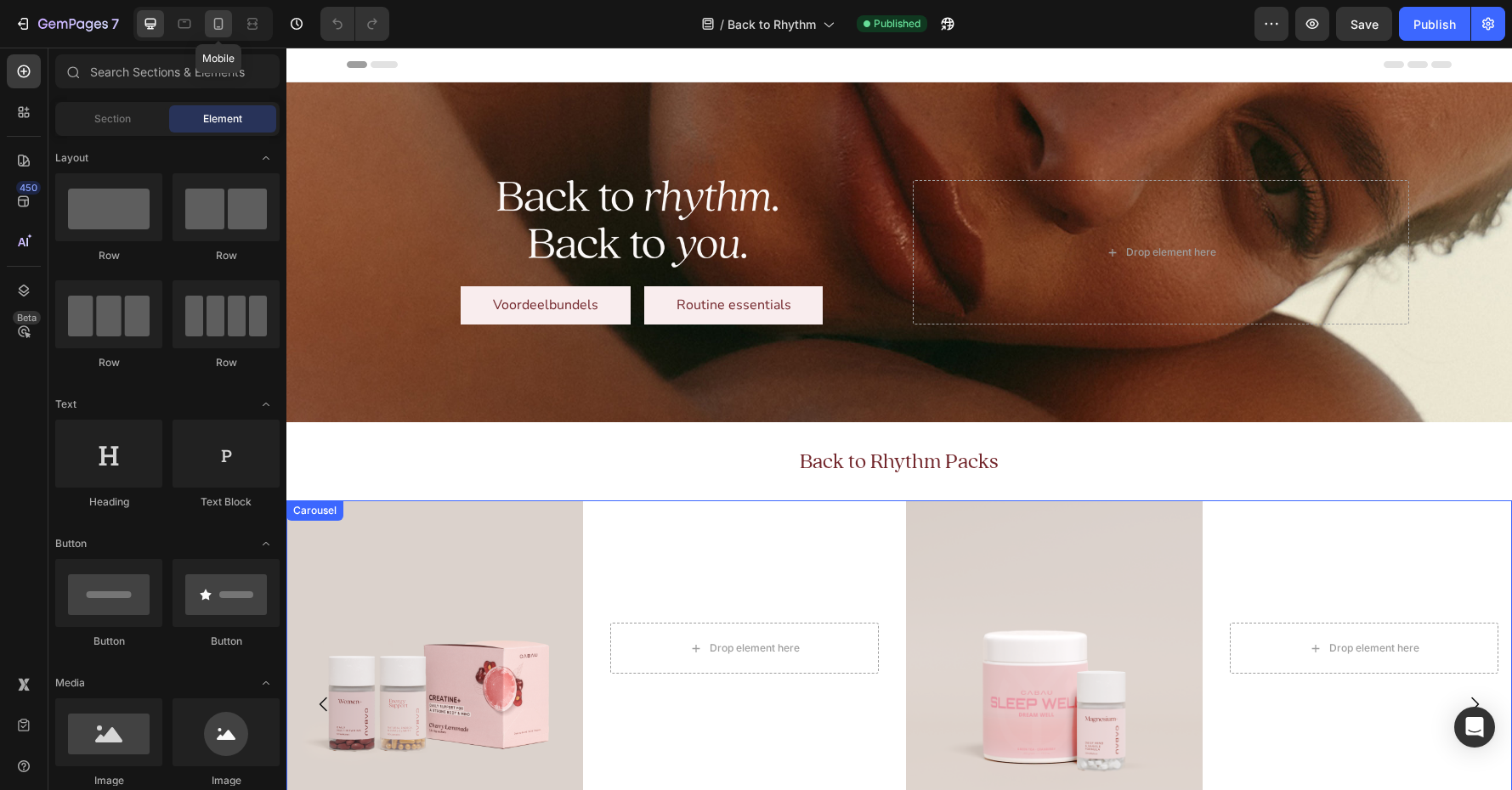
click at [212, 26] on icon at bounding box center [218, 24] width 17 height 17
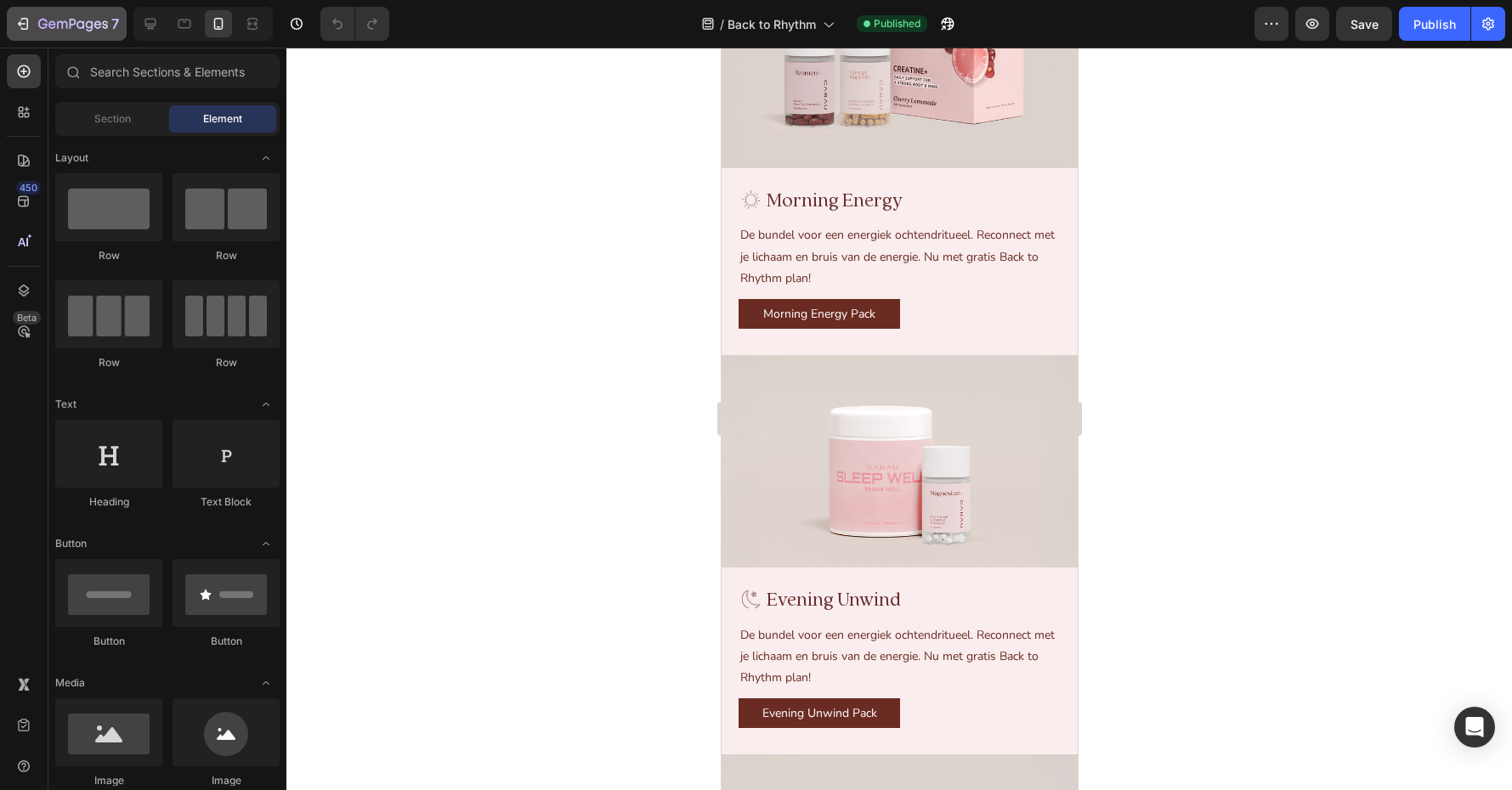
scroll to position [2520, 0]
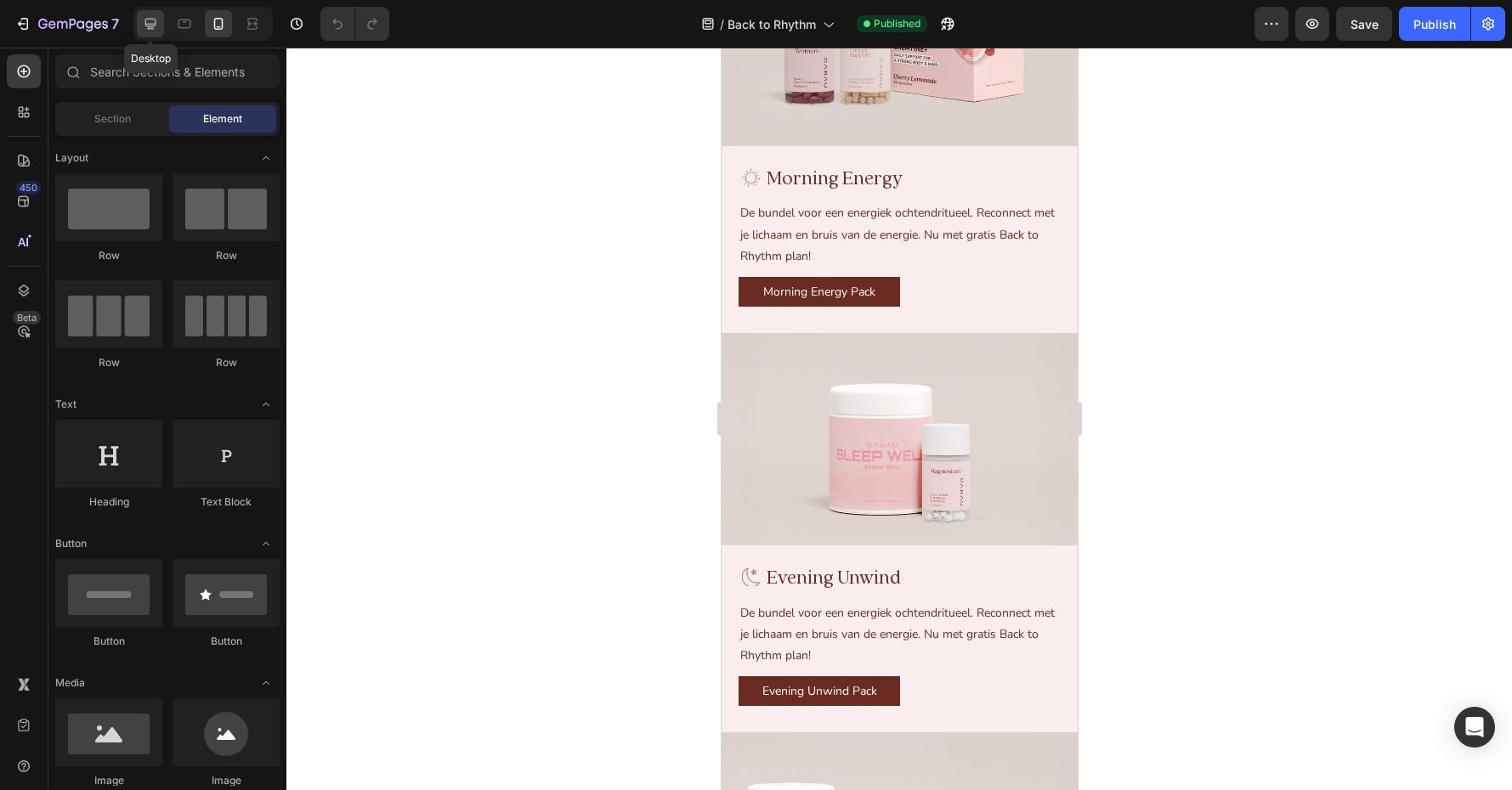
click at [159, 25] on div at bounding box center [150, 23] width 27 height 27
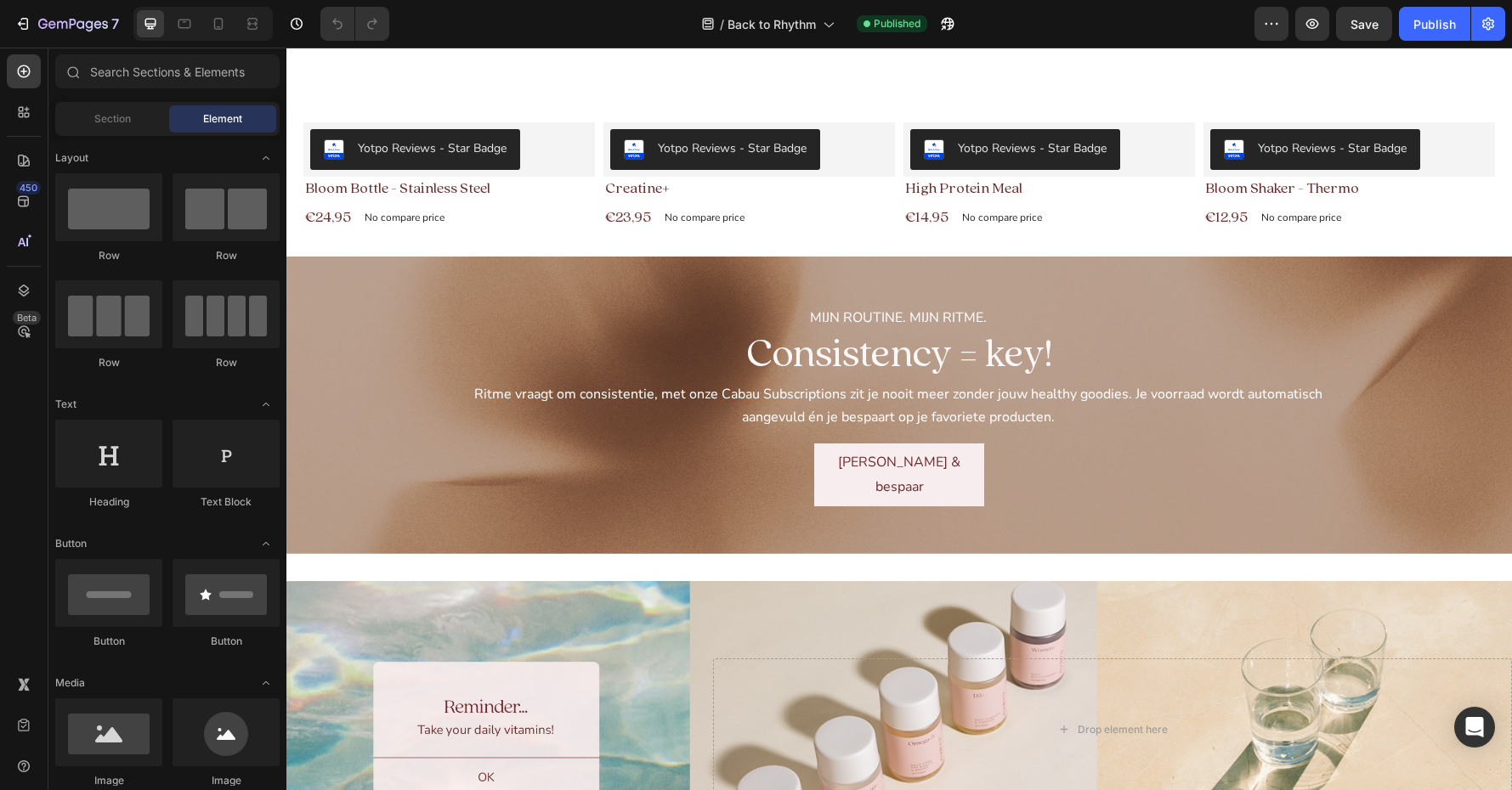
scroll to position [927, 0]
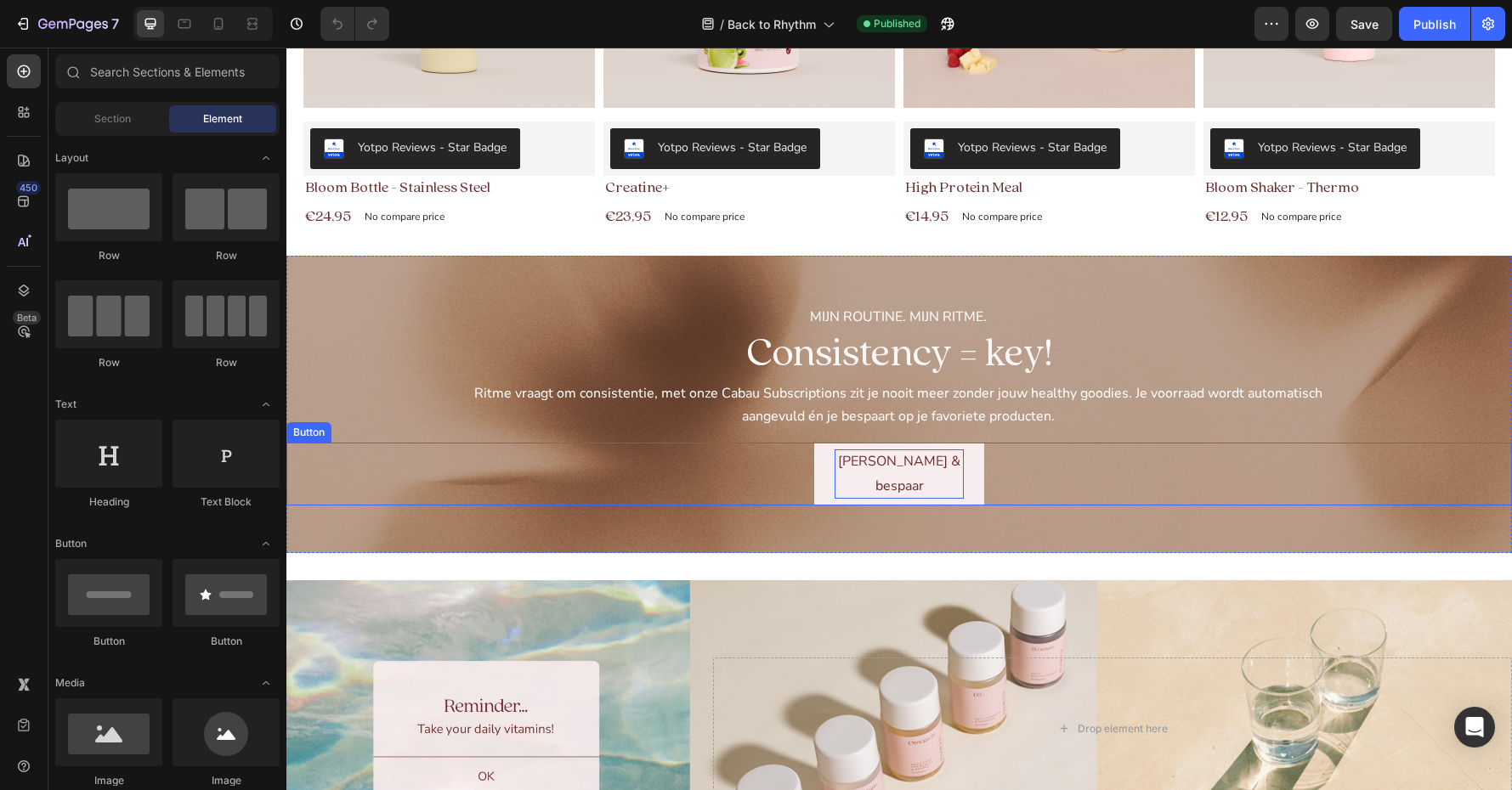
click at [903, 468] on p "[PERSON_NAME] & bespaar" at bounding box center [899, 473] width 129 height 49
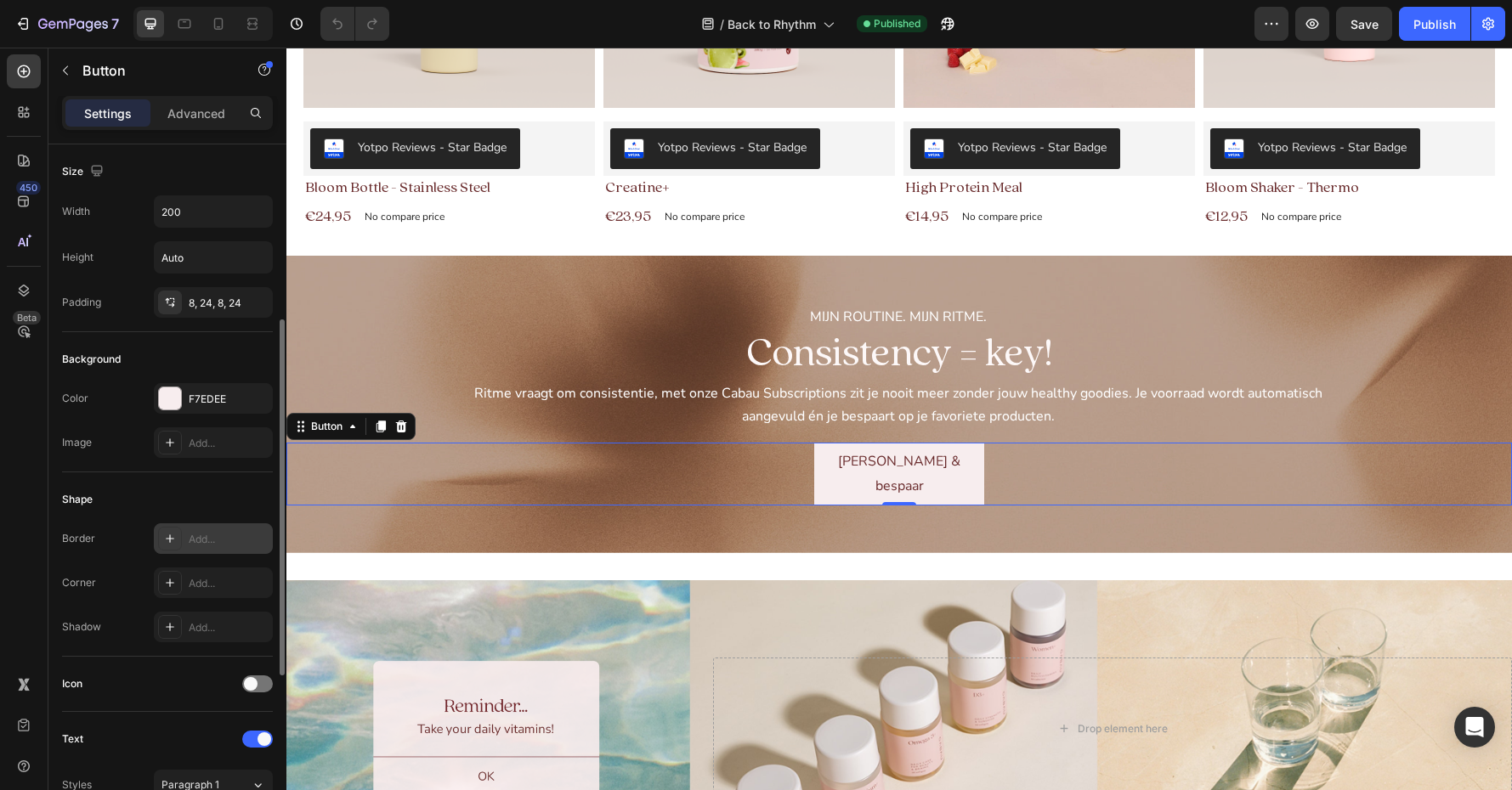
scroll to position [657, 0]
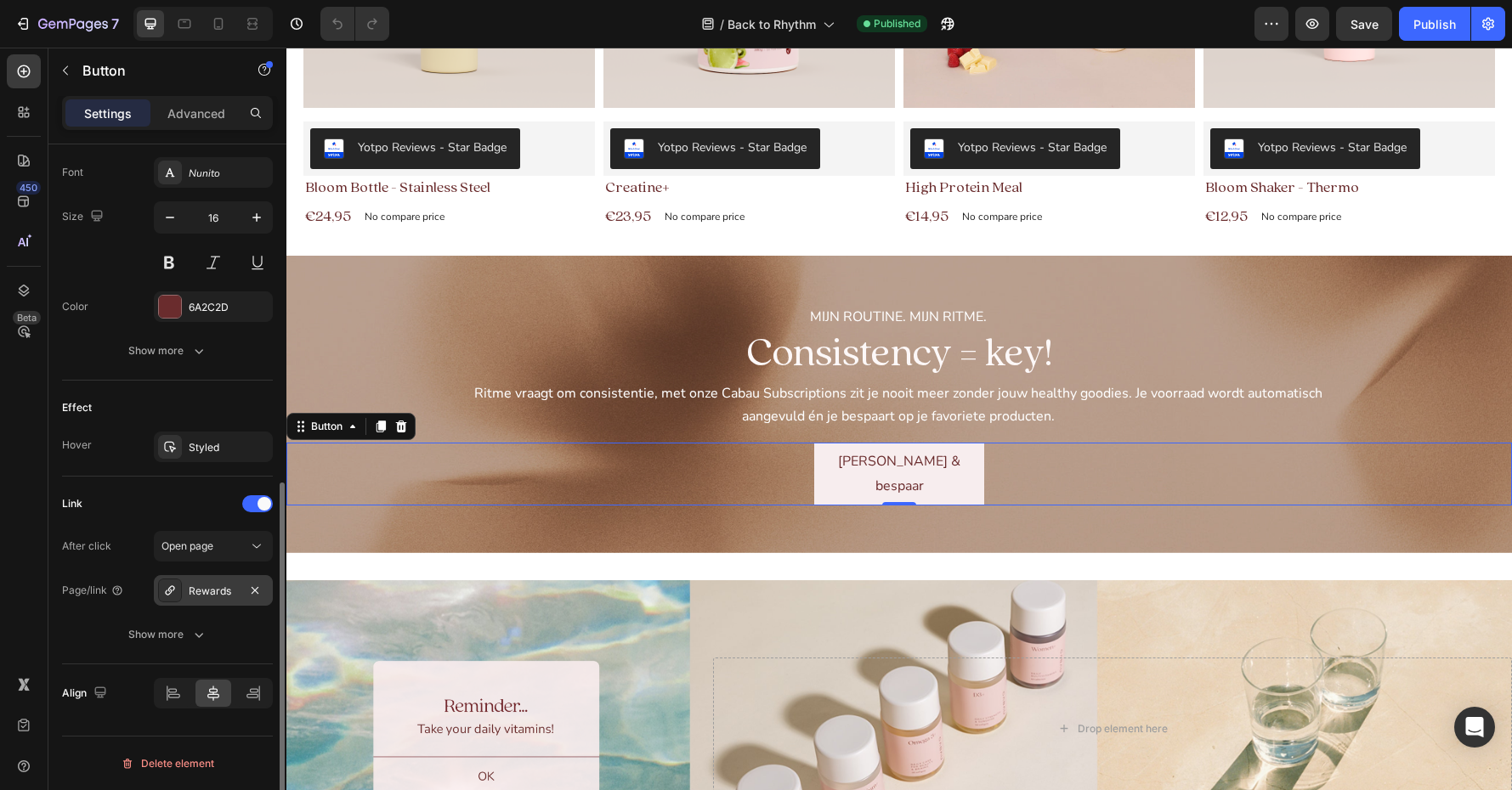
click at [210, 597] on div "Rewards" at bounding box center [212, 592] width 49 height 16
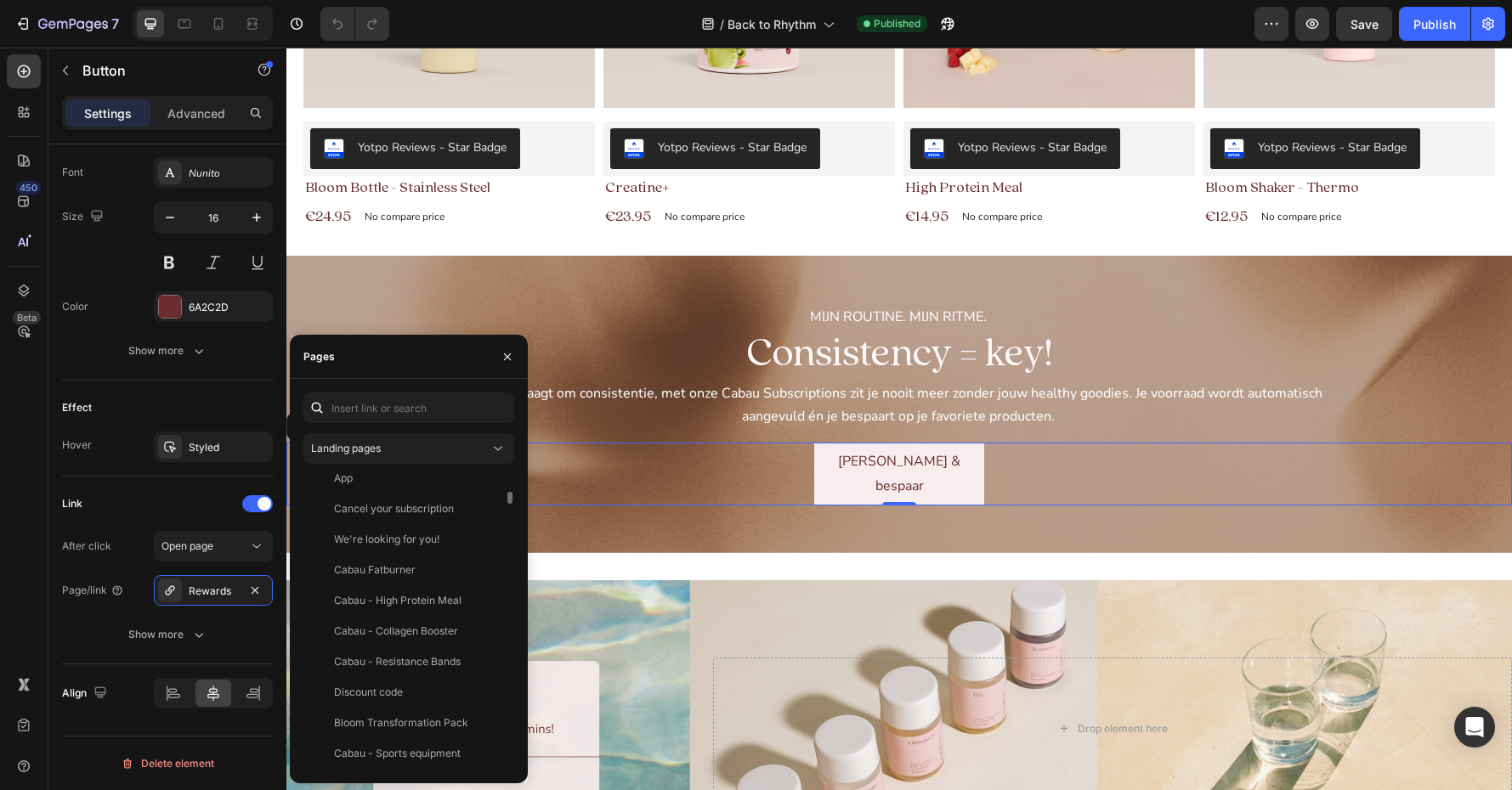
scroll to position [385, 0]
click at [378, 413] on input "text" at bounding box center [409, 407] width 210 height 30
paste input "https://cabaulifestyle.com/nl/blogs/news/subscriptions"
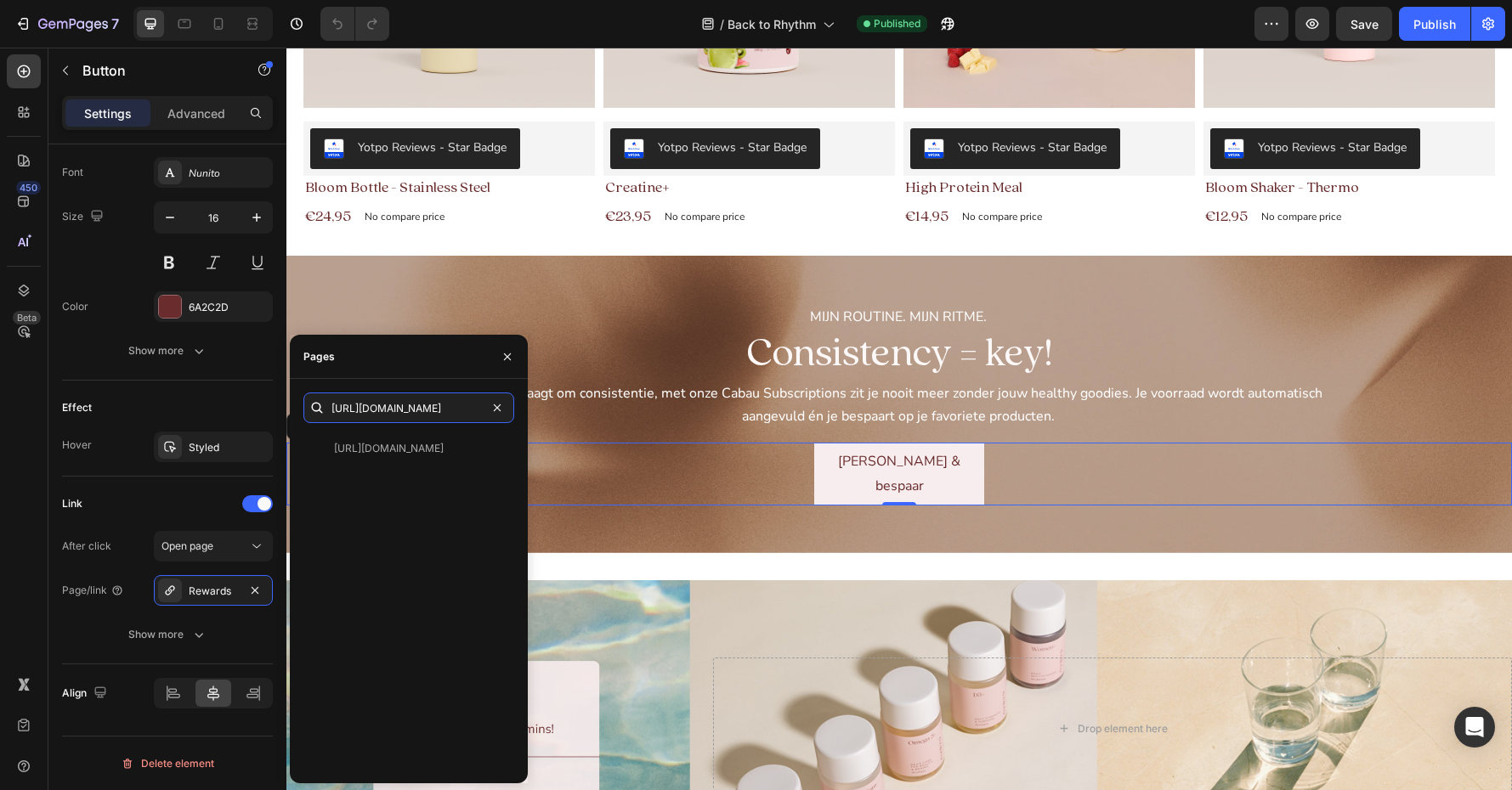
scroll to position [0, 0]
type input "https://cabaulifestyle.com/nl/blogs/news/subscriptions"
click at [417, 449] on div "https://cabaulifestyle.com/nl/blogs/news/subscriptions" at bounding box center [389, 449] width 110 height 16
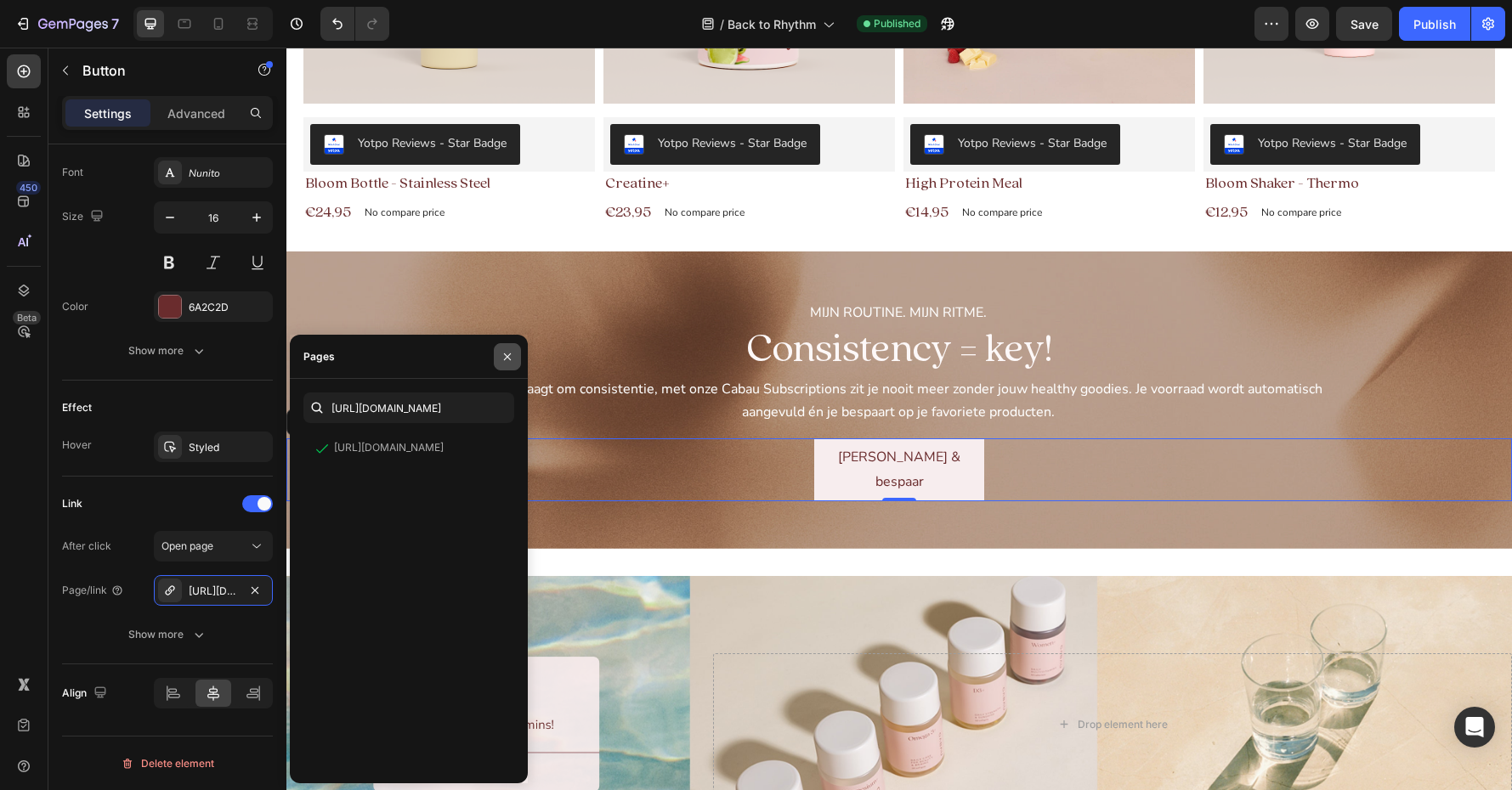
click at [505, 355] on icon "button" at bounding box center [507, 356] width 14 height 14
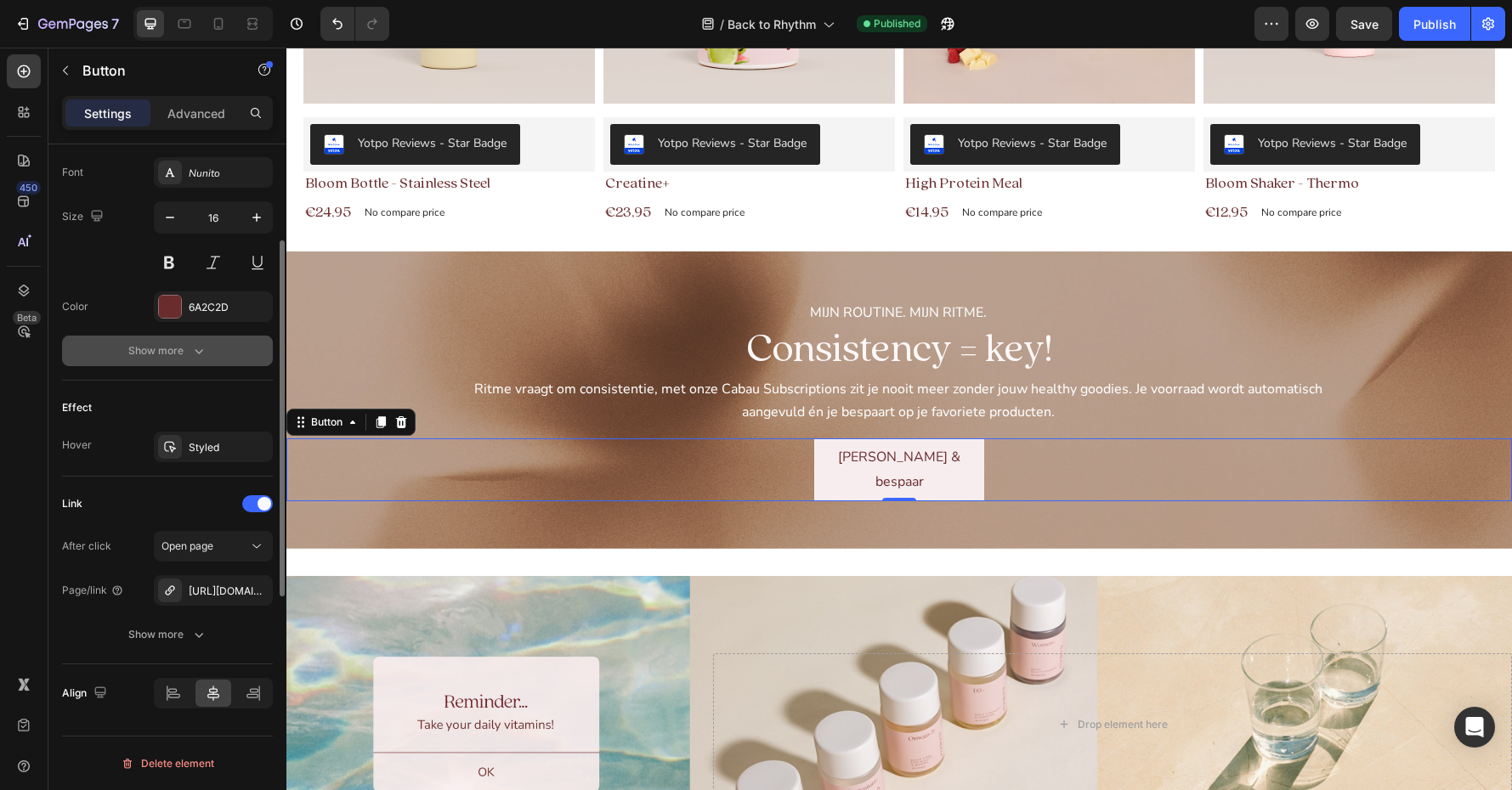
scroll to position [0, 0]
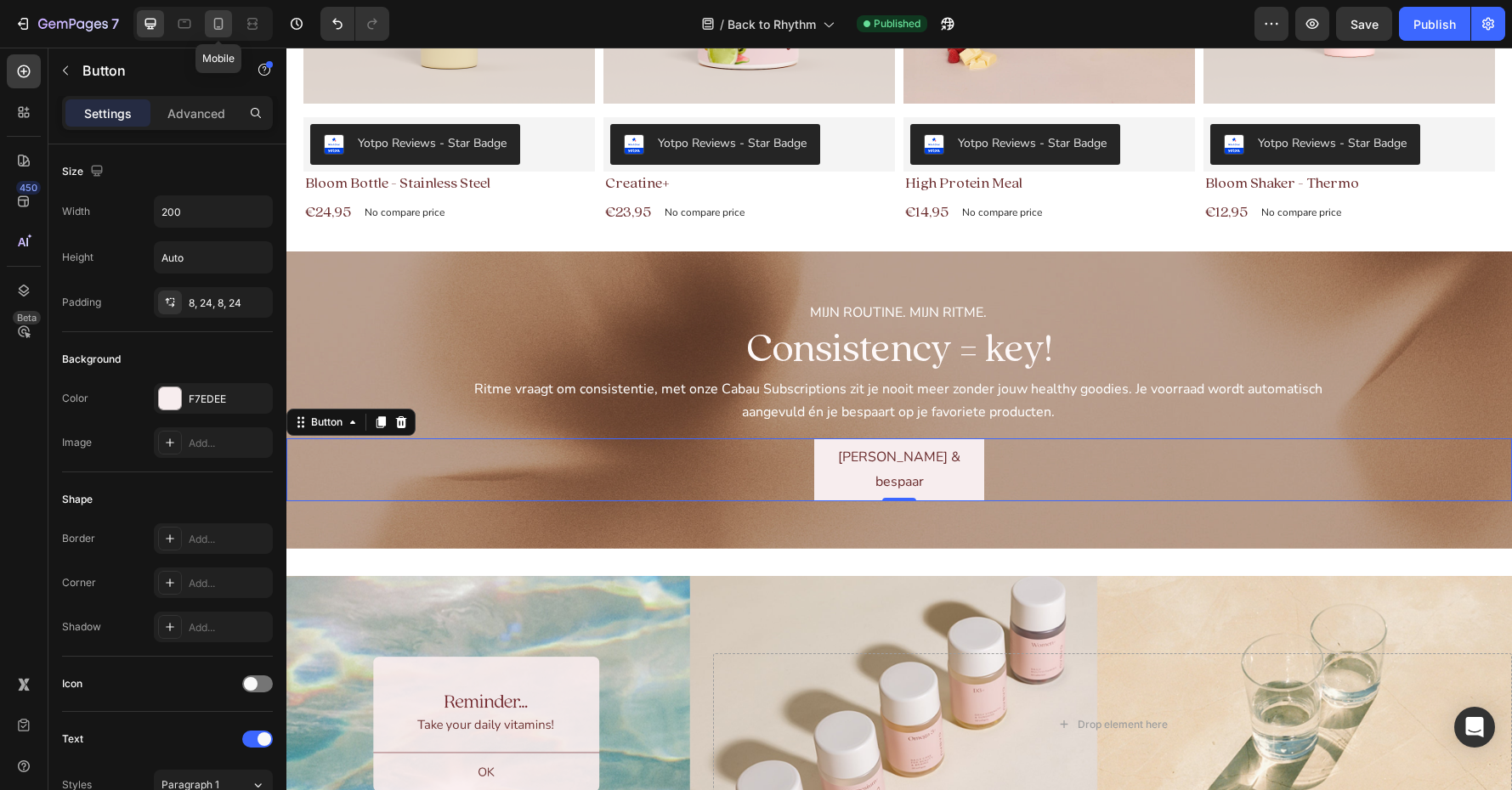
click at [217, 26] on icon at bounding box center [218, 24] width 17 height 17
type input "14"
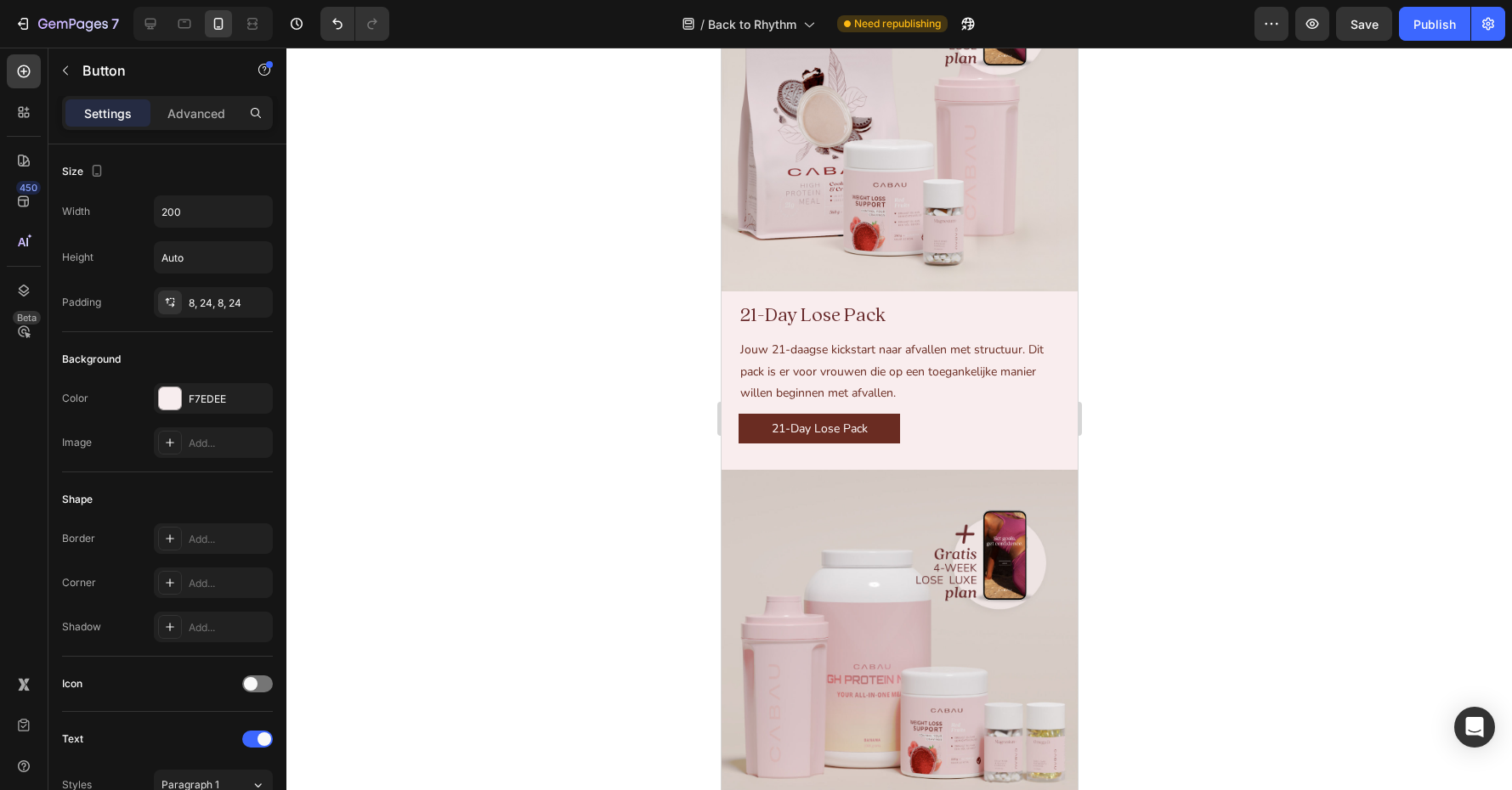
scroll to position [3739, 0]
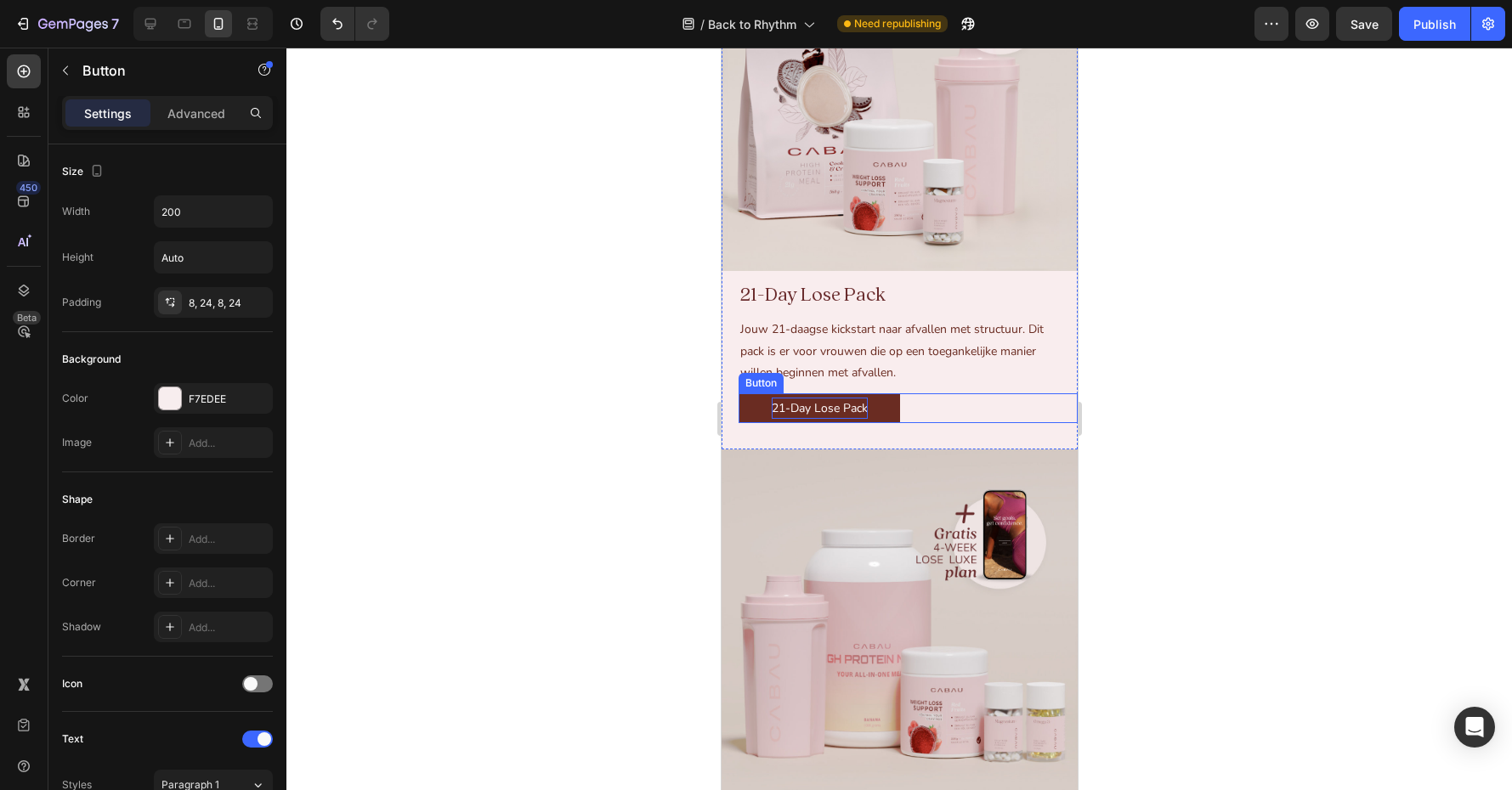
click at [801, 412] on p "21-Day Lose Pack" at bounding box center [819, 408] width 96 height 21
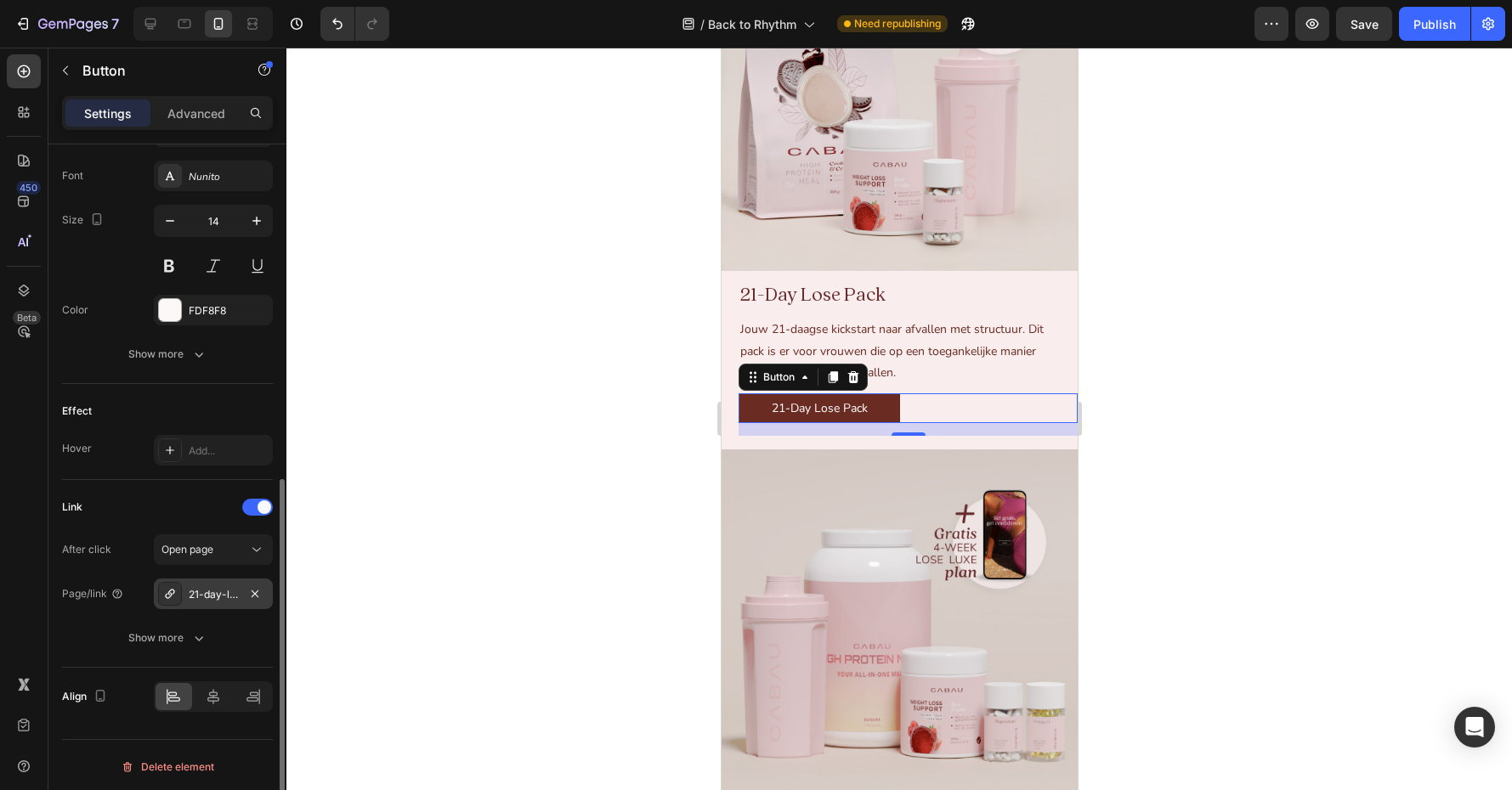
scroll to position [650, 0]
click at [215, 598] on div "21-day-lose-plan" at bounding box center [212, 598] width 49 height 16
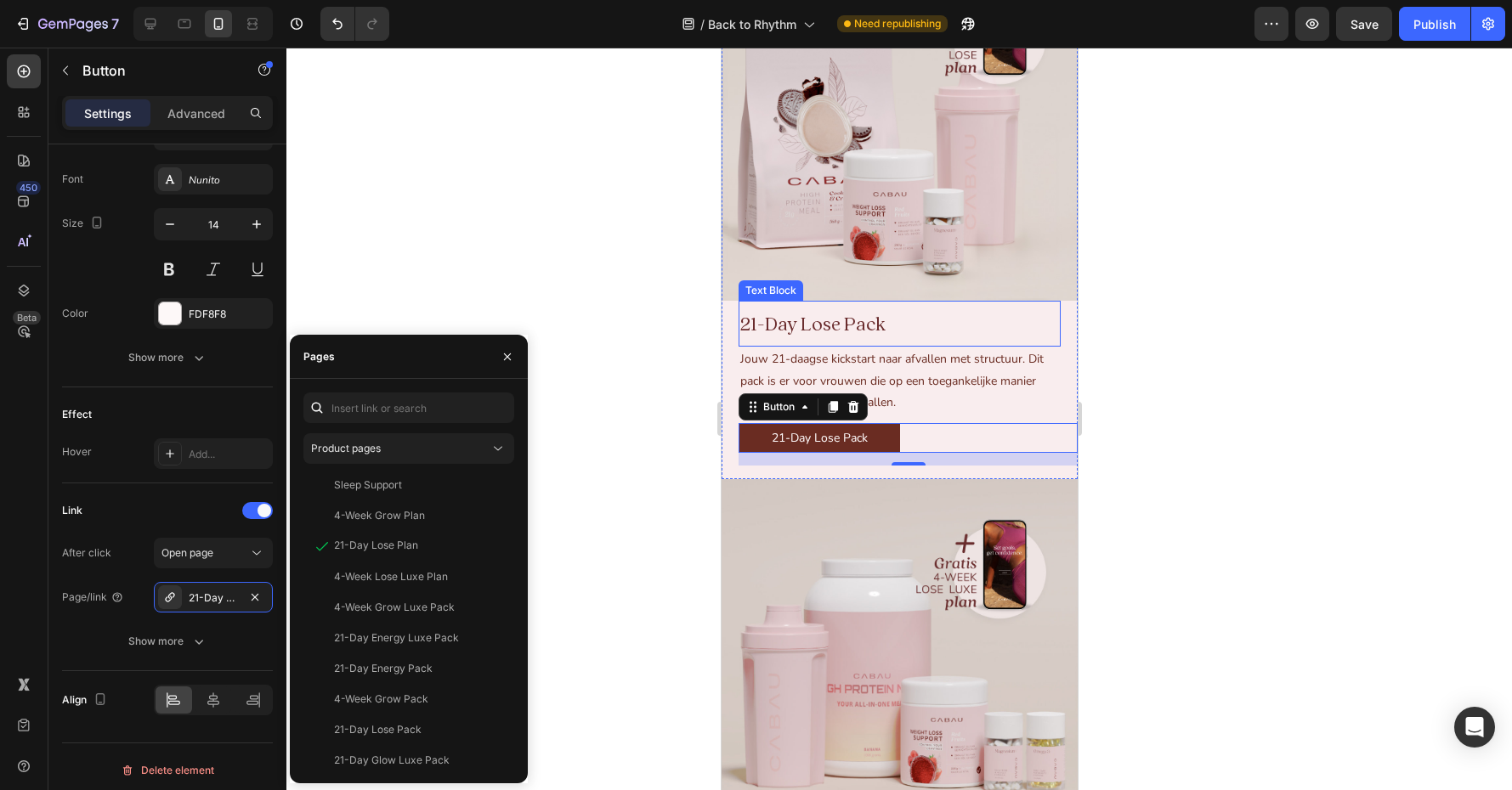
scroll to position [3695, 0]
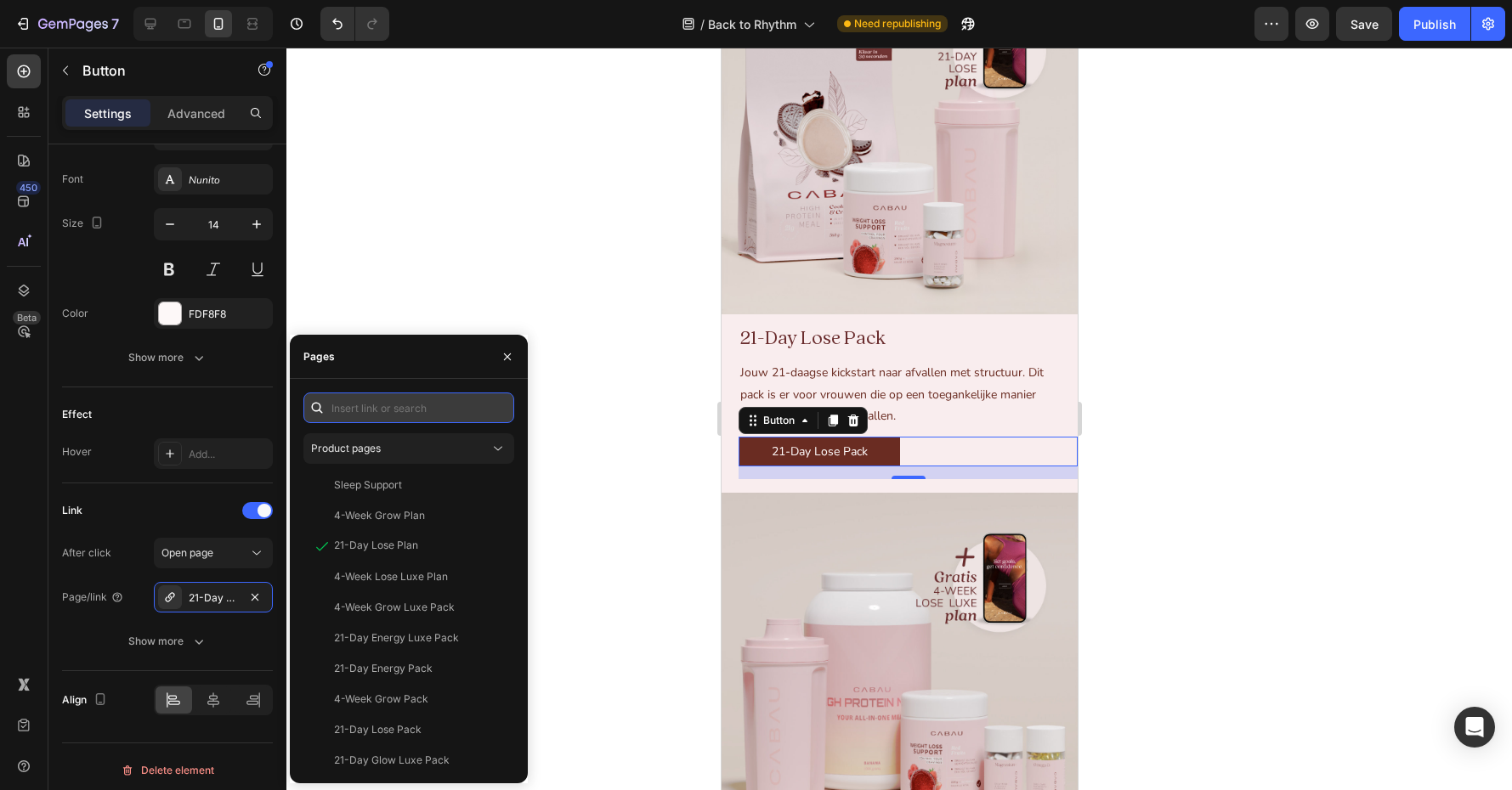
click at [387, 417] on input "text" at bounding box center [409, 407] width 210 height 30
paste input "[URL][DOMAIN_NAME]"
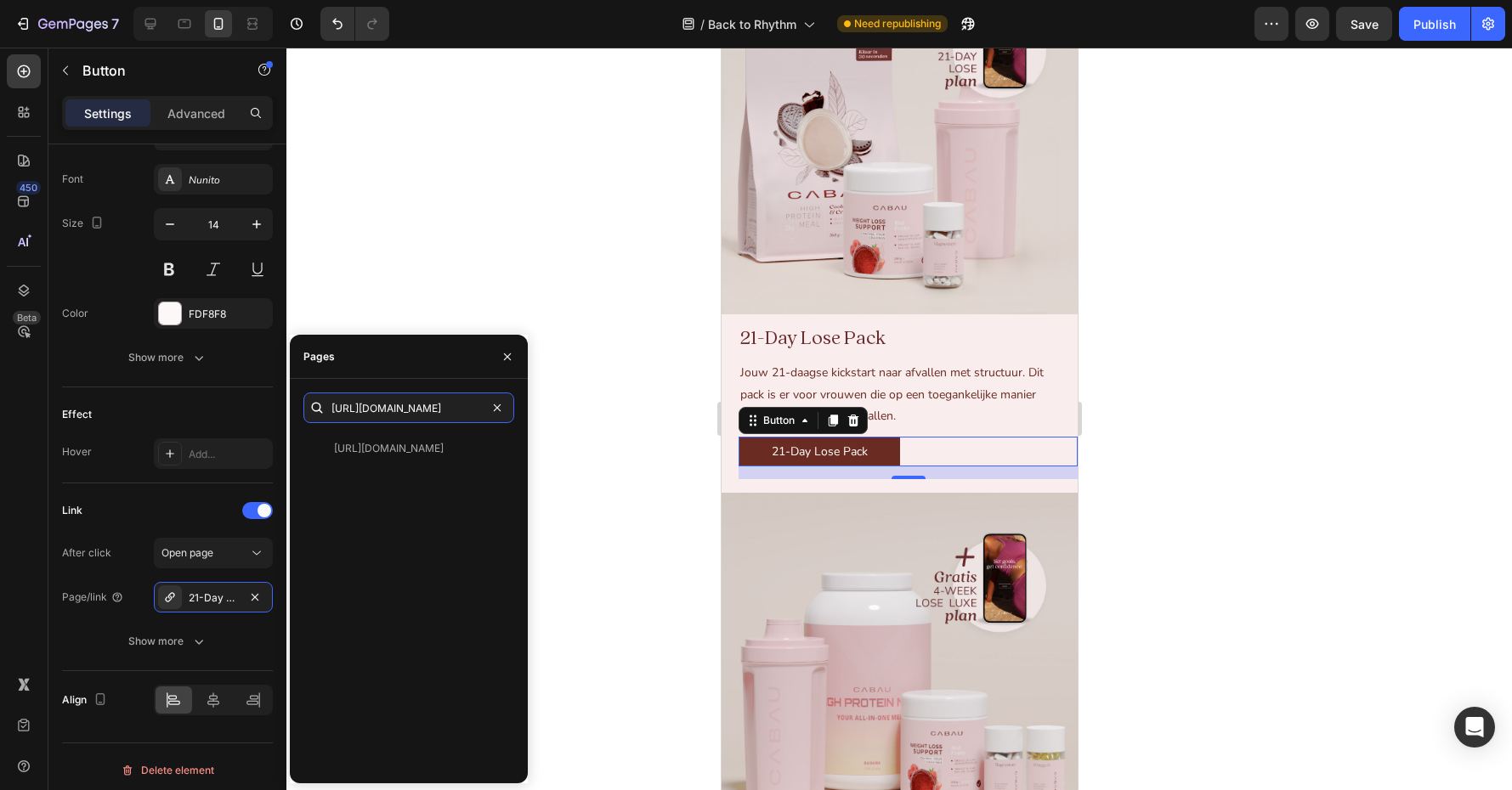
scroll to position [0, 0]
type input "[URL][DOMAIN_NAME]"
click at [444, 442] on div "[URL][DOMAIN_NAME]" at bounding box center [389, 449] width 110 height 16
click at [820, 233] on img at bounding box center [899, 137] width 356 height 356
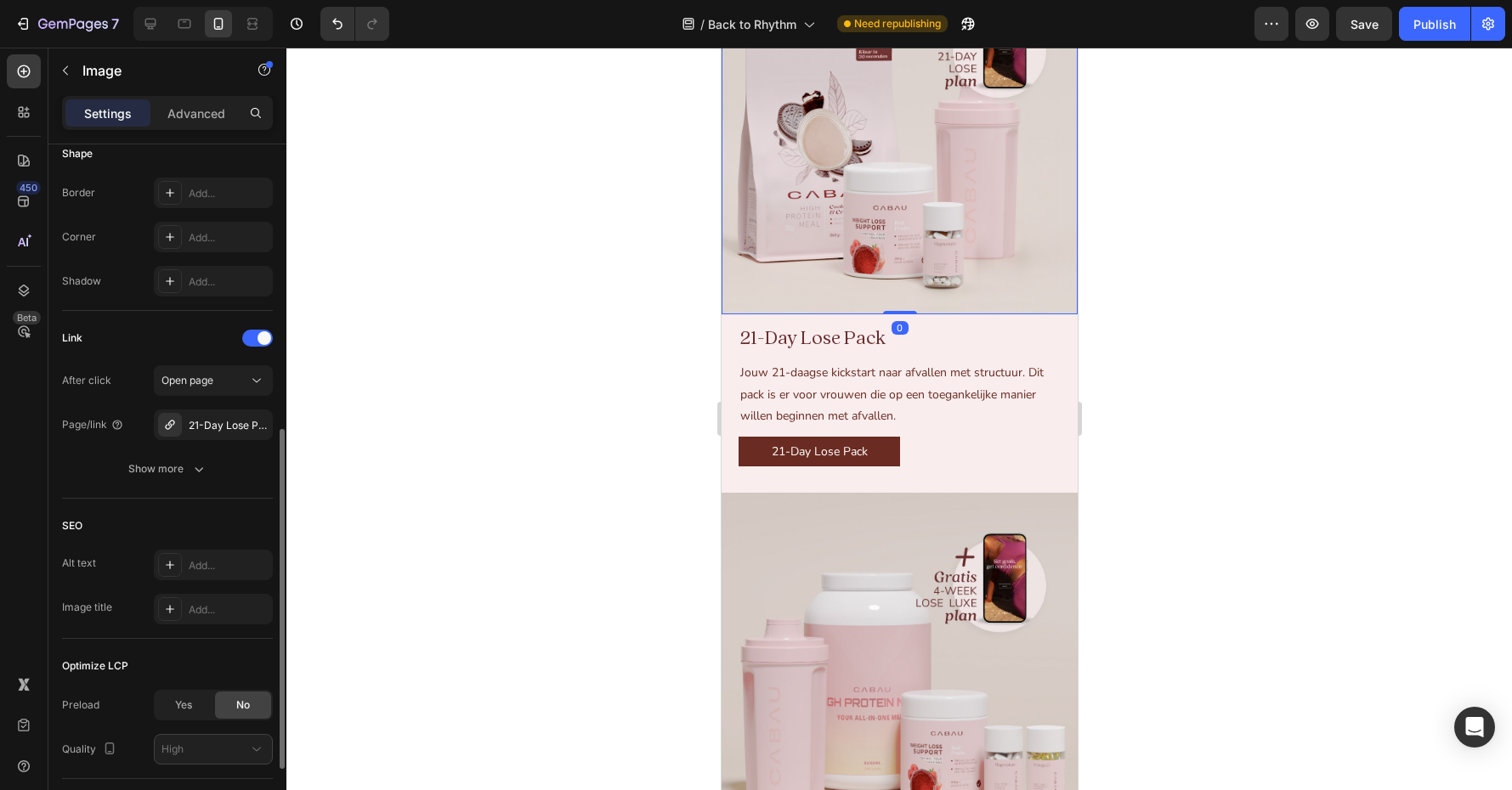
scroll to position [609, 0]
click at [213, 422] on div "21-Day Lose Plan" at bounding box center [212, 423] width 49 height 16
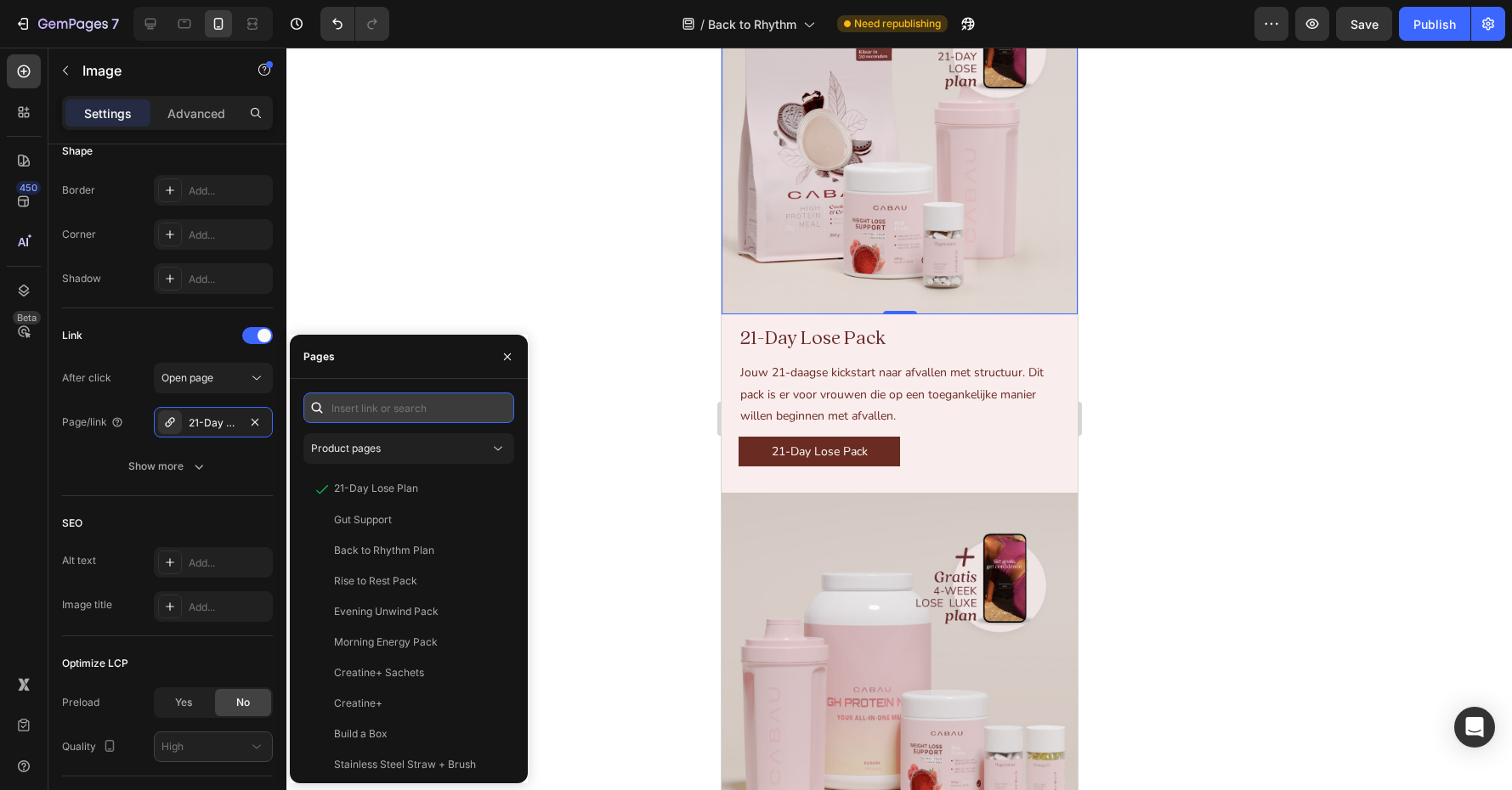
click at [358, 407] on input "text" at bounding box center [409, 407] width 210 height 30
paste input "[URL][DOMAIN_NAME]"
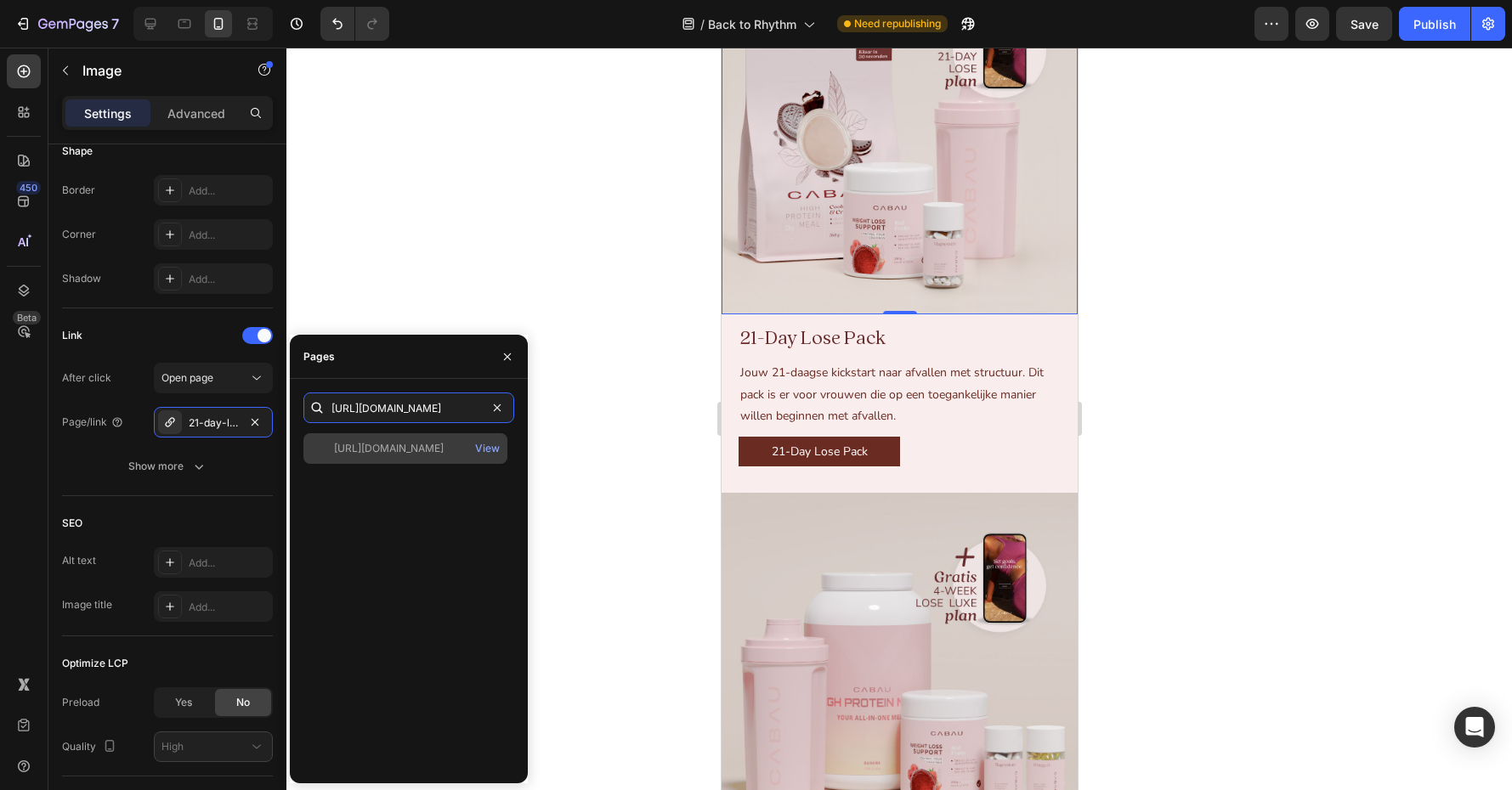
type input "[URL][DOMAIN_NAME]"
click at [407, 445] on div "[URL][DOMAIN_NAME]" at bounding box center [389, 449] width 110 height 16
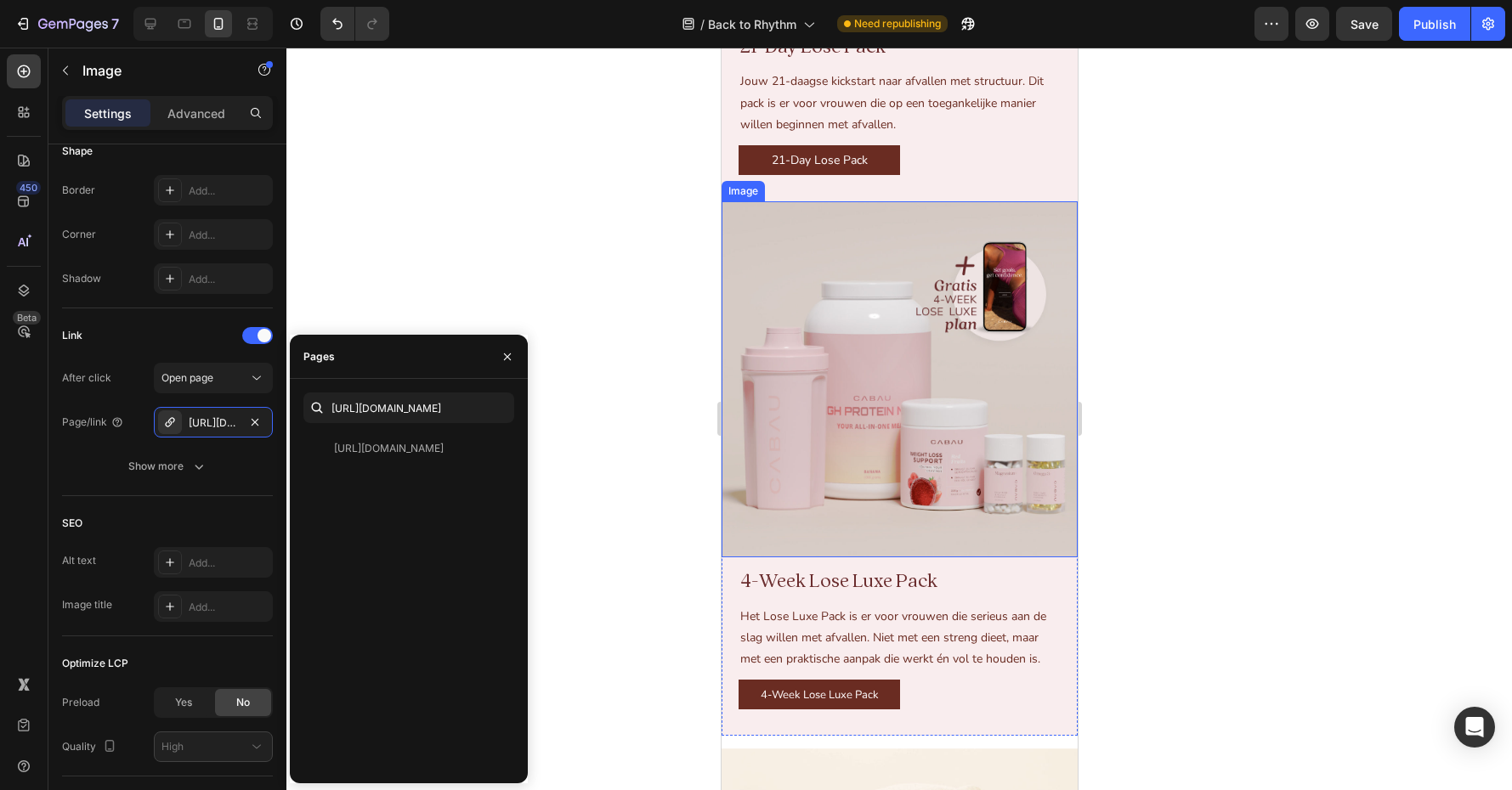
scroll to position [3987, 0]
click at [858, 466] on img at bounding box center [899, 378] width 356 height 356
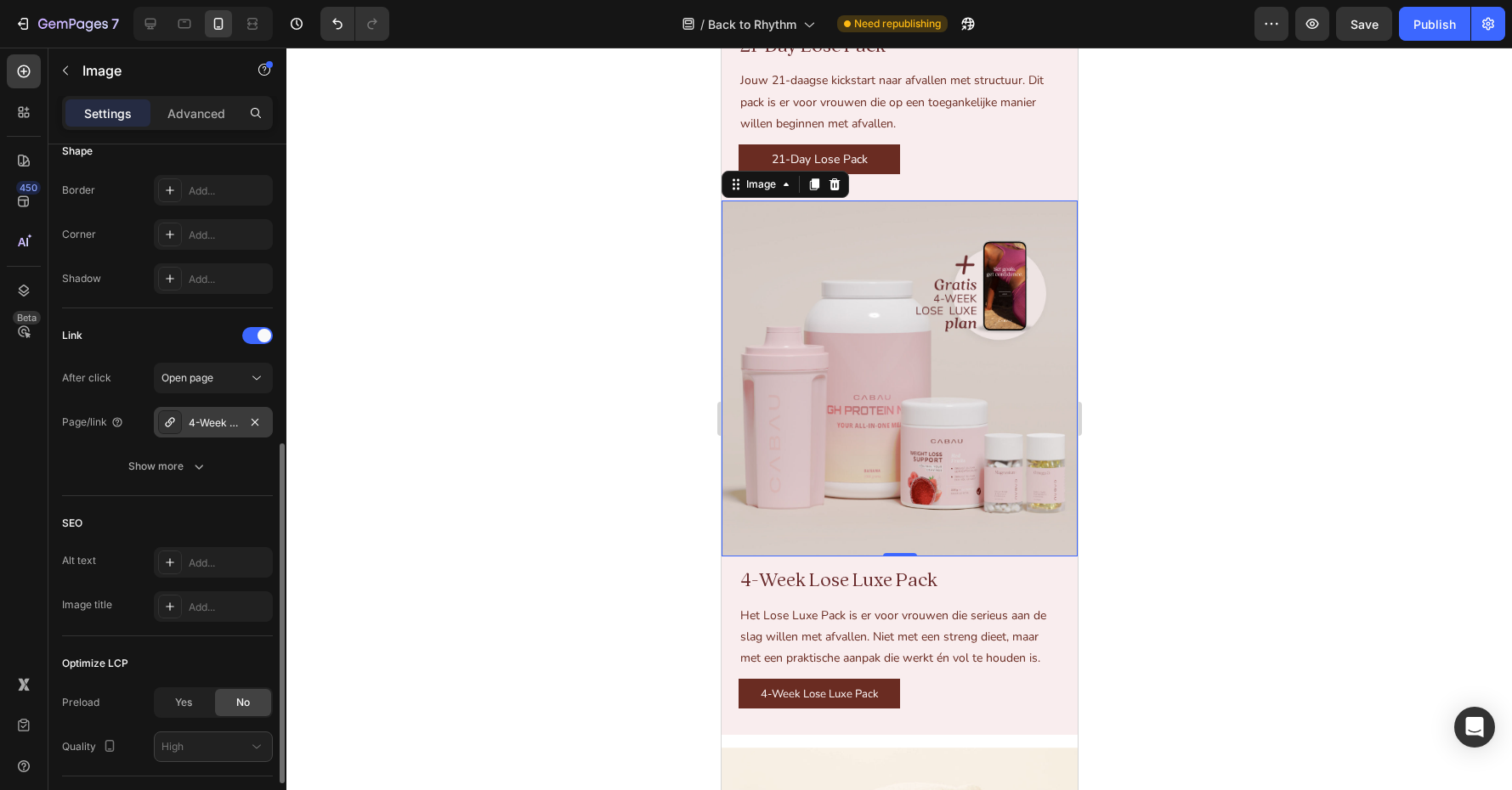
click at [212, 426] on div "4-Week Lose Luxe Plan" at bounding box center [212, 423] width 49 height 16
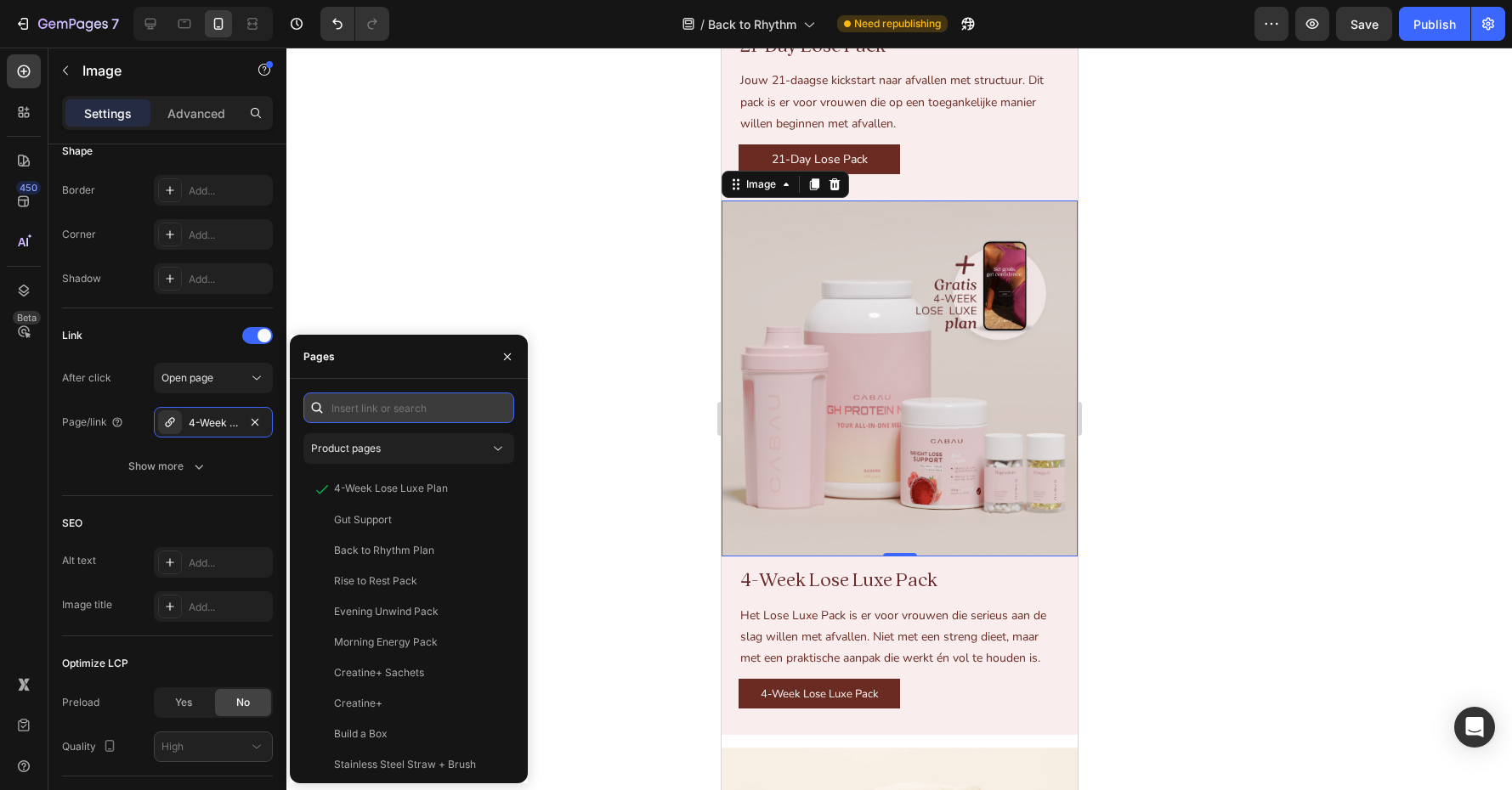
click at [401, 410] on input "text" at bounding box center [409, 407] width 210 height 30
paste input "[URL][DOMAIN_NAME]"
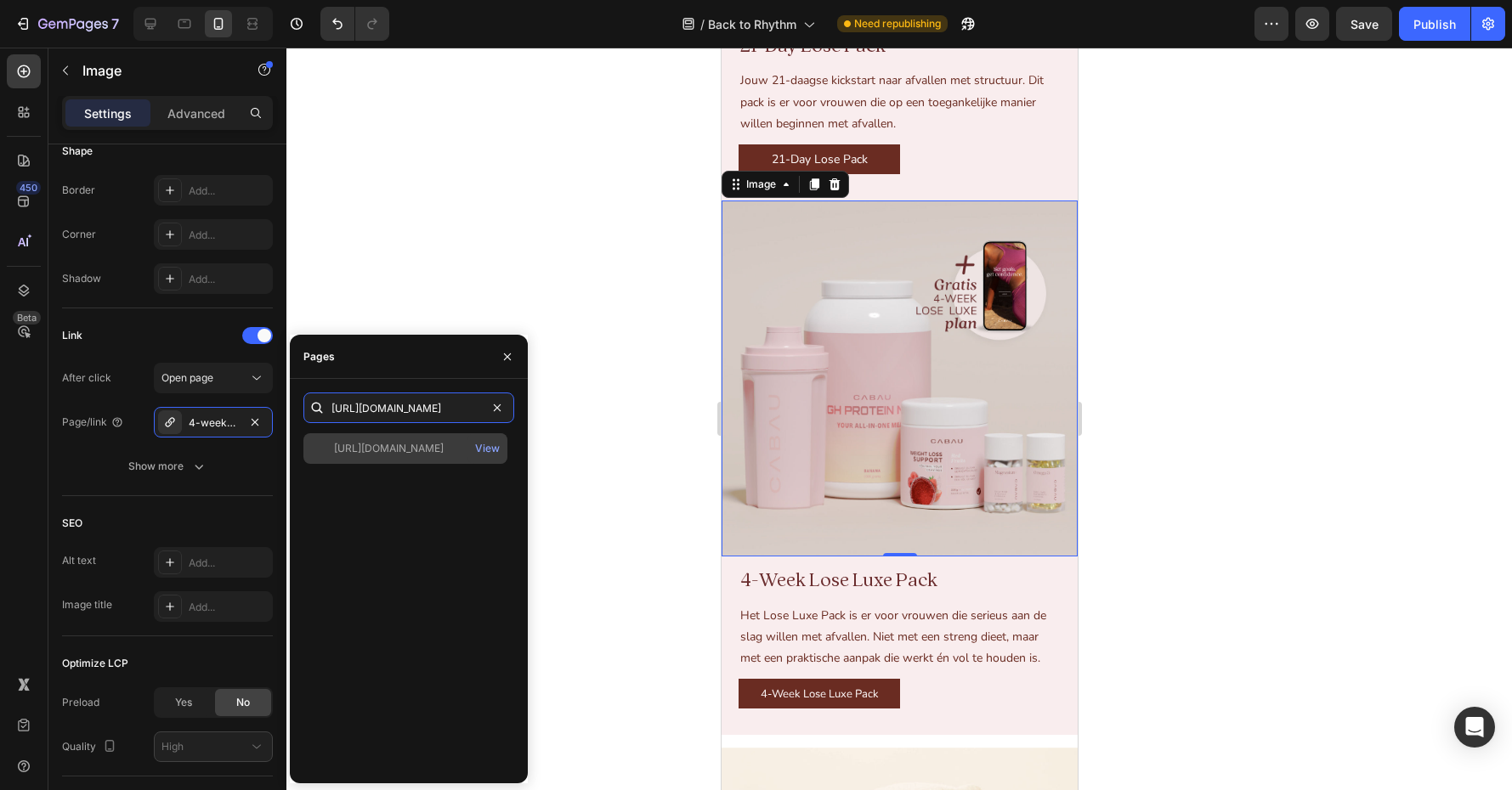
type input "[URL][DOMAIN_NAME]"
drag, startPoint x: 392, startPoint y: 444, endPoint x: 414, endPoint y: 443, distance: 22.0
click at [392, 444] on div "[URL][DOMAIN_NAME]" at bounding box center [389, 449] width 110 height 16
click at [393, 439] on div "https://cabaulifestyle.com/nl/collections/back-to-rhythm/products/4-week-lose-l…" at bounding box center [405, 449] width 204 height 30
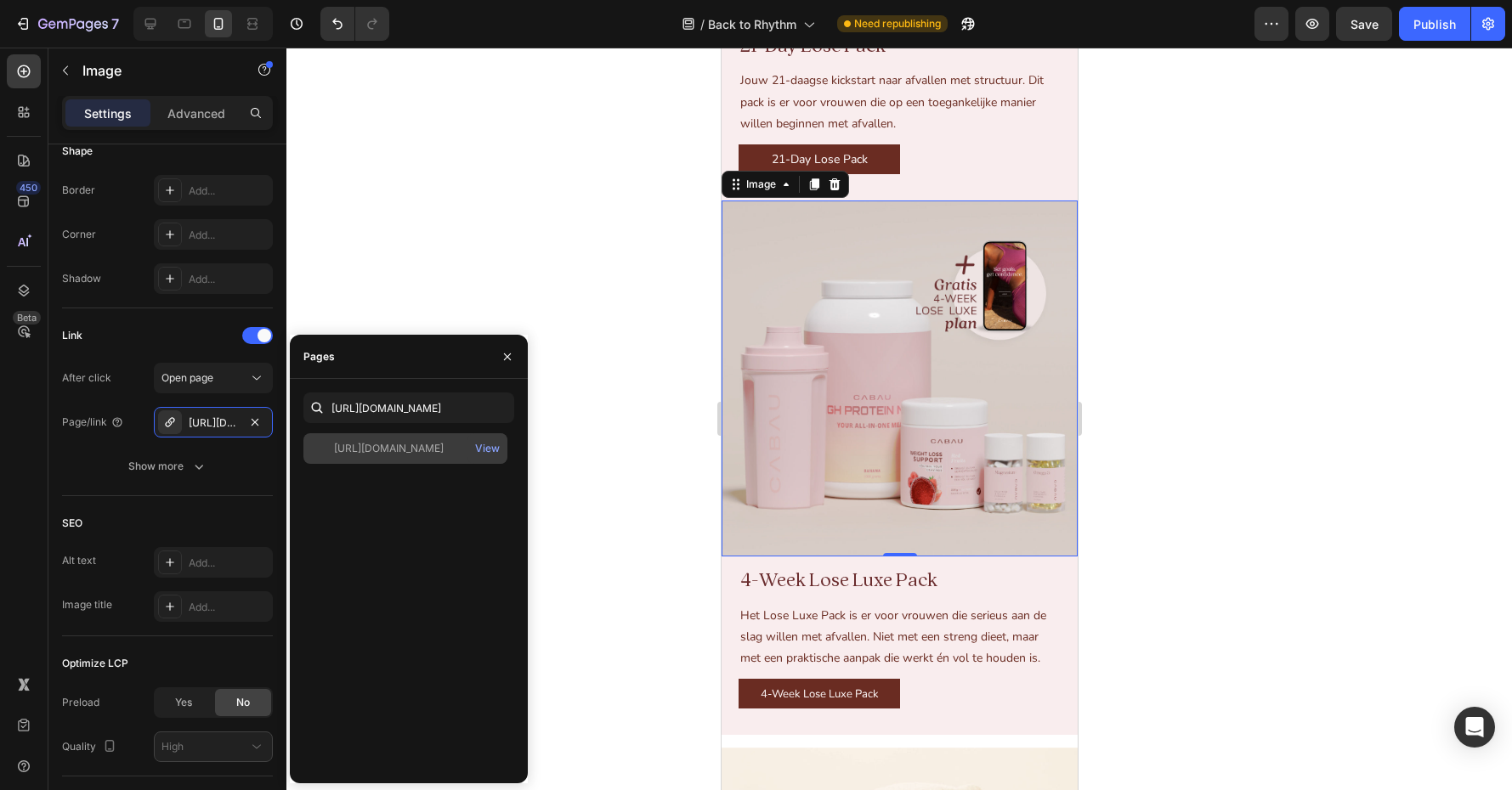
click at [416, 454] on div "[URL][DOMAIN_NAME]" at bounding box center [389, 449] width 110 height 16
click at [334, 447] on div "[URL][DOMAIN_NAME]" at bounding box center [389, 449] width 110 height 16
click at [611, 362] on div at bounding box center [899, 419] width 1226 height 743
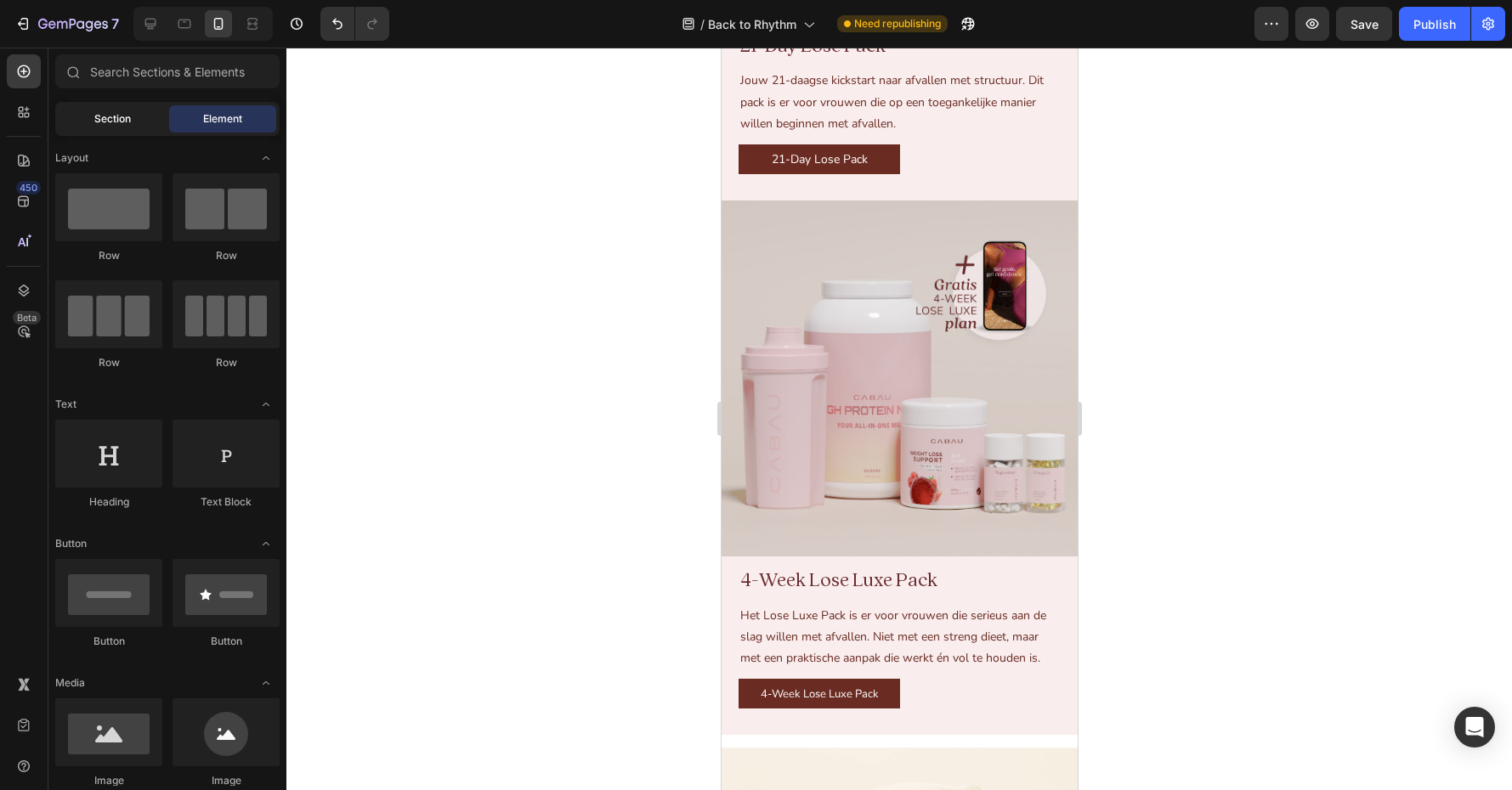
click at [88, 113] on div "Section" at bounding box center [113, 118] width 107 height 27
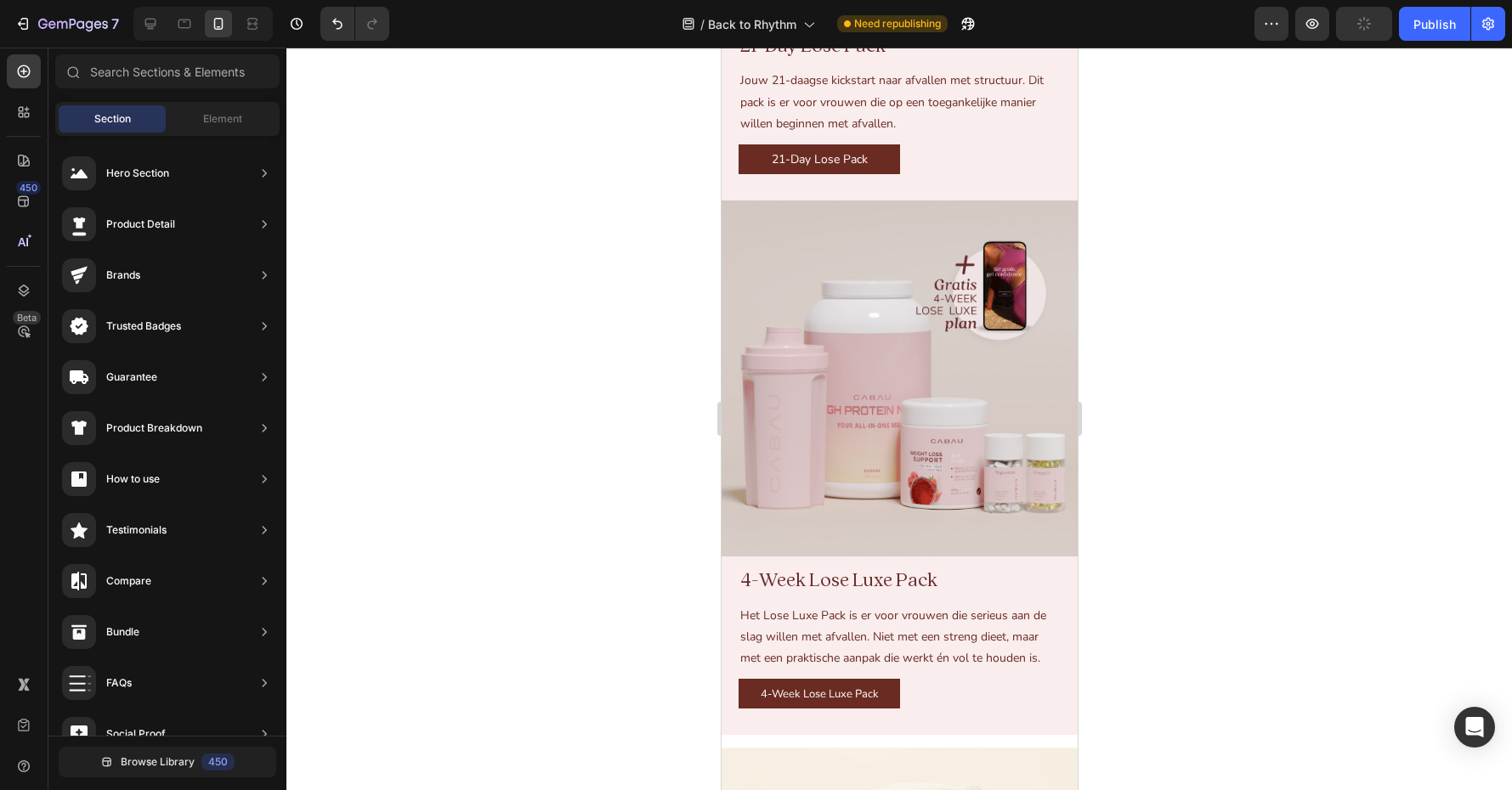
click at [547, 198] on div at bounding box center [899, 419] width 1226 height 743
click at [859, 375] on img at bounding box center [899, 378] width 356 height 356
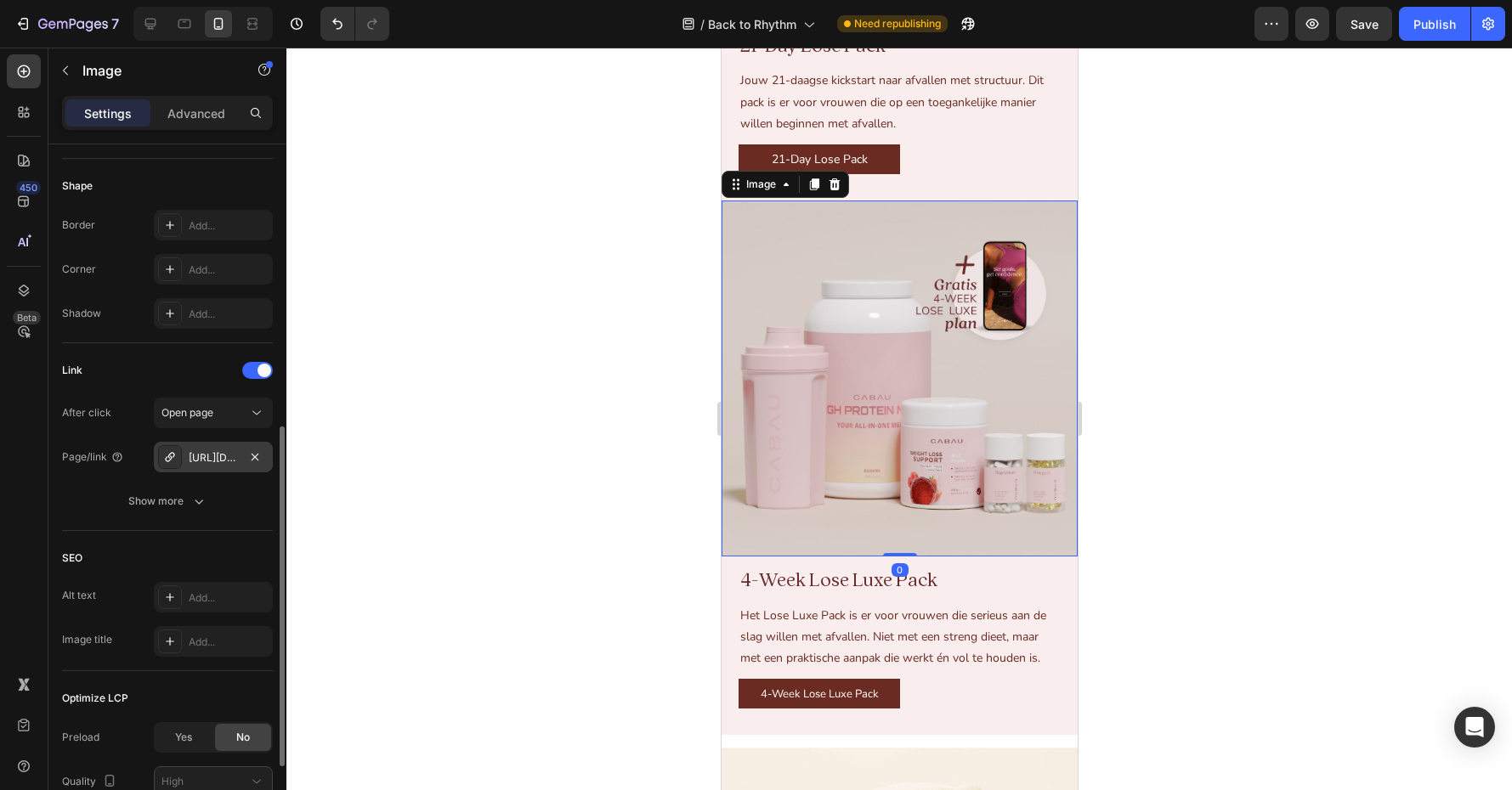
scroll to position [581, 0]
click at [215, 449] on div "[URL][DOMAIN_NAME]" at bounding box center [212, 452] width 49 height 16
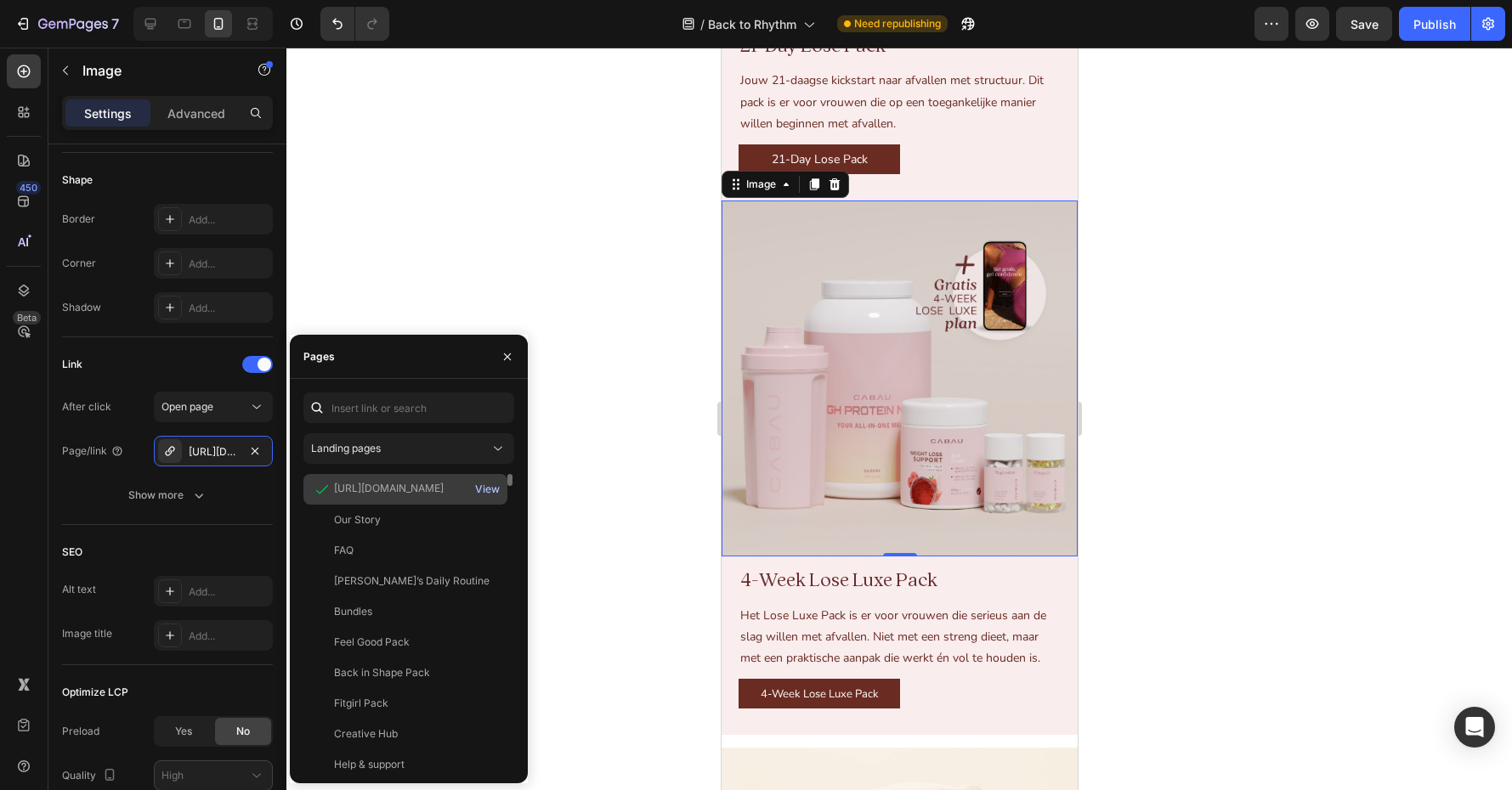
click at [488, 488] on div "View" at bounding box center [487, 489] width 25 height 16
click at [842, 694] on span "4-Week Lose Luxe Pack" at bounding box center [819, 694] width 118 height 16
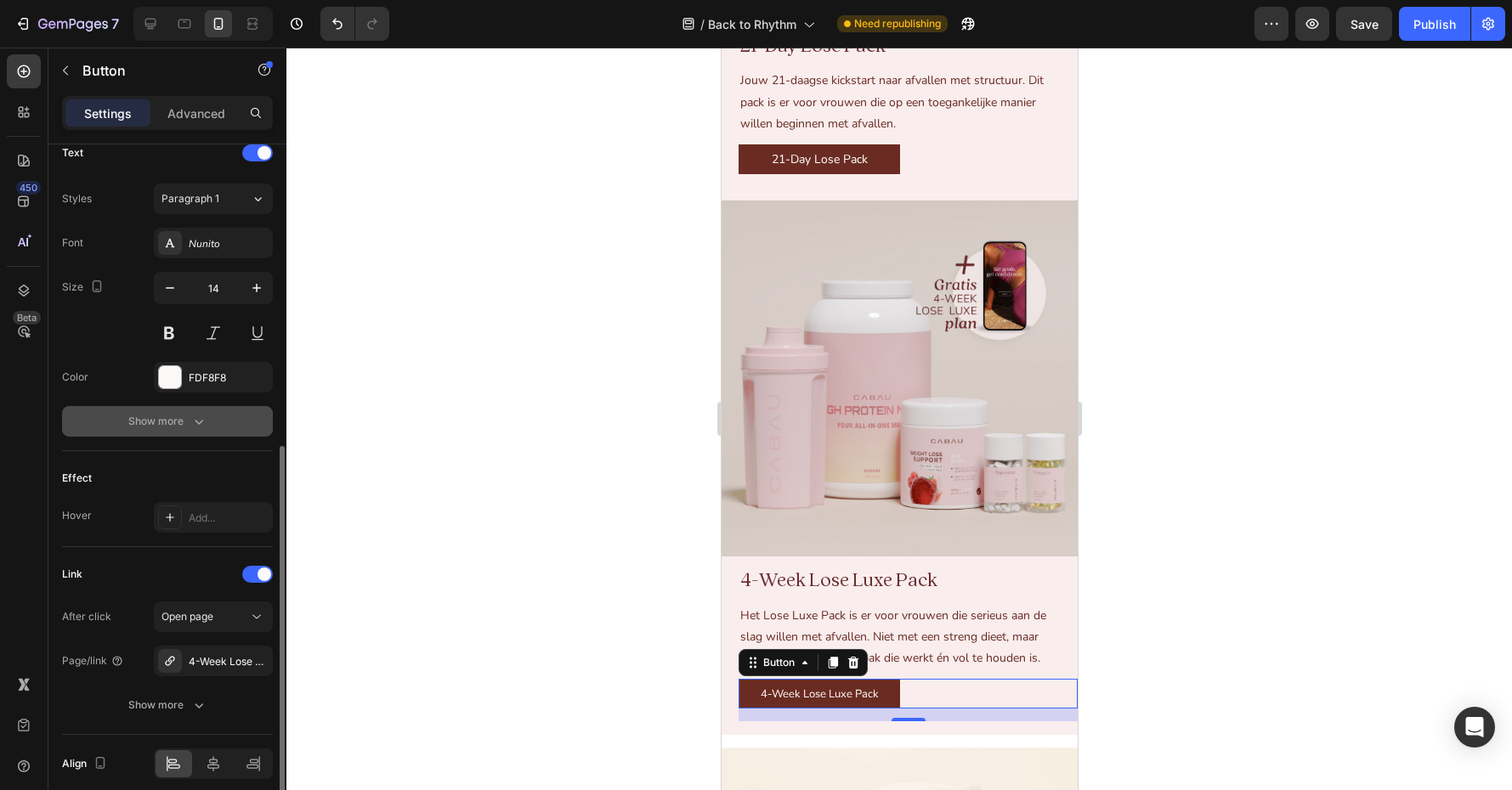
scroll to position [657, 0]
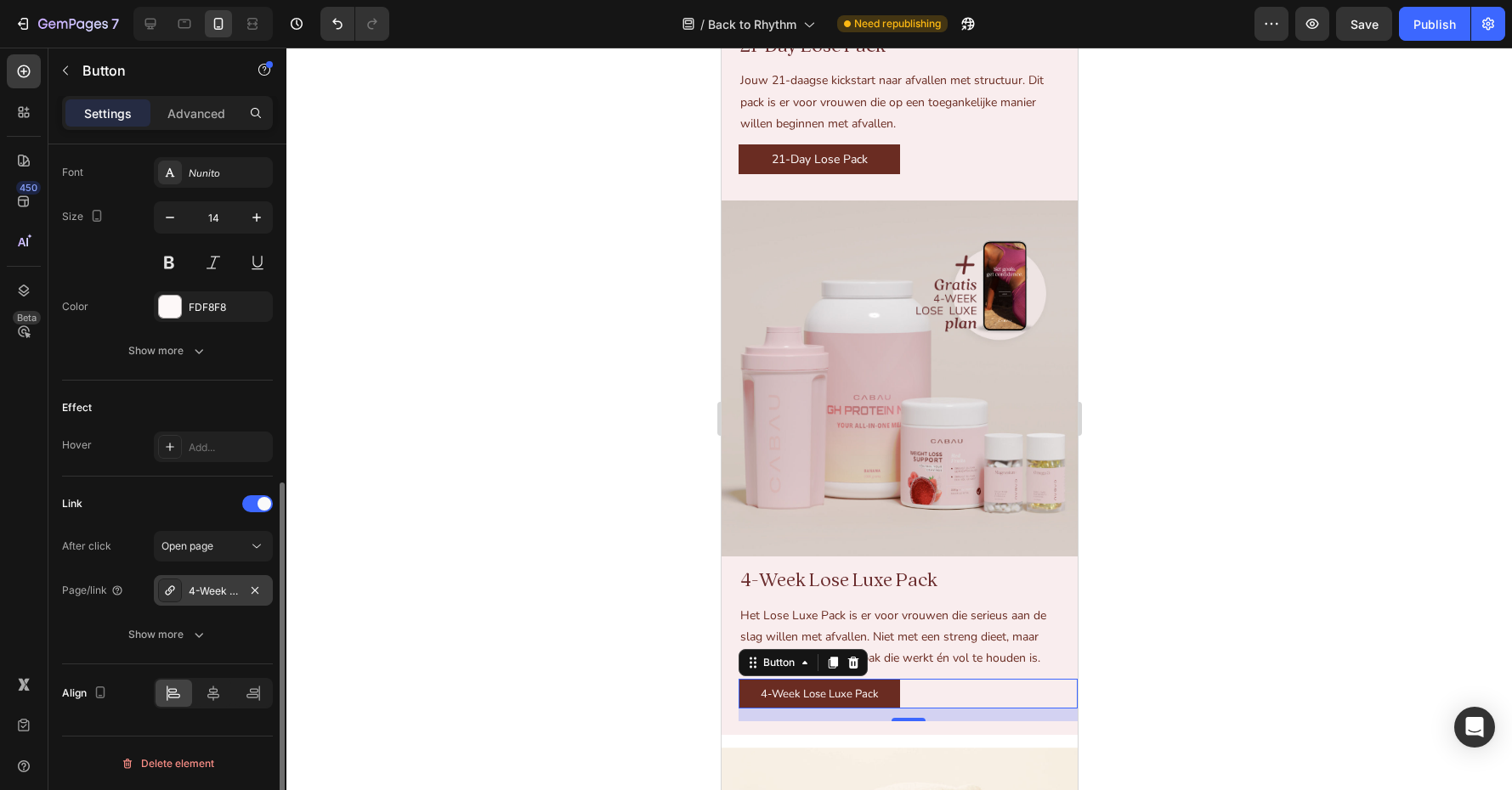
click at [219, 590] on div "4-Week Lose Luxe Plan" at bounding box center [212, 592] width 49 height 16
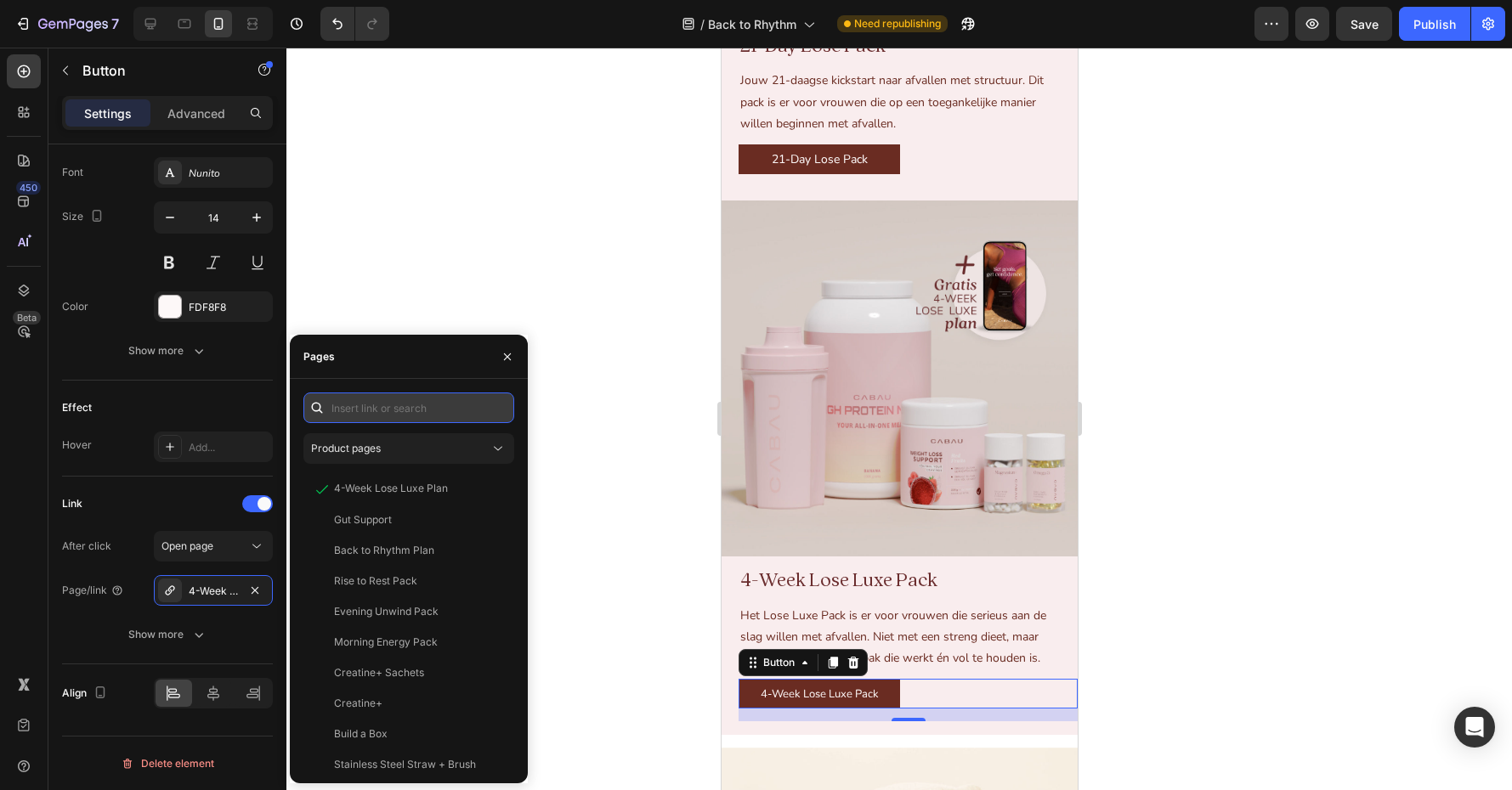
click at [405, 409] on input "text" at bounding box center [409, 407] width 210 height 30
paste input "[URL][DOMAIN_NAME]"
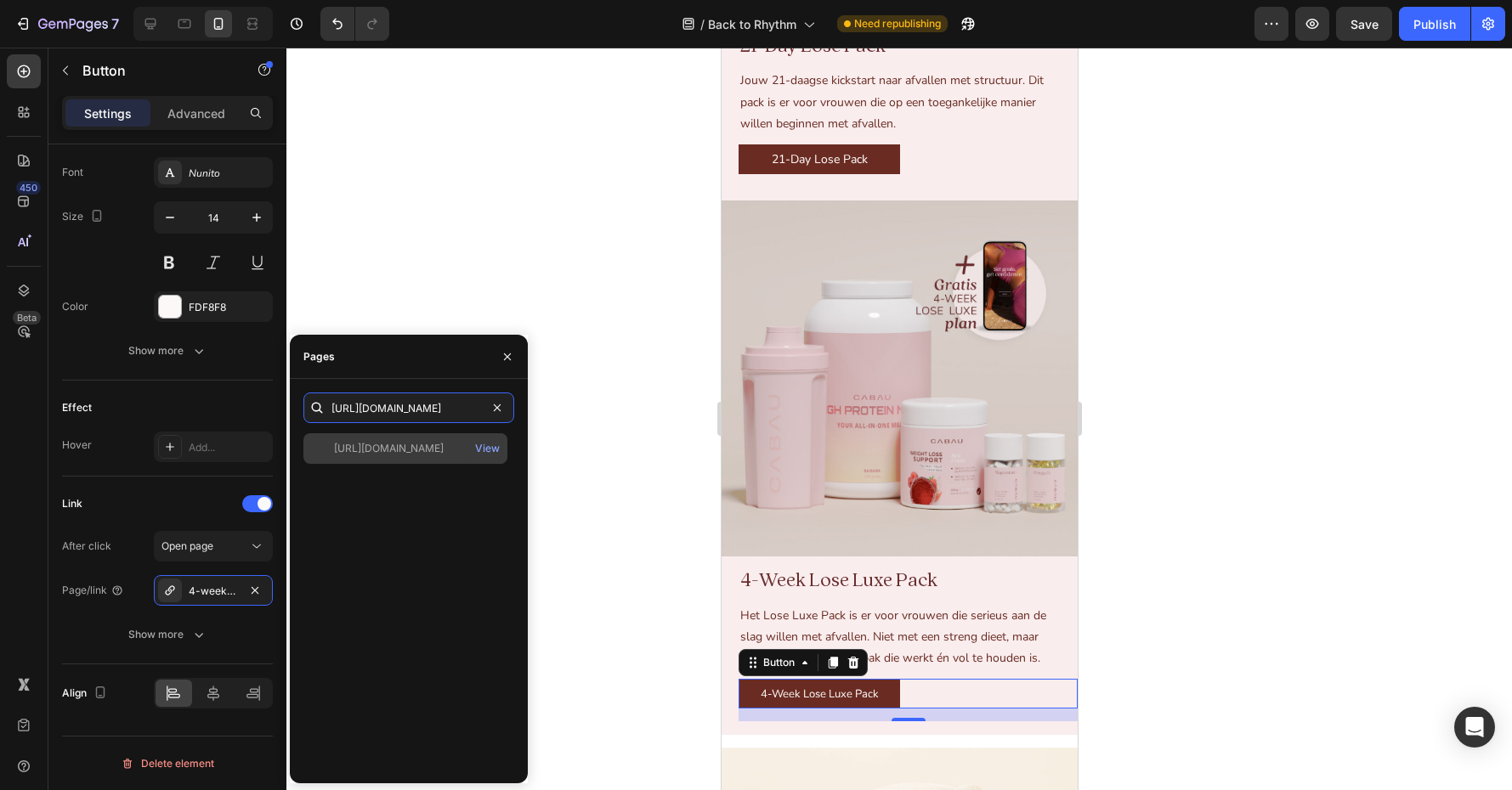
type input "[URL][DOMAIN_NAME]"
click at [412, 443] on div "[URL][DOMAIN_NAME]" at bounding box center [389, 449] width 110 height 16
click at [412, 455] on div "[URL][DOMAIN_NAME]" at bounding box center [389, 449] width 110 height 16
click at [573, 507] on div at bounding box center [899, 419] width 1226 height 743
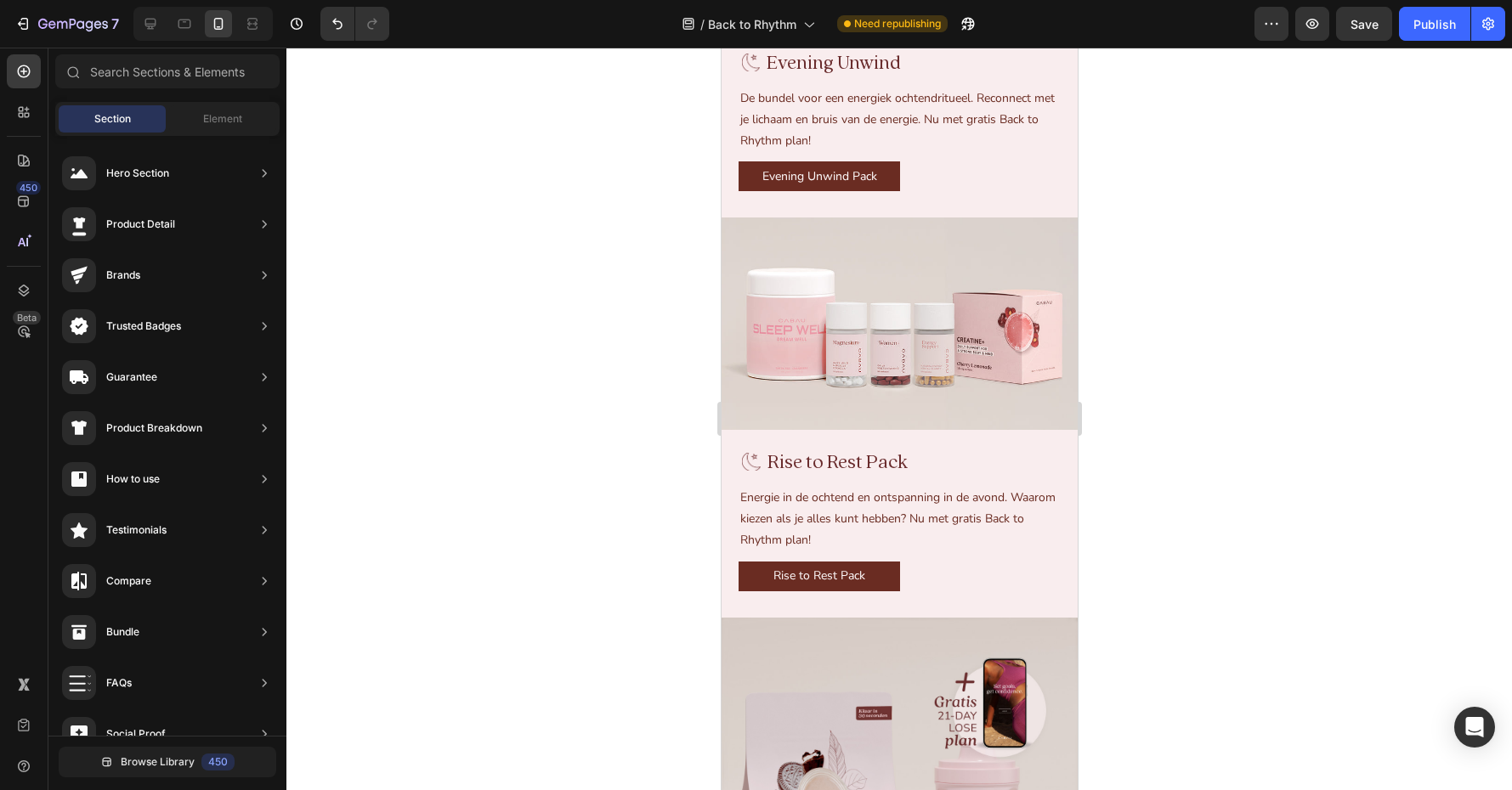
scroll to position [3036, 0]
click at [800, 569] on p "Rise to Rest Pack" at bounding box center [818, 574] width 91 height 21
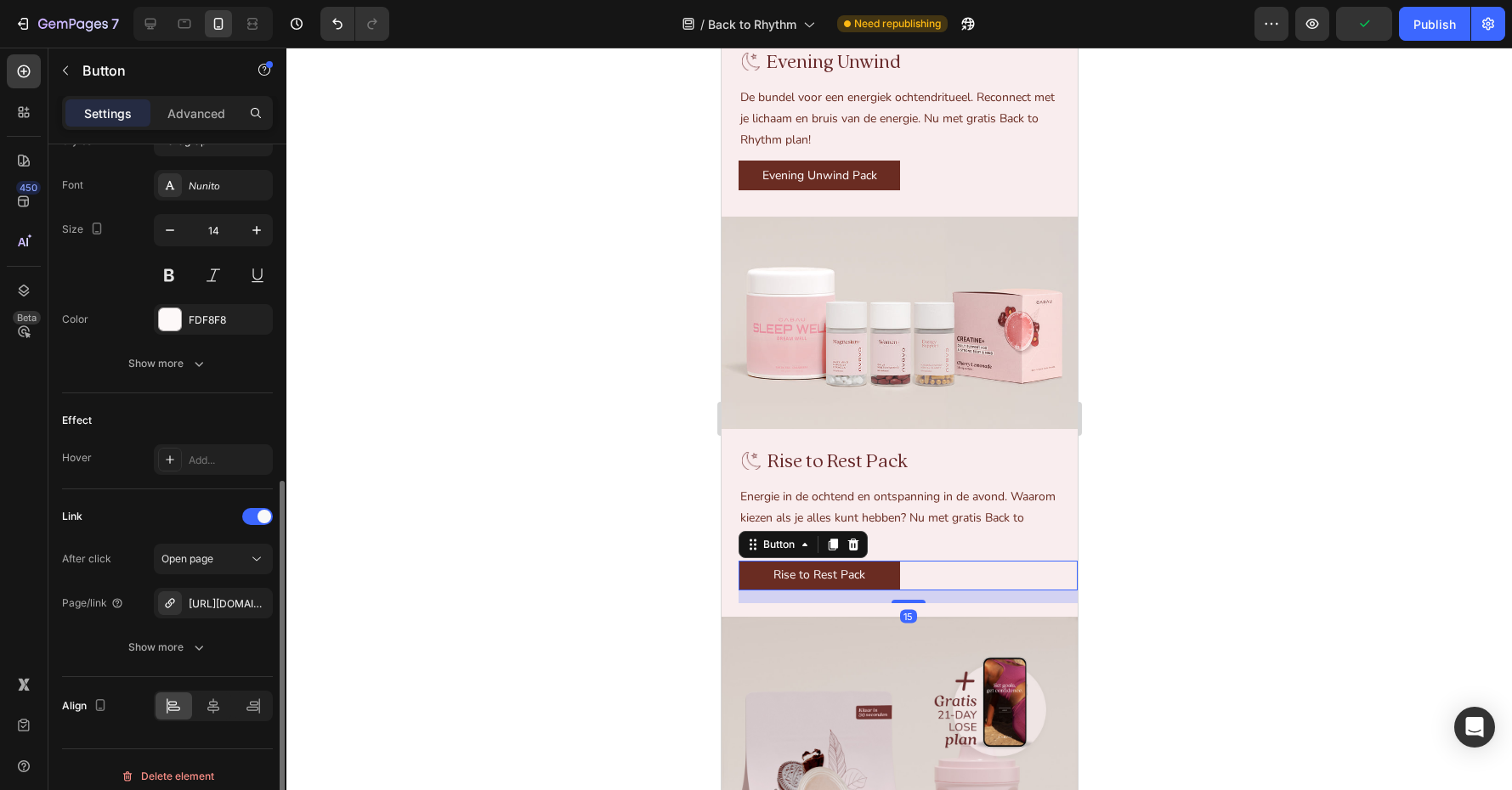
scroll to position [657, 0]
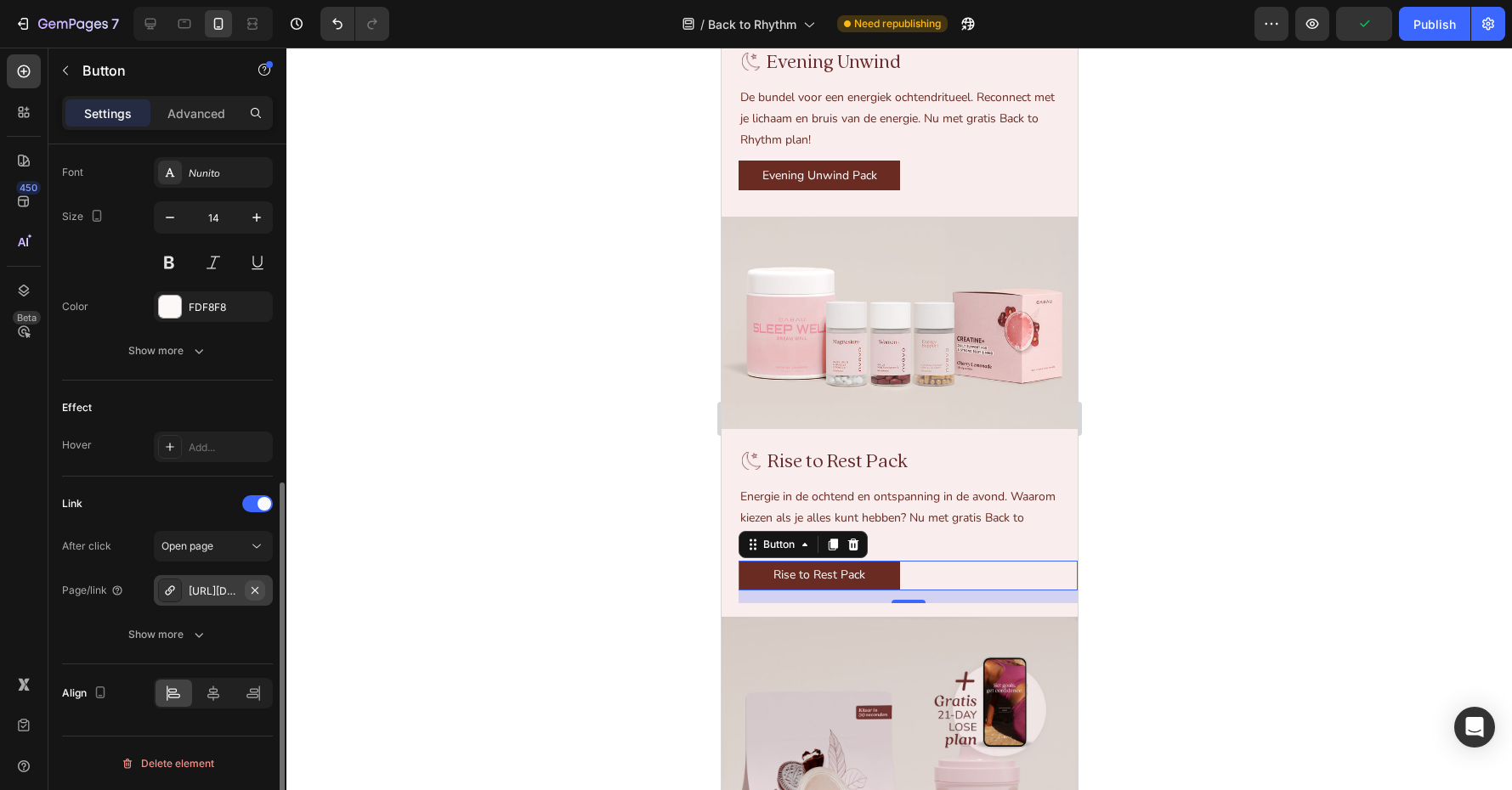
drag, startPoint x: 209, startPoint y: 589, endPoint x: 247, endPoint y: 584, distance: 38.3
click at [209, 589] on div "[URL][DOMAIN_NAME]" at bounding box center [212, 592] width 49 height 16
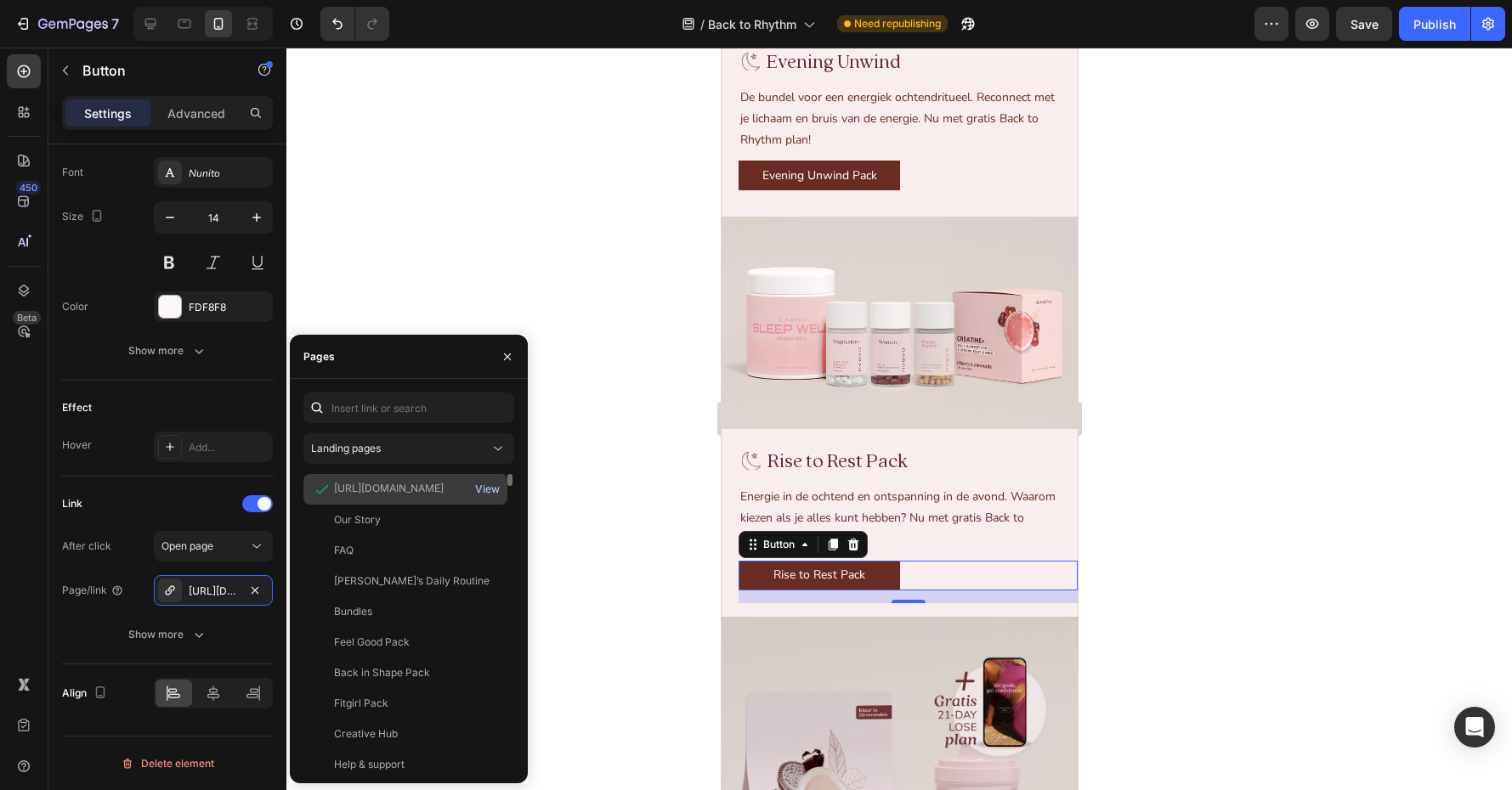
click at [481, 486] on div "View" at bounding box center [487, 489] width 25 height 16
click at [865, 359] on img at bounding box center [899, 323] width 356 height 212
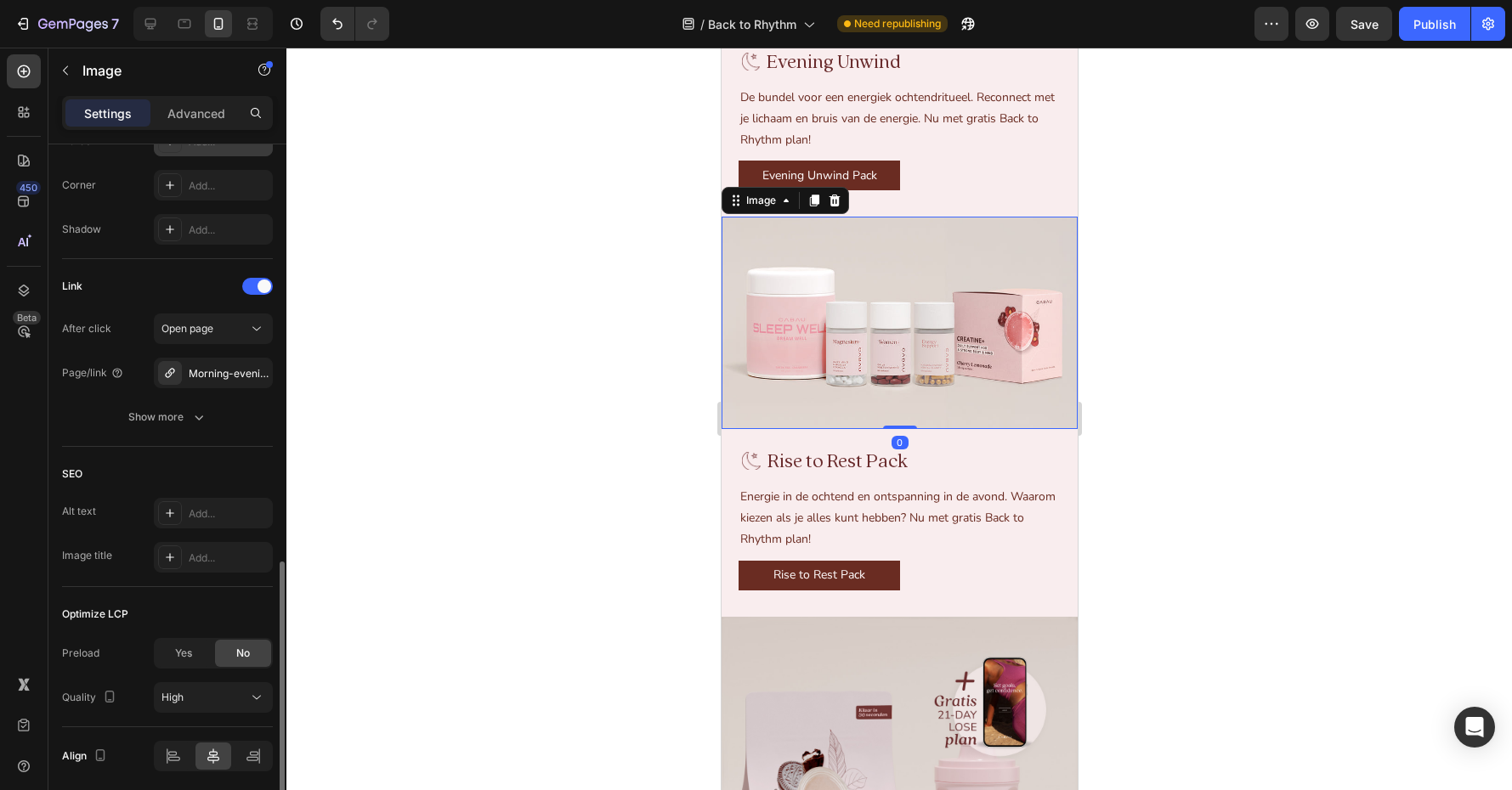
scroll to position [722, 0]
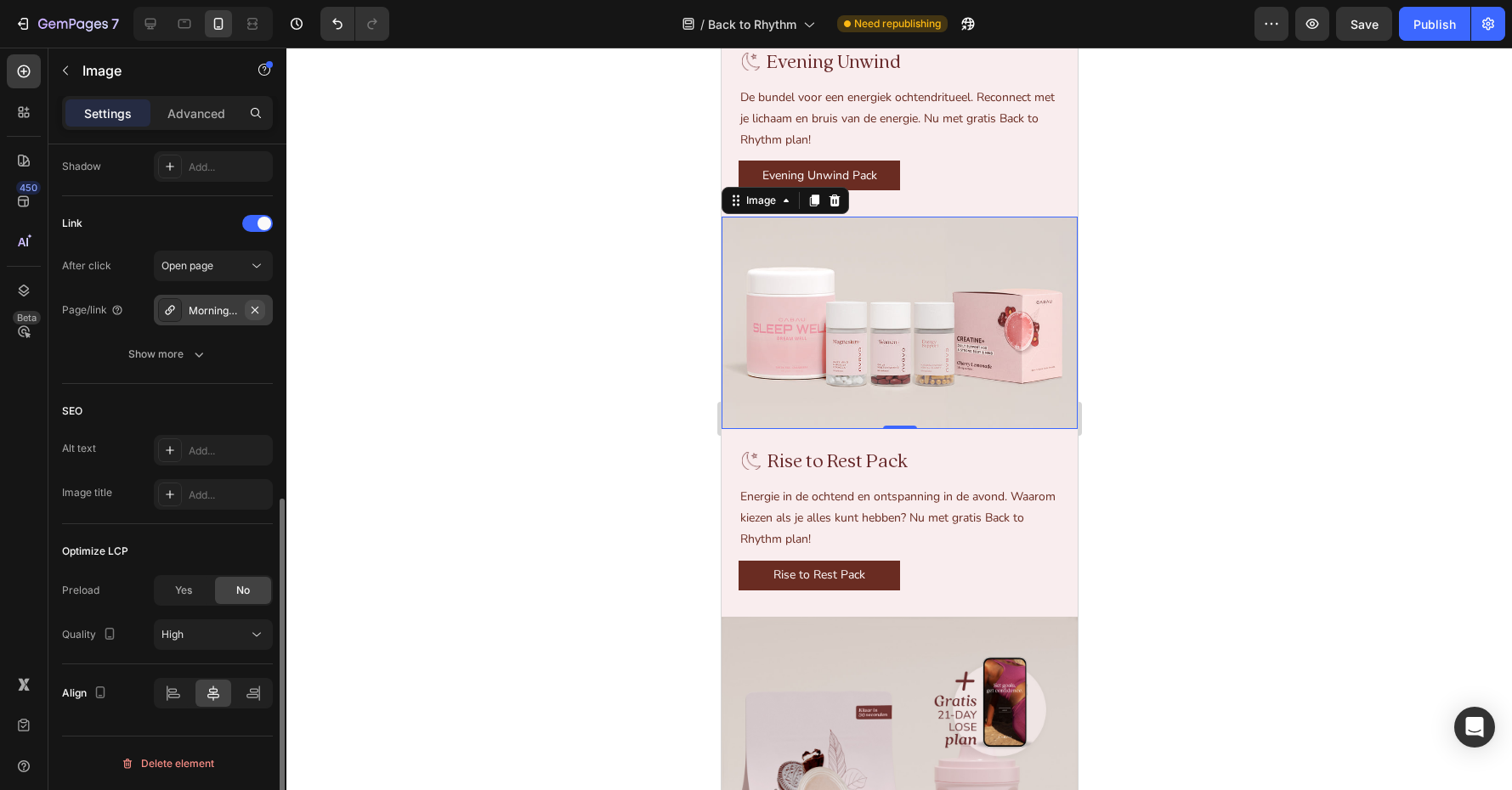
click at [252, 310] on icon "button" at bounding box center [255, 310] width 14 height 14
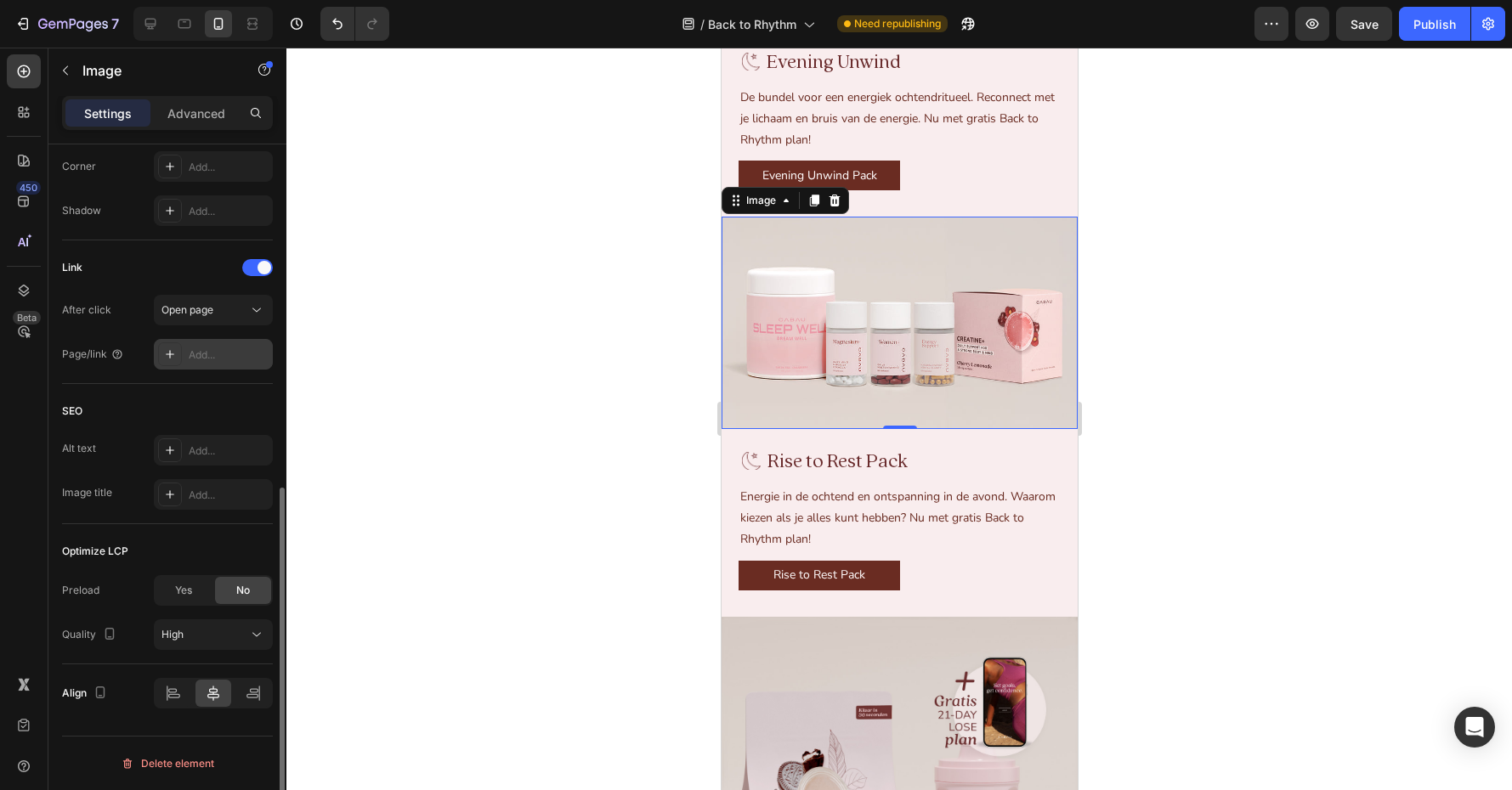
scroll to position [677, 0]
click at [187, 354] on div "Add..." at bounding box center [213, 353] width 119 height 30
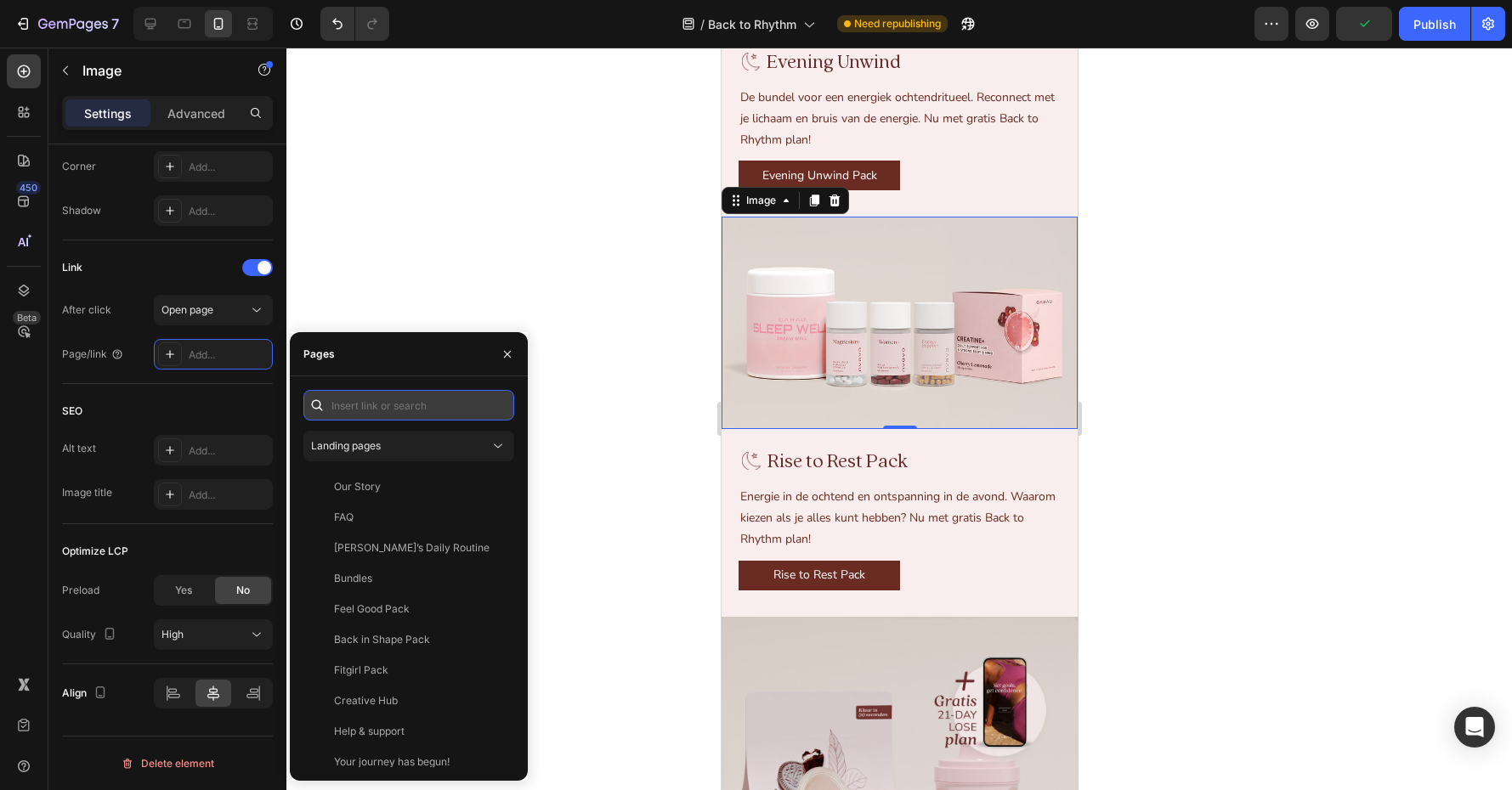
click at [372, 402] on input "text" at bounding box center [409, 405] width 210 height 30
paste input "[URL][DOMAIN_NAME]"
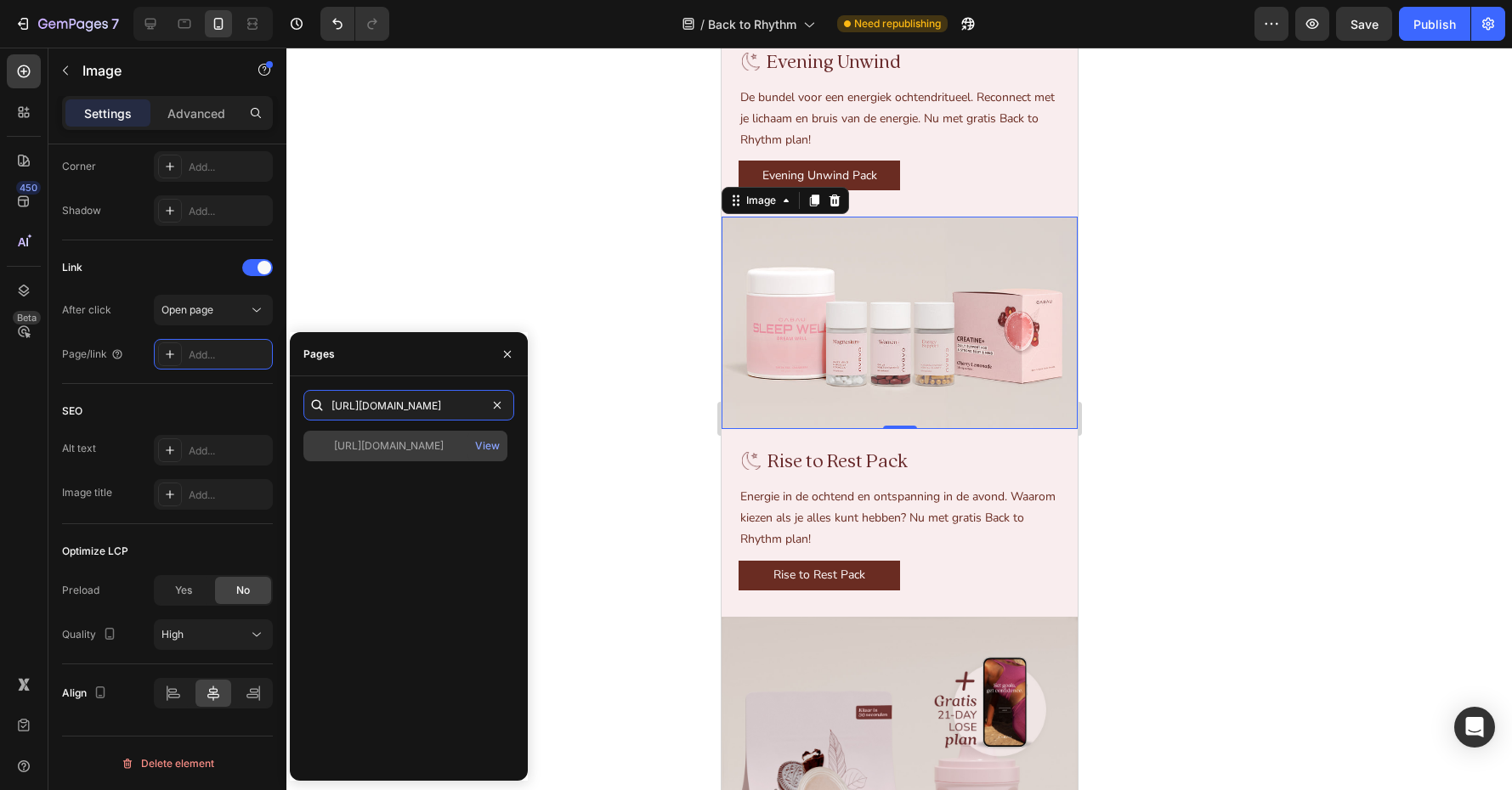
type input "[URL][DOMAIN_NAME]"
click at [398, 448] on div "[URL][DOMAIN_NAME]" at bounding box center [389, 446] width 110 height 16
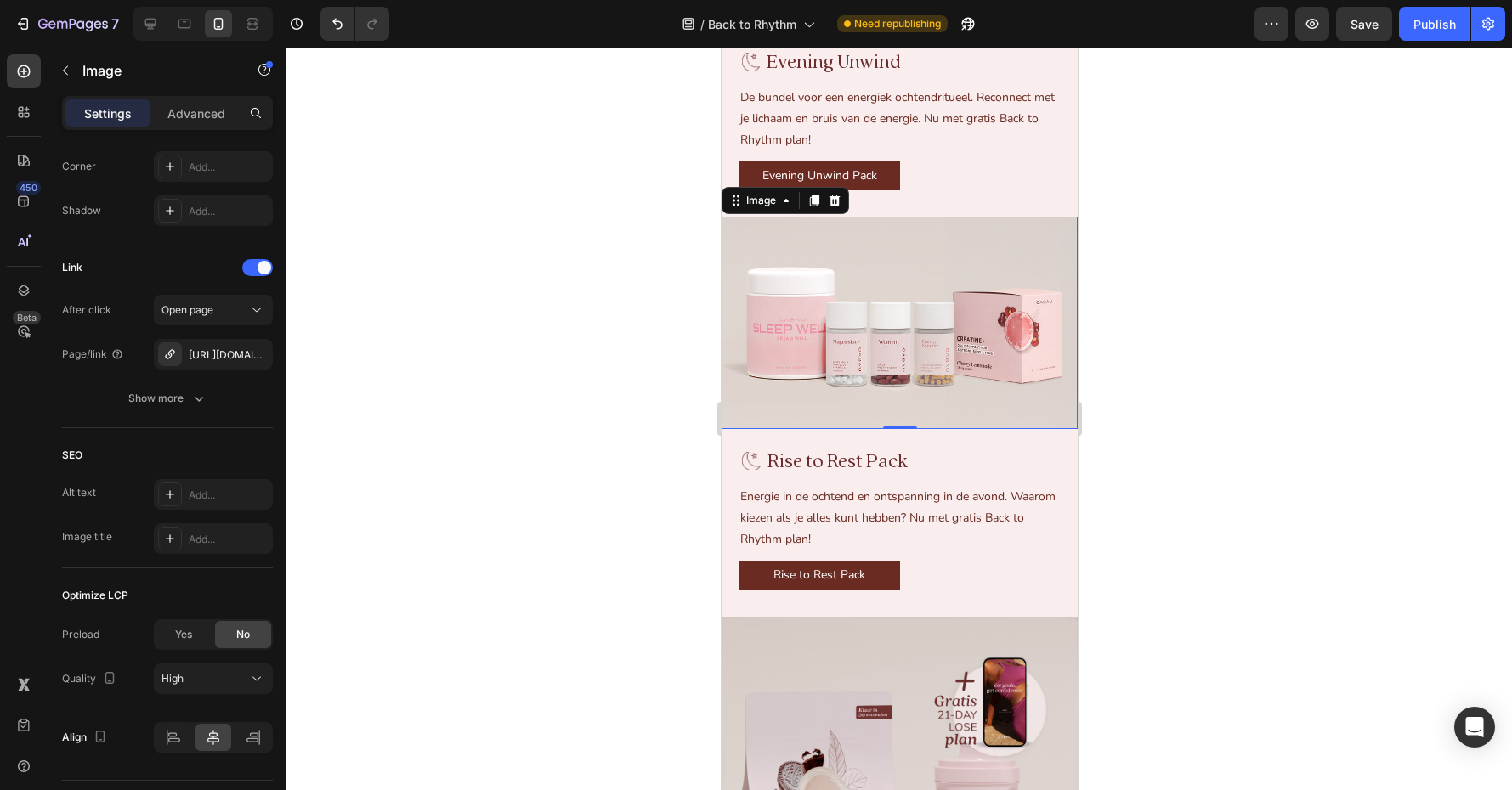
click at [578, 399] on div at bounding box center [899, 419] width 1226 height 743
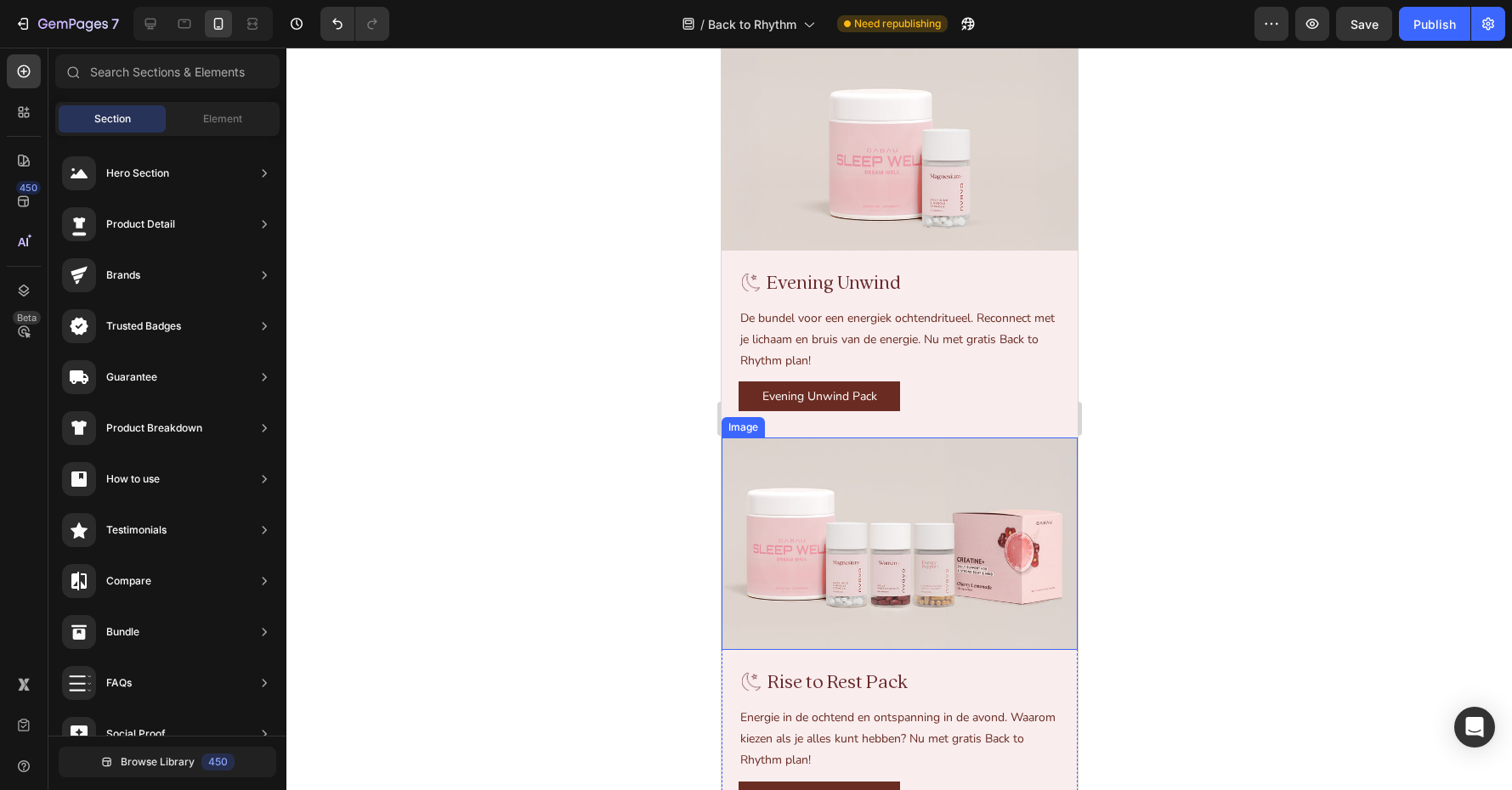
scroll to position [2804, 0]
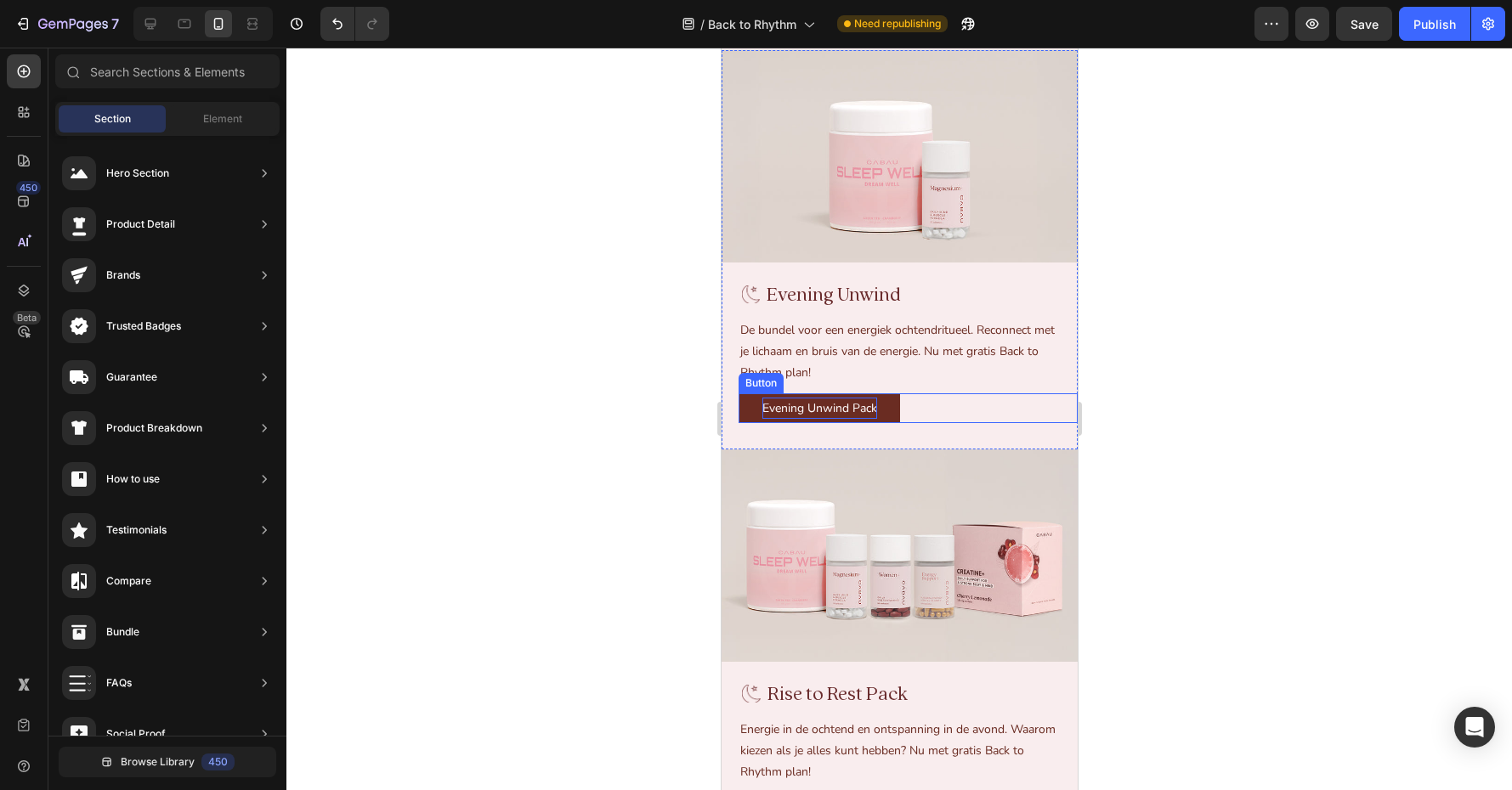
click at [810, 413] on p "Evening Unwind Pack" at bounding box center [819, 408] width 114 height 21
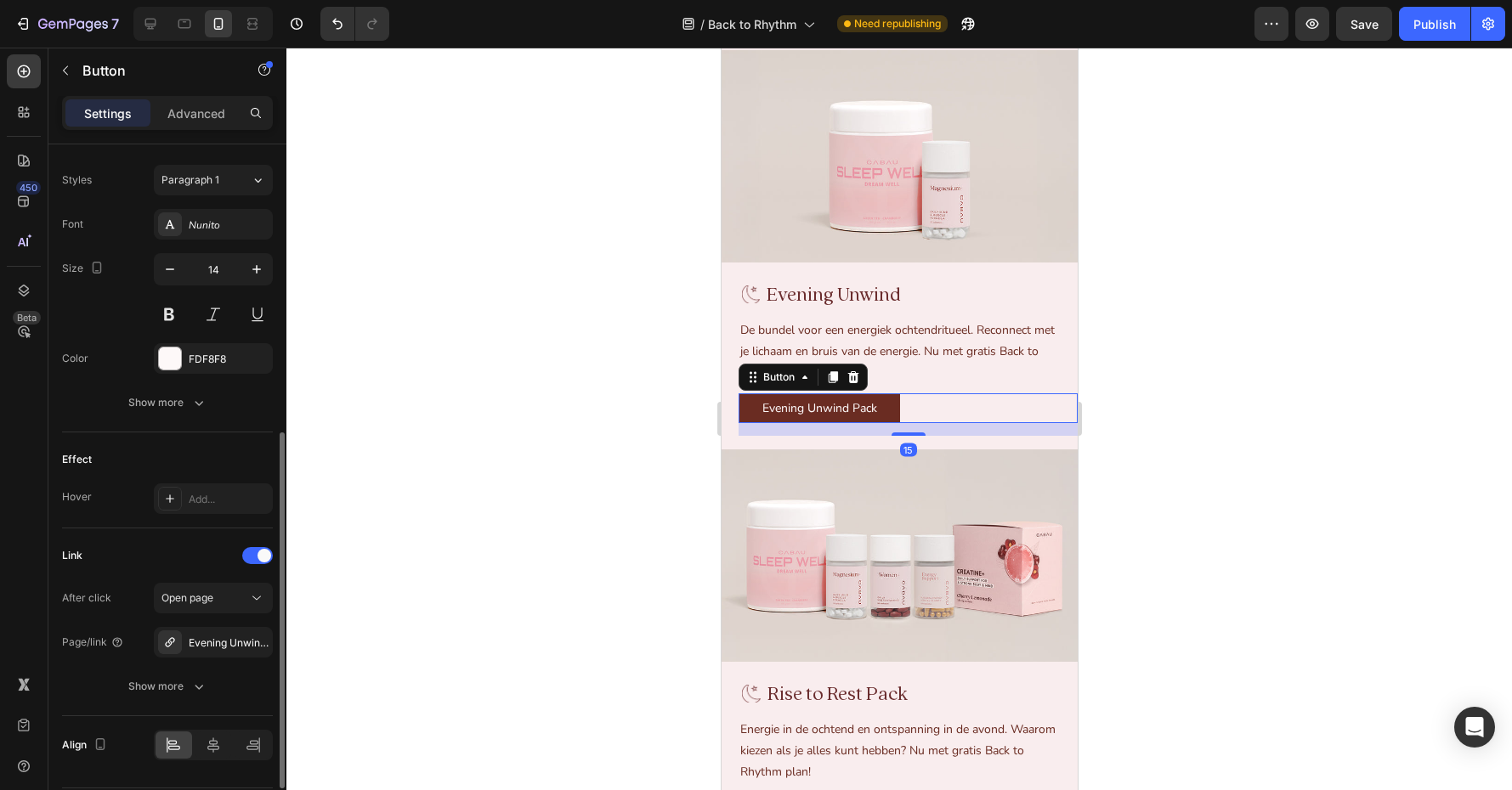
scroll to position [657, 0]
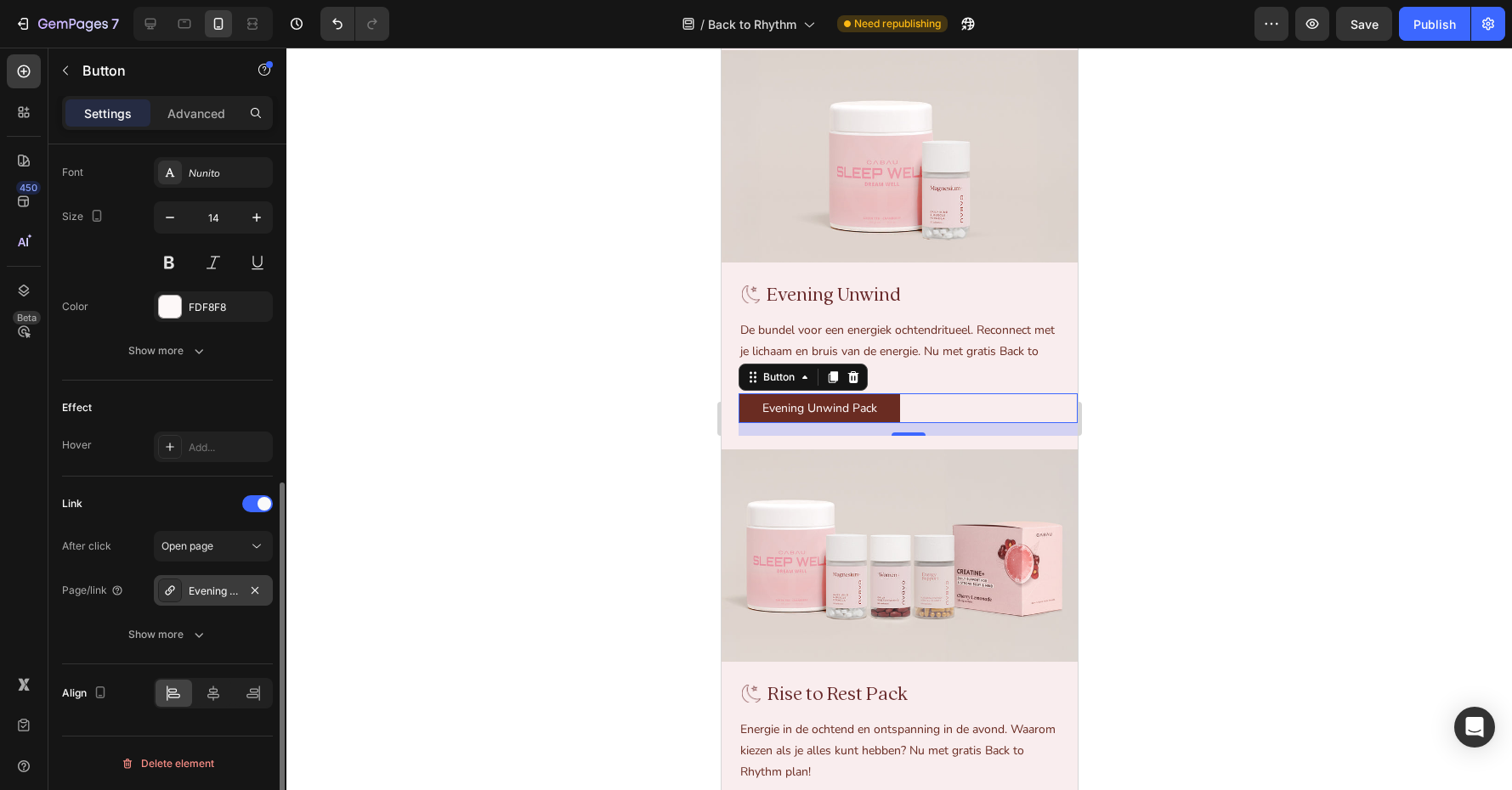
click at [208, 595] on div "Evening Unwind Pack" at bounding box center [212, 592] width 49 height 16
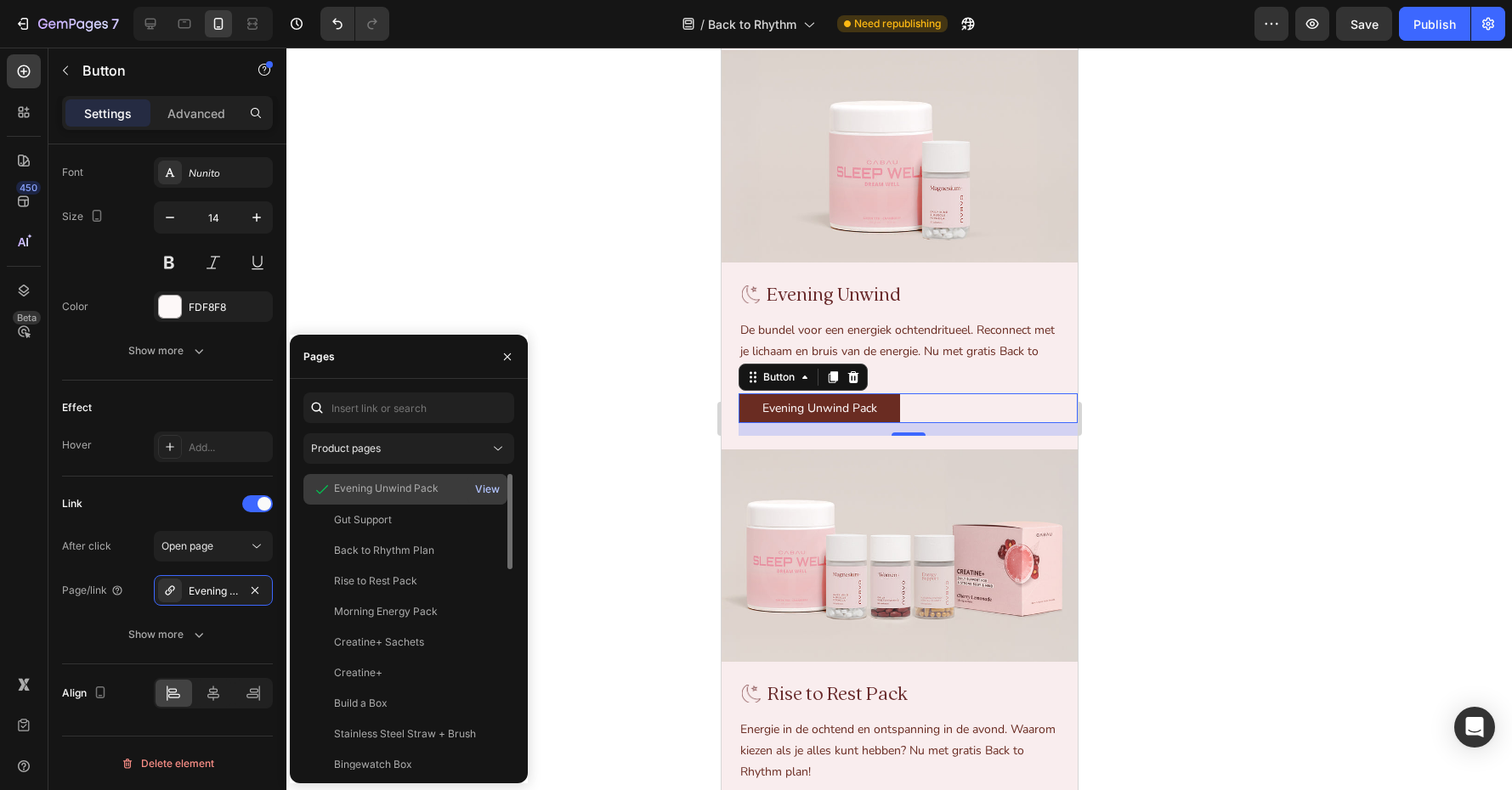
click at [488, 485] on div "View" at bounding box center [487, 489] width 25 height 16
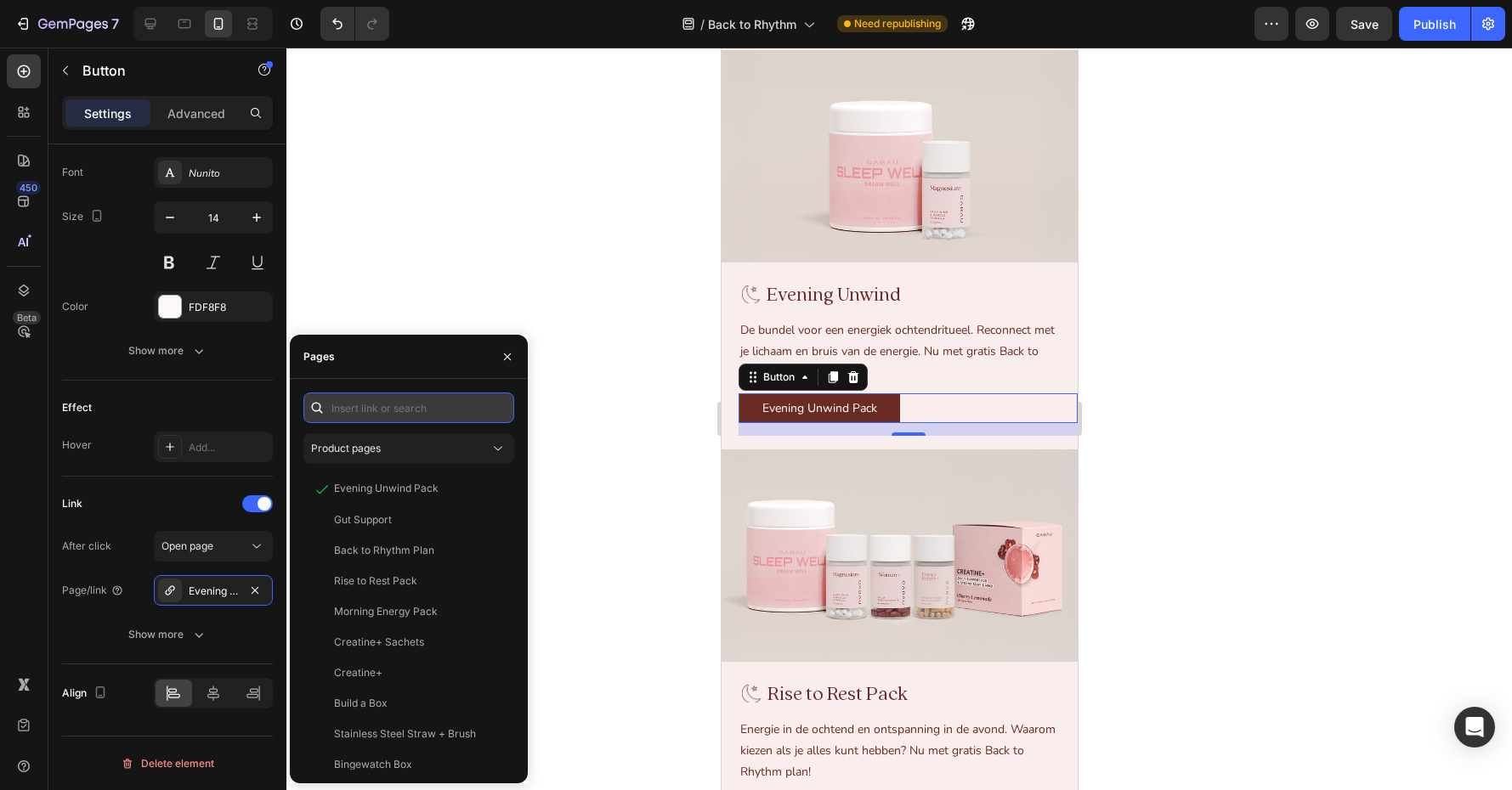
click at [365, 408] on input "text" at bounding box center [409, 407] width 210 height 30
paste input "https://cabaulifestyle.com/nl/products/evening-unwind-pack"
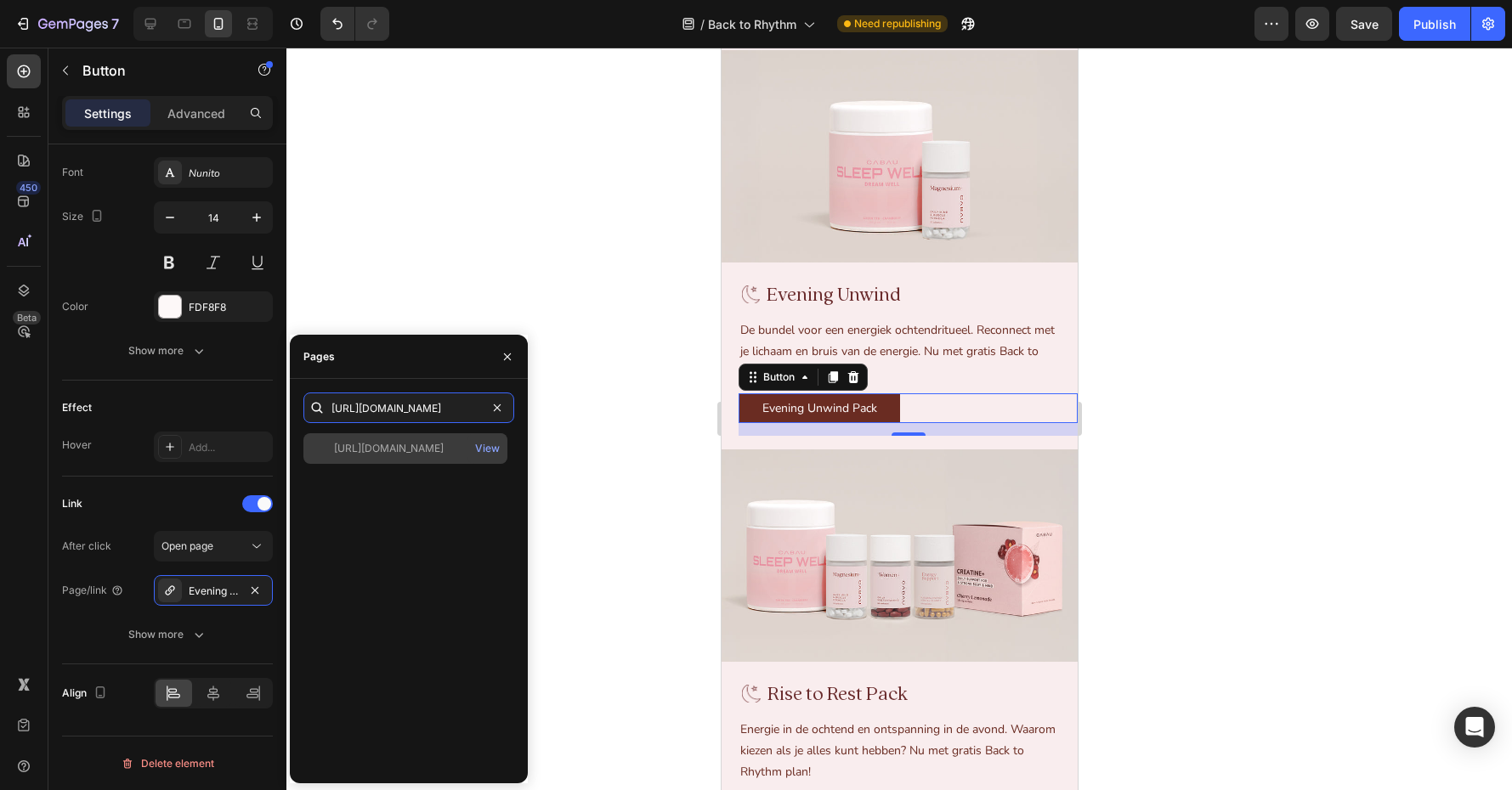
type input "https://cabaulifestyle.com/nl/products/evening-unwind-pack"
click at [407, 449] on div "https://cabaulifestyle.com/nl/products/evening-unwind-pack" at bounding box center [389, 449] width 110 height 16
click at [317, 451] on div at bounding box center [322, 449] width 24 height 16
click at [414, 449] on div "https://cabaulifestyle.com/nl/products/evening-unwind-pack" at bounding box center [389, 449] width 110 height 16
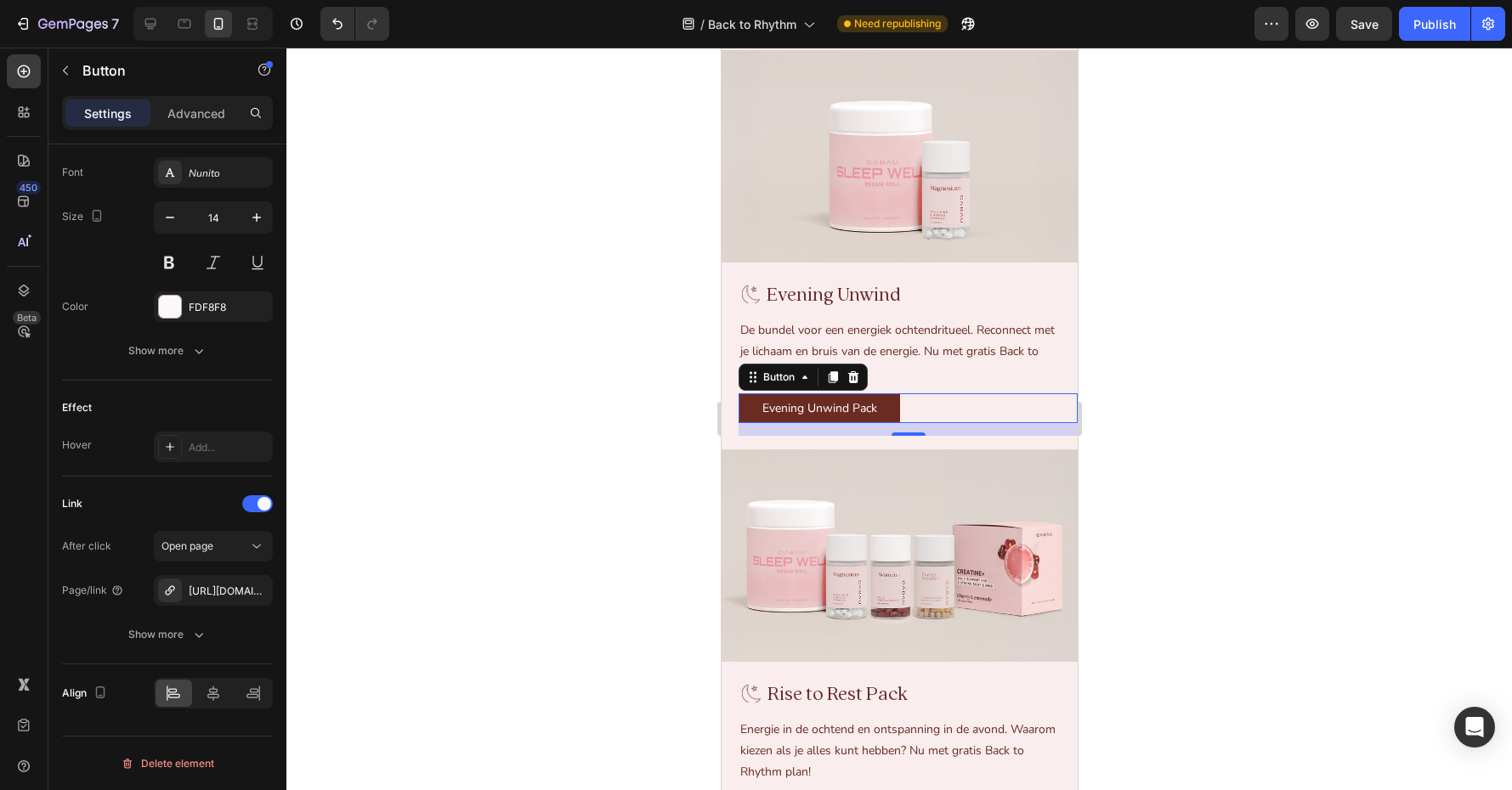
click at [600, 561] on div at bounding box center [899, 419] width 1226 height 743
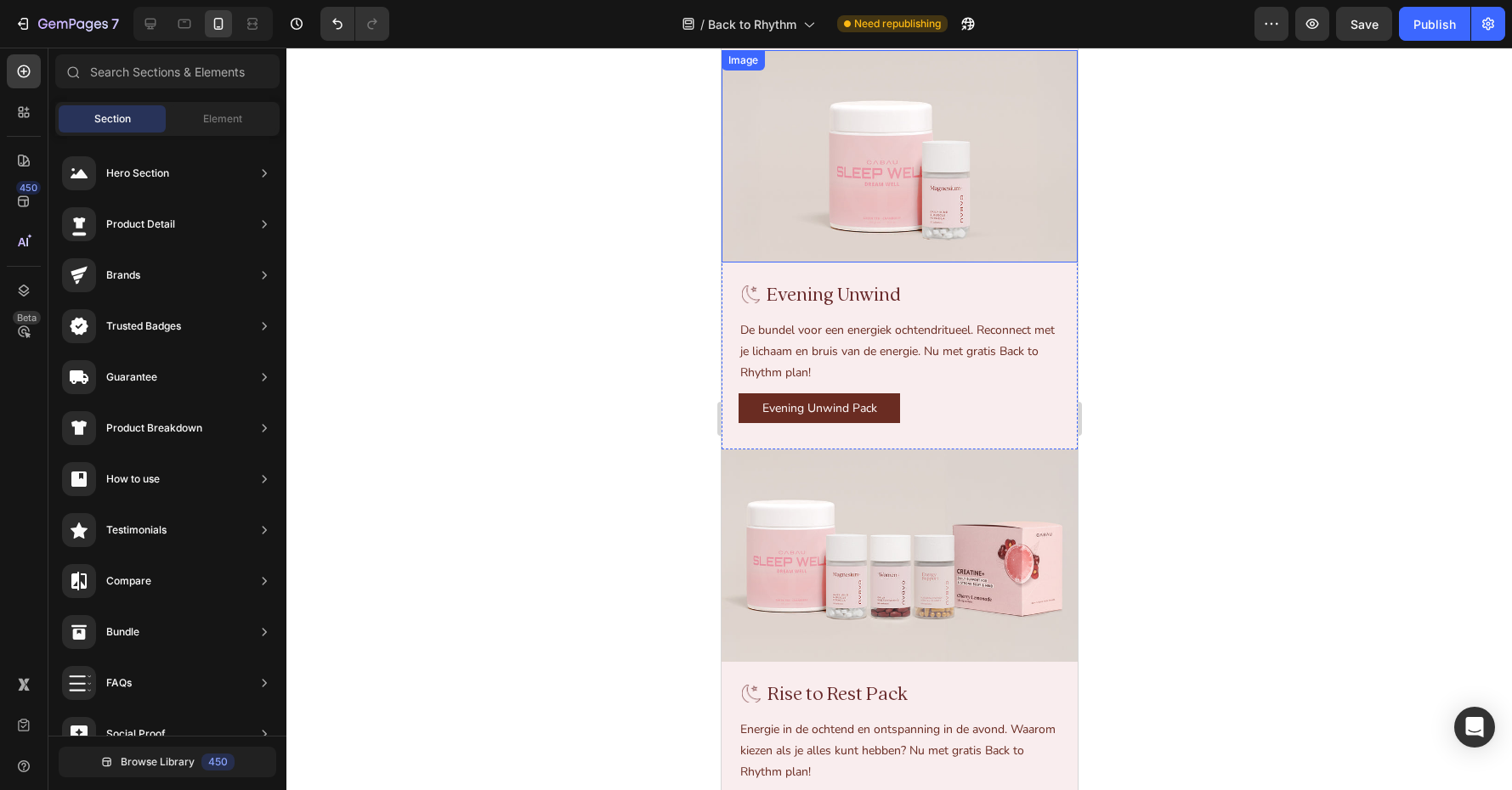
click at [854, 216] on img at bounding box center [899, 156] width 356 height 212
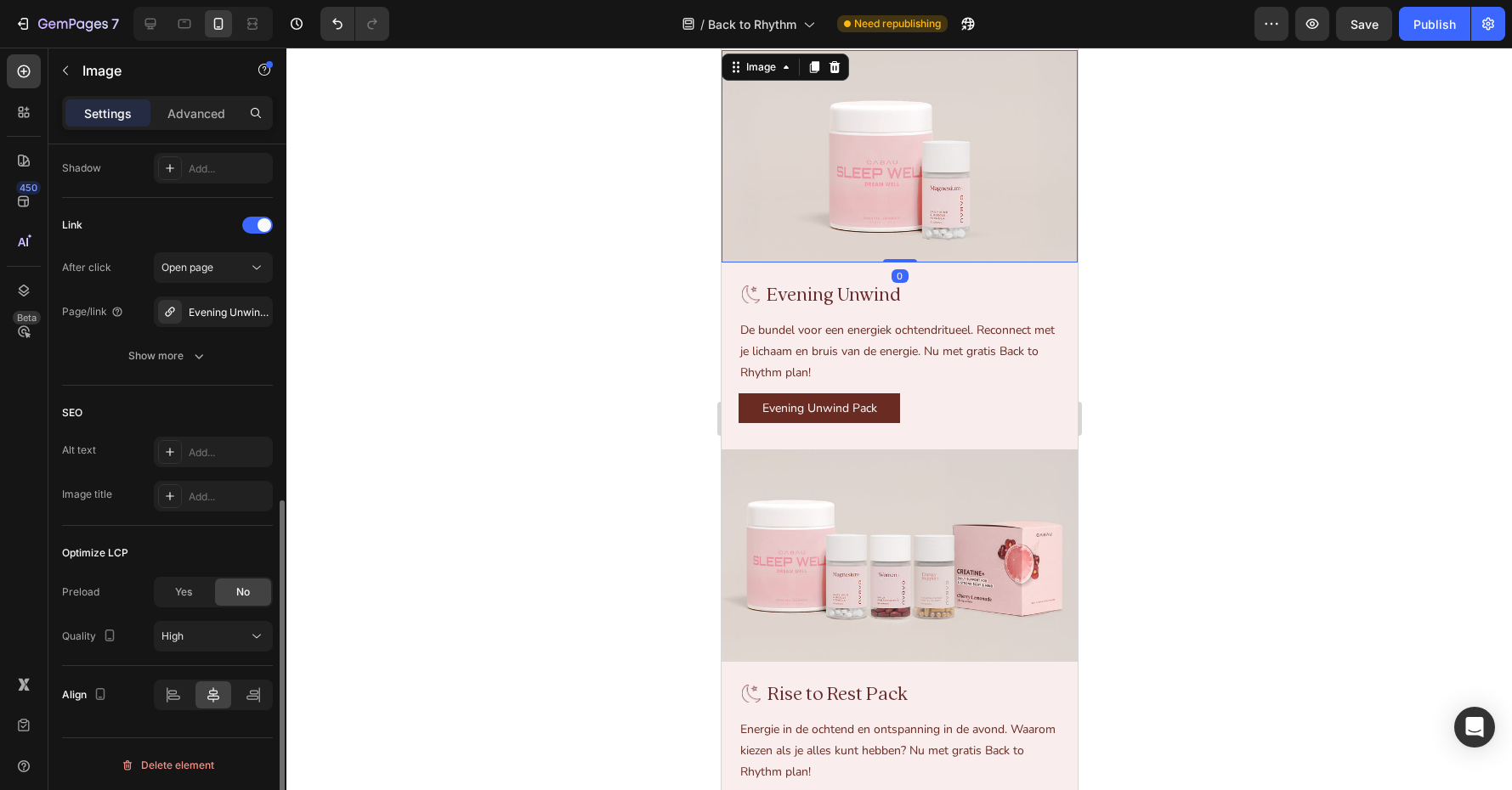
scroll to position [722, 0]
click at [212, 315] on div "Evening Unwind Pack" at bounding box center [212, 311] width 49 height 16
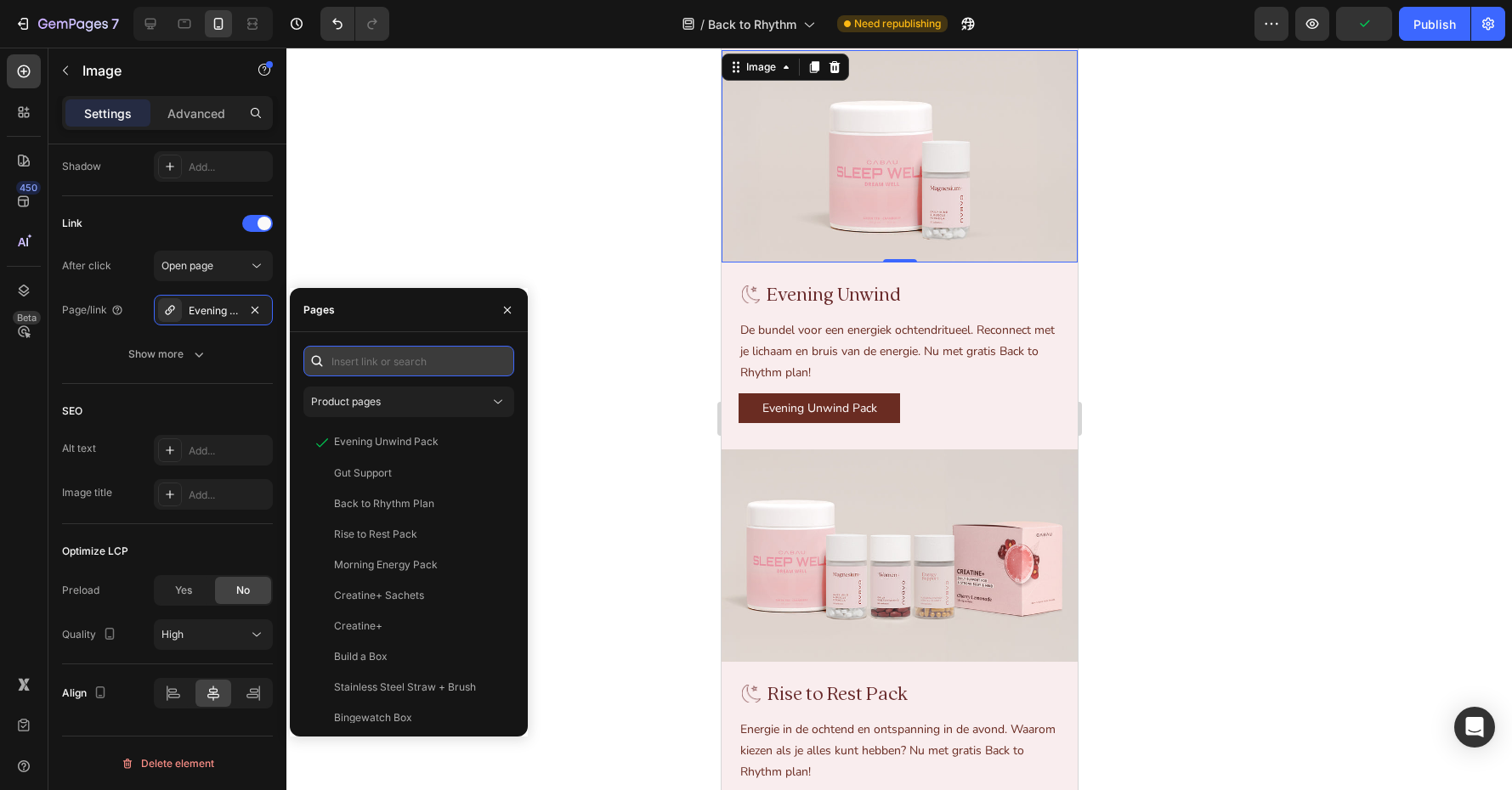
click at [390, 352] on input "text" at bounding box center [409, 361] width 210 height 30
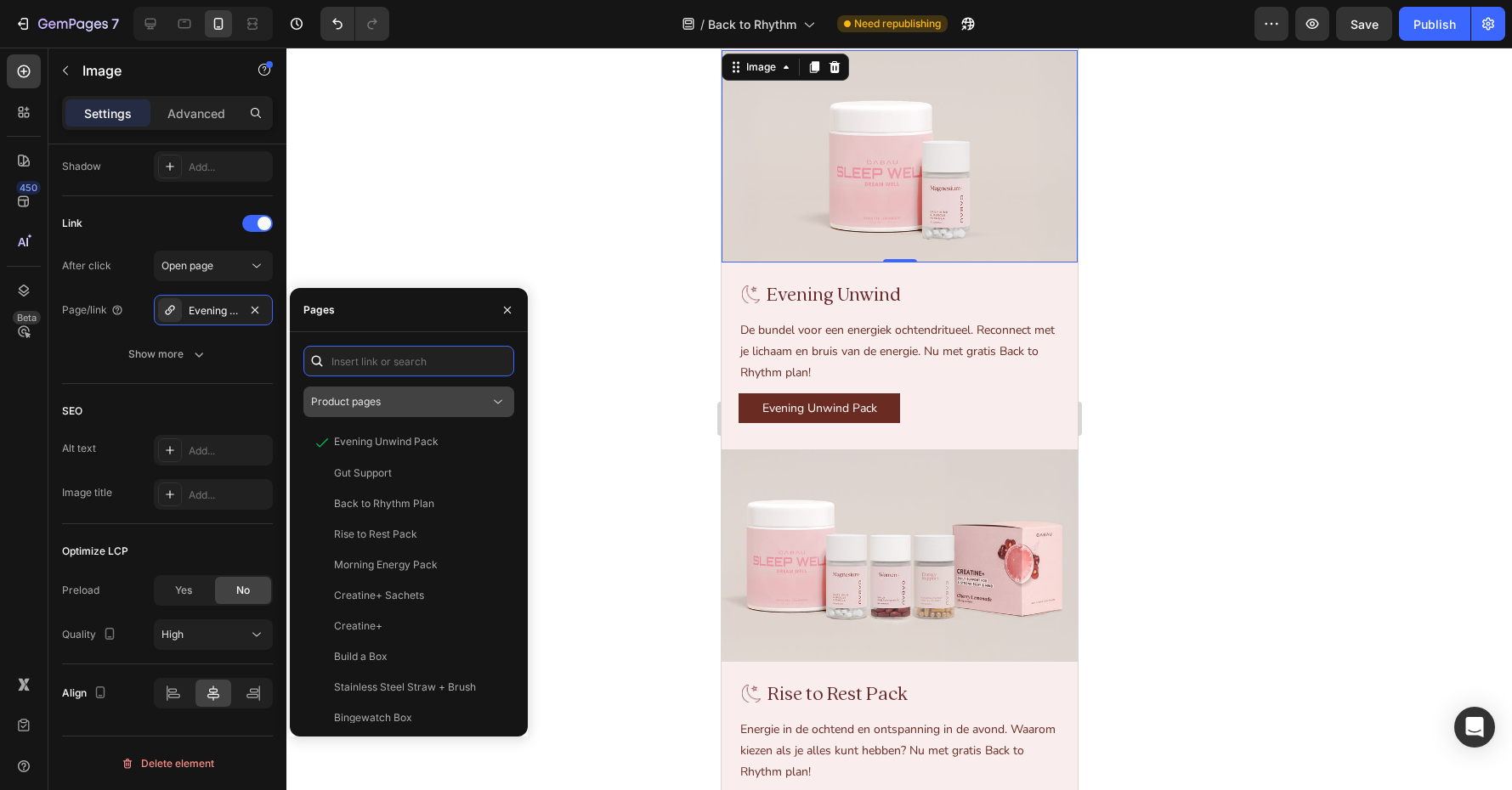
paste input "https://cabaulifestyle.com/nl/products/evening-unwind-pack"
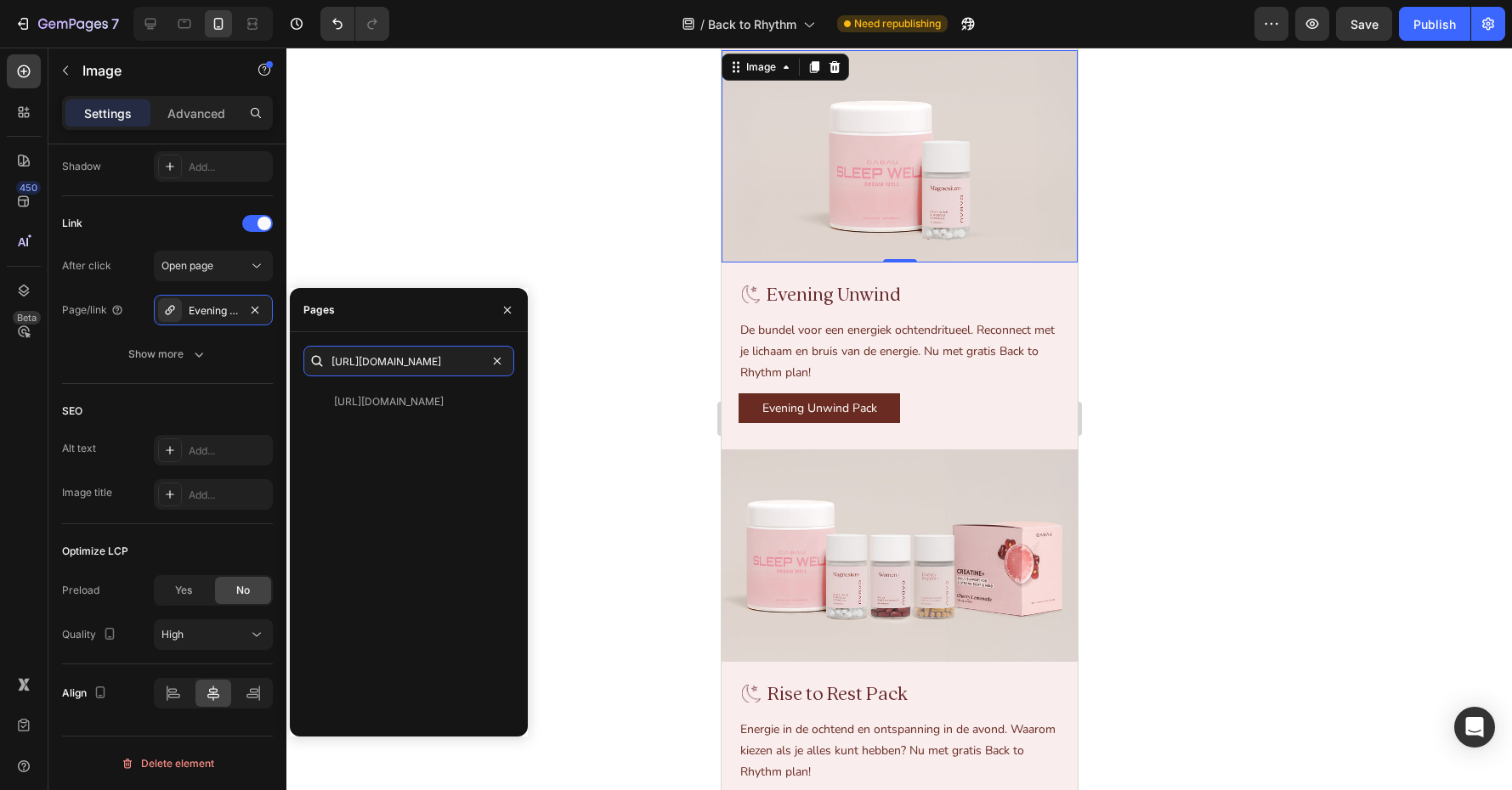
scroll to position [0, 145]
type input "https://cabaulifestyle.com/nl/products/evening-unwind-pack"
click at [369, 405] on div "https://cabaulifestyle.com/nl/products/evening-unwind-pack" at bounding box center [389, 401] width 110 height 16
click at [343, 402] on div "https://cabaulifestyle.com/nl/products/evening-unwind-pack" at bounding box center [389, 401] width 110 height 16
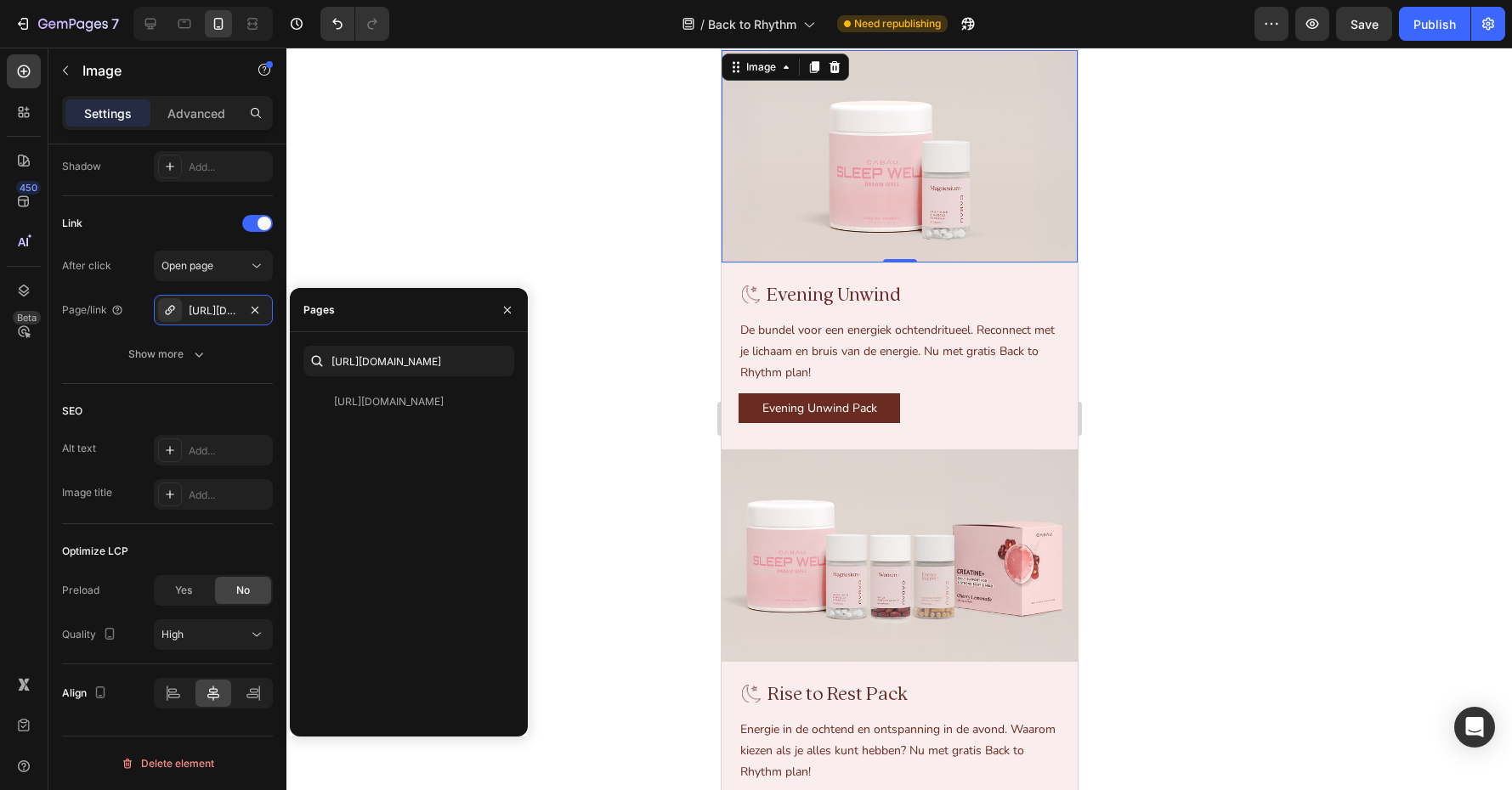
click at [595, 406] on div at bounding box center [899, 419] width 1226 height 743
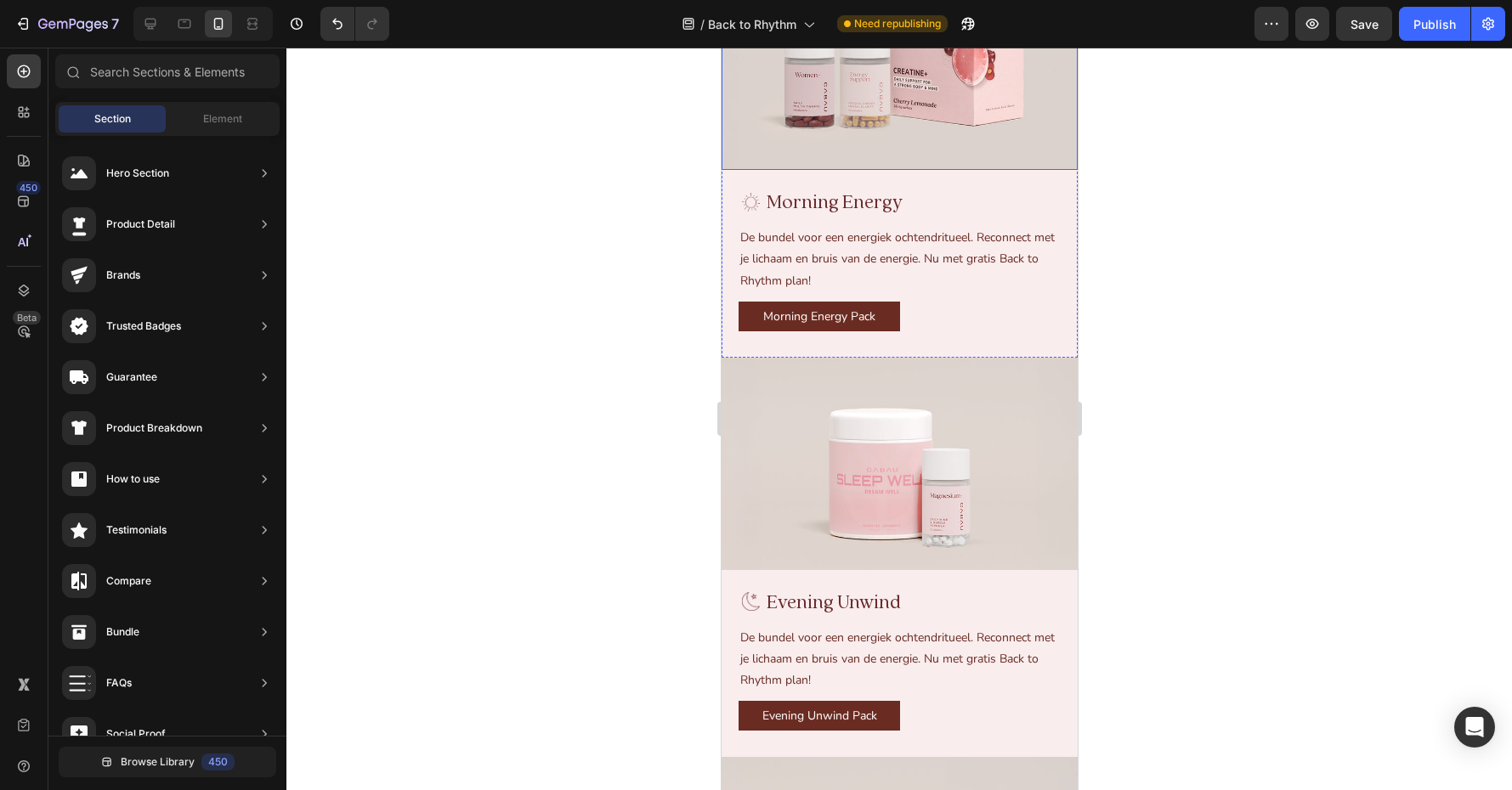
scroll to position [2306, 0]
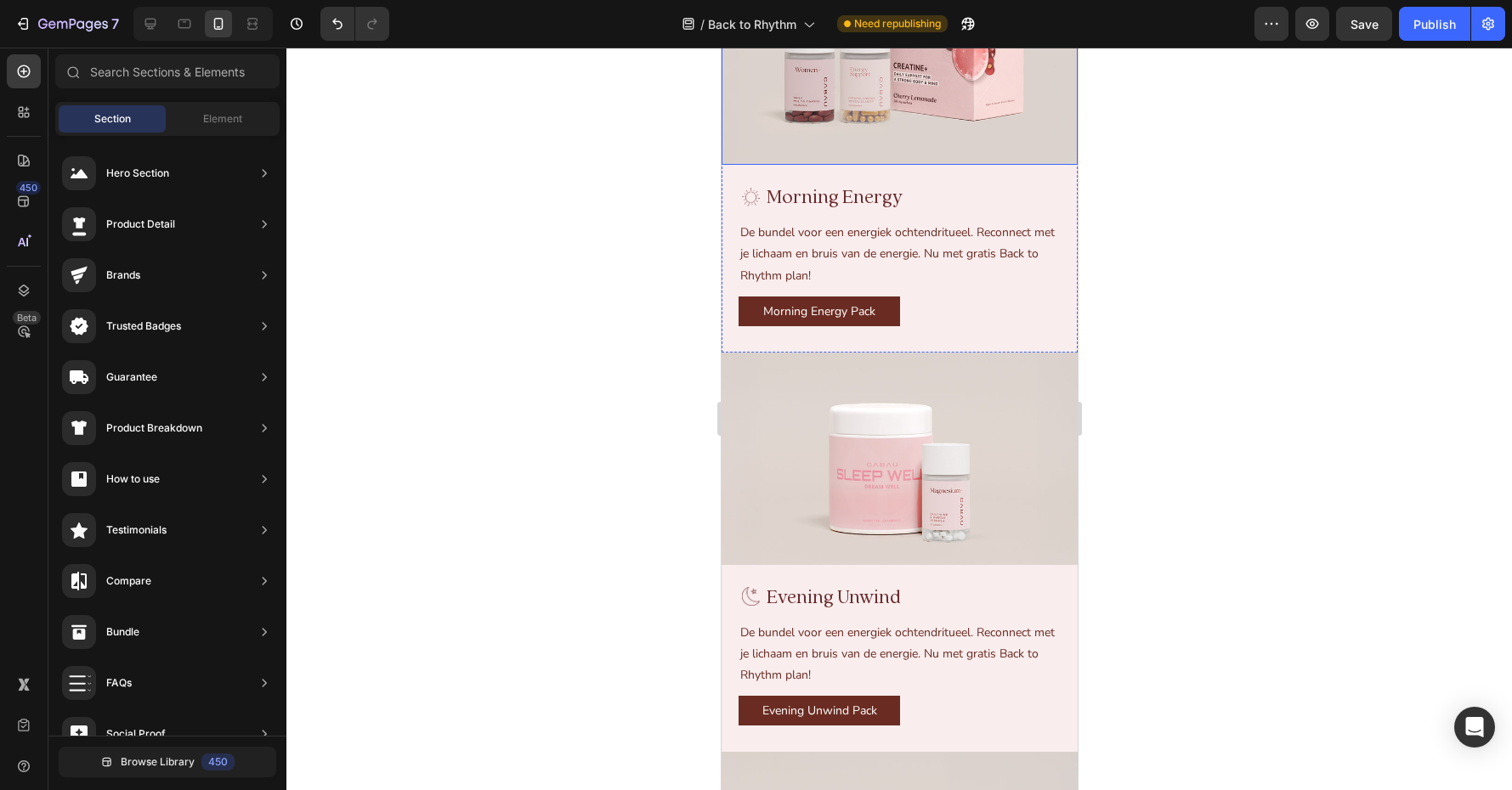
click at [869, 166] on img at bounding box center [899, 59] width 356 height 212
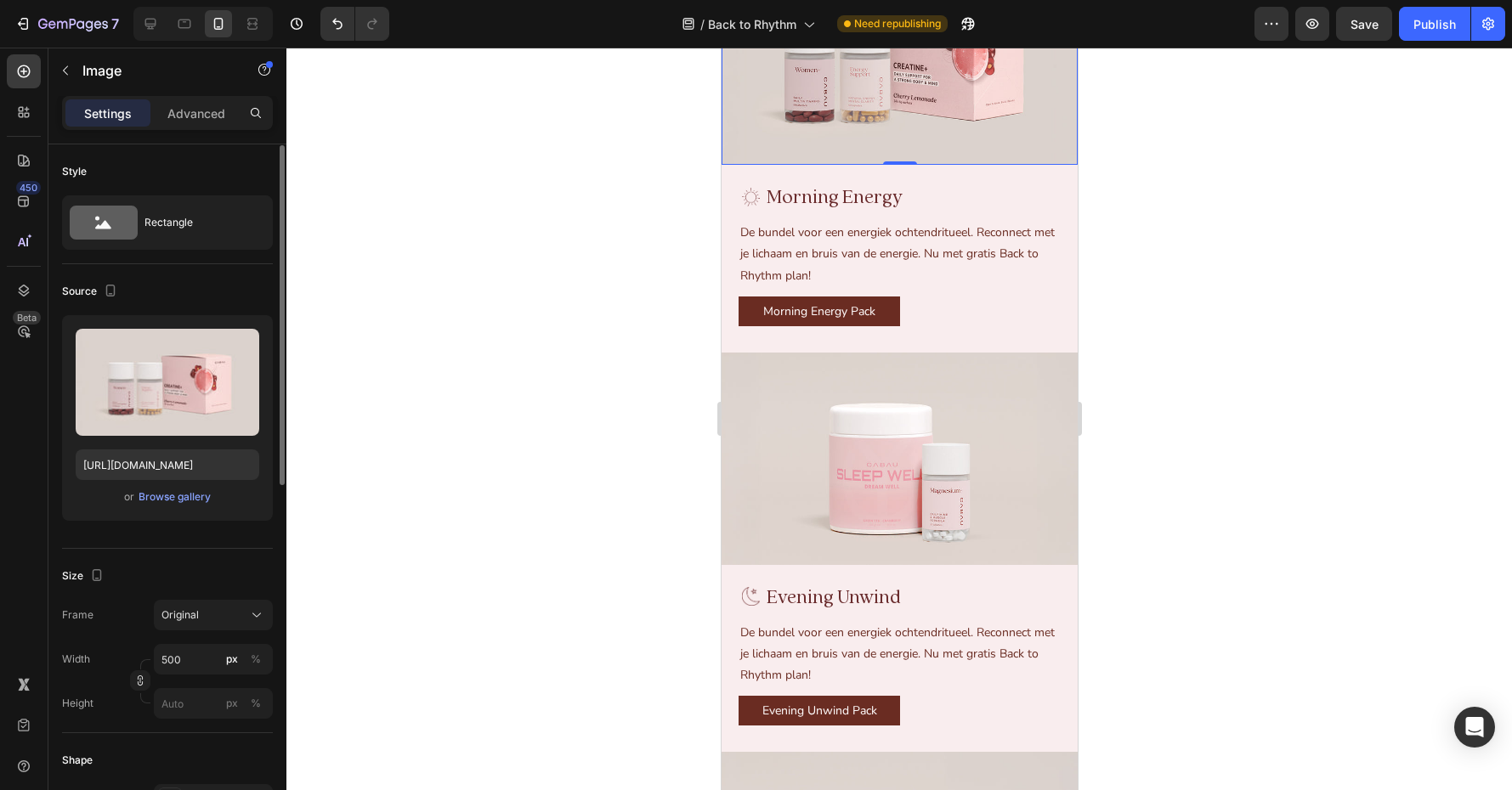
scroll to position [722, 0]
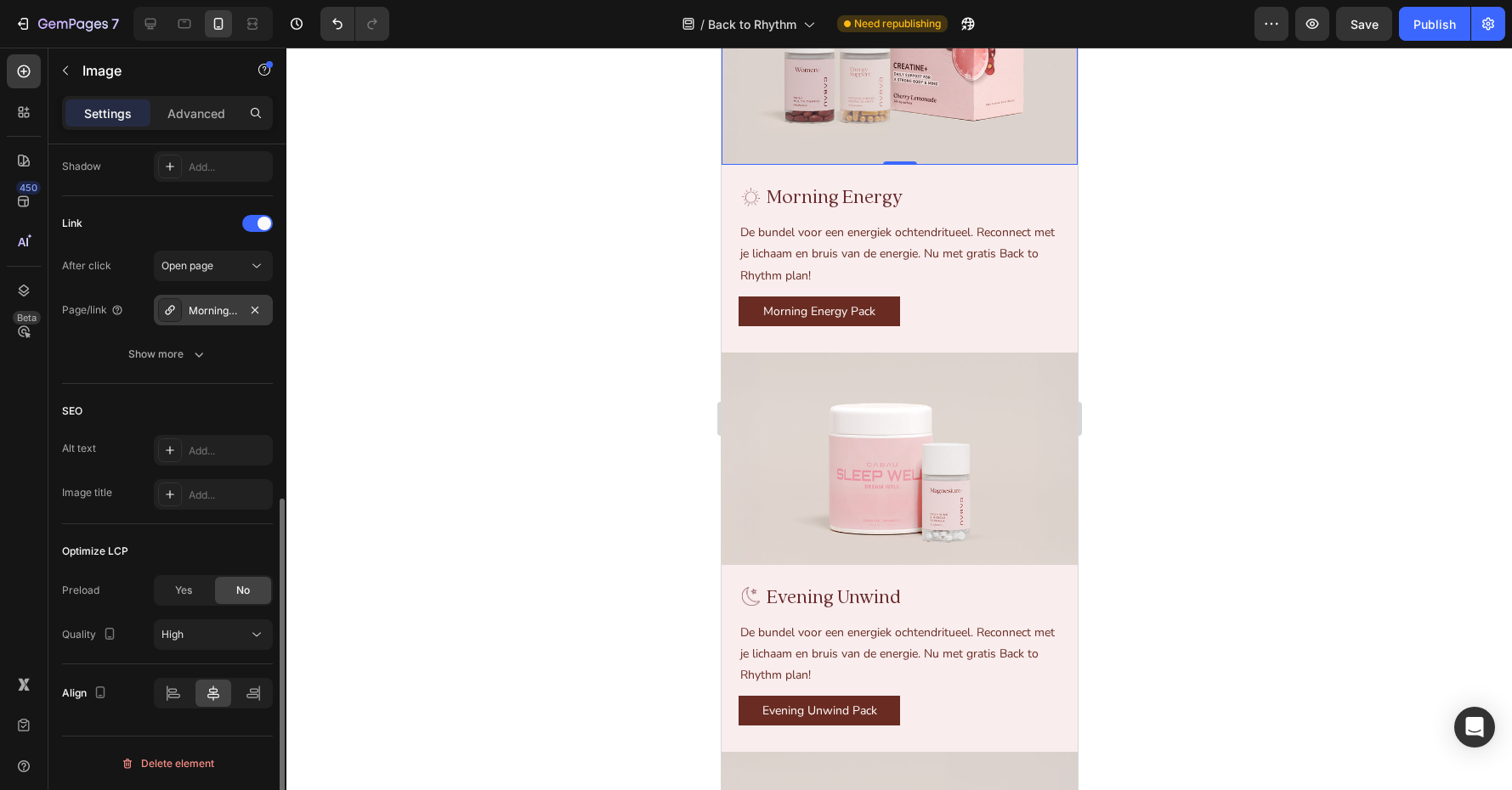
click at [231, 300] on div "Morning Energy Pack" at bounding box center [213, 310] width 119 height 30
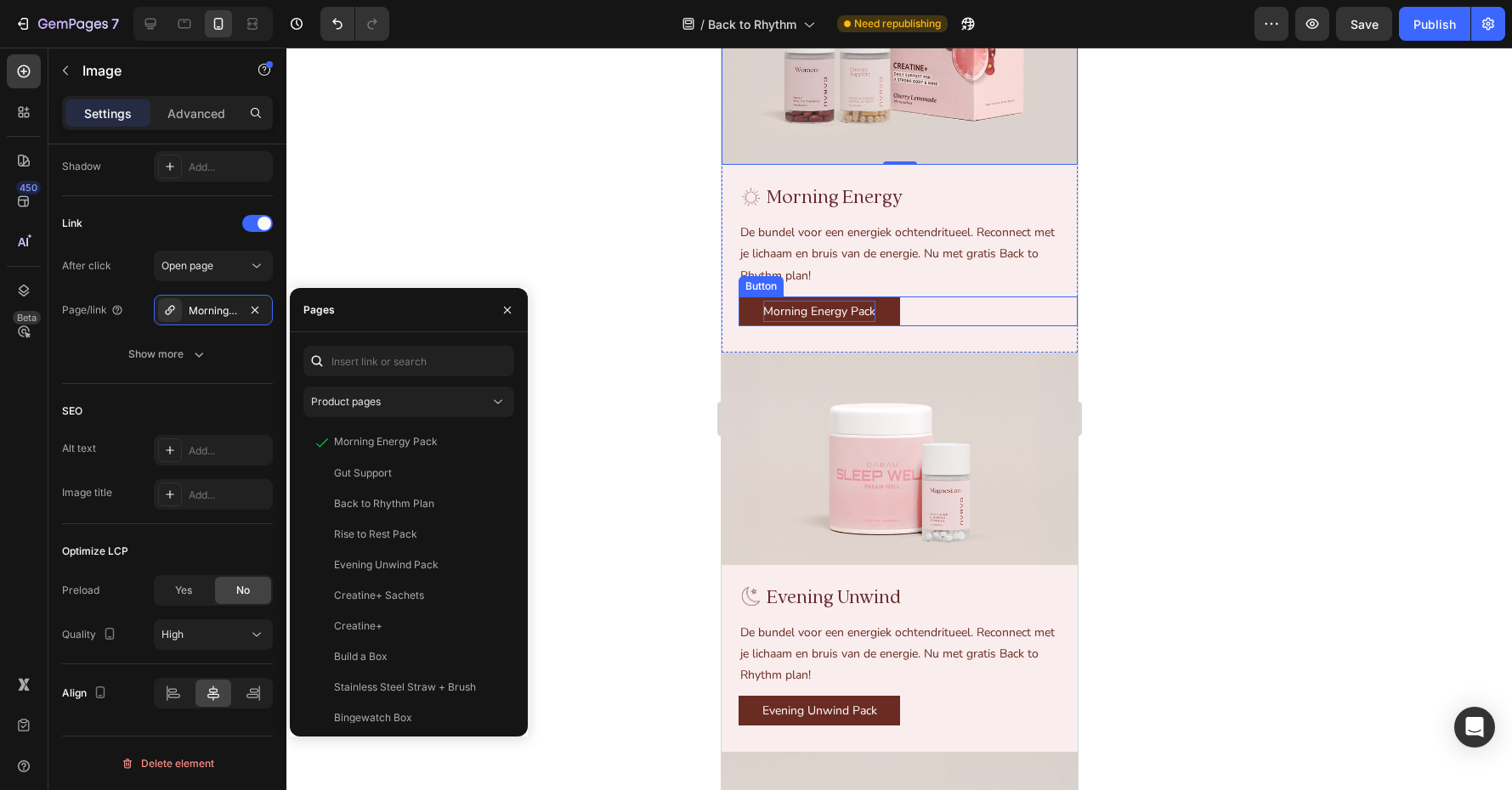
click at [828, 322] on p "Morning Energy Pack" at bounding box center [819, 311] width 113 height 21
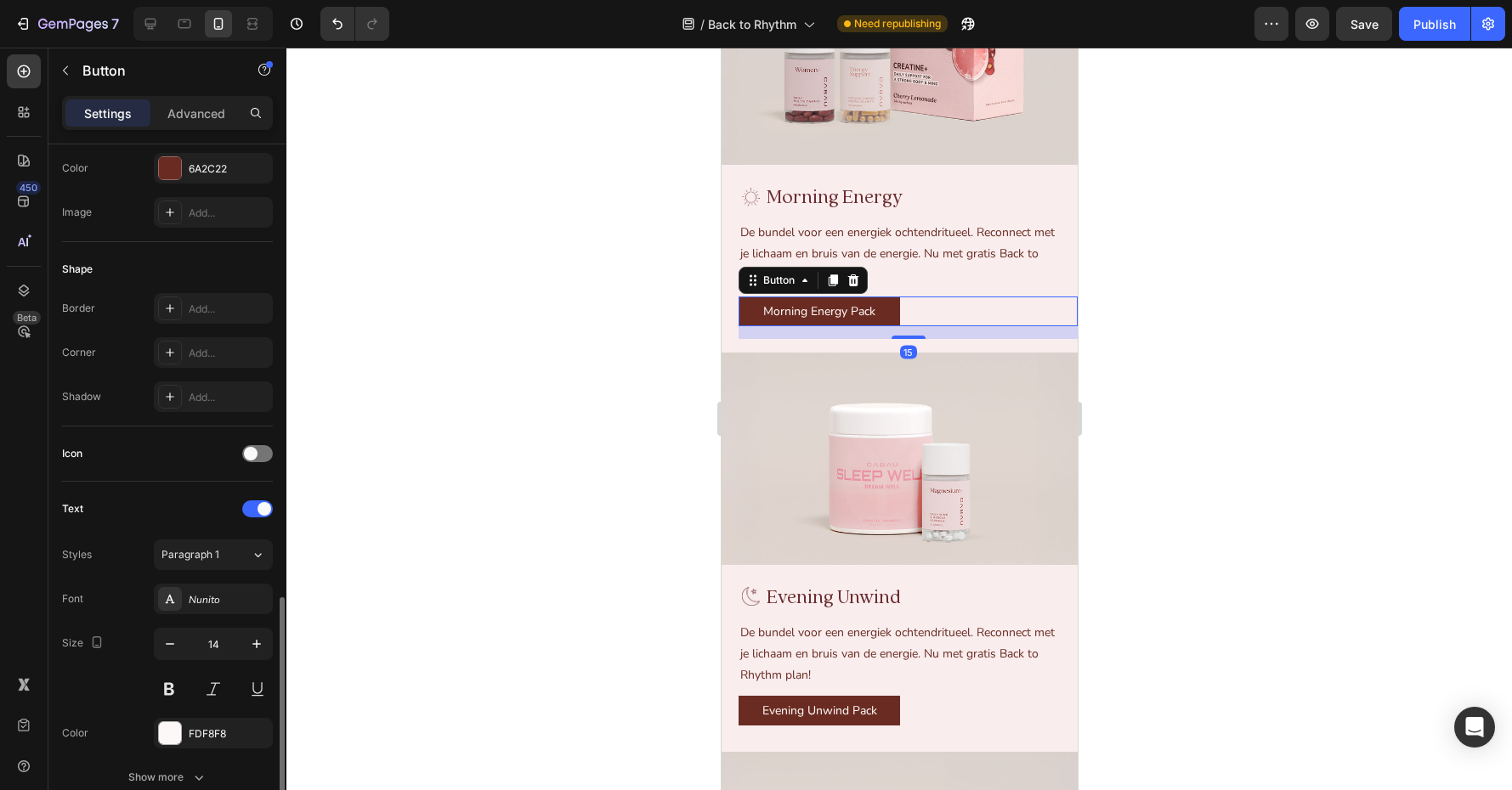
scroll to position [657, 0]
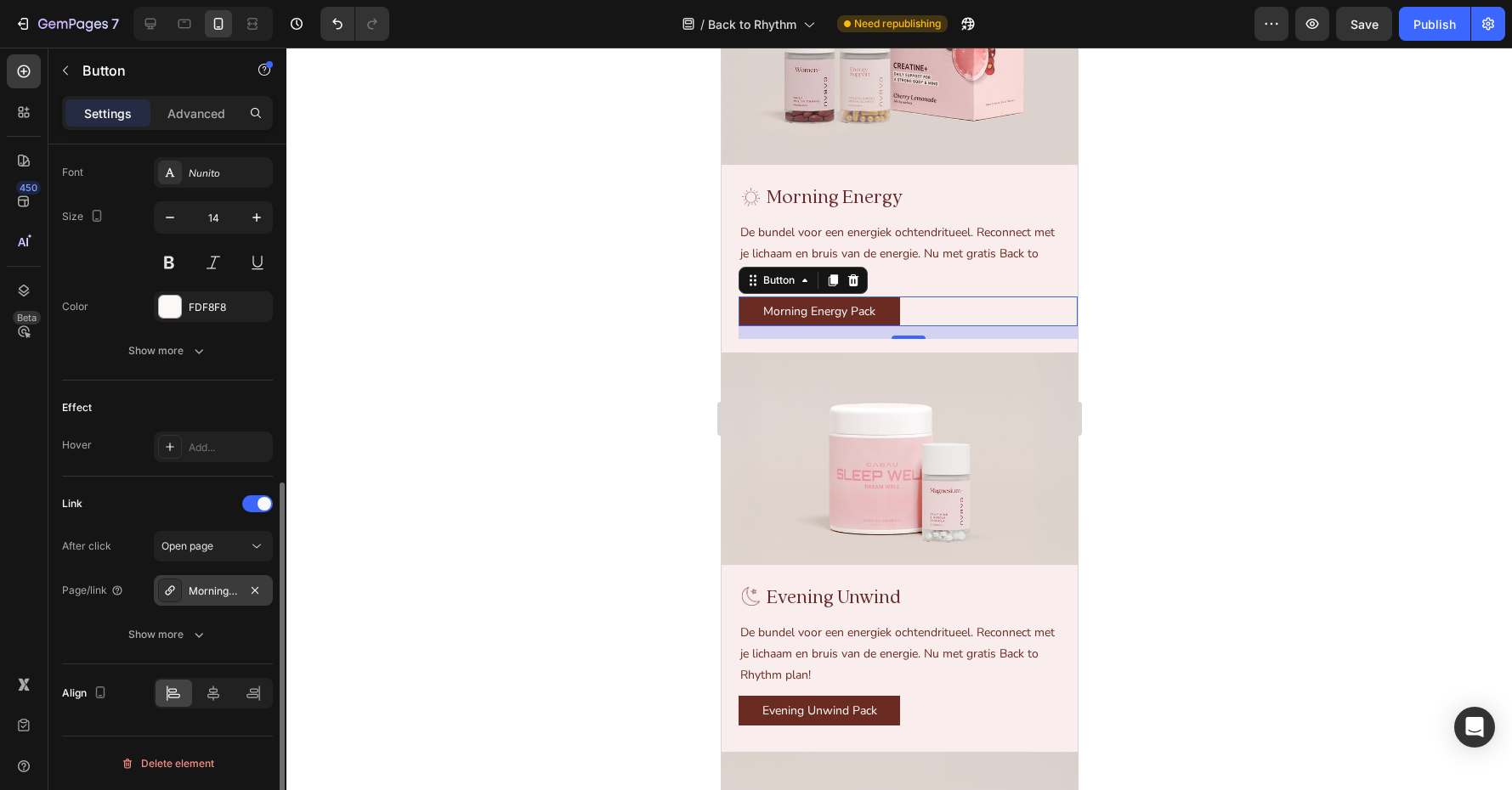
click at [233, 592] on div "Morning Energy Pack" at bounding box center [212, 592] width 49 height 16
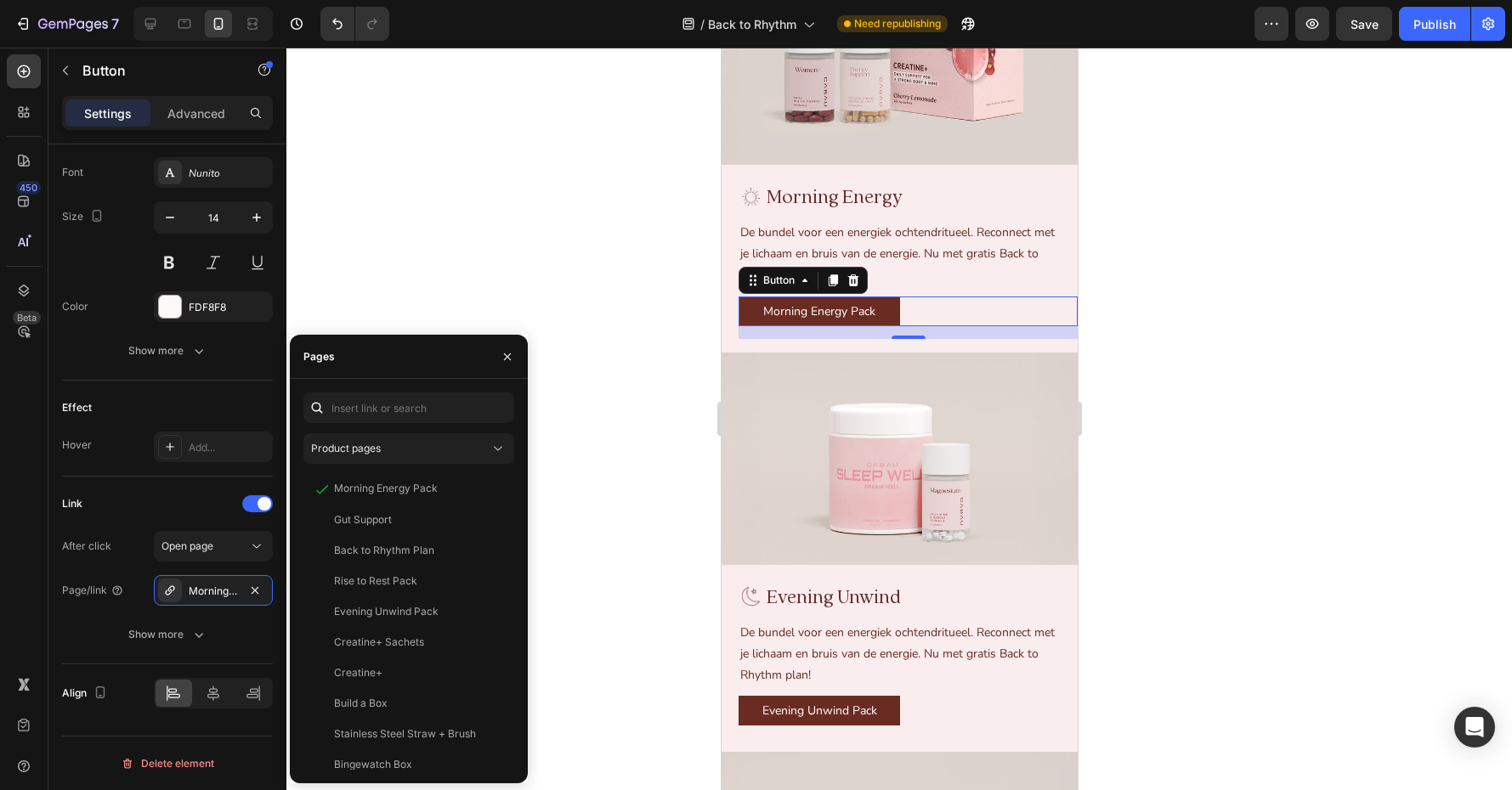
click at [609, 410] on div at bounding box center [899, 419] width 1226 height 743
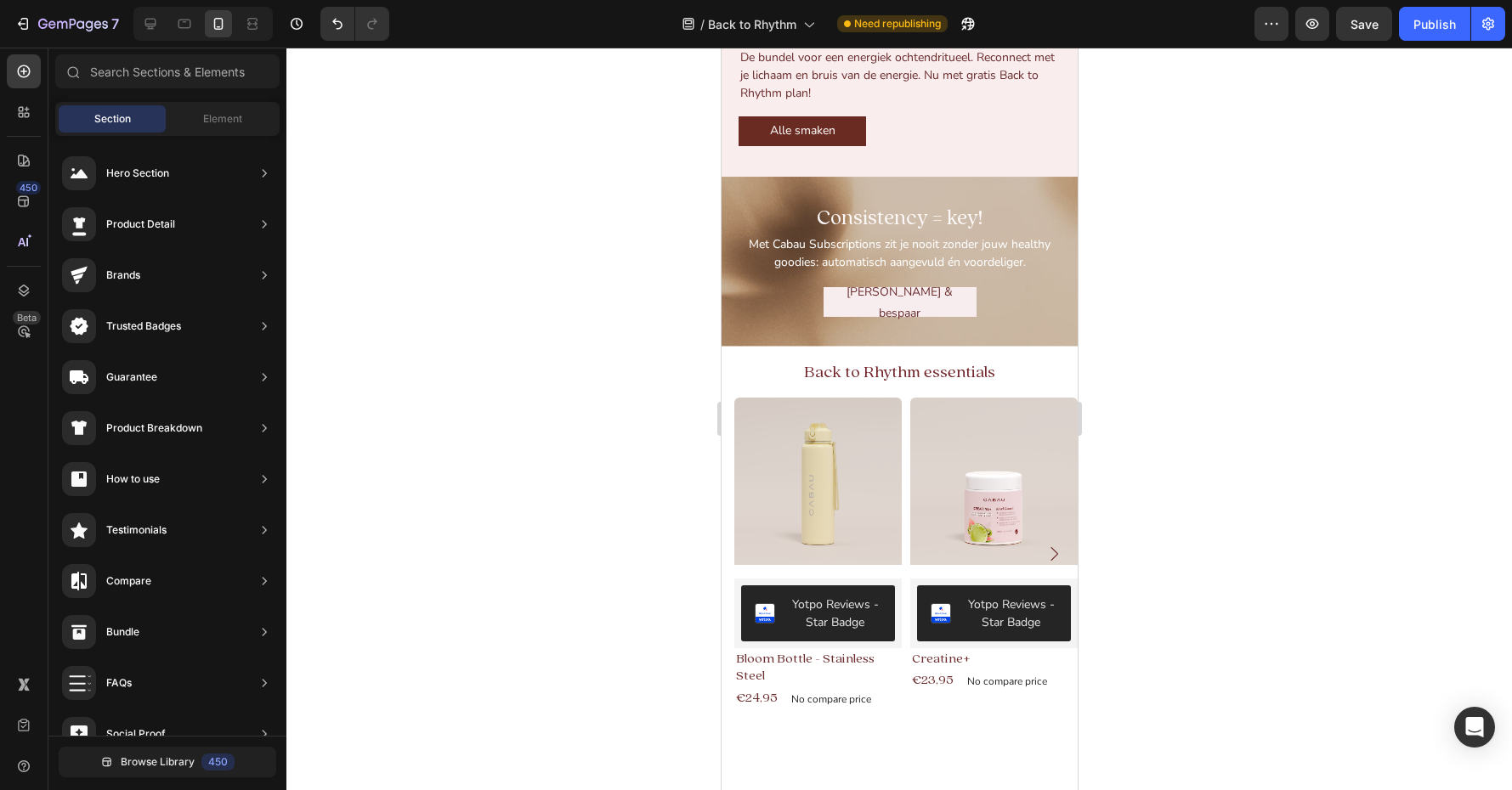
scroll to position [1191, 0]
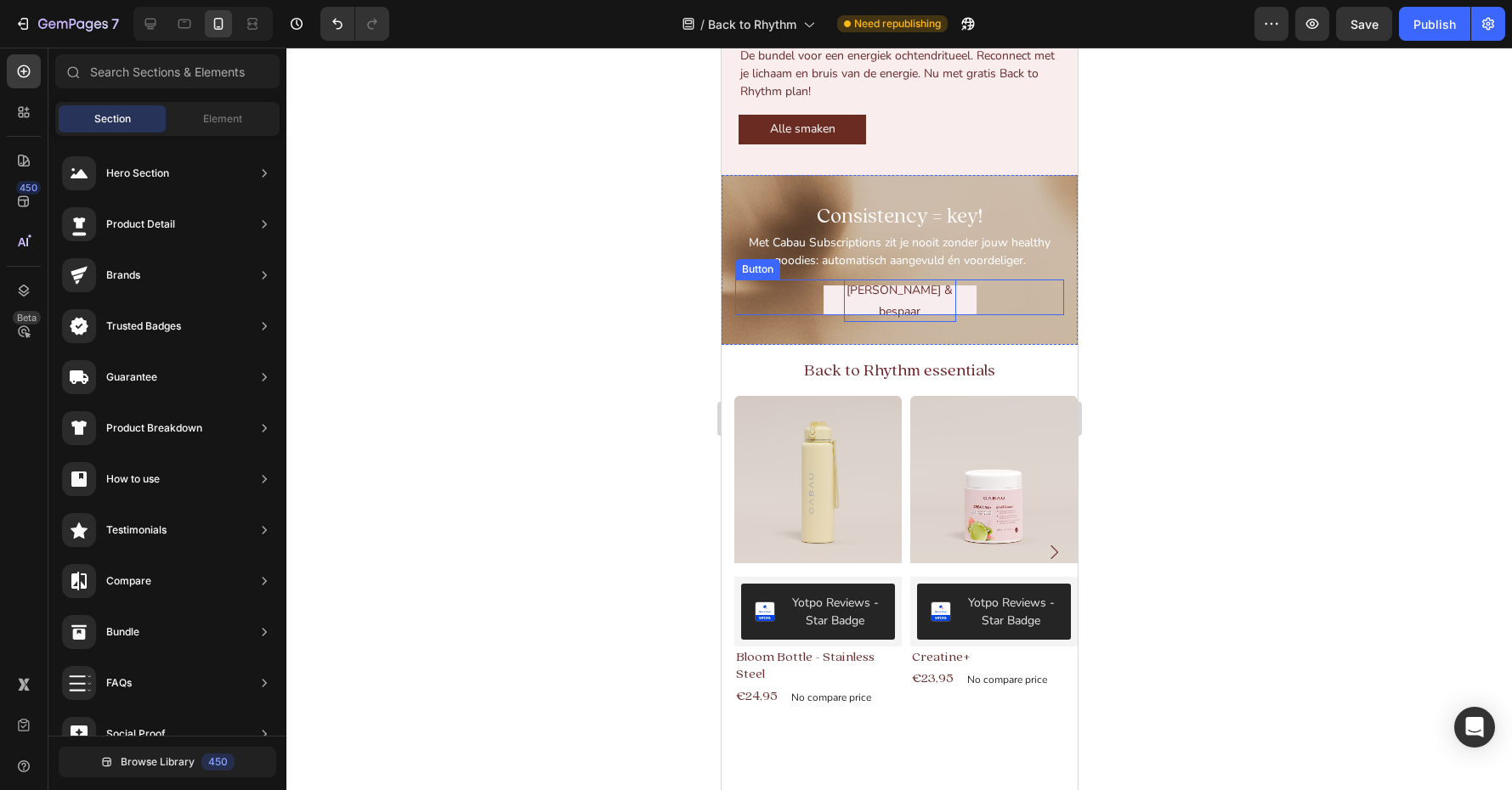
click at [858, 322] on p "[PERSON_NAME] & bespaar" at bounding box center [899, 301] width 113 height 42
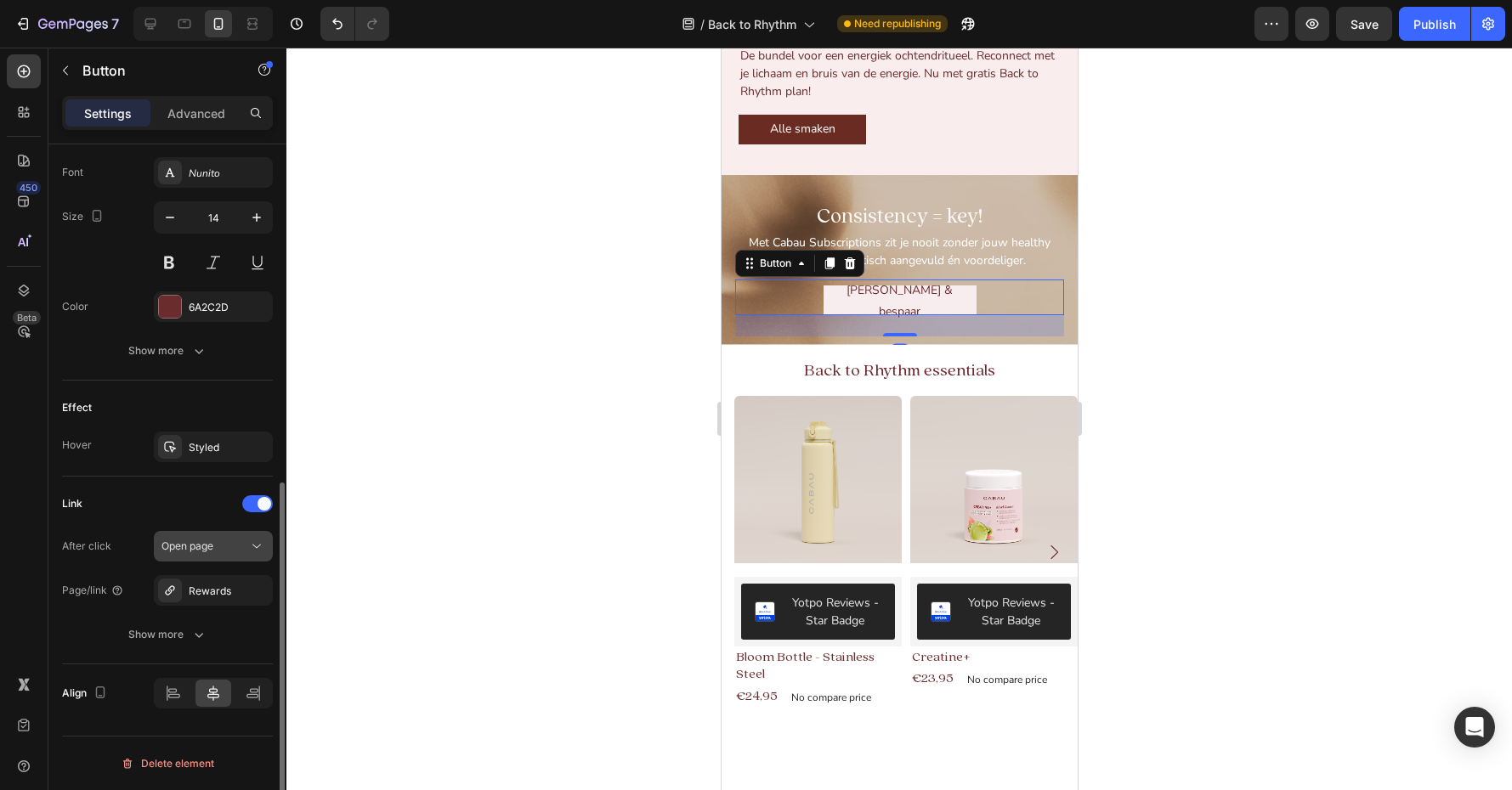
scroll to position [656, 0]
click at [0, 0] on icon "button" at bounding box center [0, 0] width 0 height 0
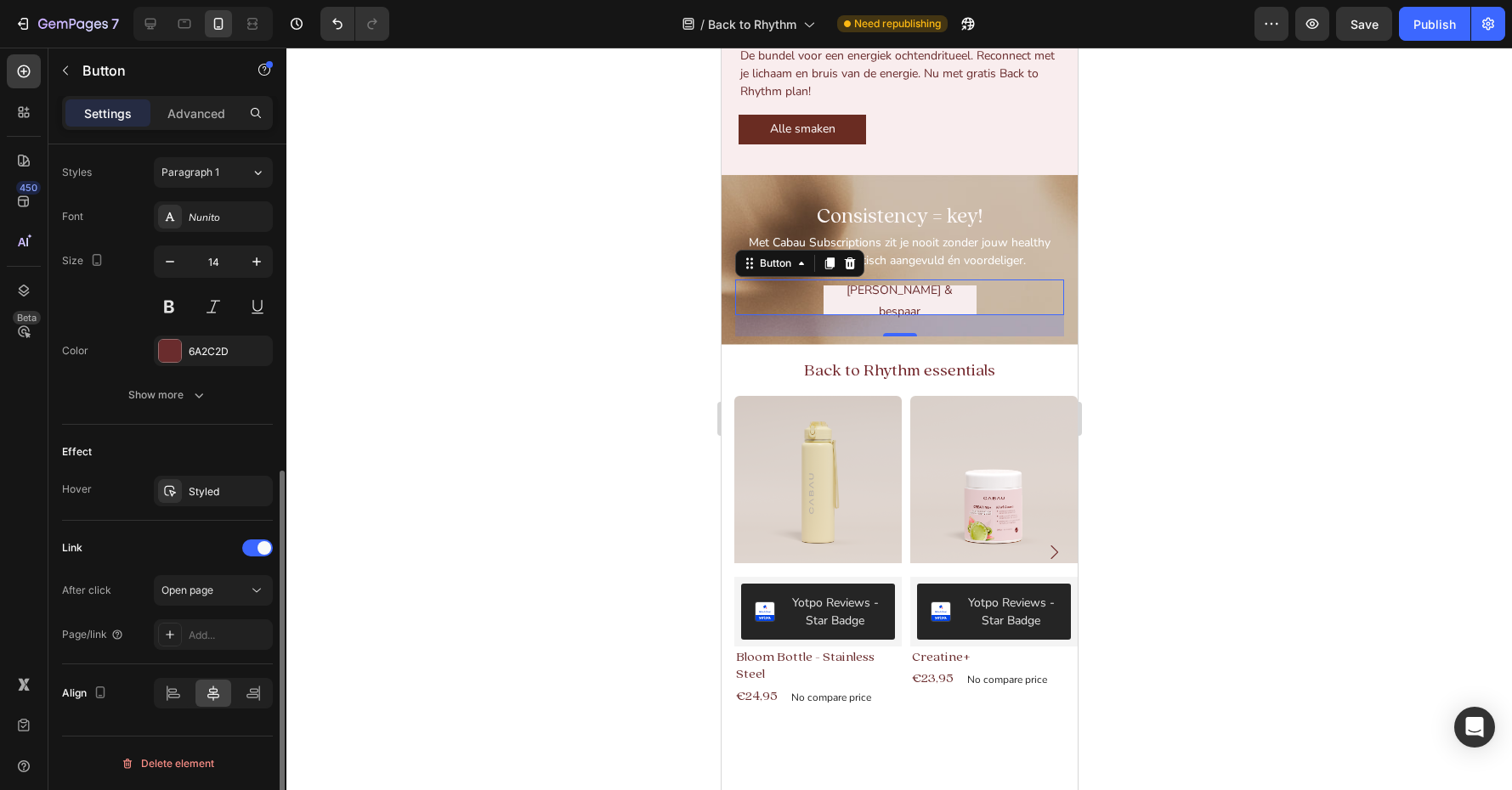
scroll to position [613, 0]
click at [202, 640] on div "Add..." at bounding box center [228, 635] width 80 height 16
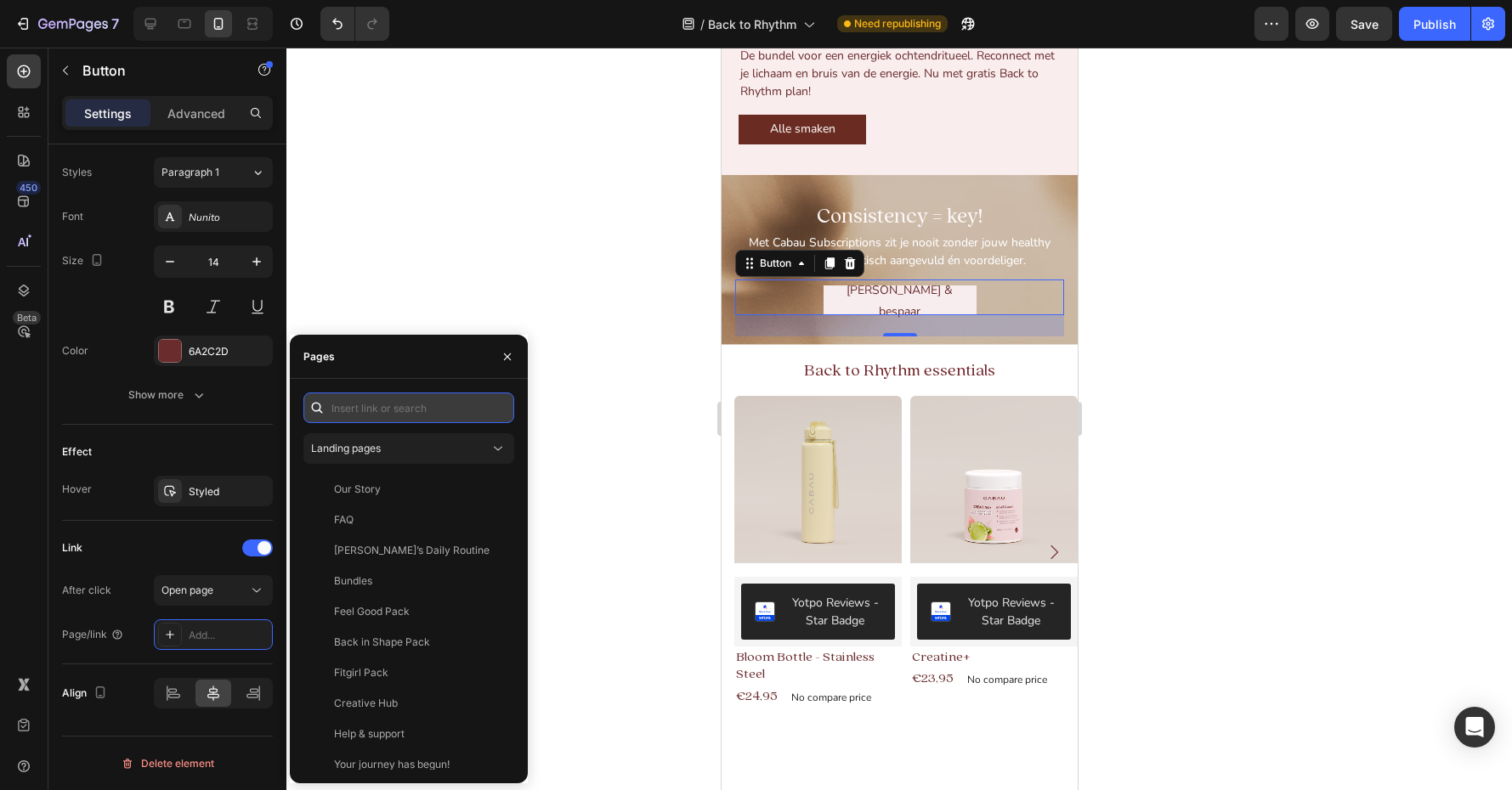
click at [371, 411] on input "text" at bounding box center [409, 407] width 210 height 30
paste input "https://cabaulifestyle.com/nl/blogs/news/subscriptions"
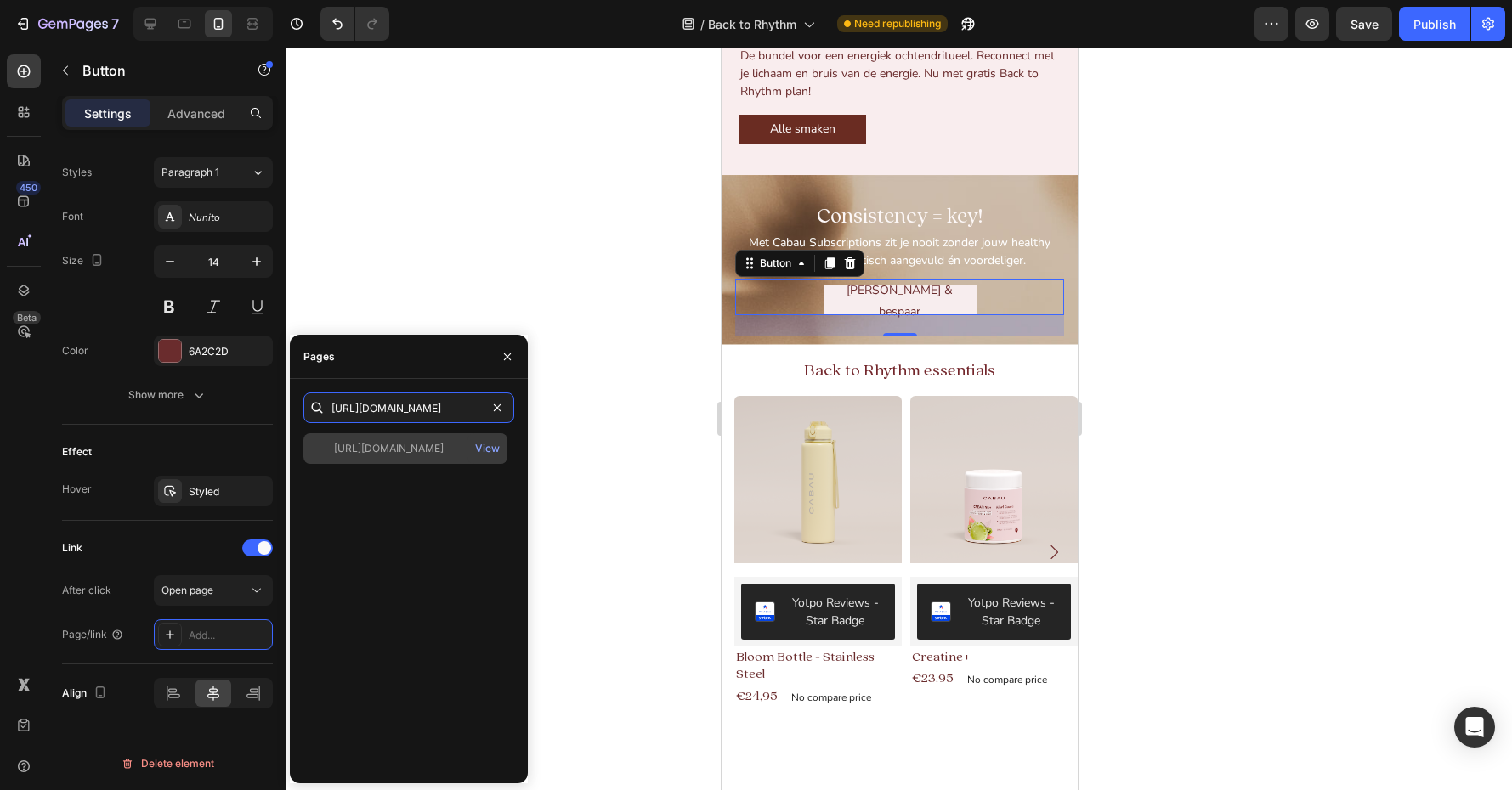
type input "https://cabaulifestyle.com/nl/blogs/news/subscriptions"
click at [370, 454] on div "https://cabaulifestyle.com/nl/blogs/news/subscriptions" at bounding box center [389, 449] width 110 height 16
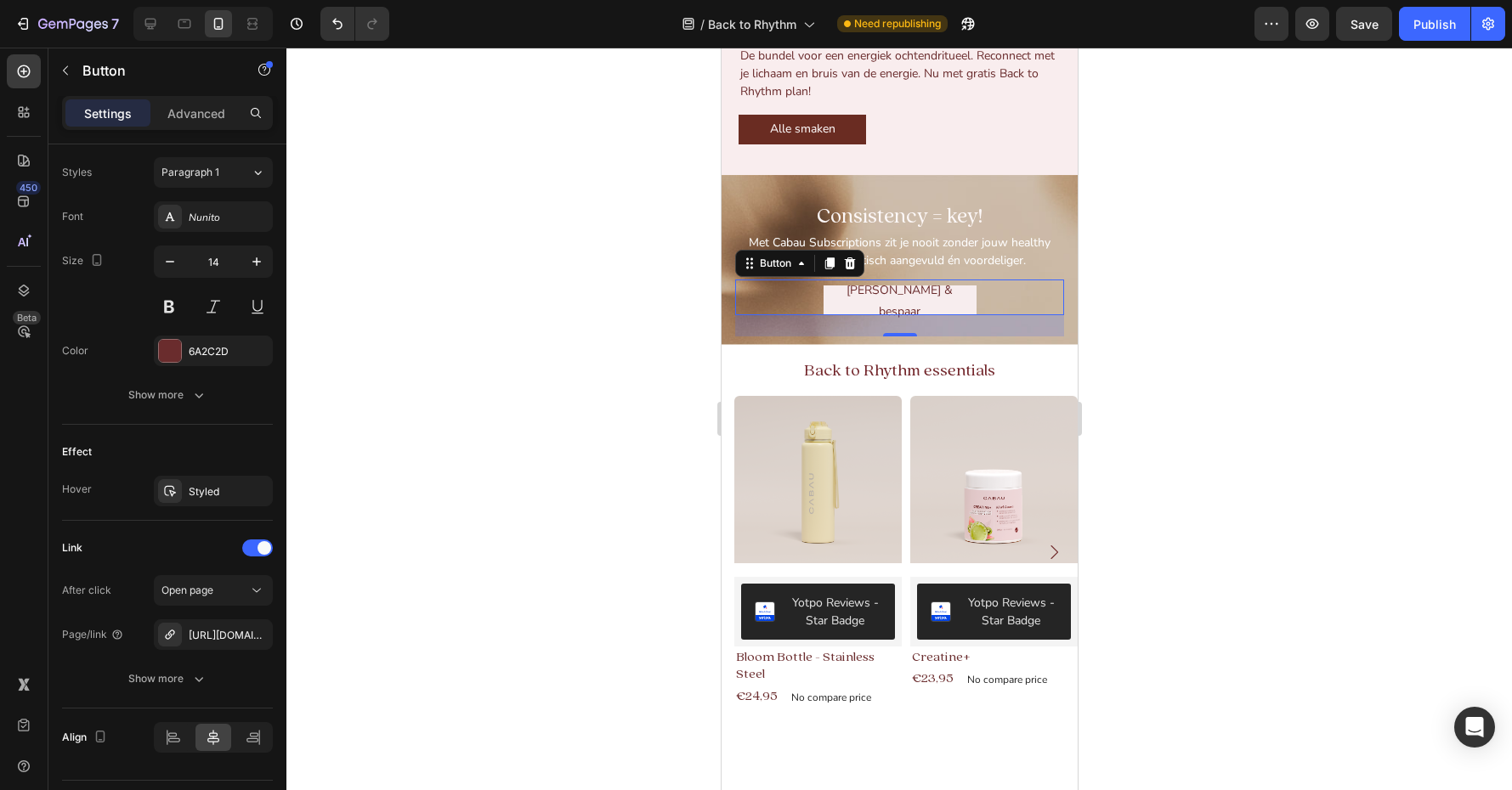
click at [561, 531] on div at bounding box center [899, 419] width 1226 height 743
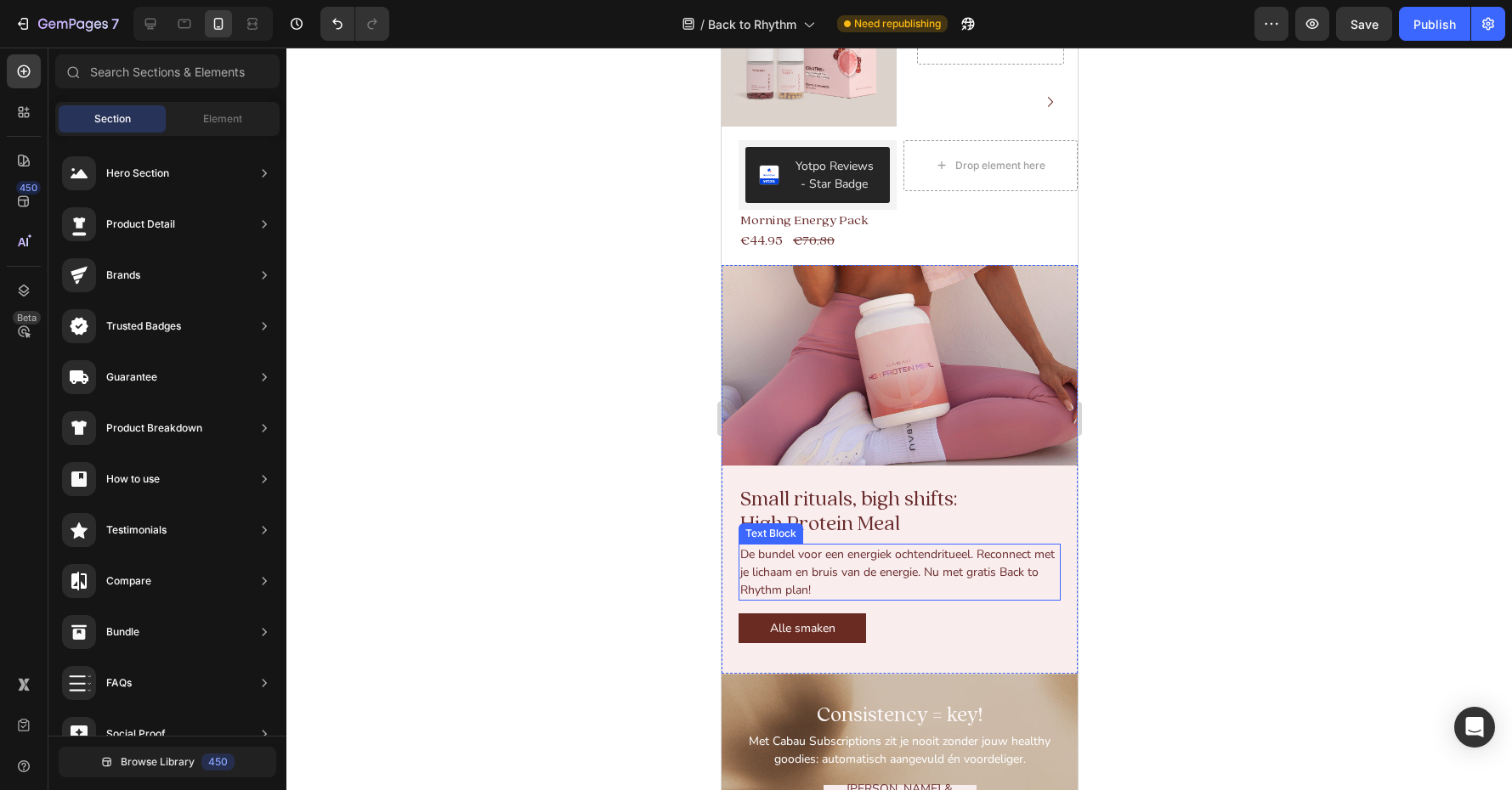
scroll to position [1044, 0]
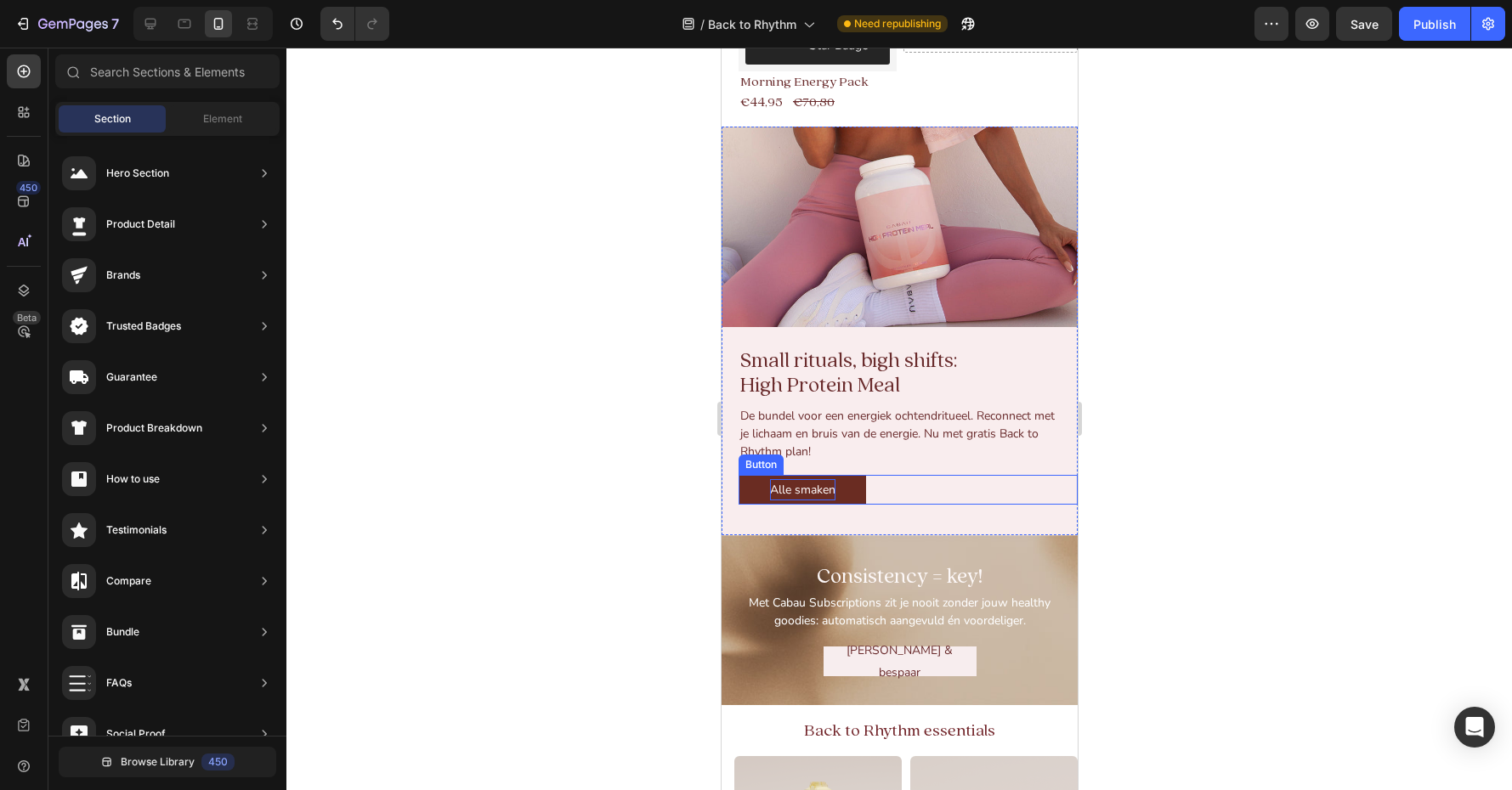
click at [795, 486] on p "Alle smaken" at bounding box center [801, 489] width 66 height 21
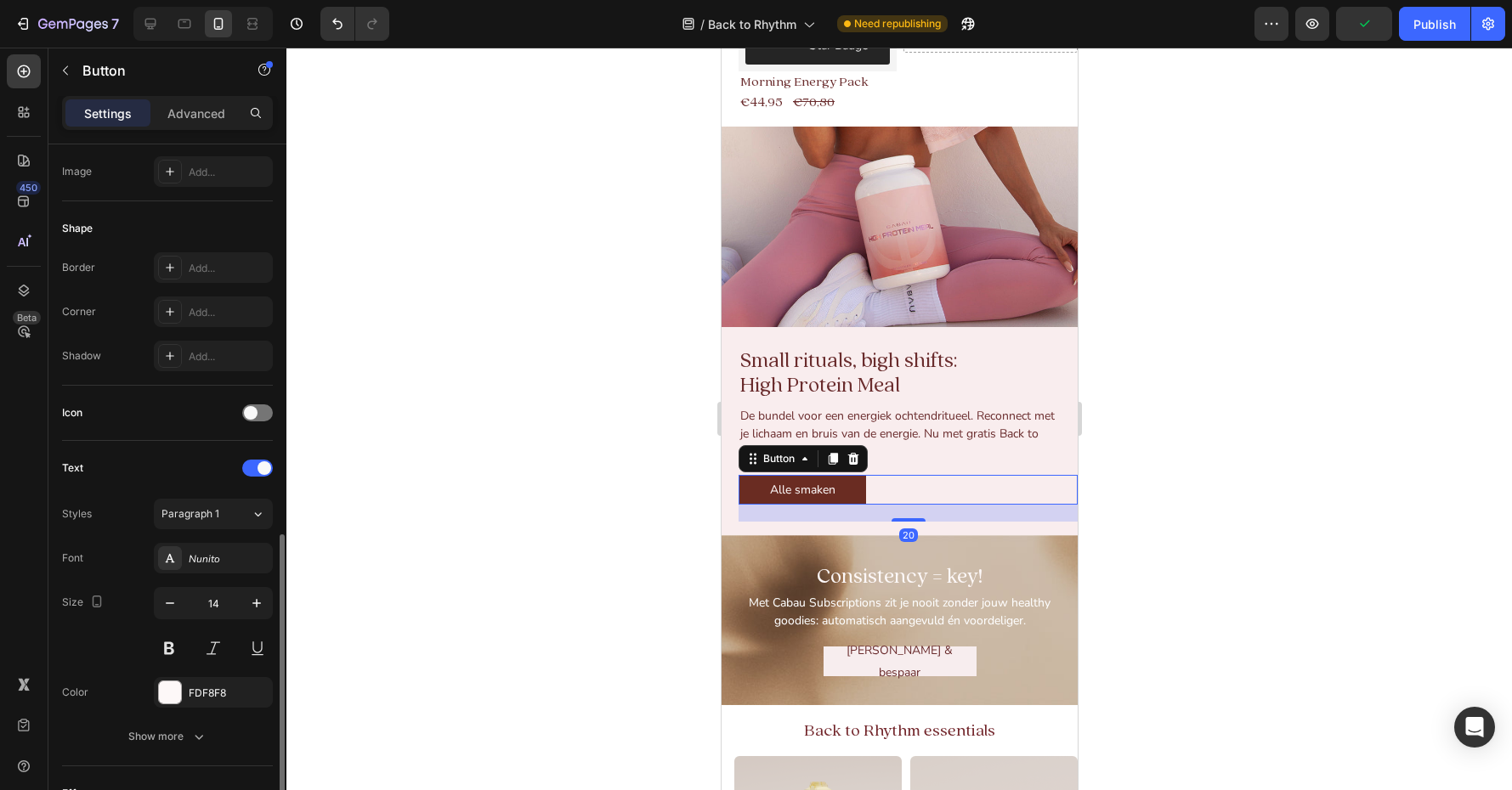
scroll to position [657, 0]
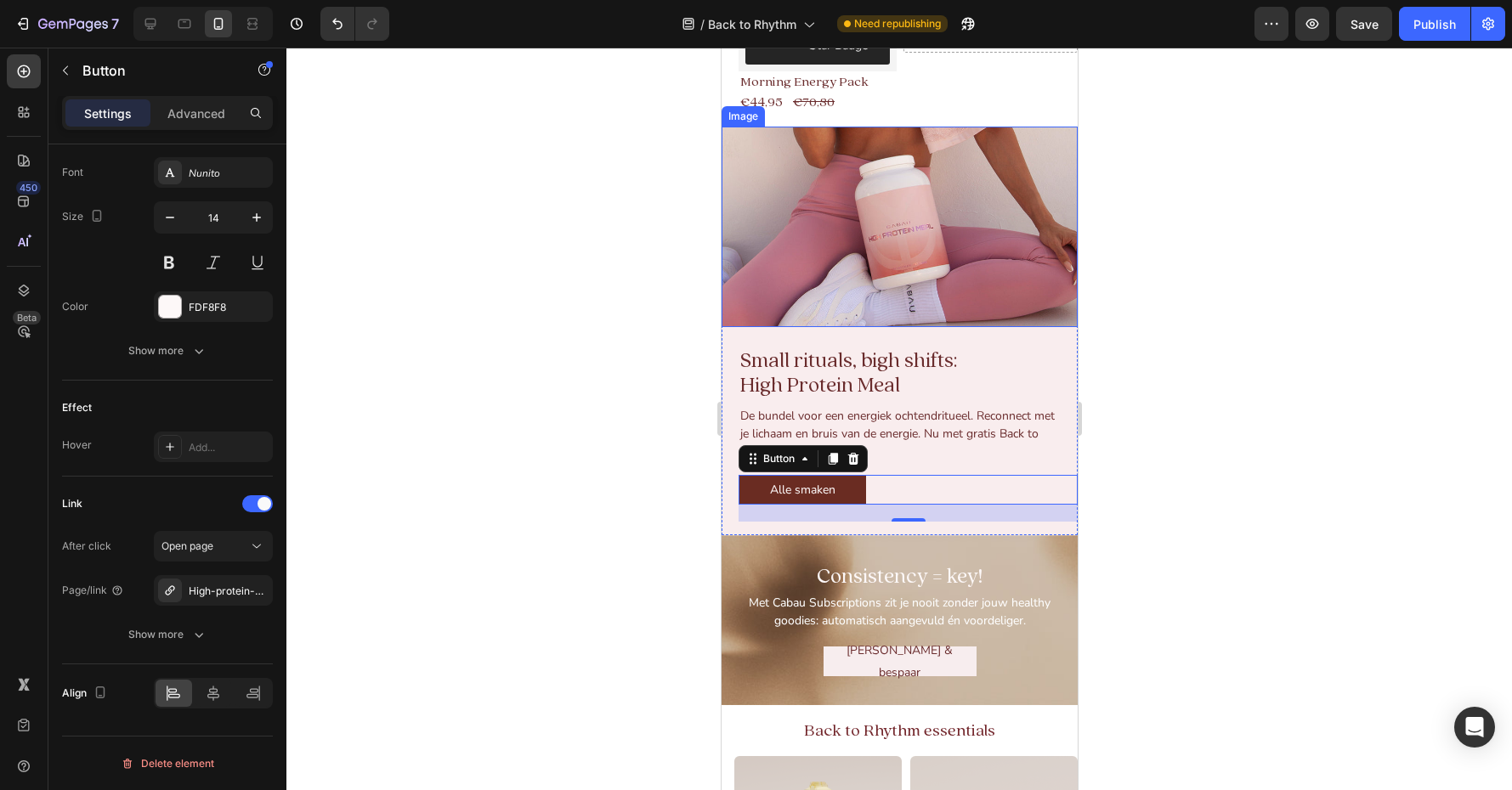
click at [843, 248] on img at bounding box center [899, 226] width 356 height 200
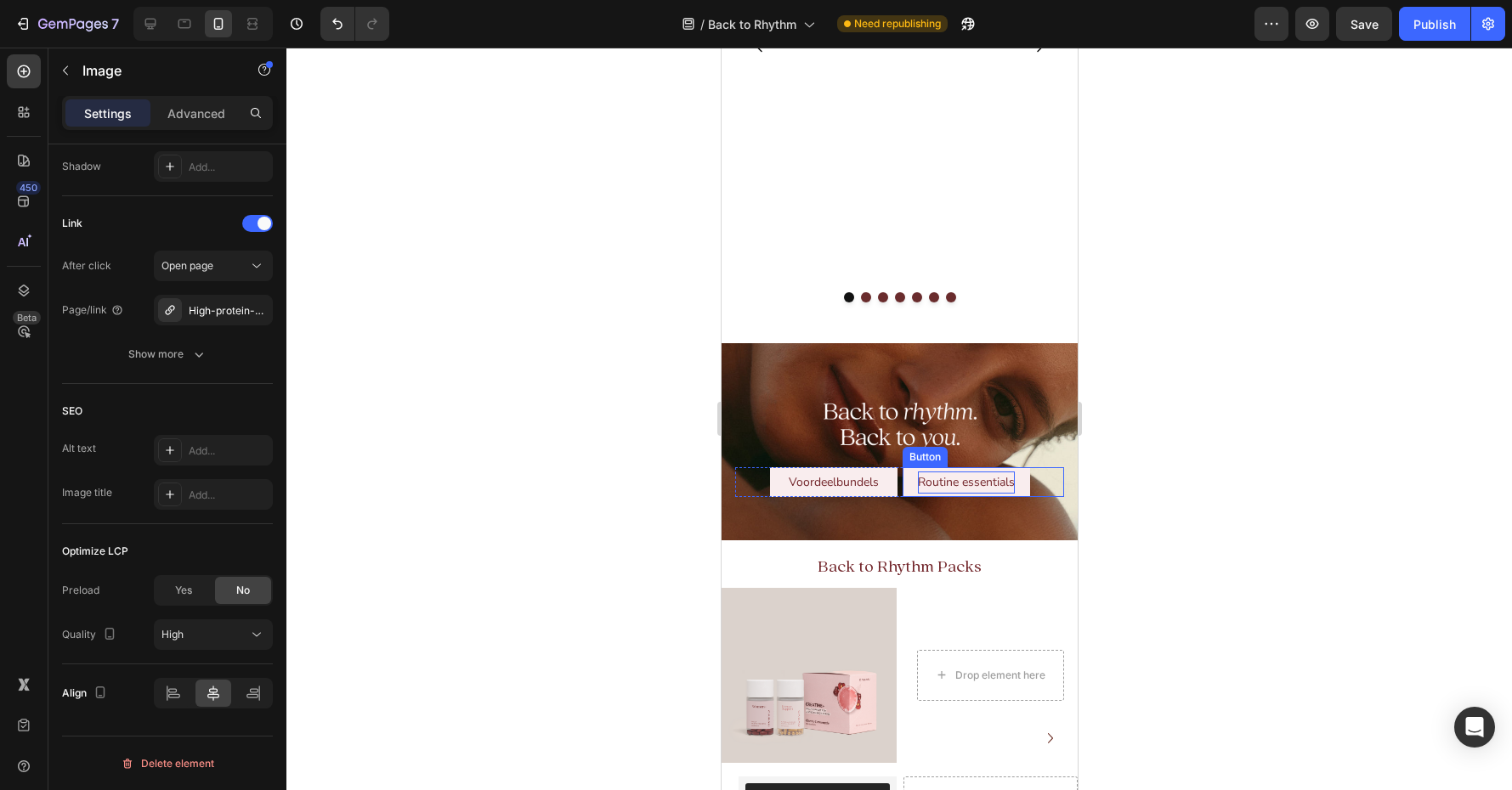
scroll to position [260, 0]
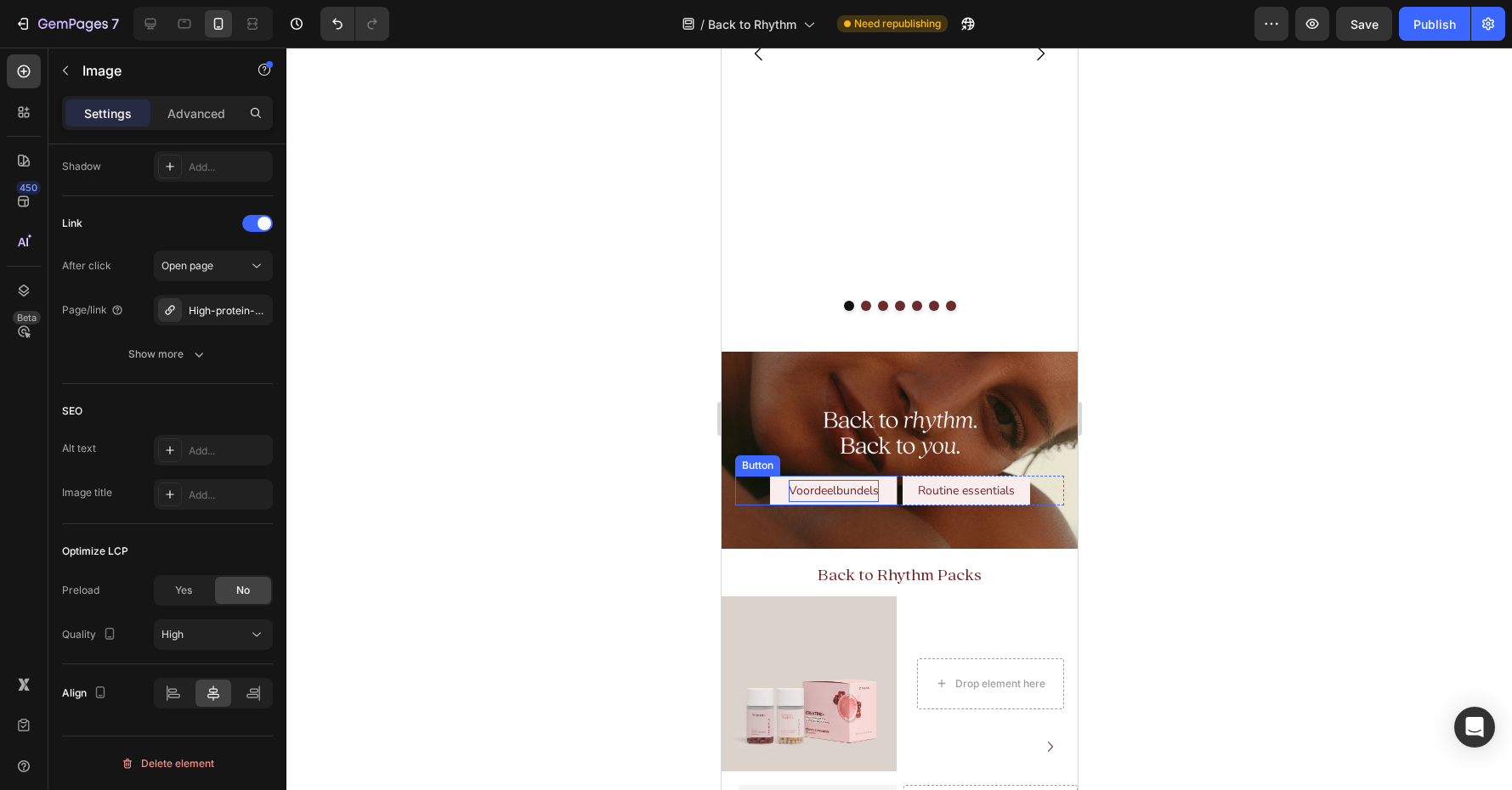
click at [814, 498] on p "Voordeelbundels" at bounding box center [834, 490] width 90 height 21
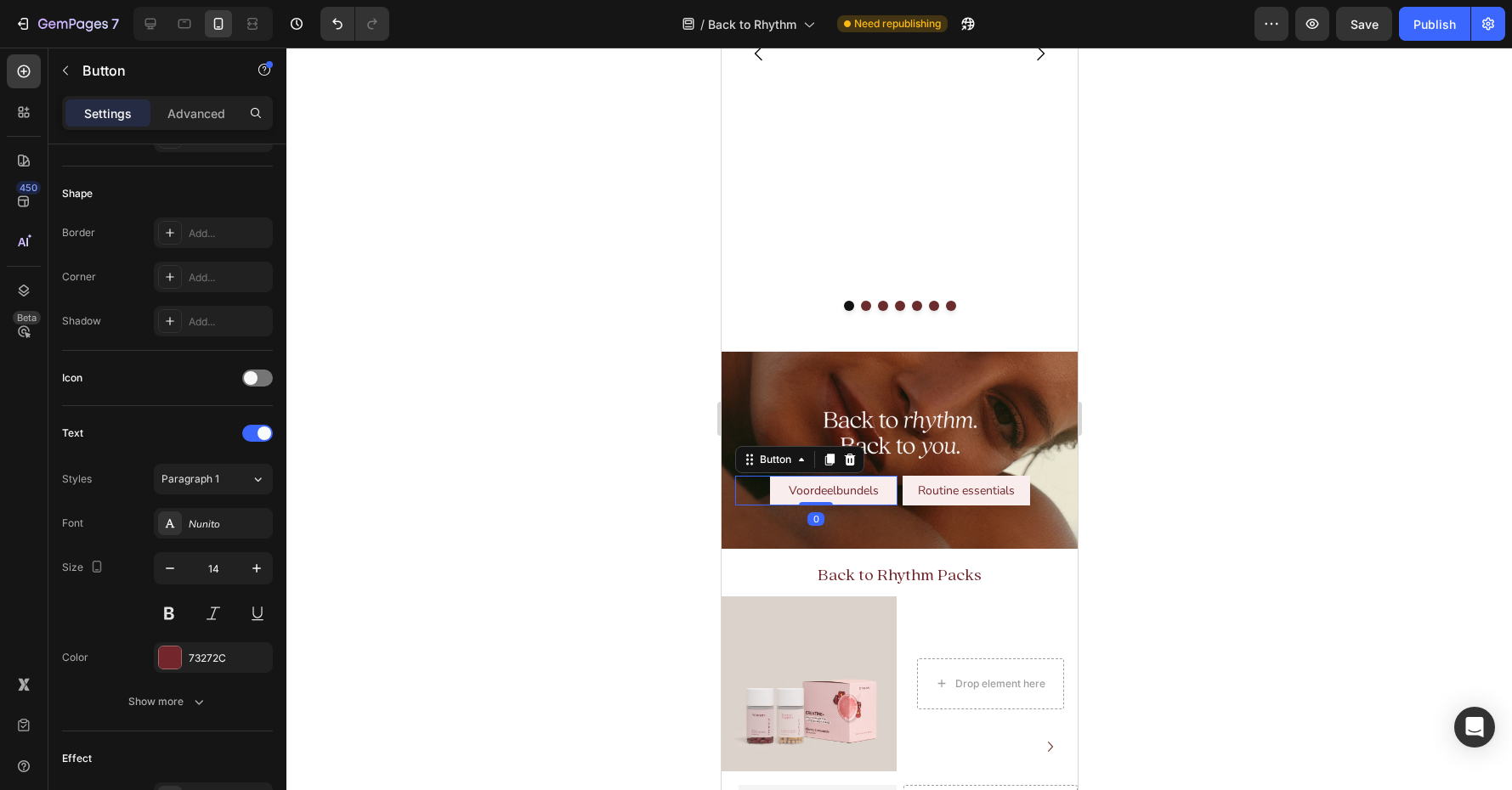
scroll to position [657, 0]
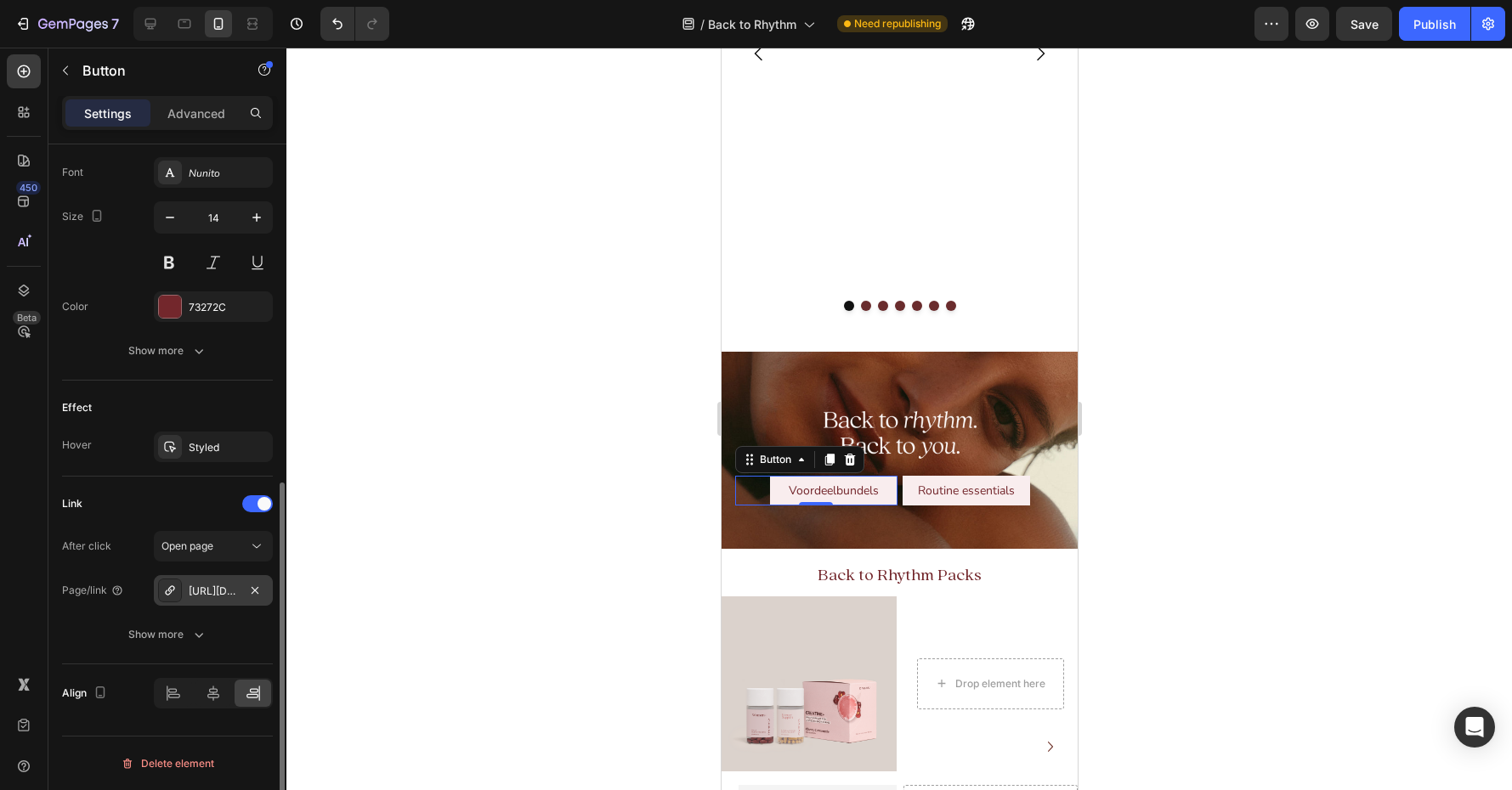
click at [210, 595] on div "https://cabaulifestyle.com/nl/discount-packs" at bounding box center [212, 592] width 49 height 16
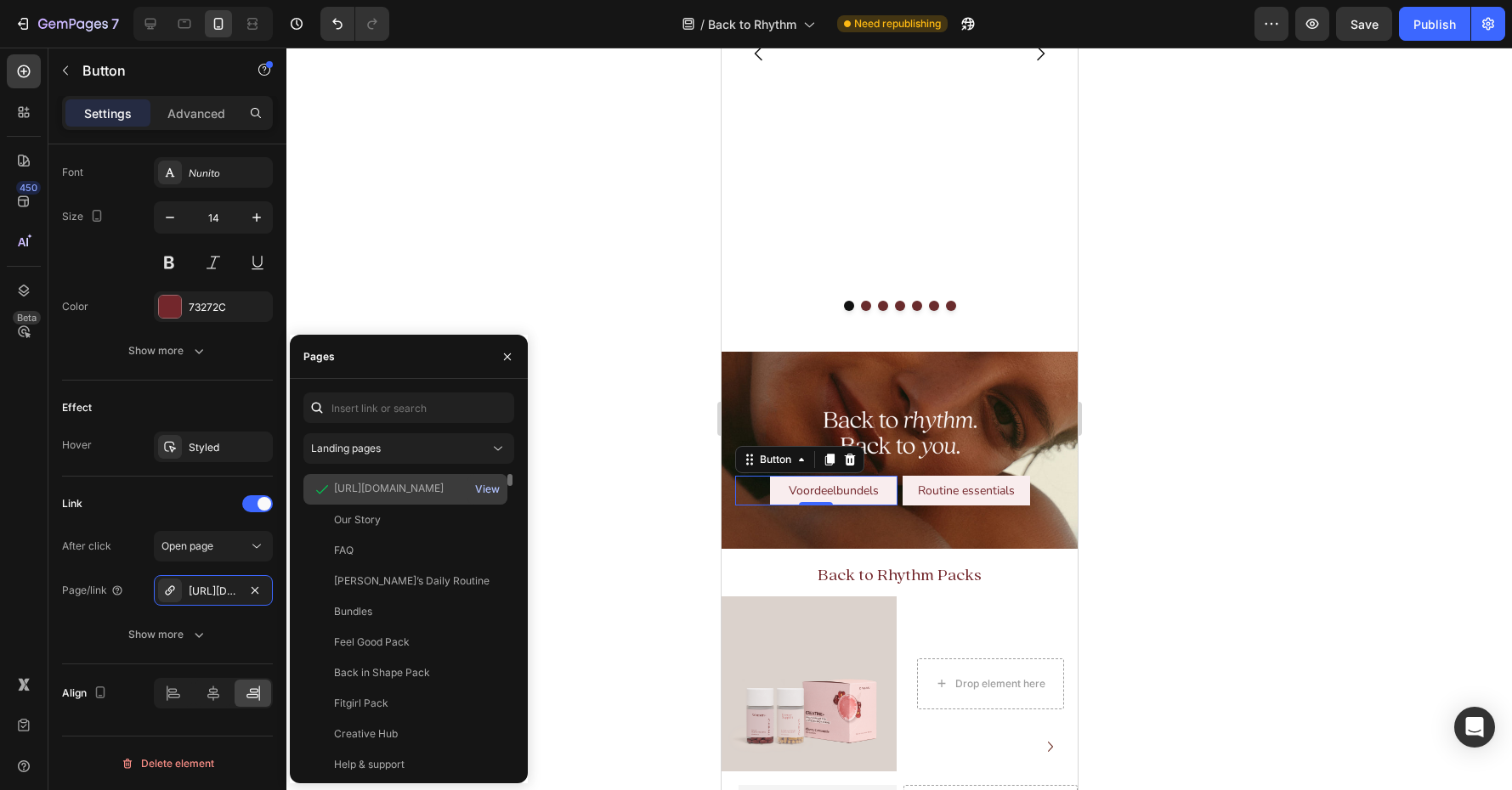
click at [490, 488] on div "View" at bounding box center [487, 489] width 25 height 16
click at [989, 491] on p "Routine essentials" at bounding box center [966, 490] width 97 height 21
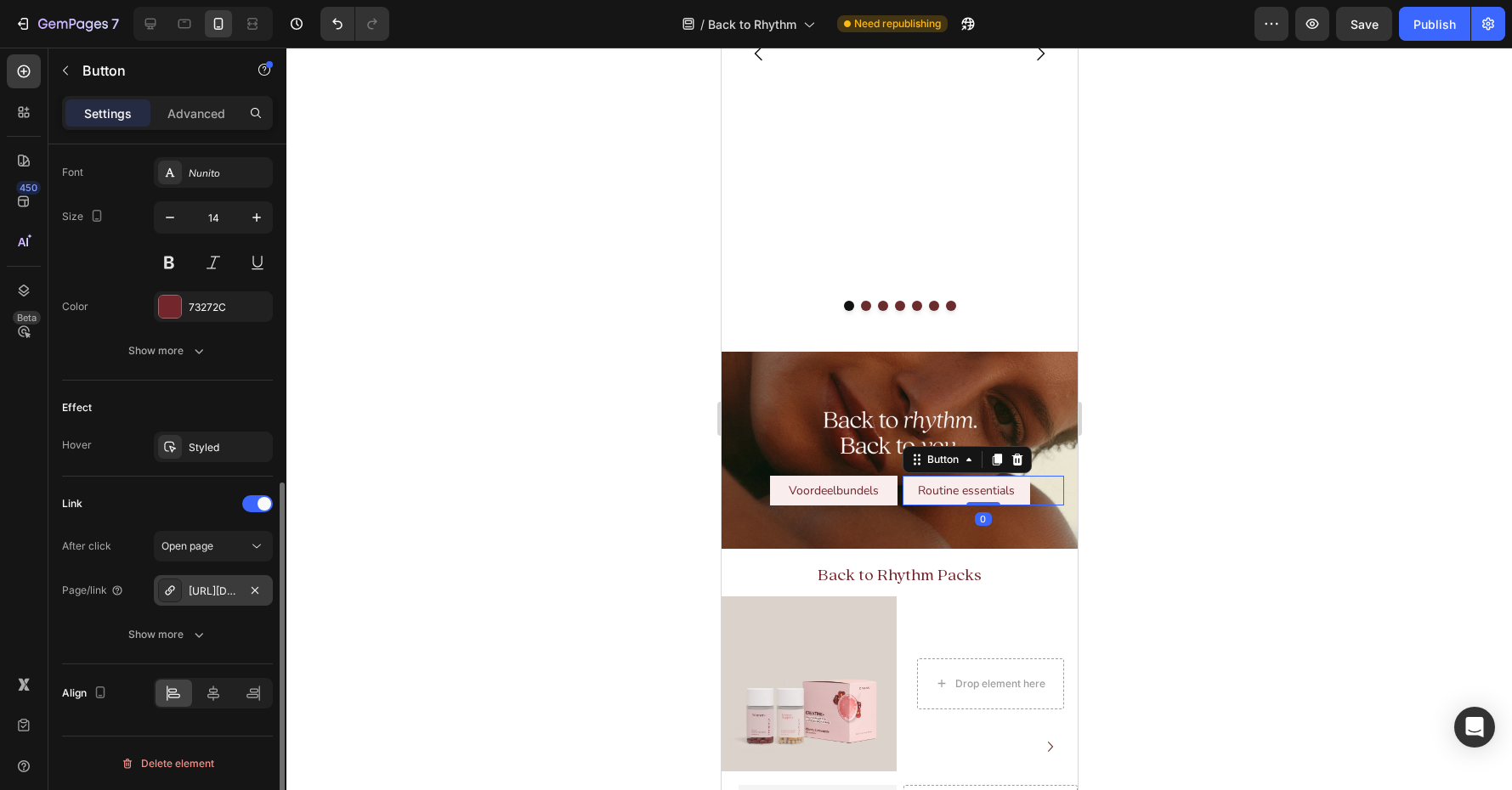
click at [216, 592] on div "[URL][DOMAIN_NAME]" at bounding box center [212, 592] width 49 height 16
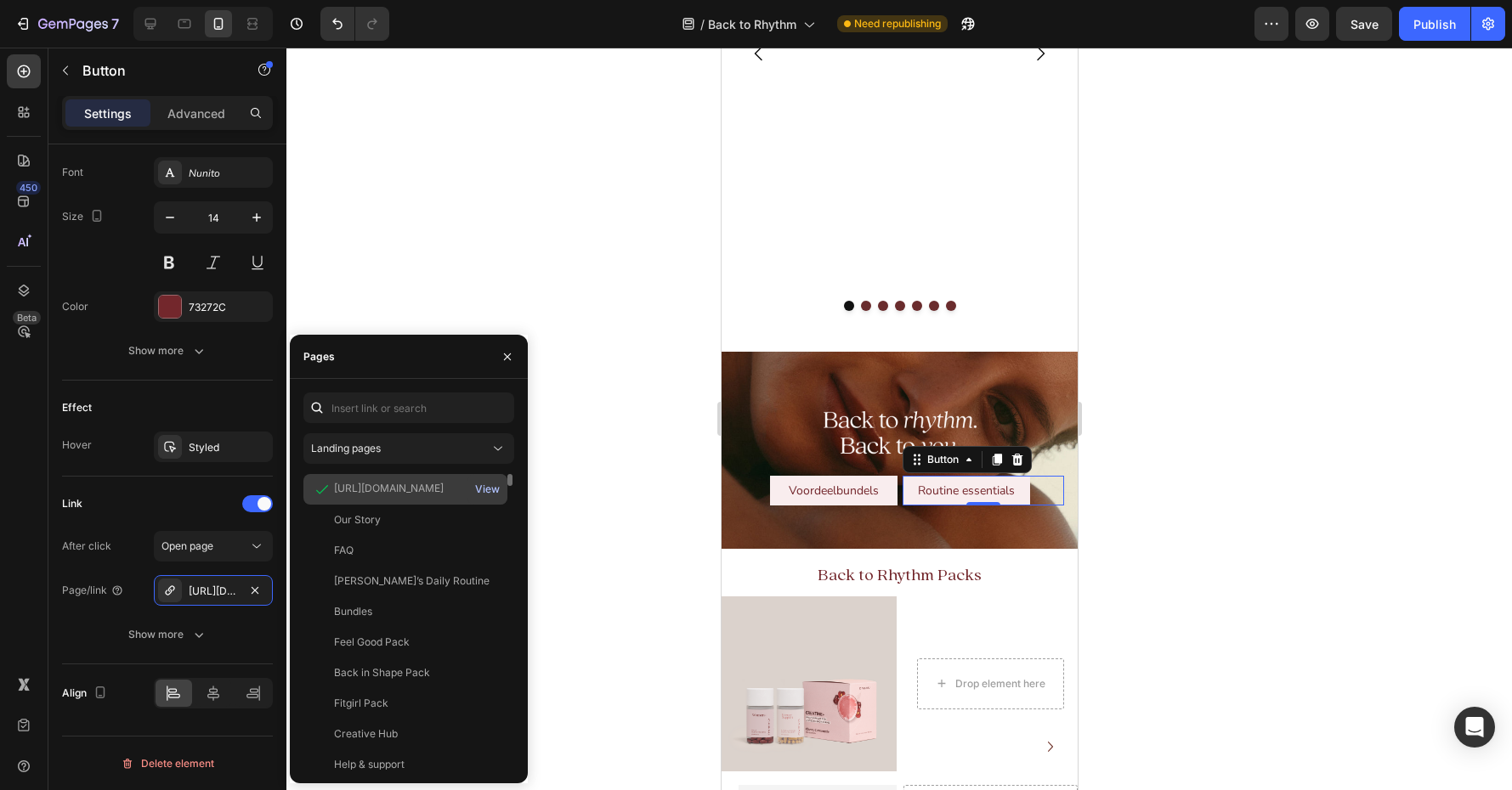
click at [488, 488] on div "View" at bounding box center [487, 489] width 25 height 16
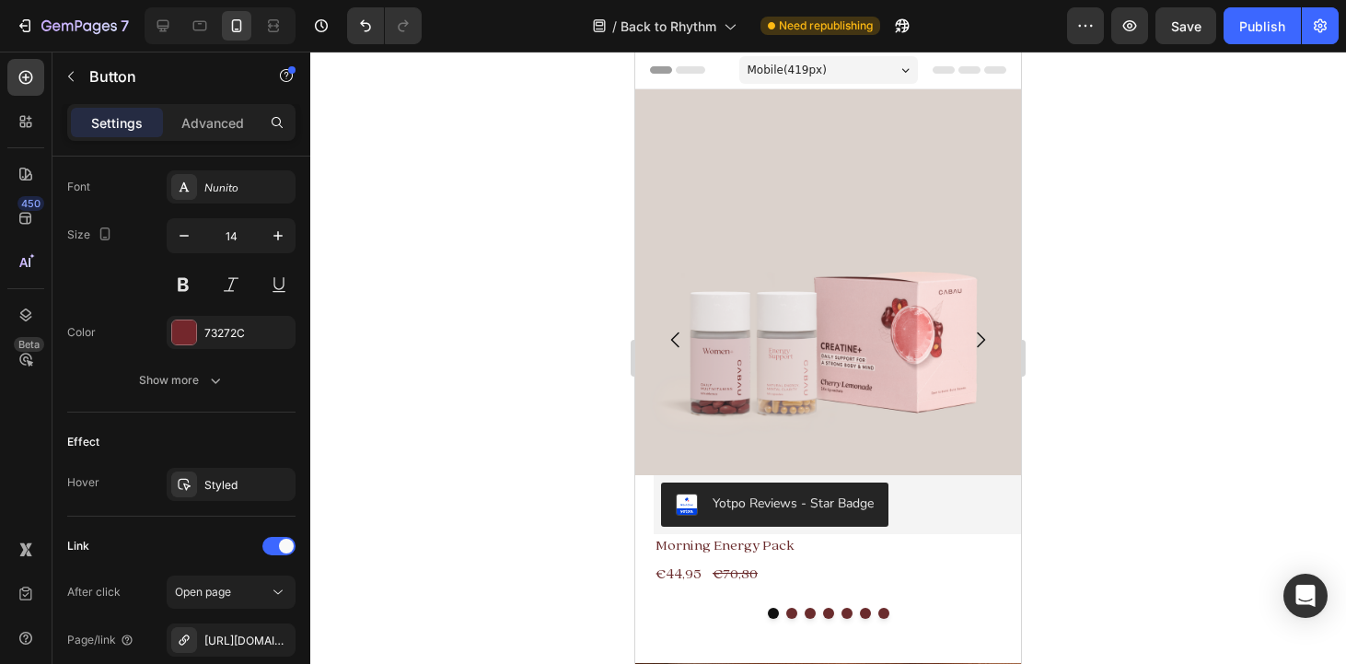
click at [1100, 408] on div at bounding box center [828, 358] width 1036 height 612
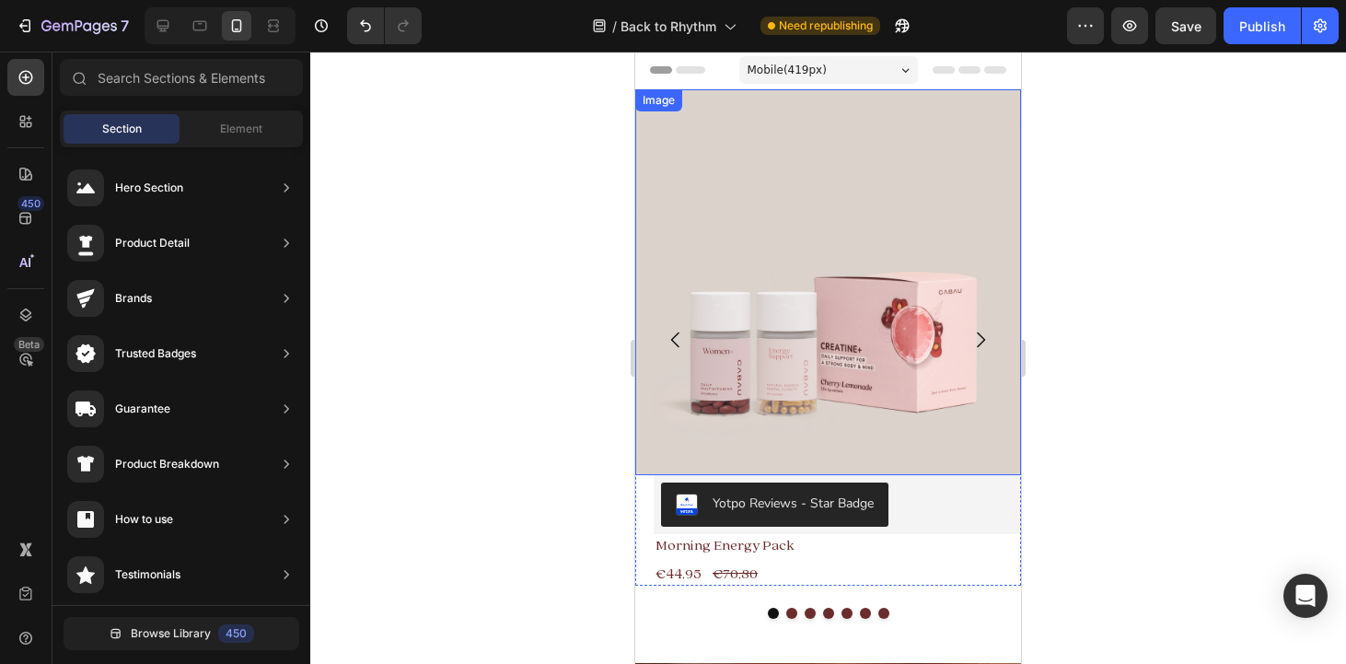
click at [516, 378] on div at bounding box center [828, 358] width 1036 height 612
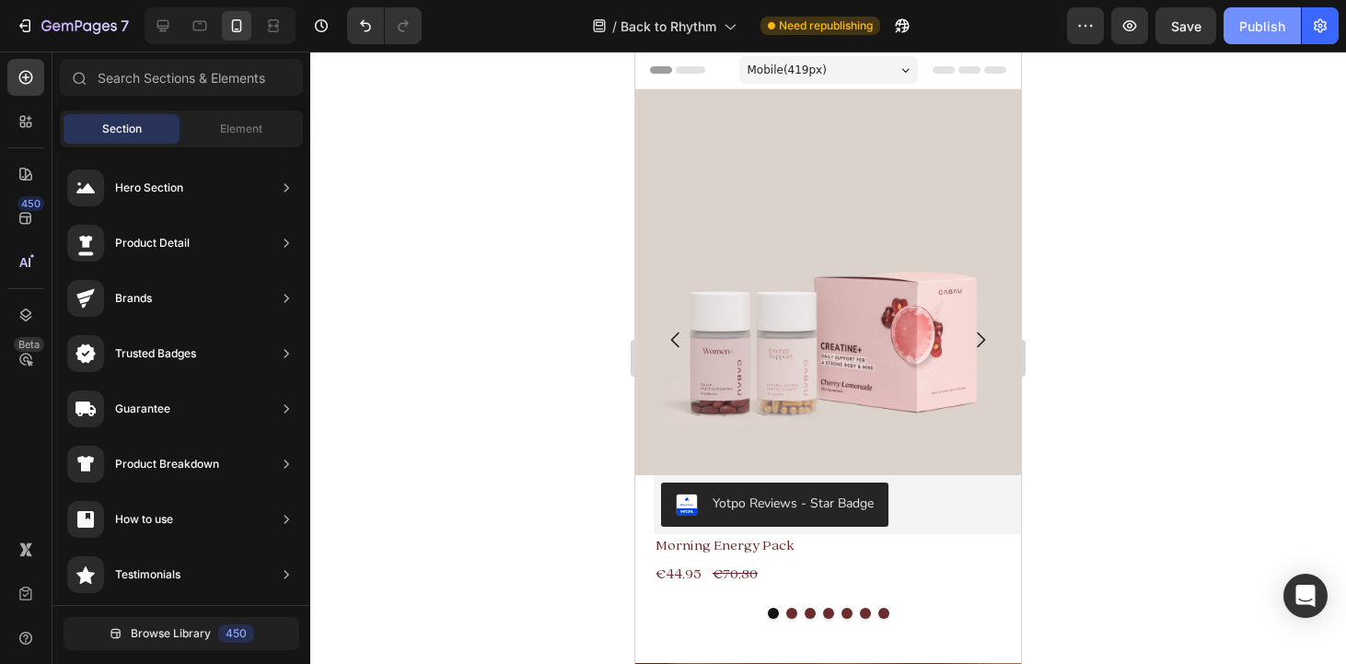
click at [1265, 23] on div "Publish" at bounding box center [1262, 26] width 46 height 19
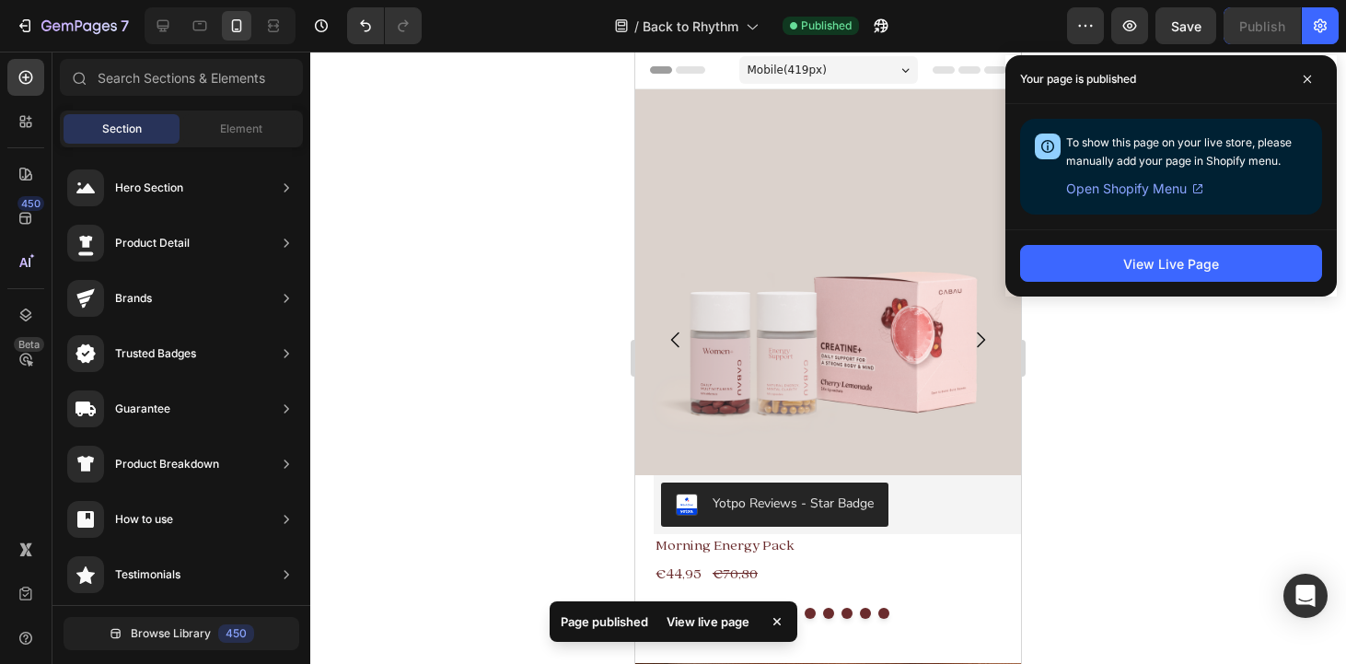
click at [1154, 344] on div at bounding box center [828, 358] width 1036 height 612
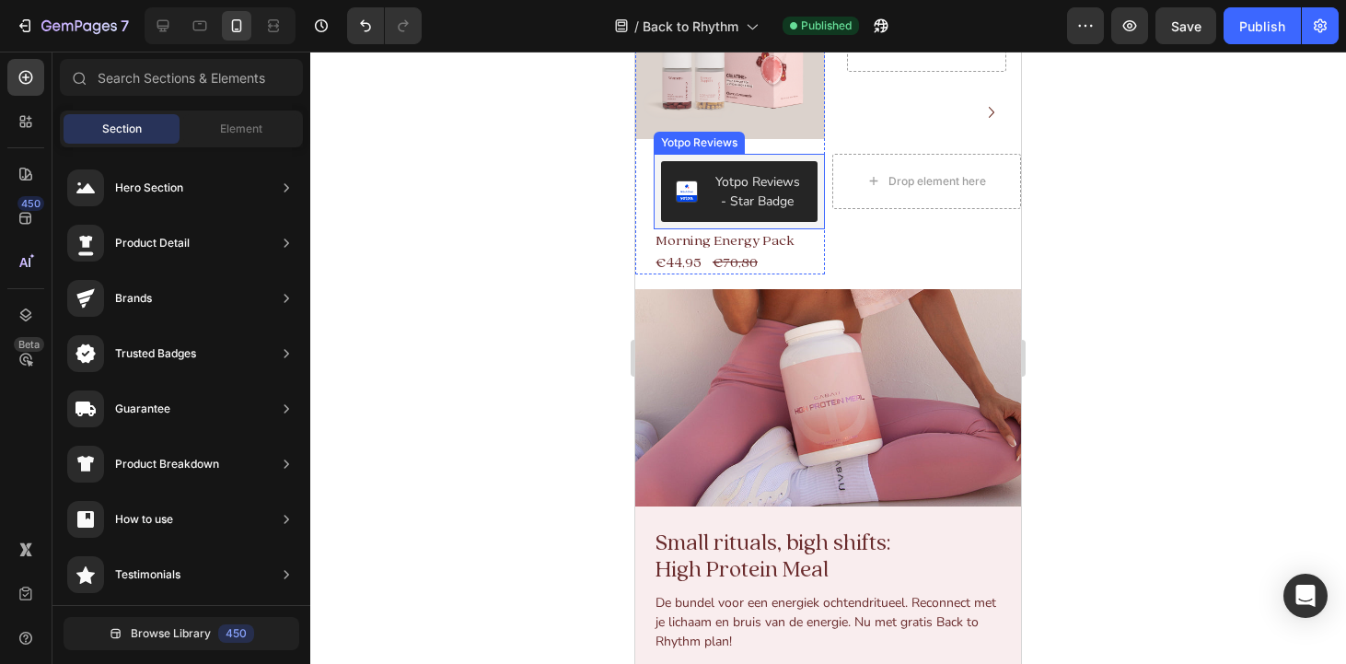
scroll to position [983, 0]
